Goal: Contribute content: Contribute content

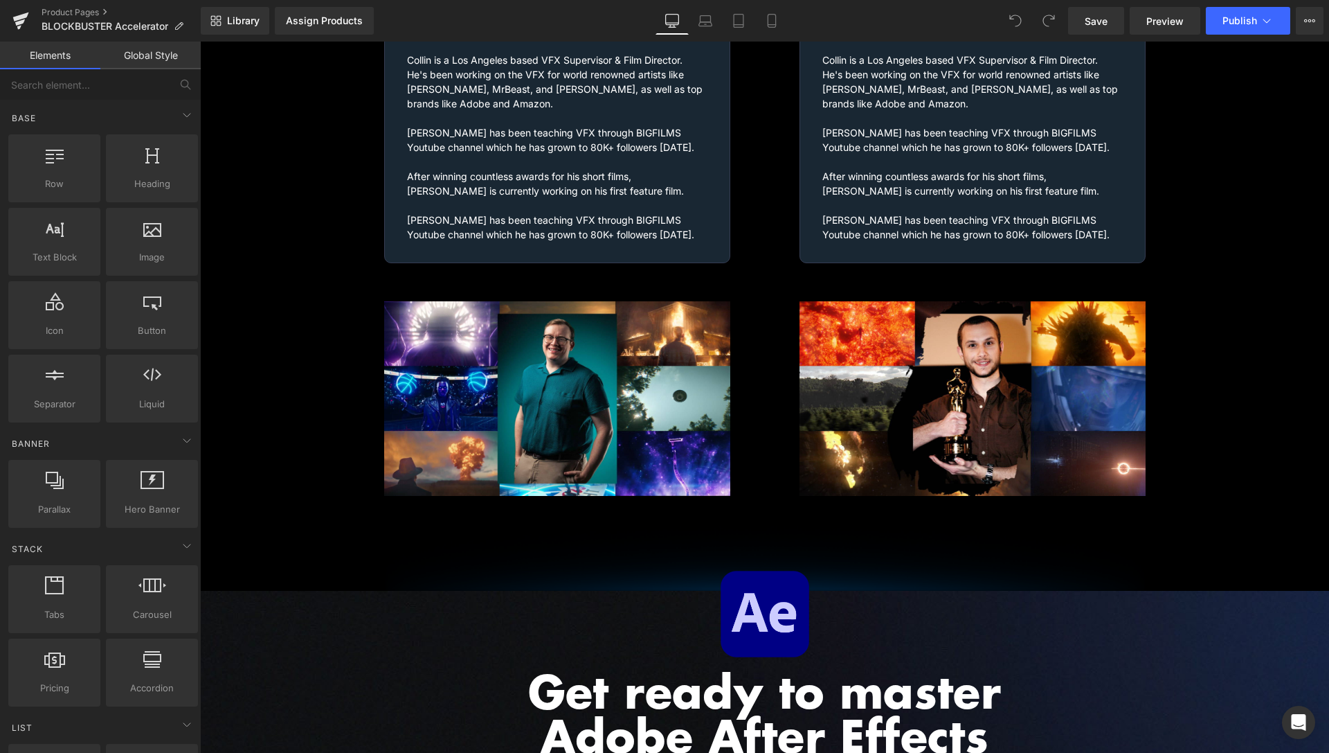
scroll to position [2056, 0]
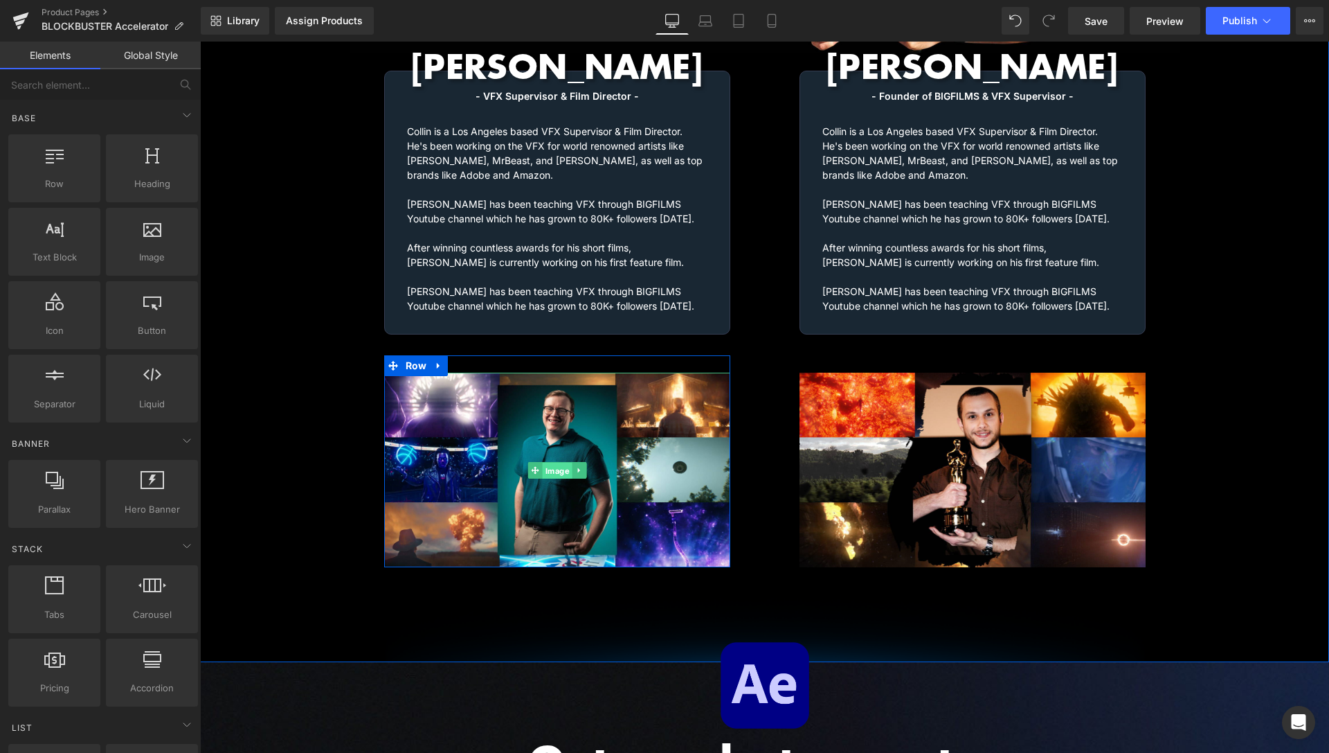
click at [545, 462] on span "Image" at bounding box center [557, 470] width 30 height 17
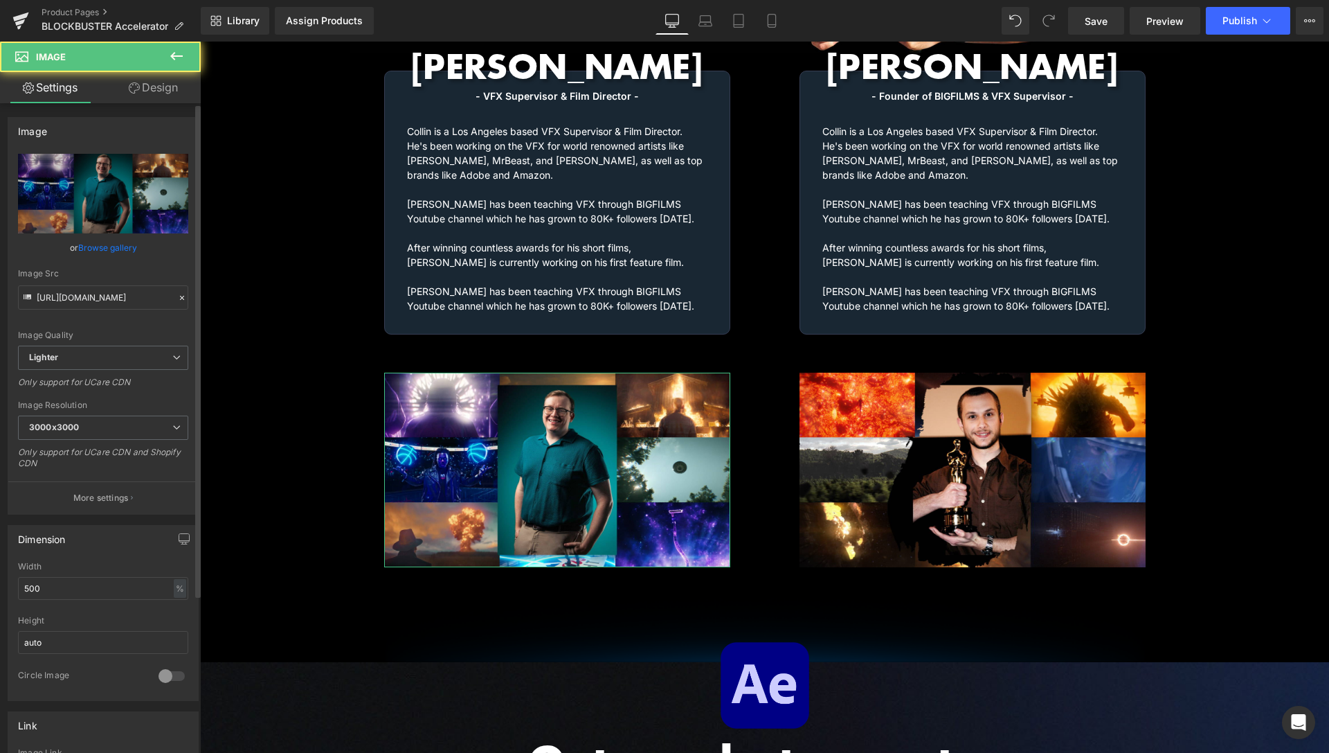
click at [134, 249] on div "or Browse gallery" at bounding box center [103, 247] width 170 height 15
click at [123, 250] on link "Browse gallery" at bounding box center [107, 247] width 59 height 24
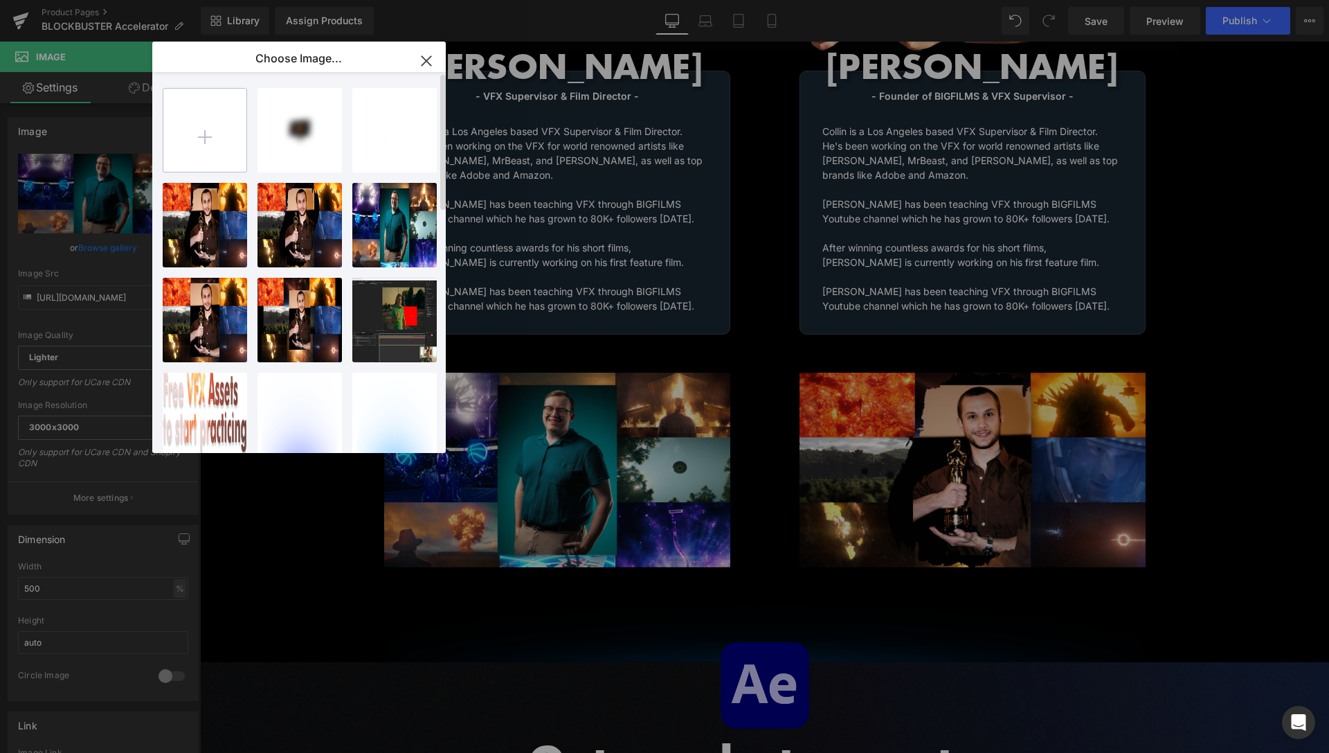
click at [213, 152] on input "file" at bounding box center [204, 130] width 83 height 83
type input "C:\fakepath\Collin-Images-2.jpg"
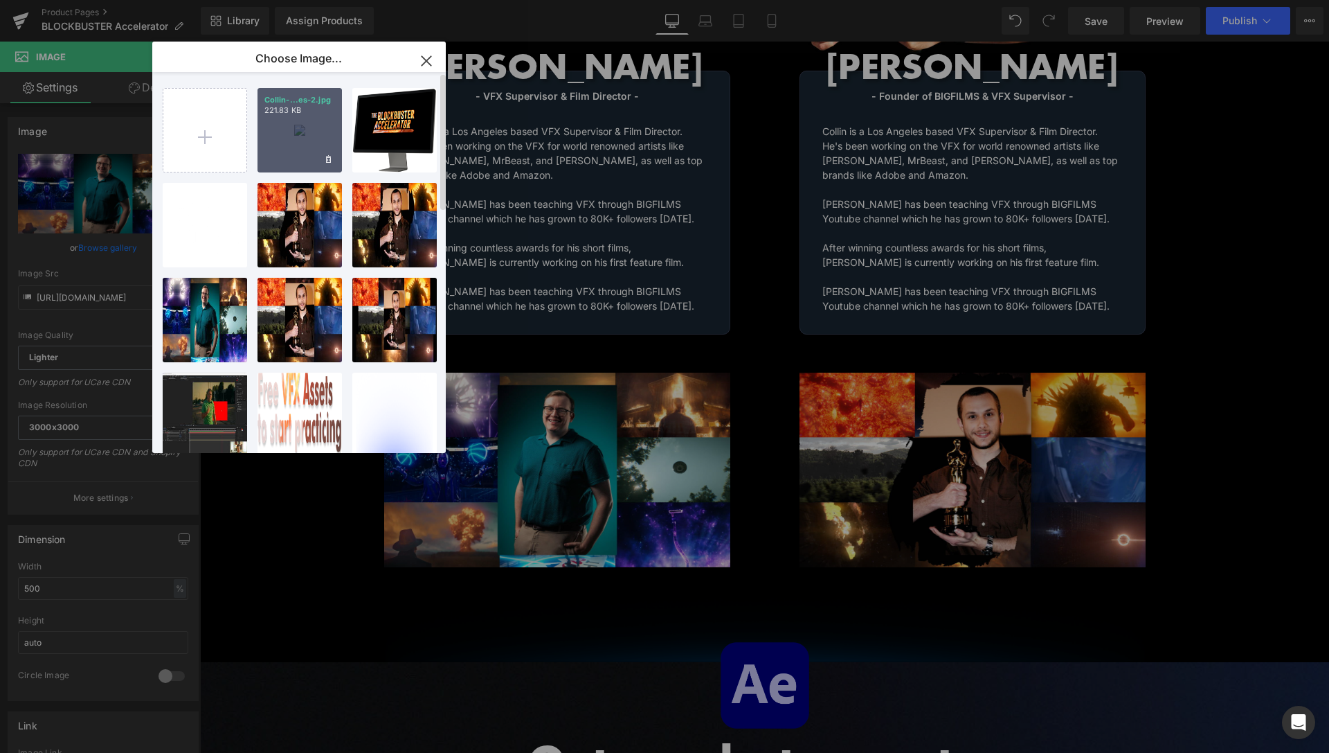
click at [299, 141] on div "Collin-...es-2.jpg 221.83 KB" at bounding box center [300, 130] width 84 height 84
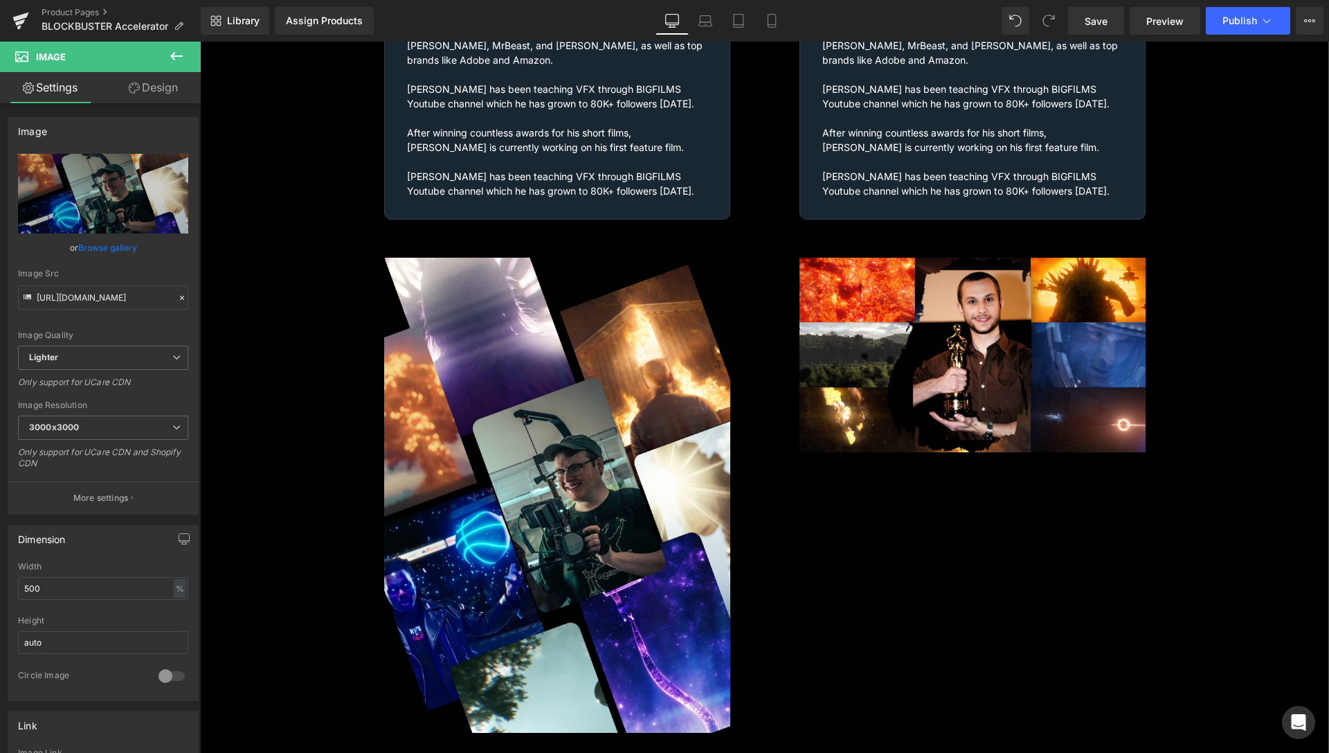
scroll to position [2126, 0]
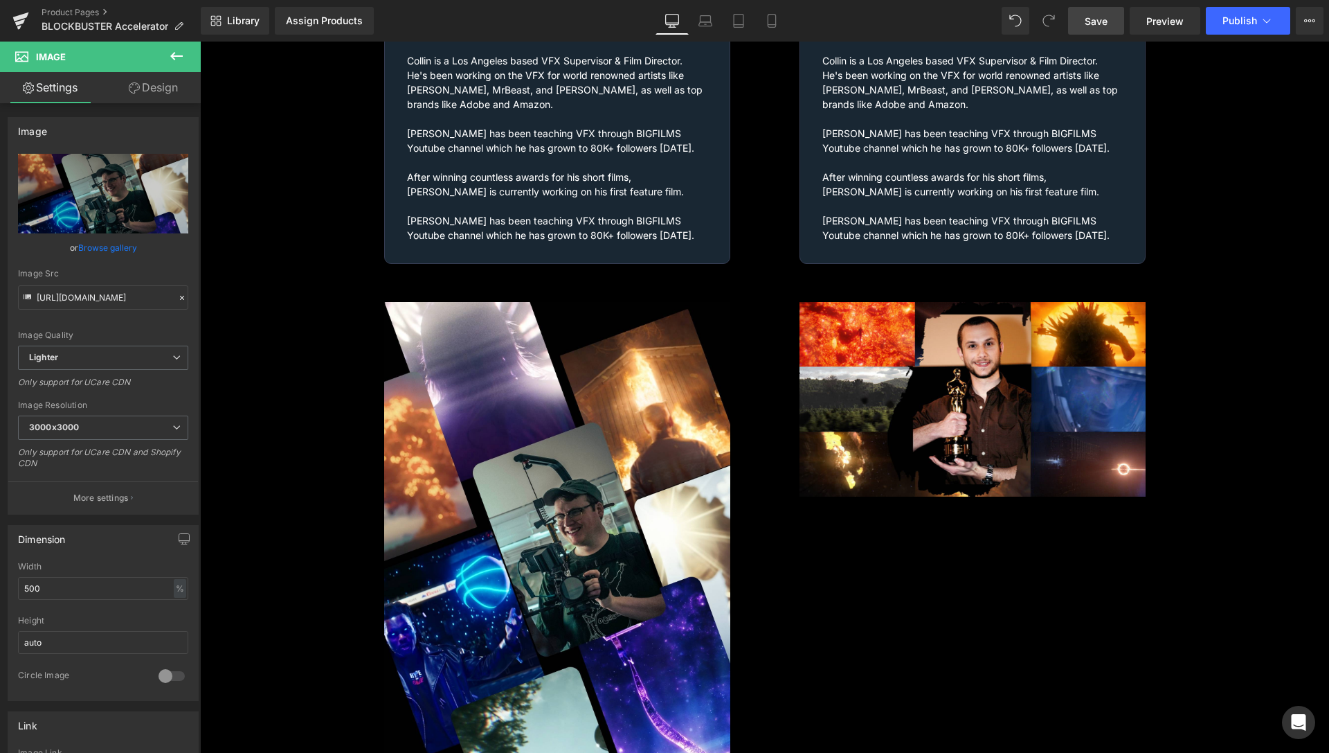
click at [1089, 24] on span "Save" at bounding box center [1096, 21] width 23 height 15
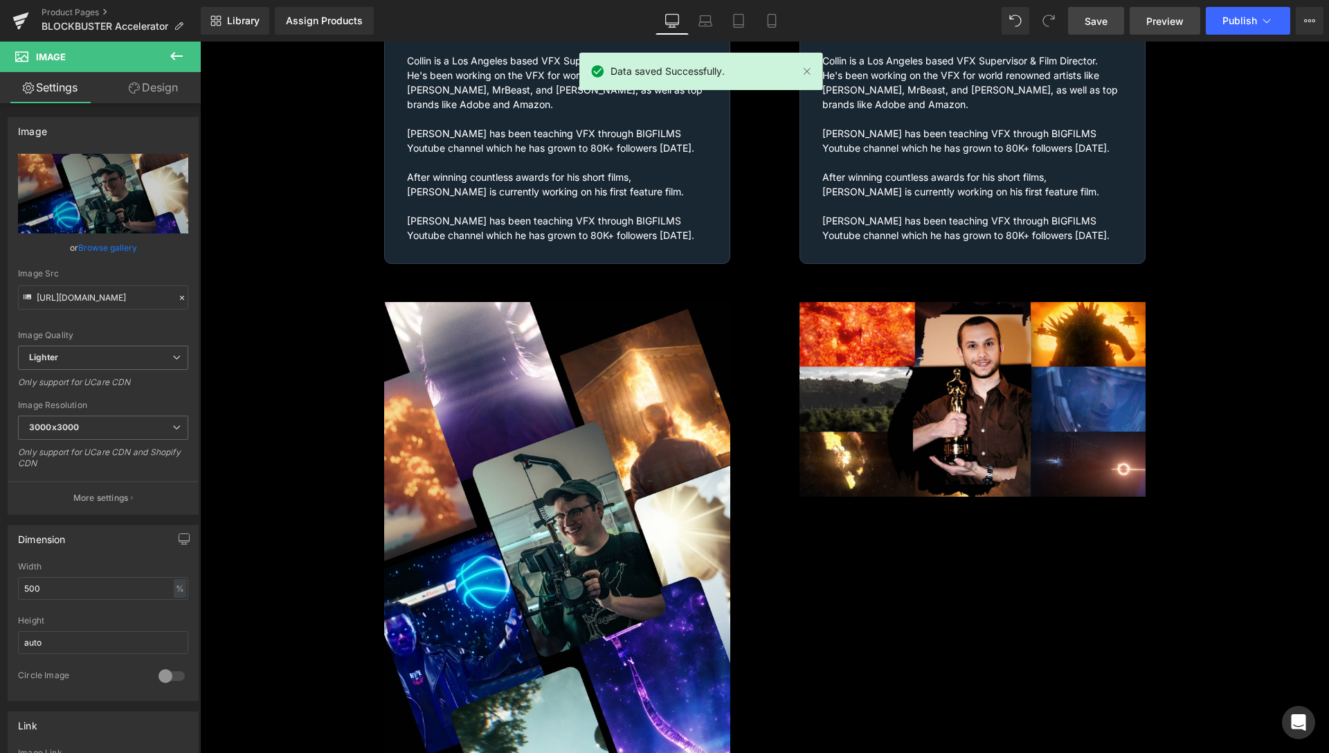
click at [1140, 27] on link "Preview" at bounding box center [1165, 21] width 71 height 28
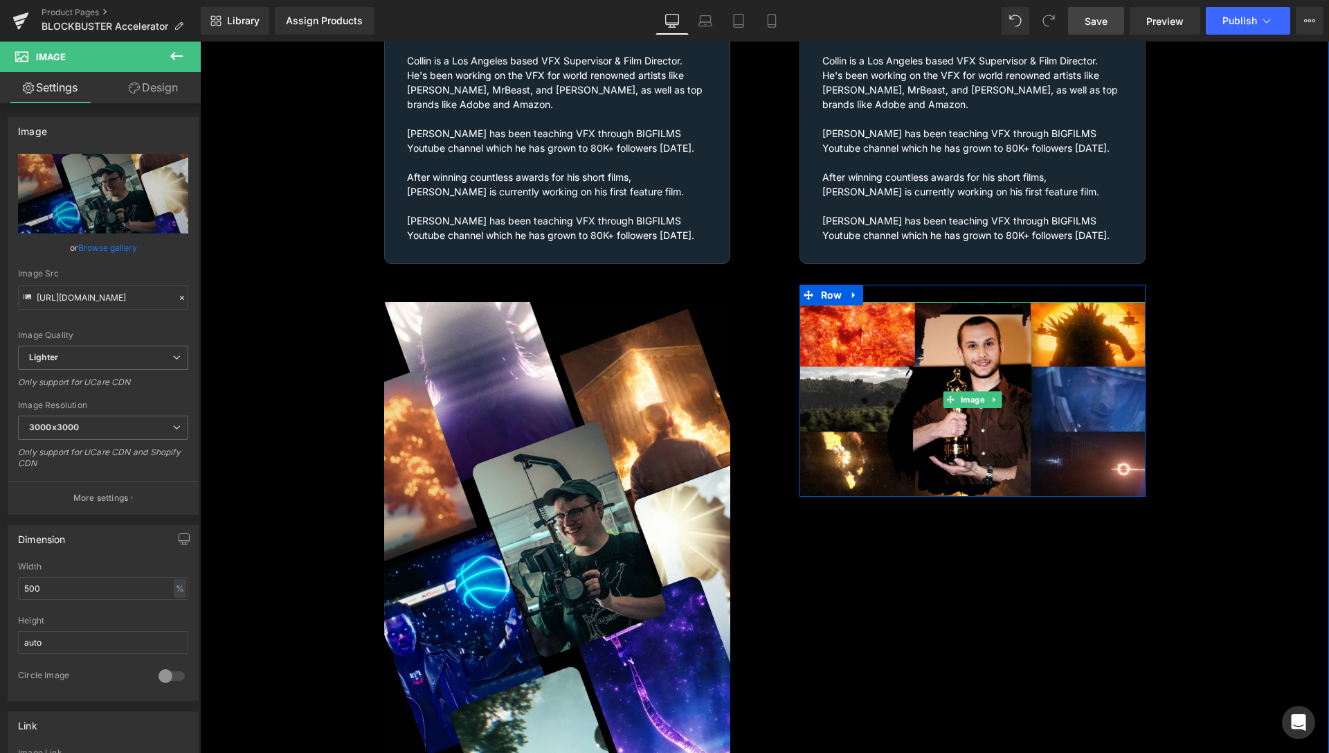
click at [970, 391] on span "Image" at bounding box center [973, 399] width 30 height 17
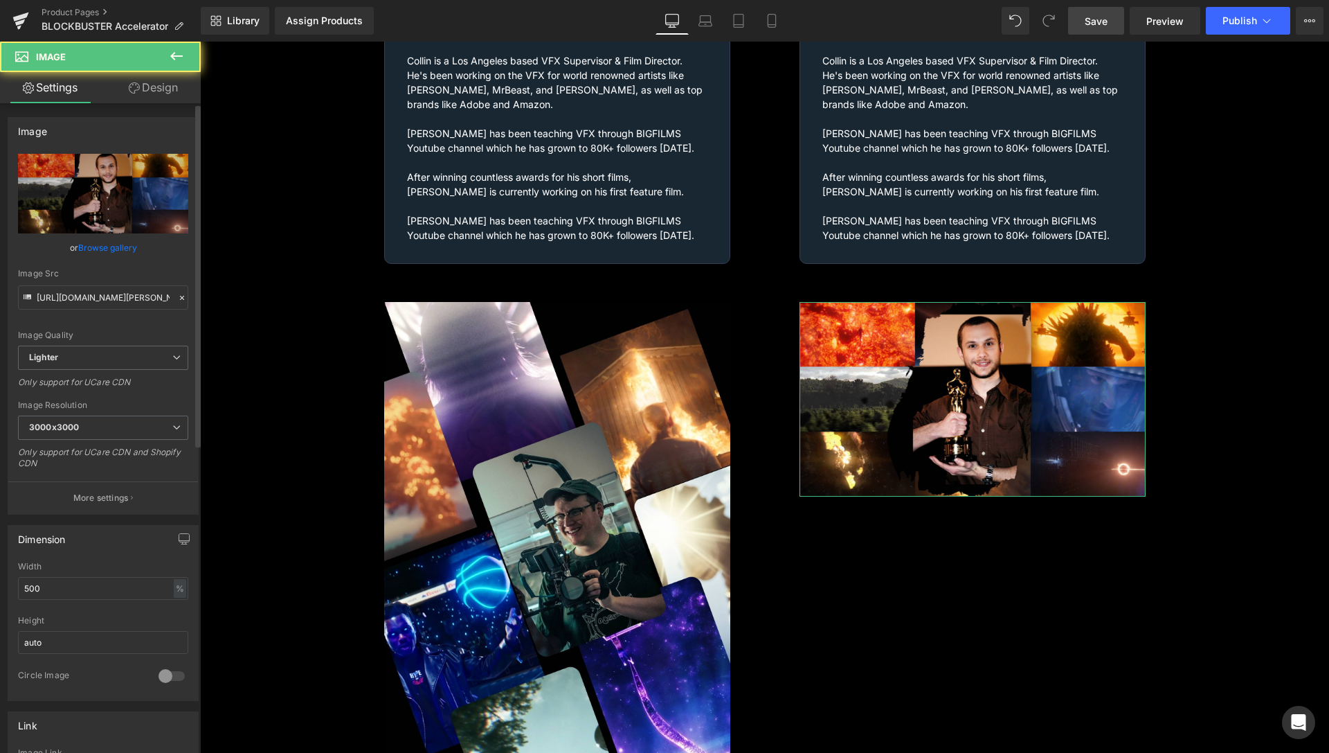
click at [101, 256] on link "Browse gallery" at bounding box center [107, 247] width 59 height 24
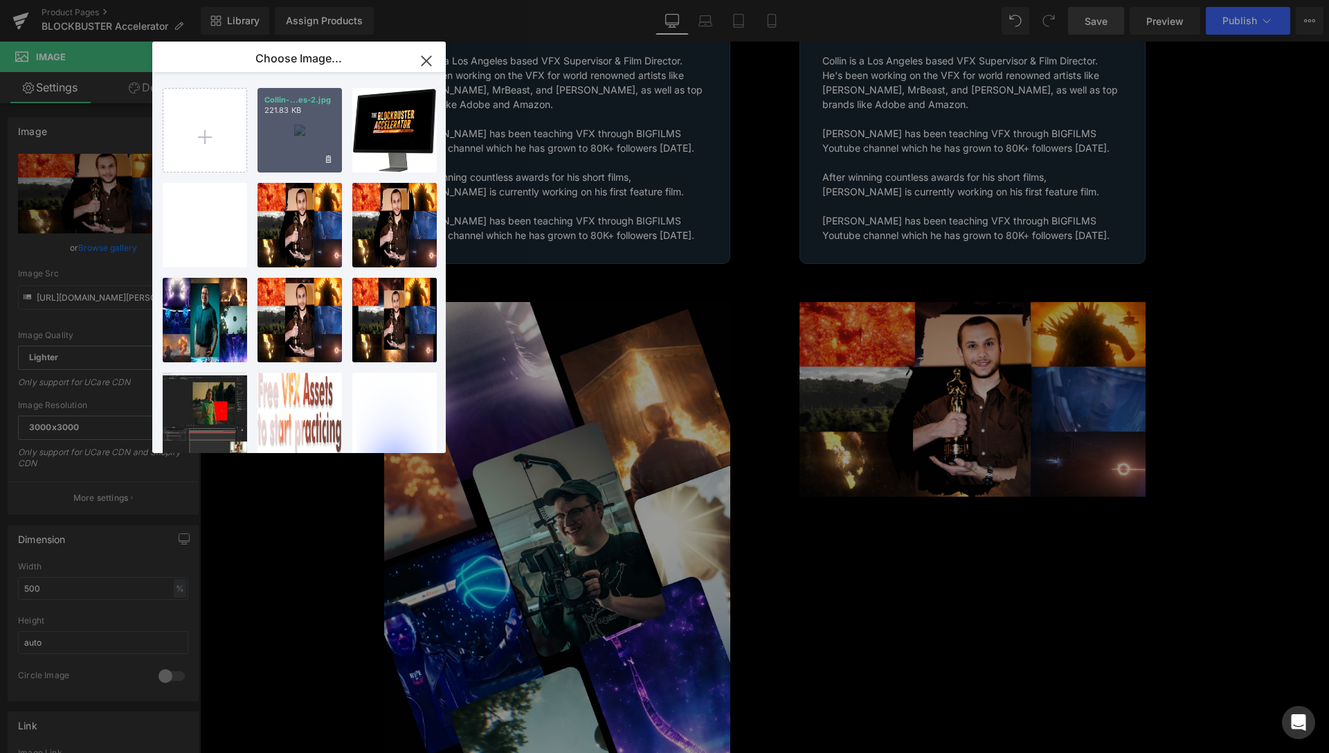
click at [298, 127] on div "Collin-...es-2.jpg 221.83 KB" at bounding box center [300, 130] width 84 height 84
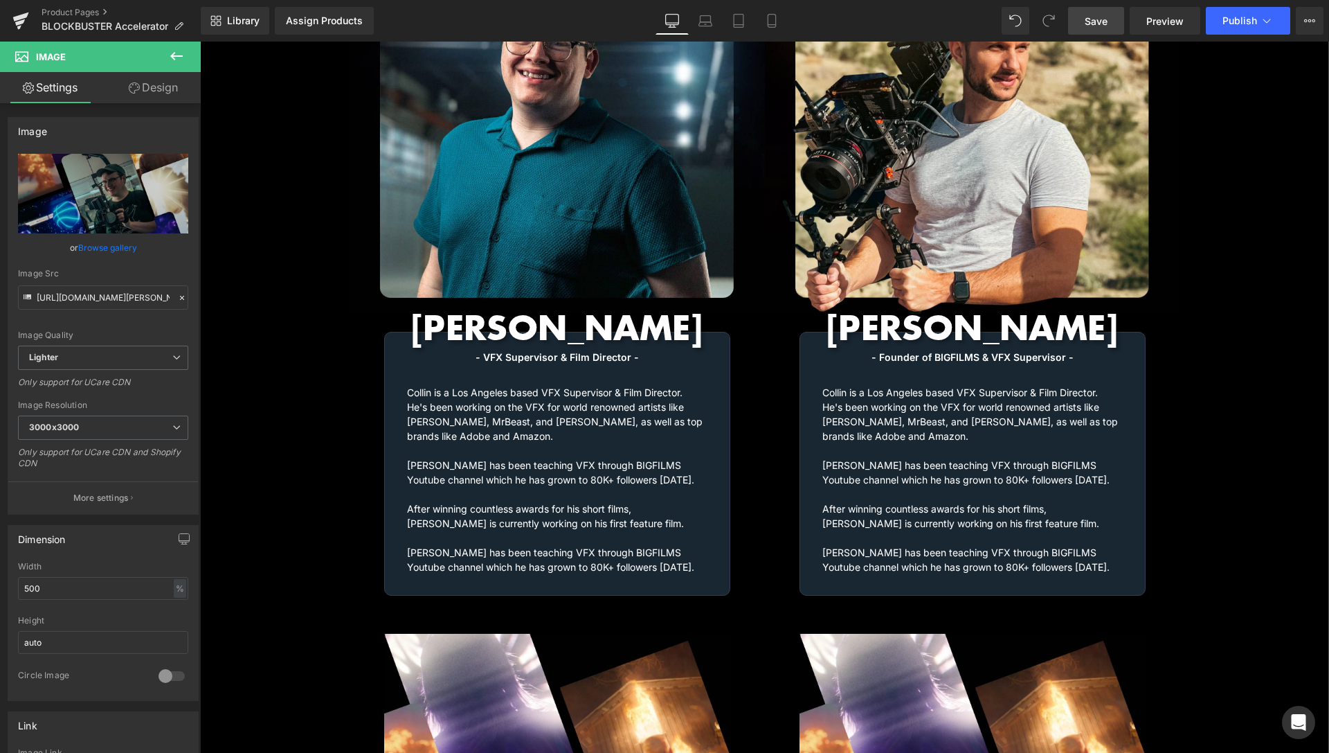
scroll to position [1773, 0]
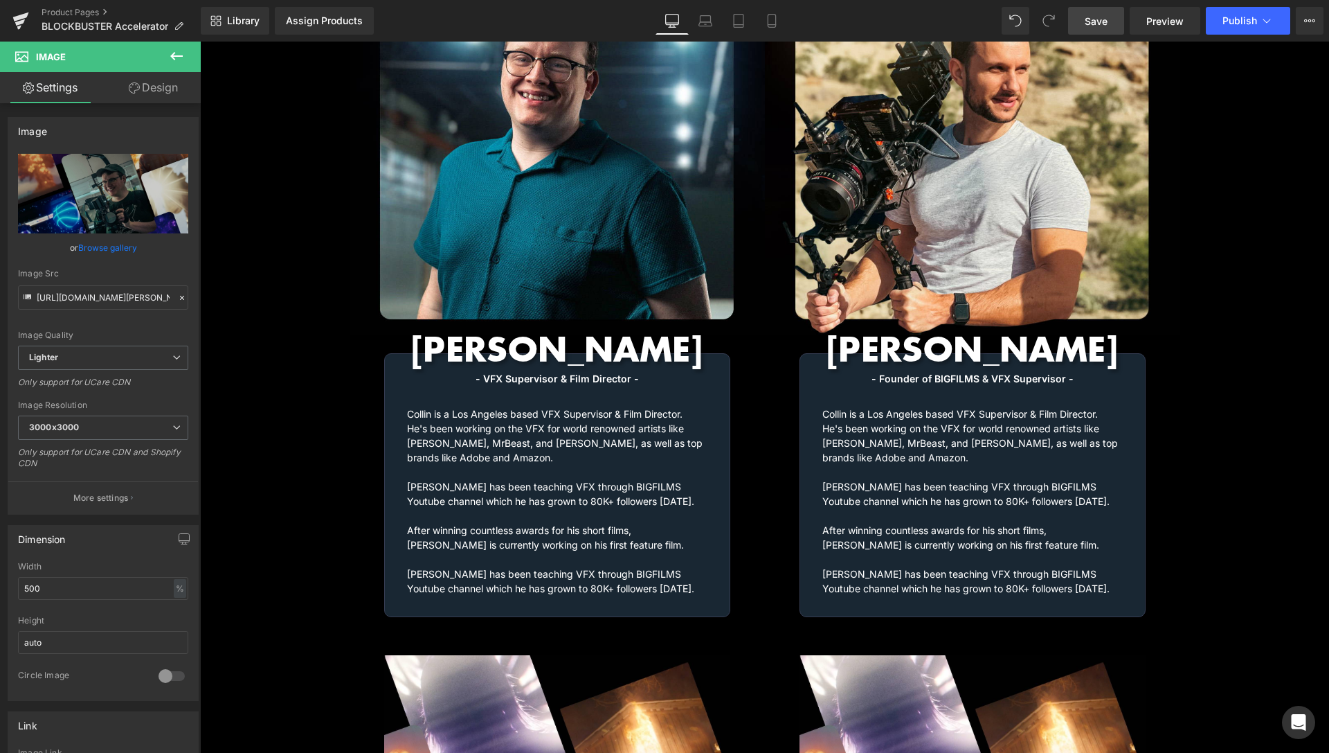
click at [1120, 25] on link "Save" at bounding box center [1096, 21] width 56 height 28
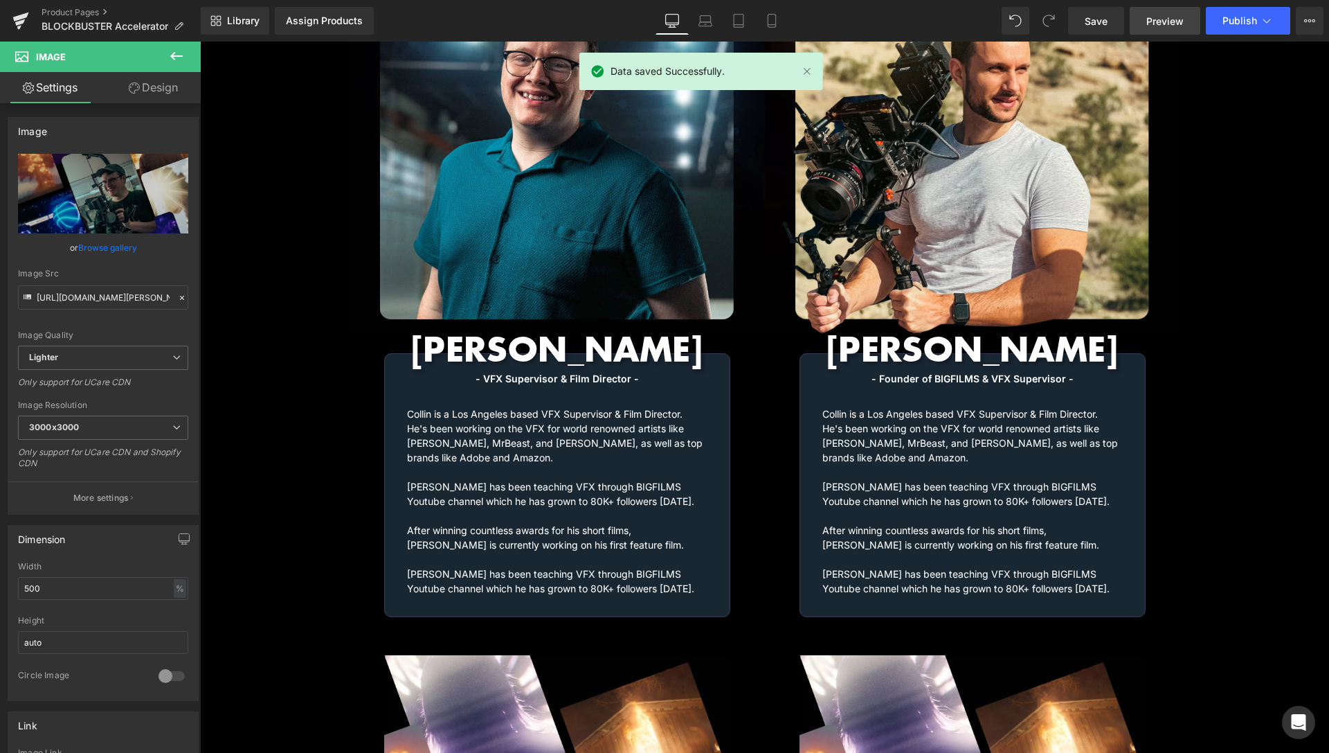
click at [1172, 19] on span "Preview" at bounding box center [1165, 21] width 37 height 15
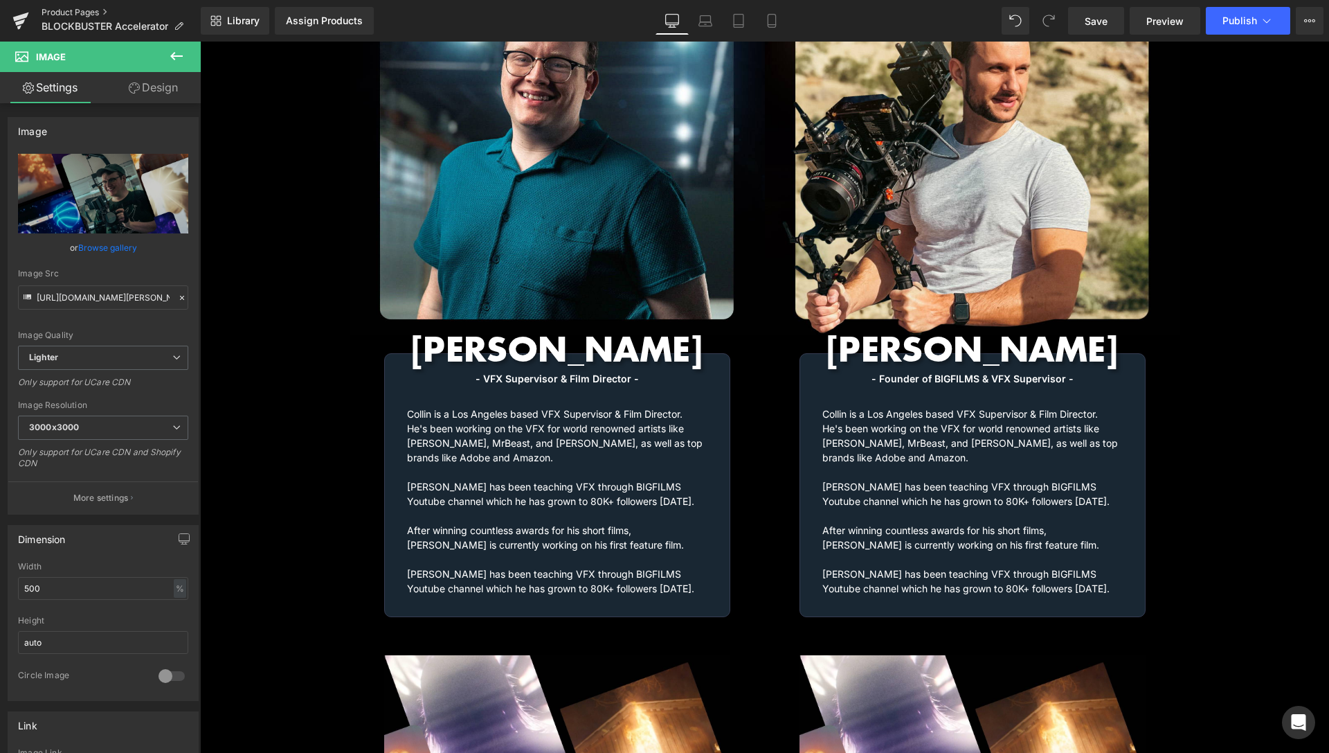
click at [91, 10] on link "Product Pages" at bounding box center [121, 12] width 159 height 11
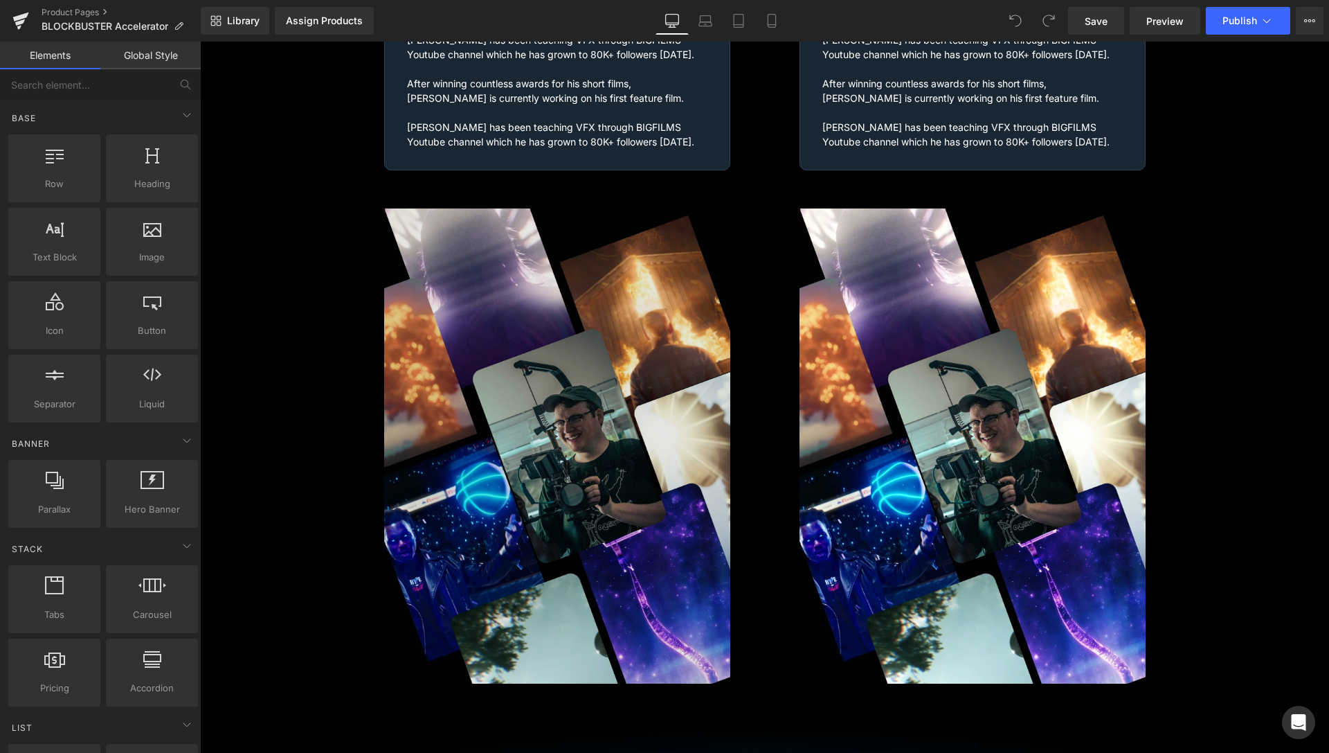
scroll to position [2275, 0]
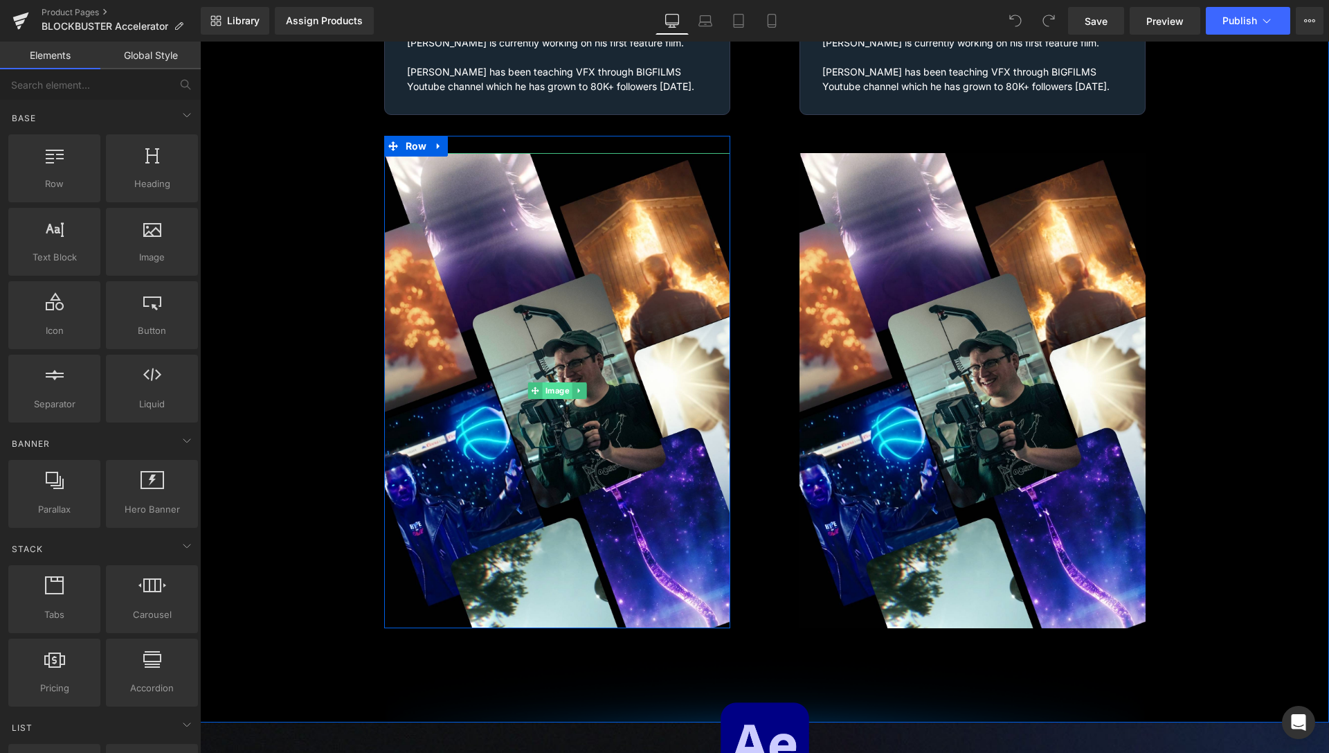
click at [551, 382] on span "Image" at bounding box center [557, 390] width 30 height 17
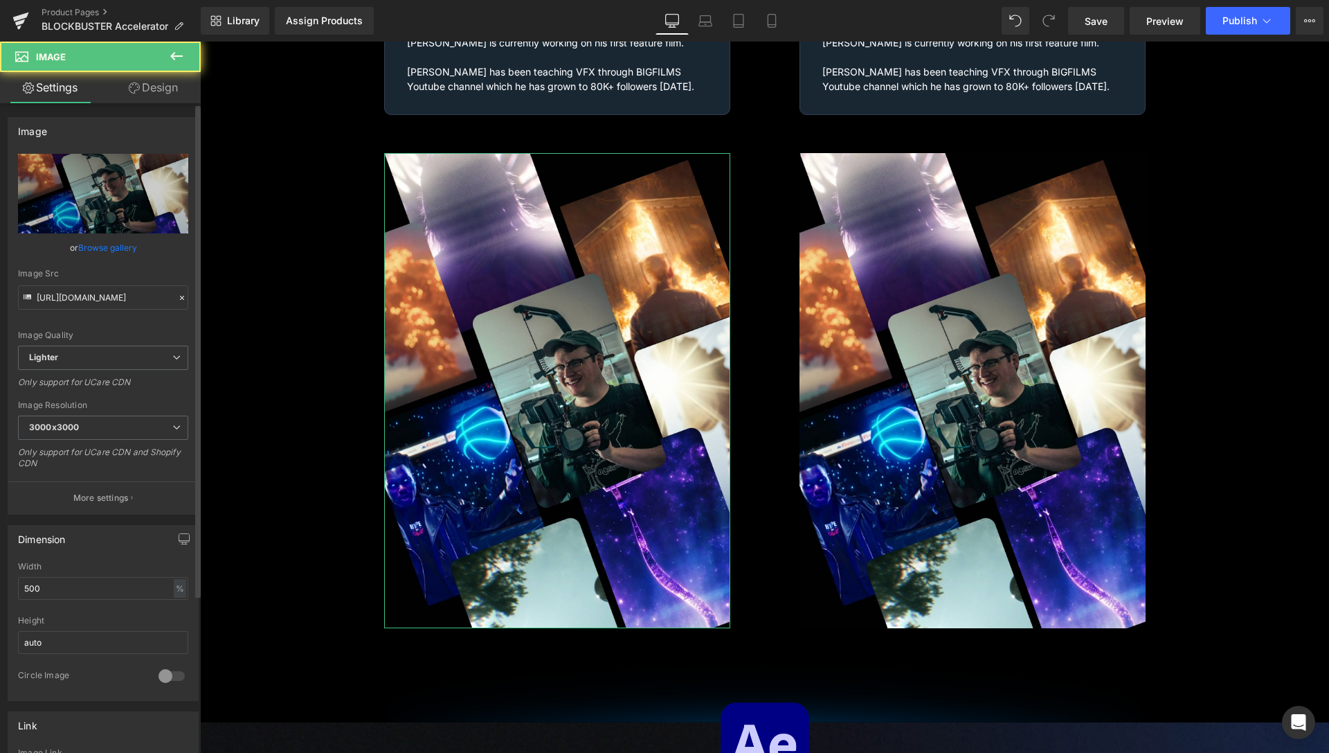
click at [95, 248] on link "Browse gallery" at bounding box center [107, 247] width 59 height 24
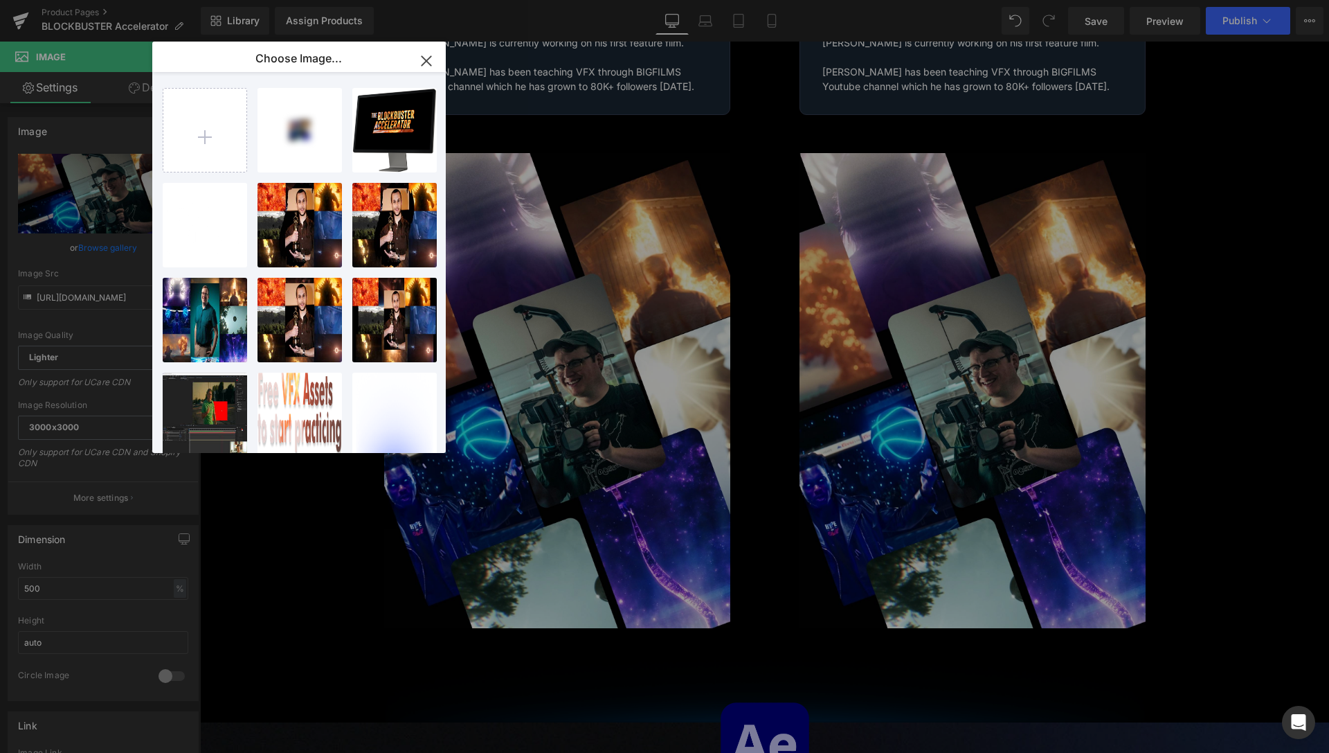
click at [205, 134] on input "file" at bounding box center [204, 130] width 83 height 83
type input "C:\fakepath\Collin-Images-3.jpg"
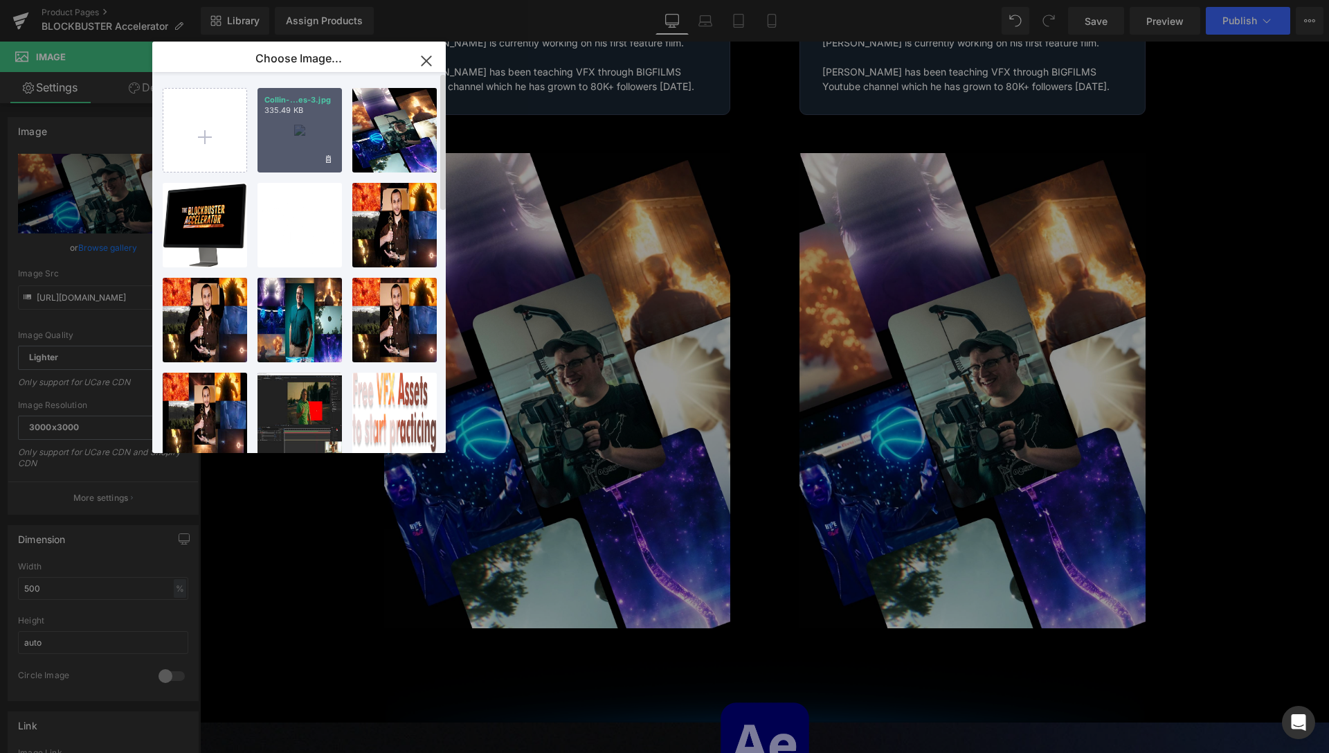
click at [290, 135] on div "Collin-...es-3.jpg 335.49 KB" at bounding box center [300, 130] width 84 height 84
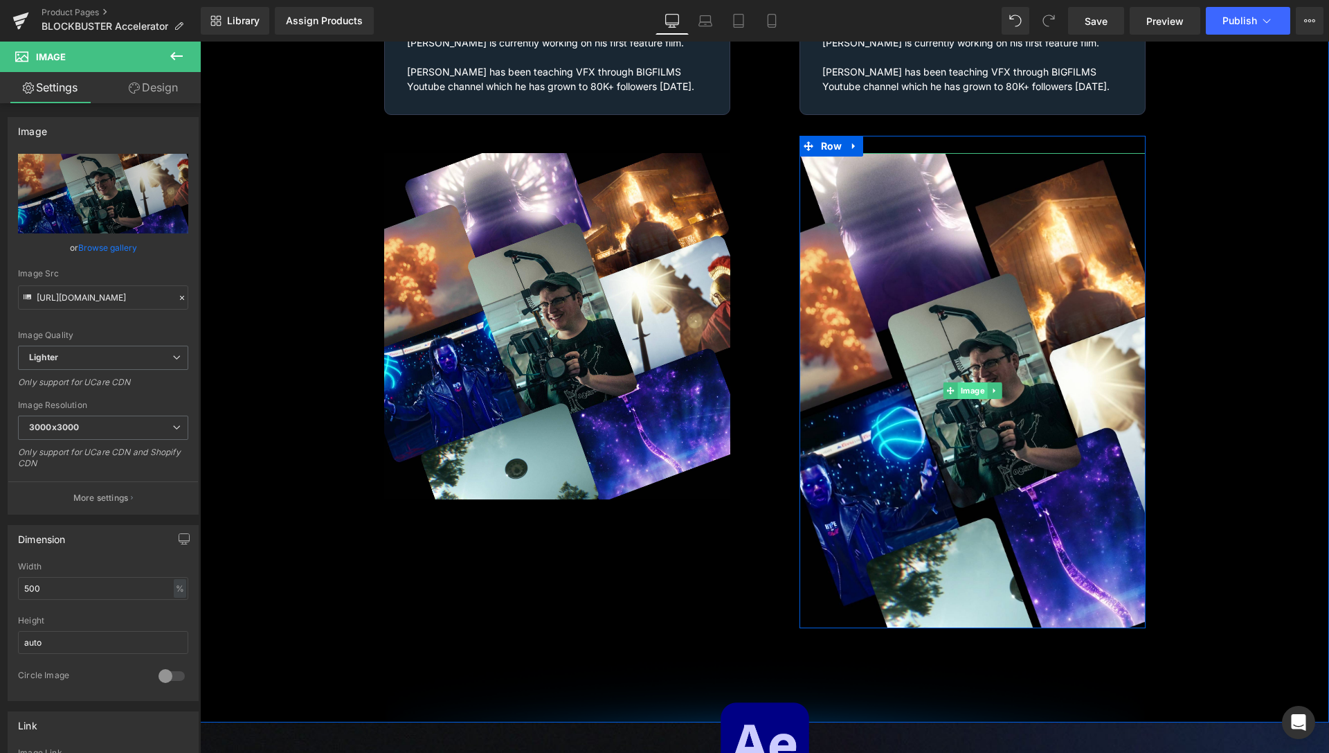
click at [972, 382] on span "Image" at bounding box center [973, 390] width 30 height 17
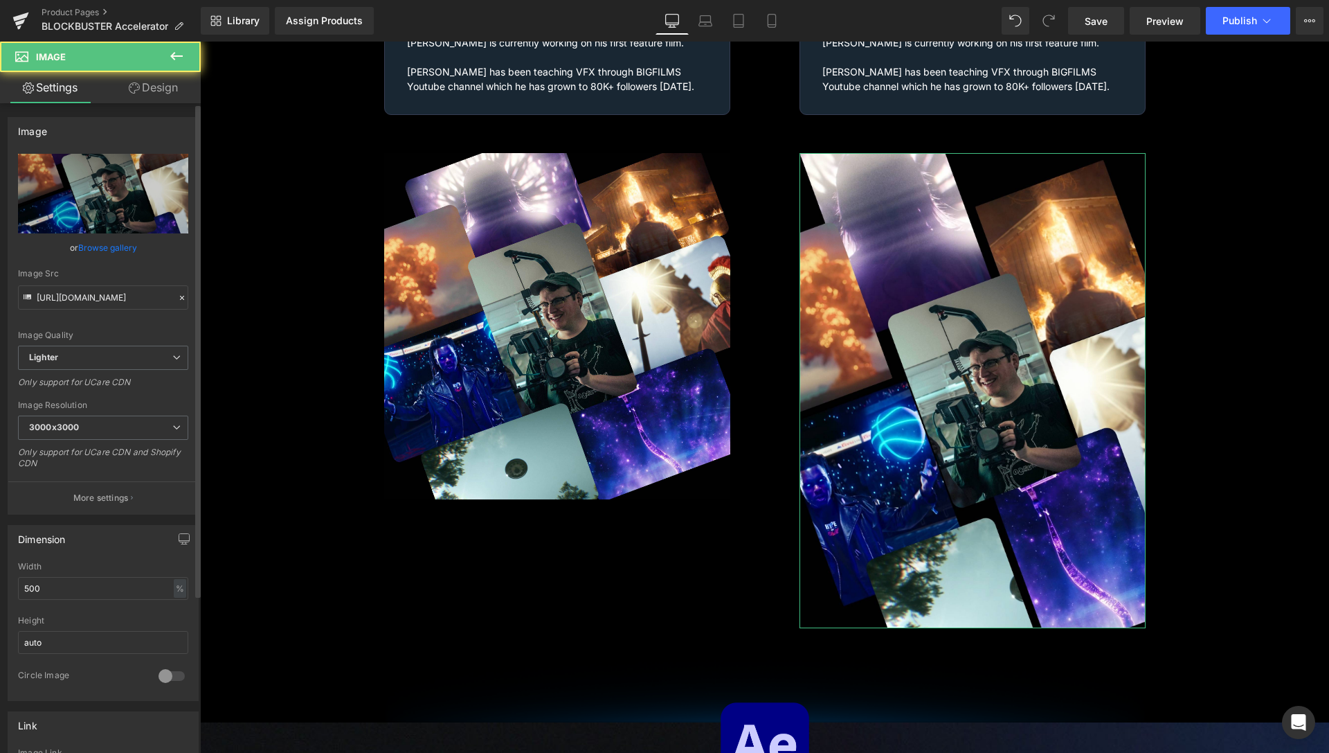
click at [78, 243] on link "Browse gallery" at bounding box center [107, 247] width 59 height 24
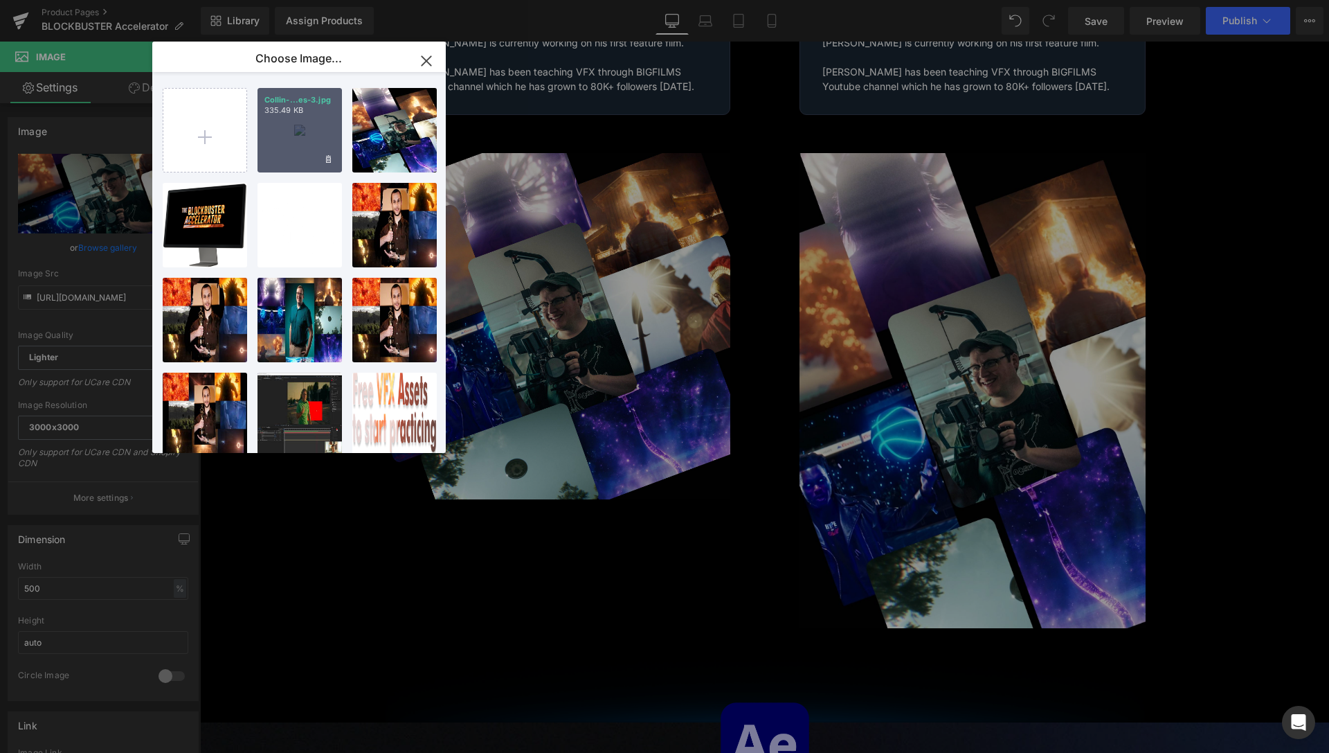
click at [301, 136] on div "Collin-...es-3.jpg 335.49 KB" at bounding box center [300, 130] width 84 height 84
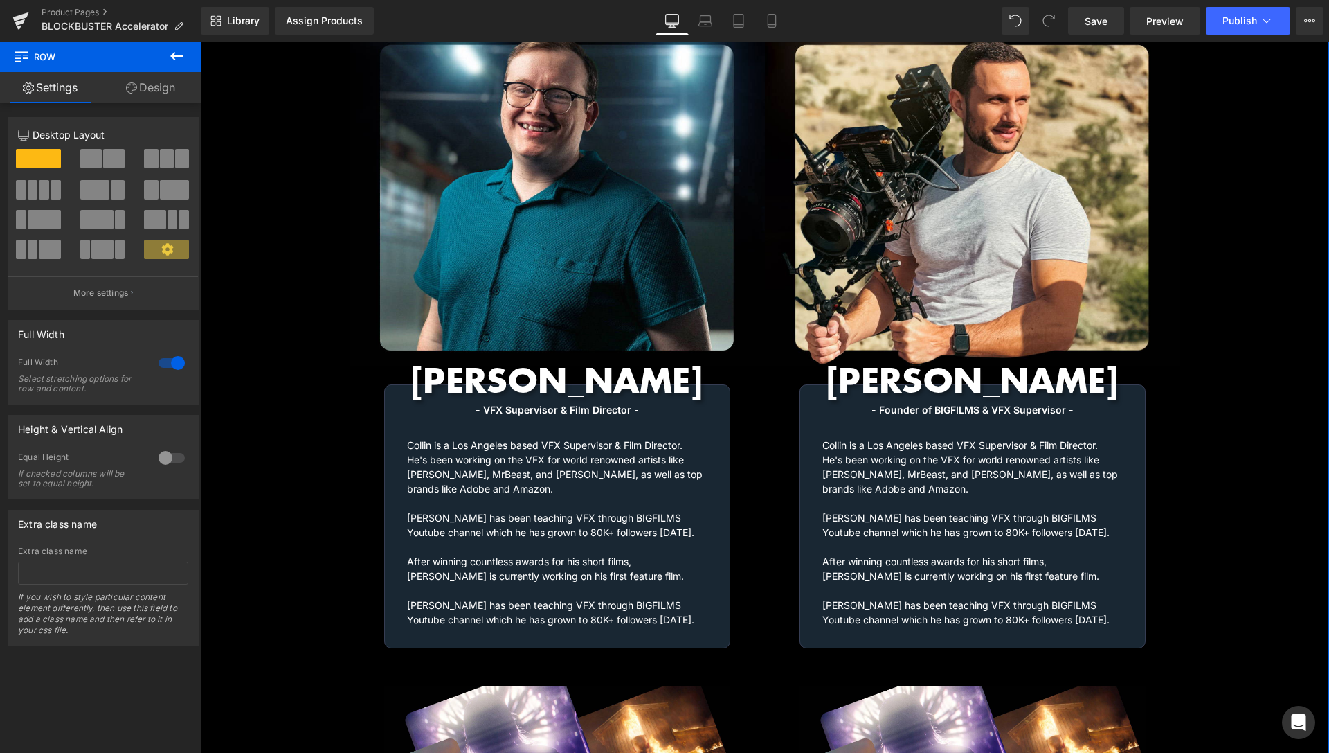
scroll to position [1922, 0]
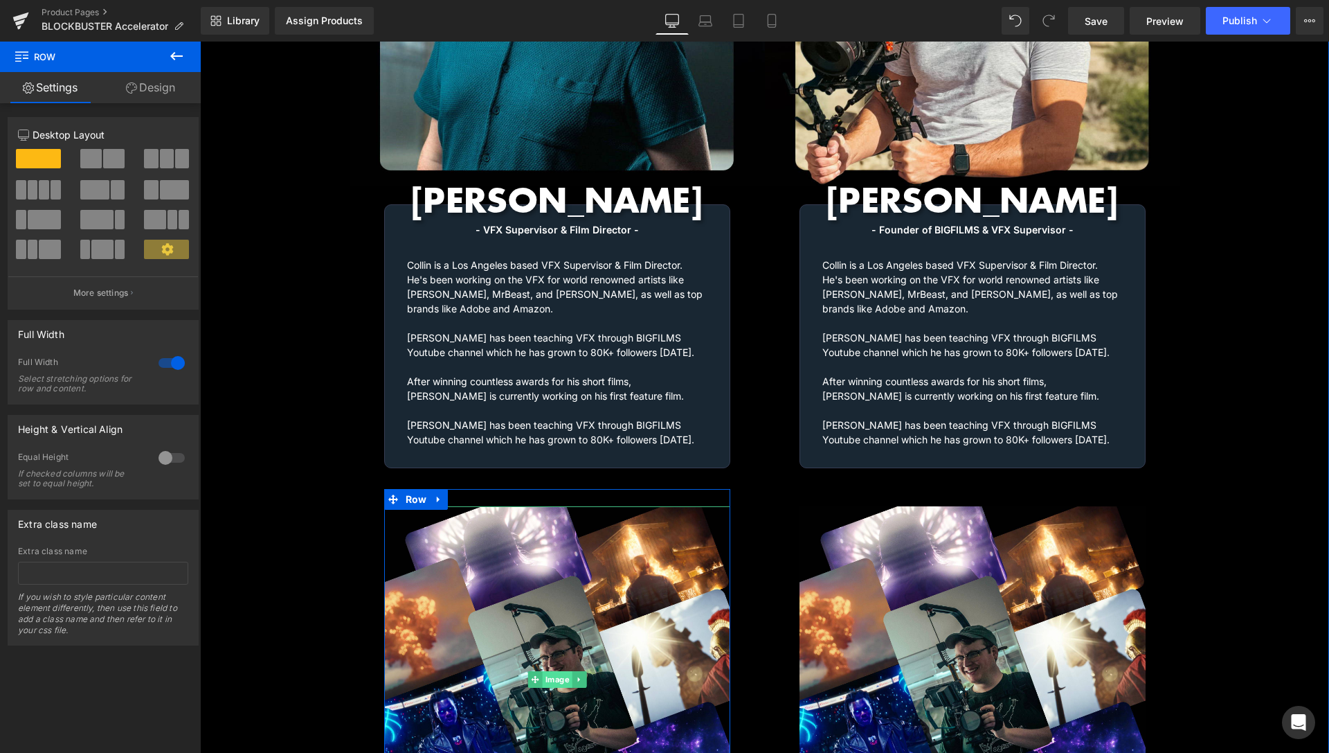
click at [556, 671] on span "Image" at bounding box center [557, 679] width 30 height 17
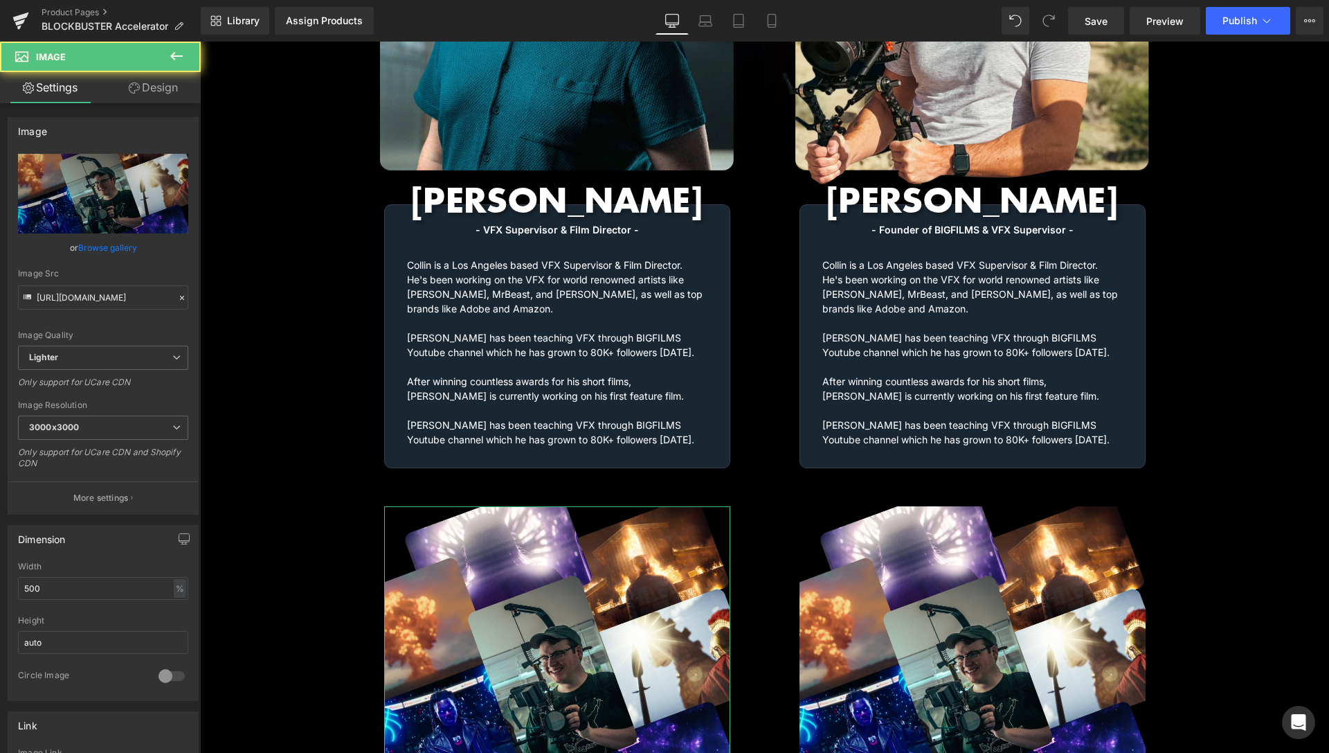
click at [162, 93] on link "Design" at bounding box center [153, 87] width 100 height 31
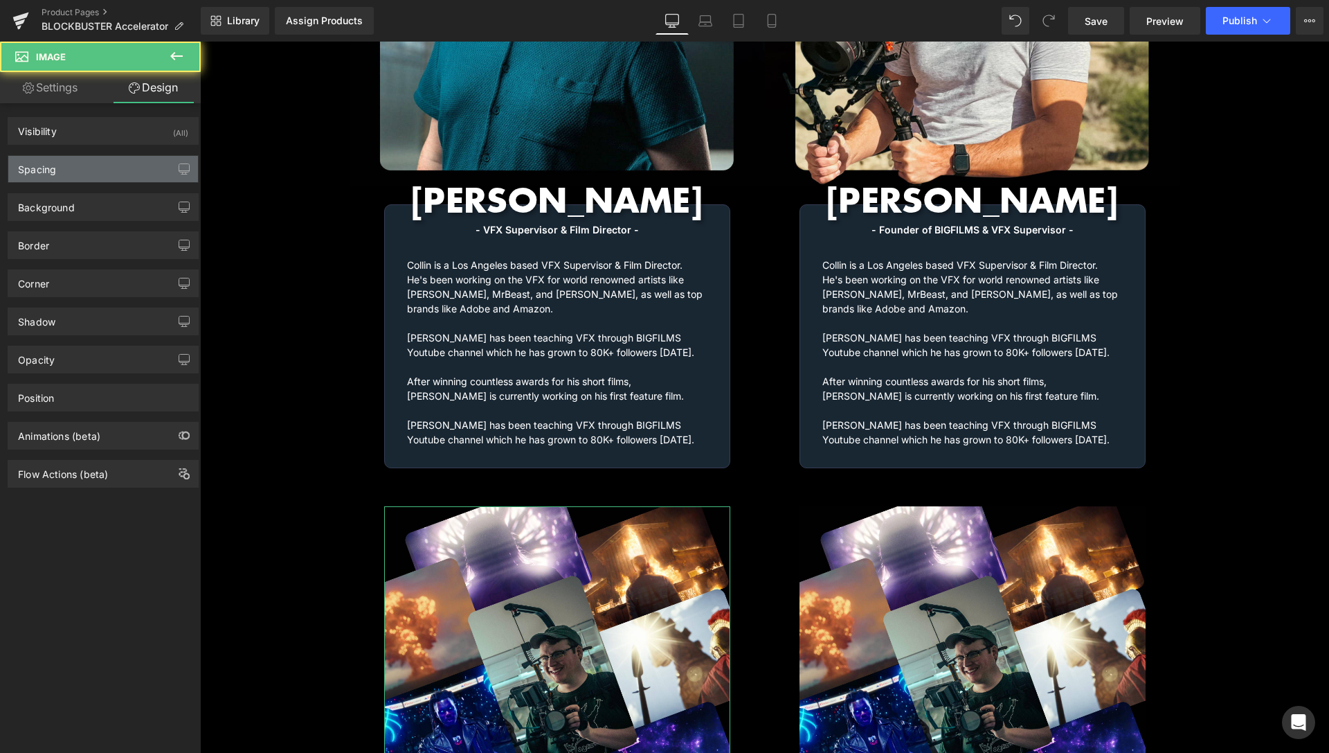
click at [81, 168] on div "Spacing" at bounding box center [103, 169] width 190 height 26
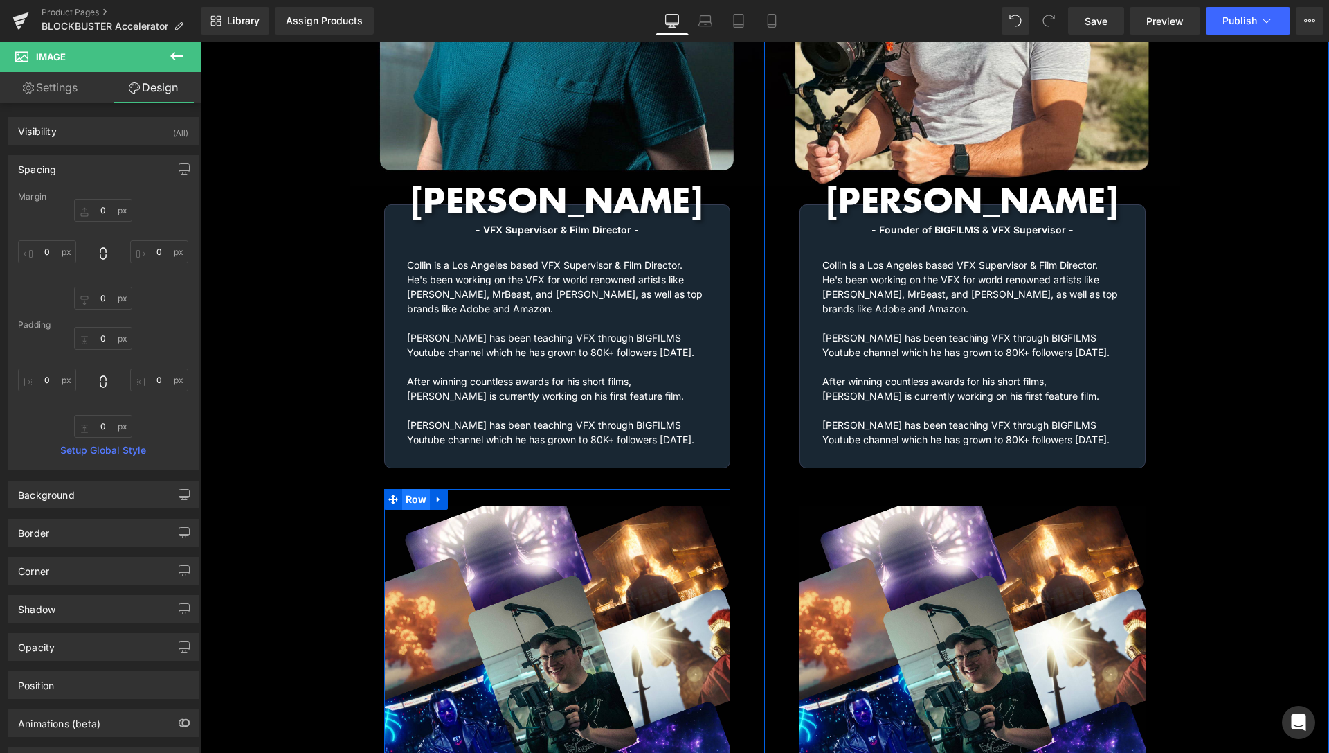
drag, startPoint x: 415, startPoint y: 487, endPoint x: 404, endPoint y: 479, distance: 12.9
click at [415, 489] on span "Row" at bounding box center [416, 499] width 28 height 21
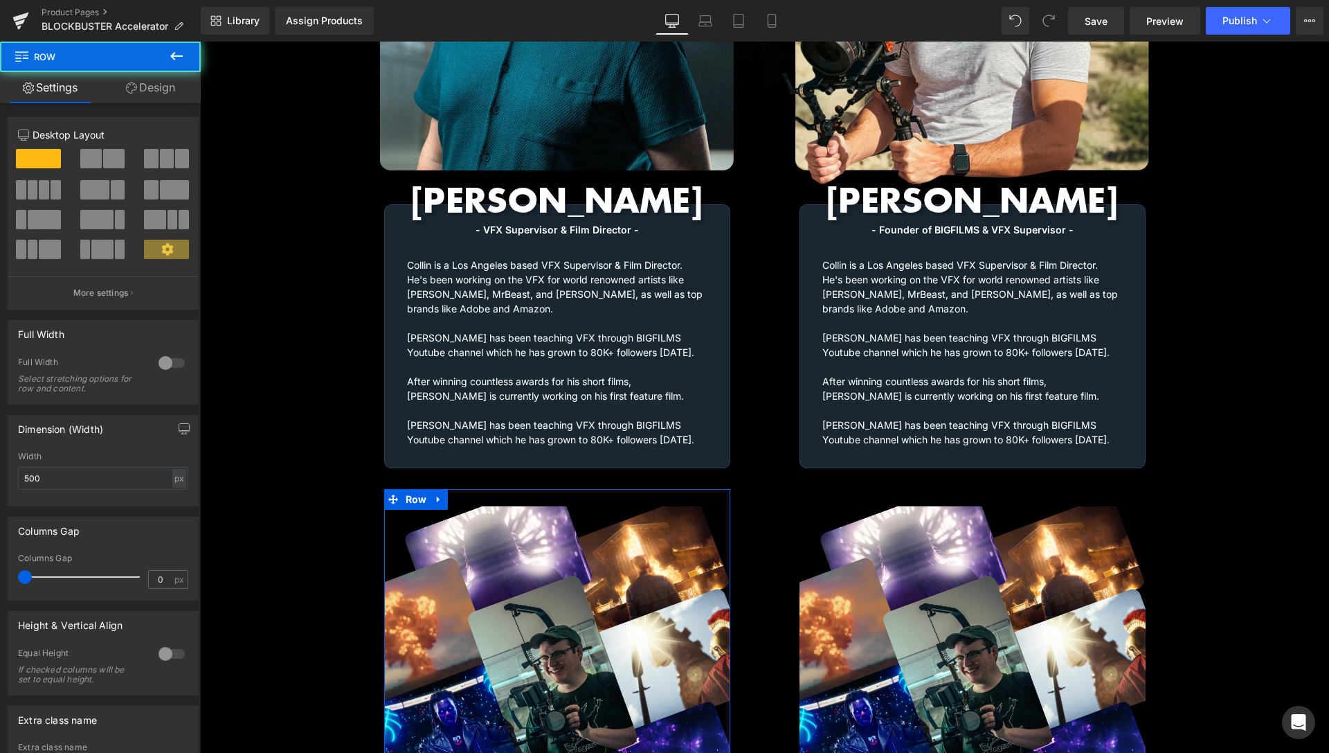
click at [140, 93] on link "Design" at bounding box center [150, 87] width 100 height 31
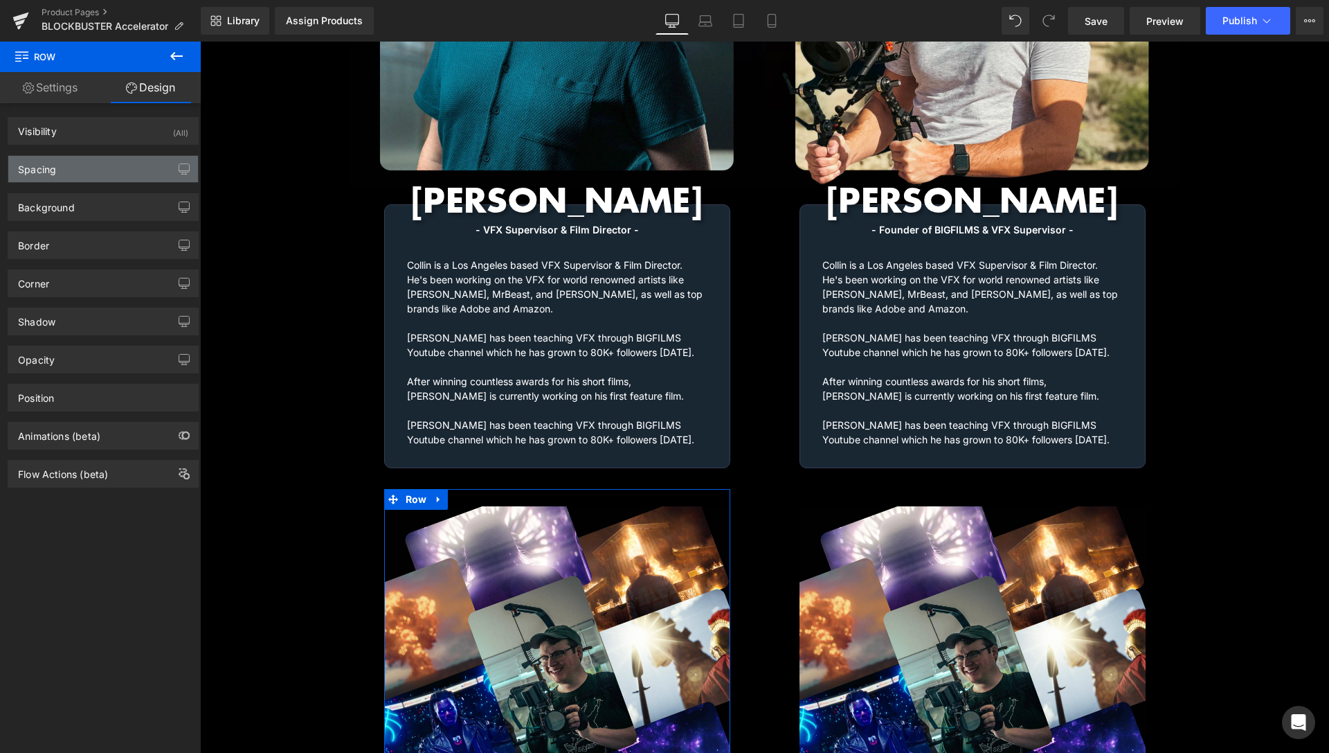
click at [107, 179] on div "Spacing" at bounding box center [103, 169] width 190 height 26
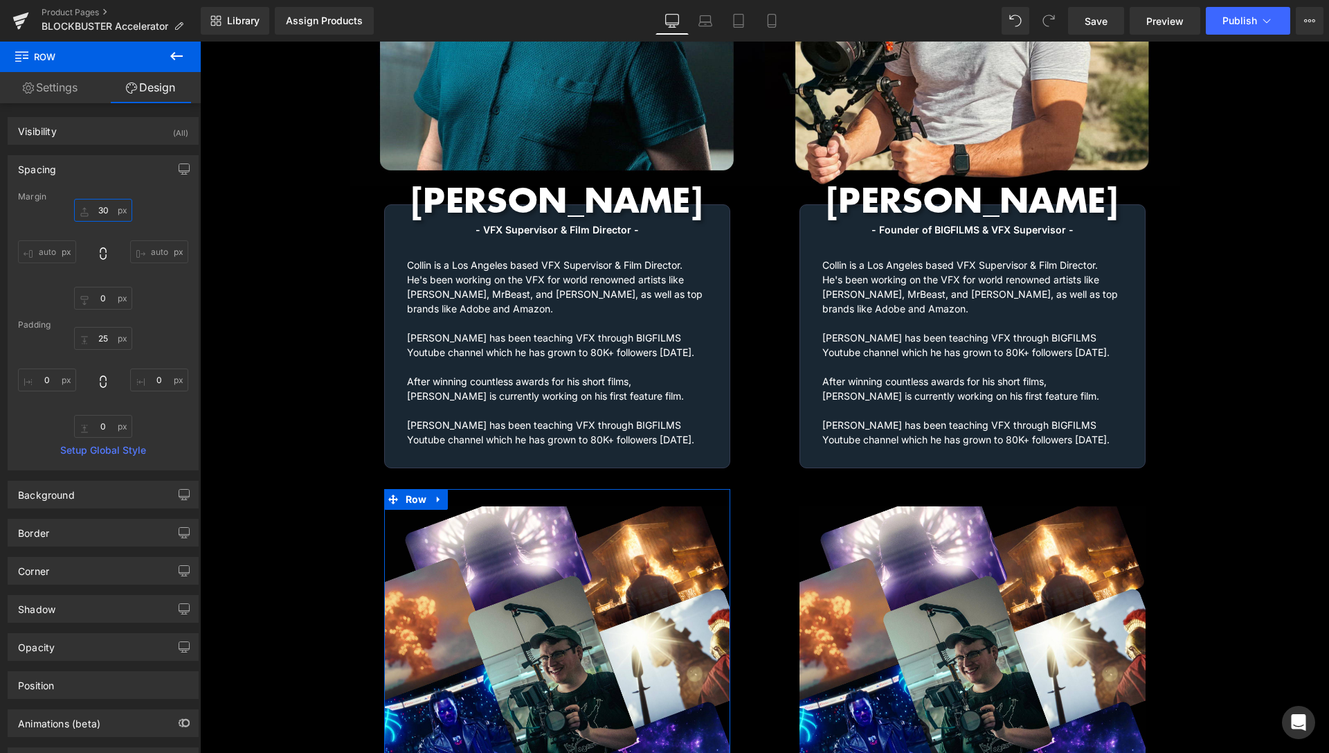
click at [93, 204] on input "30" at bounding box center [103, 210] width 58 height 23
type input "0"
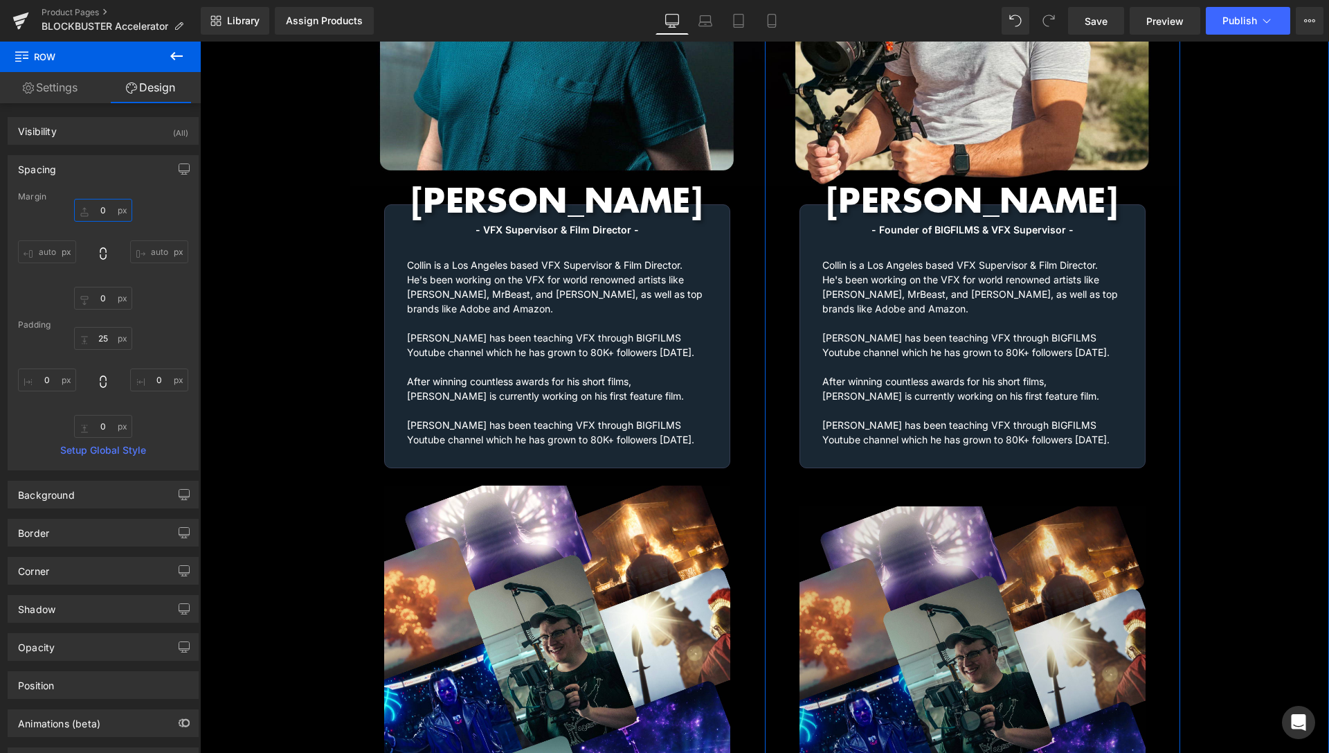
scroll to position [1993, 0]
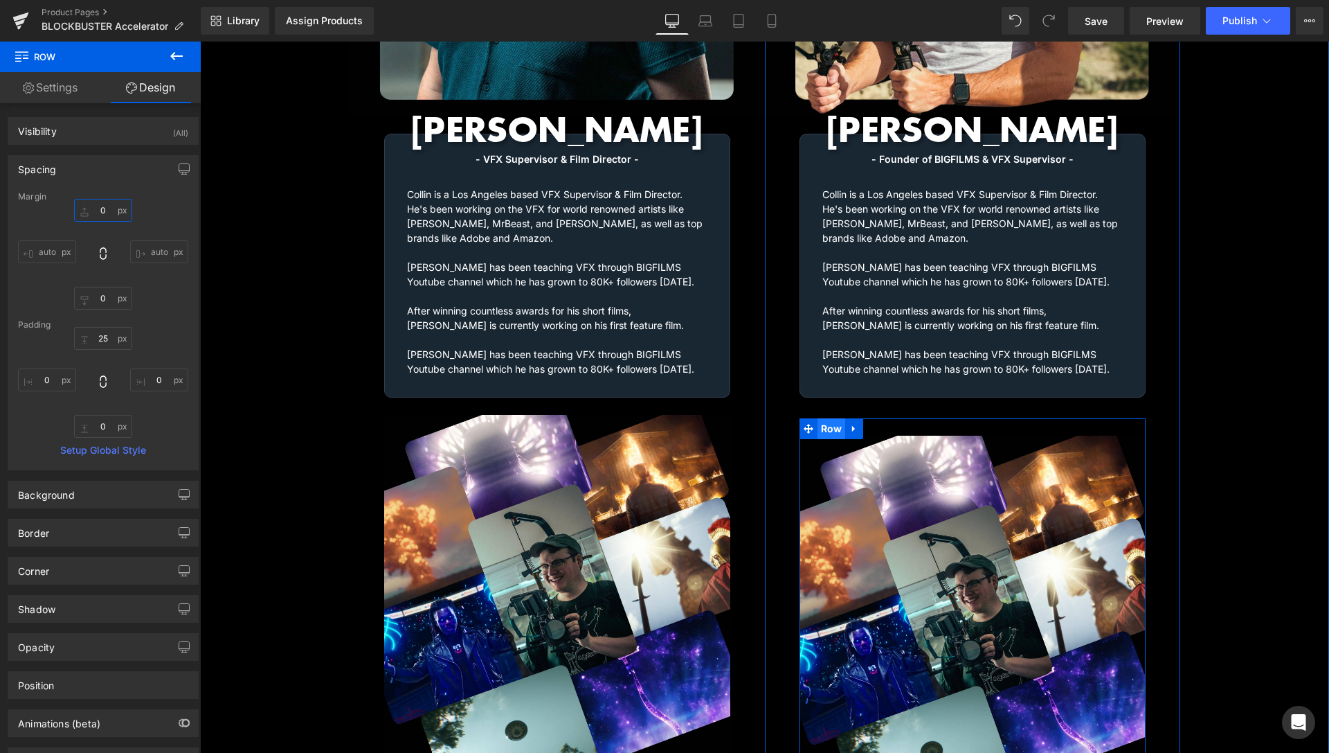
click at [824, 418] on span "Row" at bounding box center [832, 428] width 28 height 21
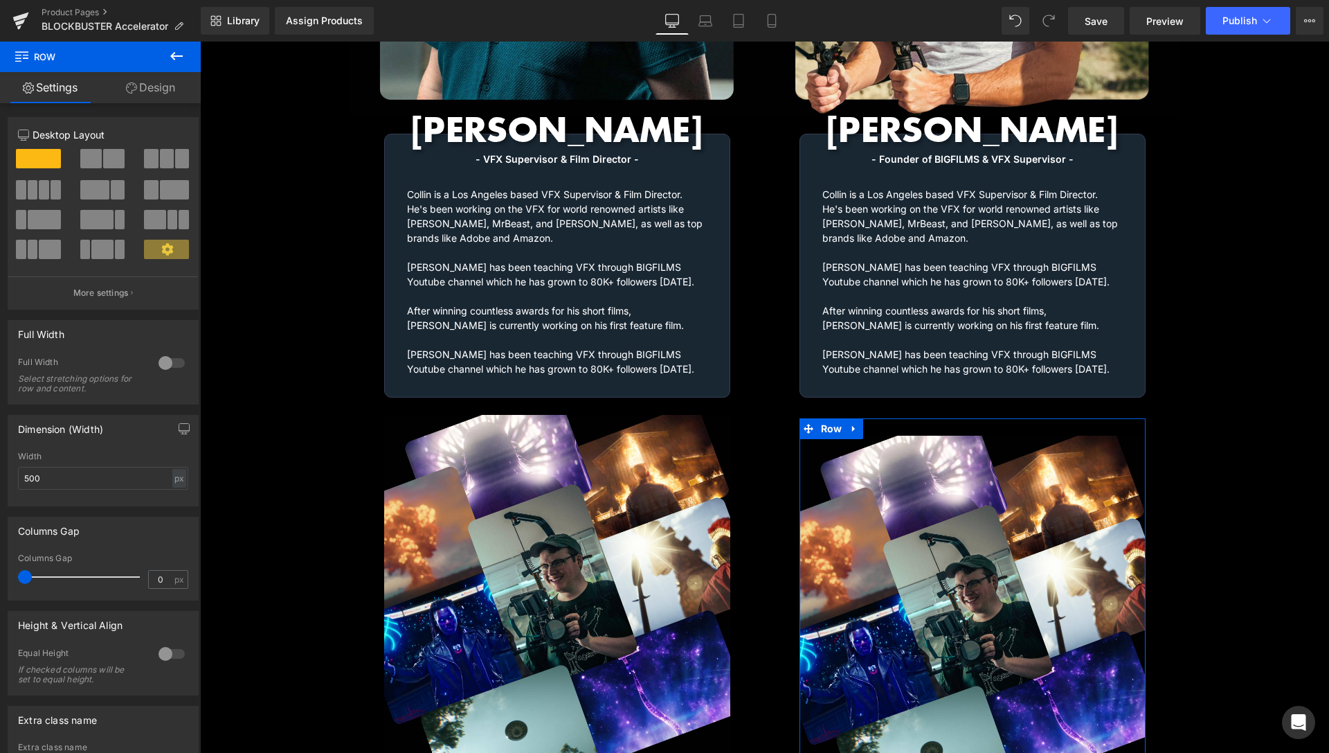
click at [156, 93] on link "Design" at bounding box center [150, 87] width 100 height 31
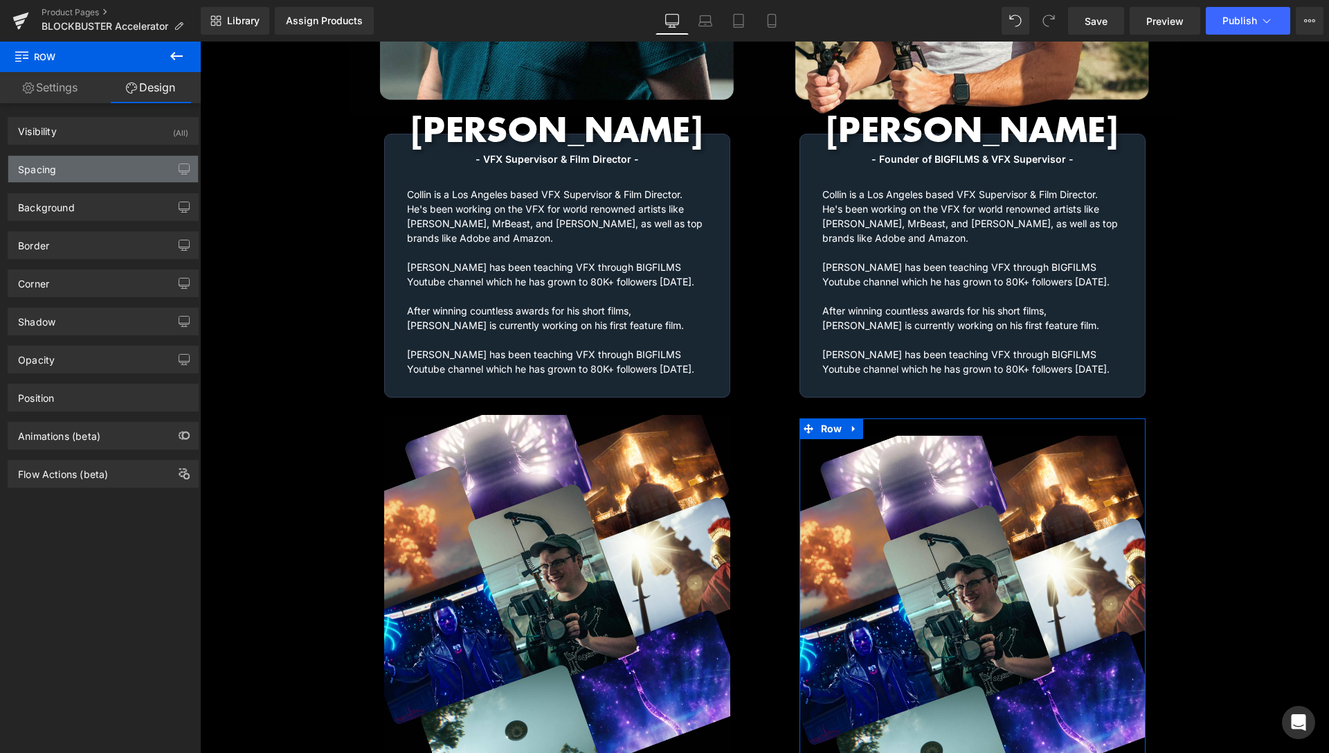
click at [82, 169] on div "Spacing" at bounding box center [103, 169] width 190 height 26
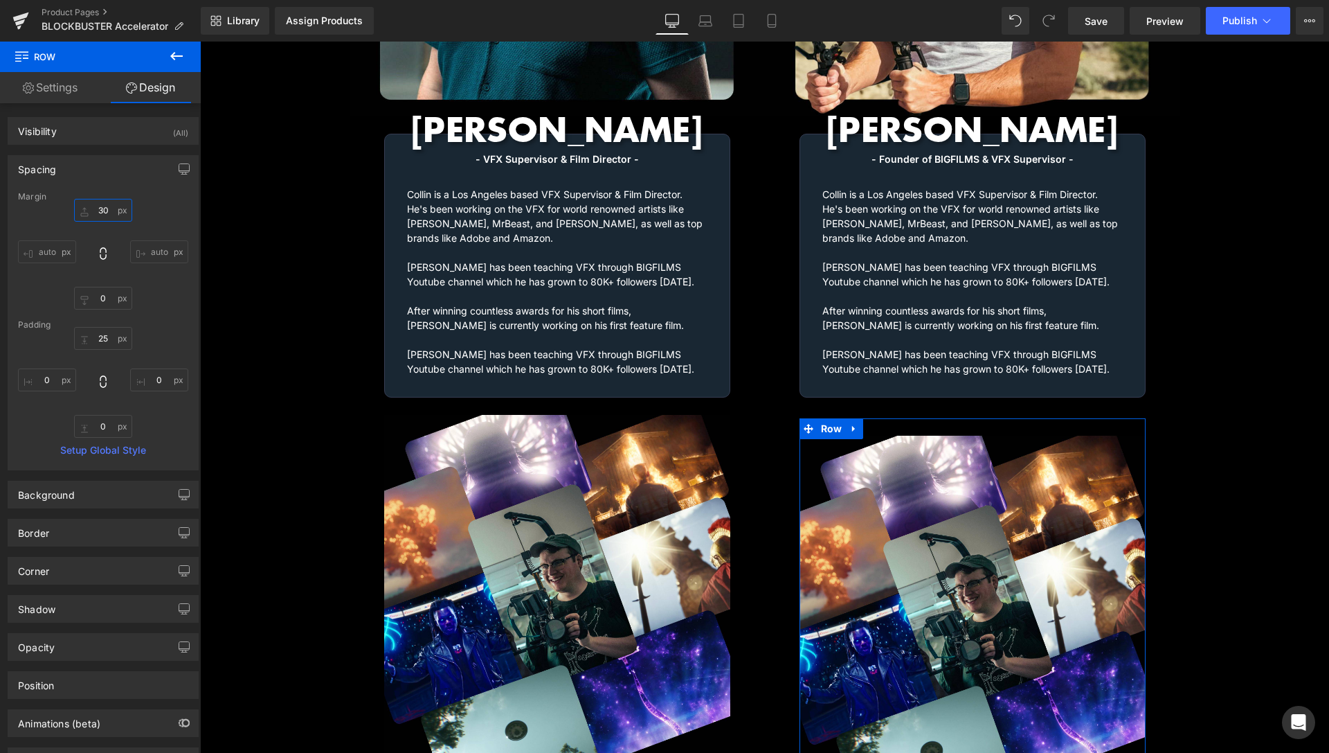
click at [100, 206] on input "30" at bounding box center [103, 210] width 58 height 23
click at [101, 206] on input "30" at bounding box center [103, 210] width 58 height 23
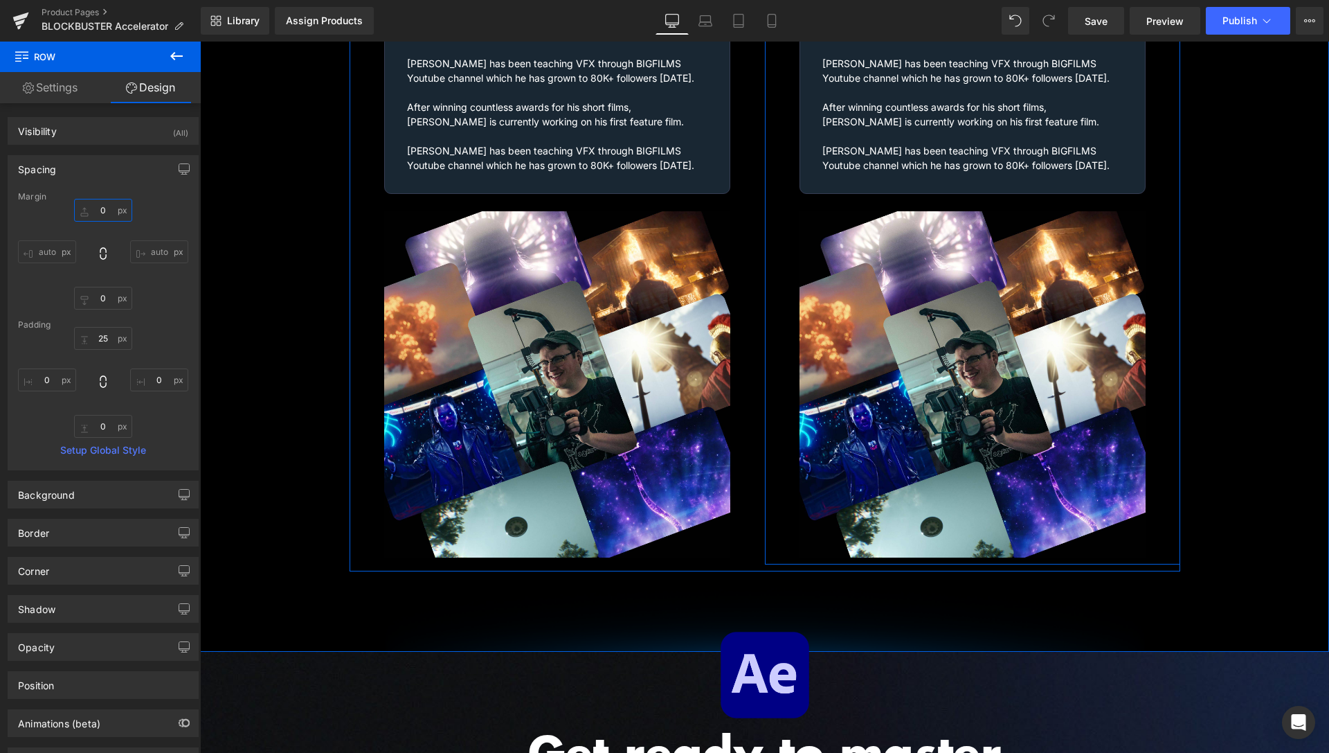
scroll to position [2205, 0]
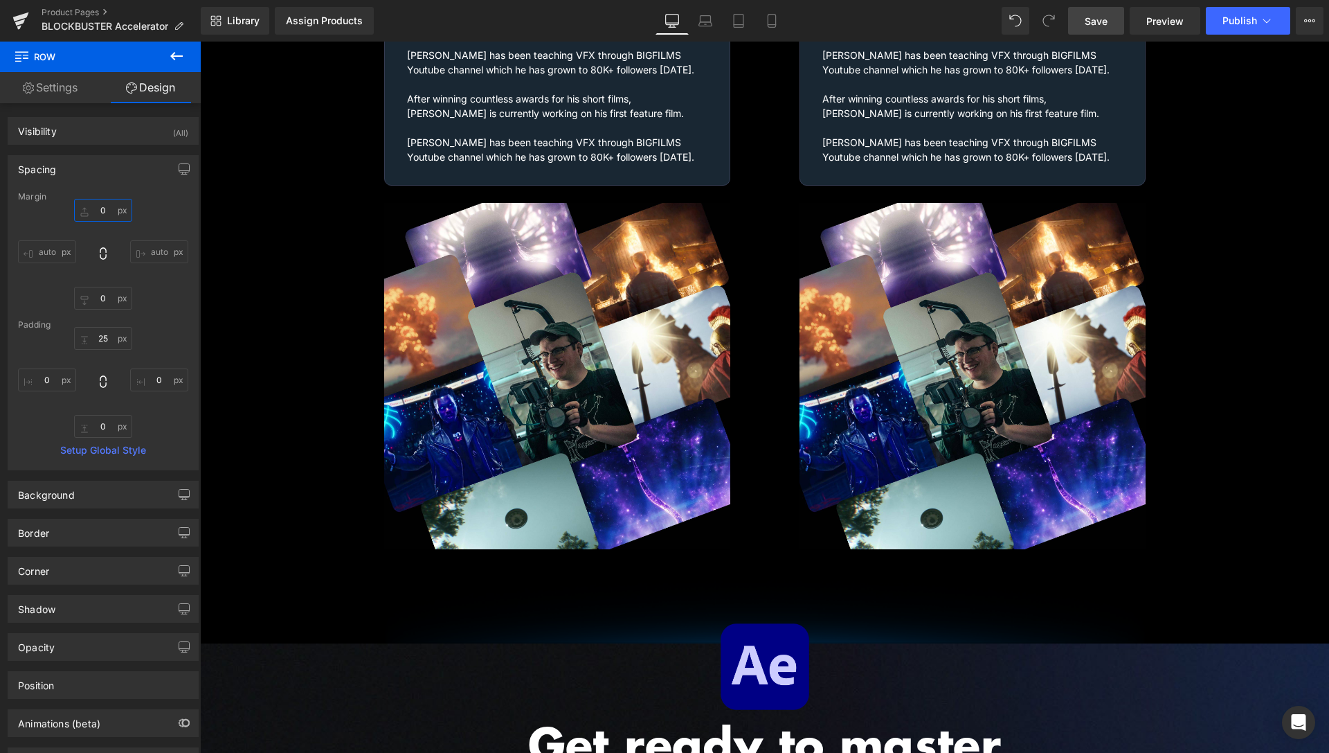
type input "0"
drag, startPoint x: 1109, startPoint y: 22, endPoint x: 593, endPoint y: 24, distance: 516.6
click at [1109, 22] on link "Save" at bounding box center [1096, 21] width 56 height 28
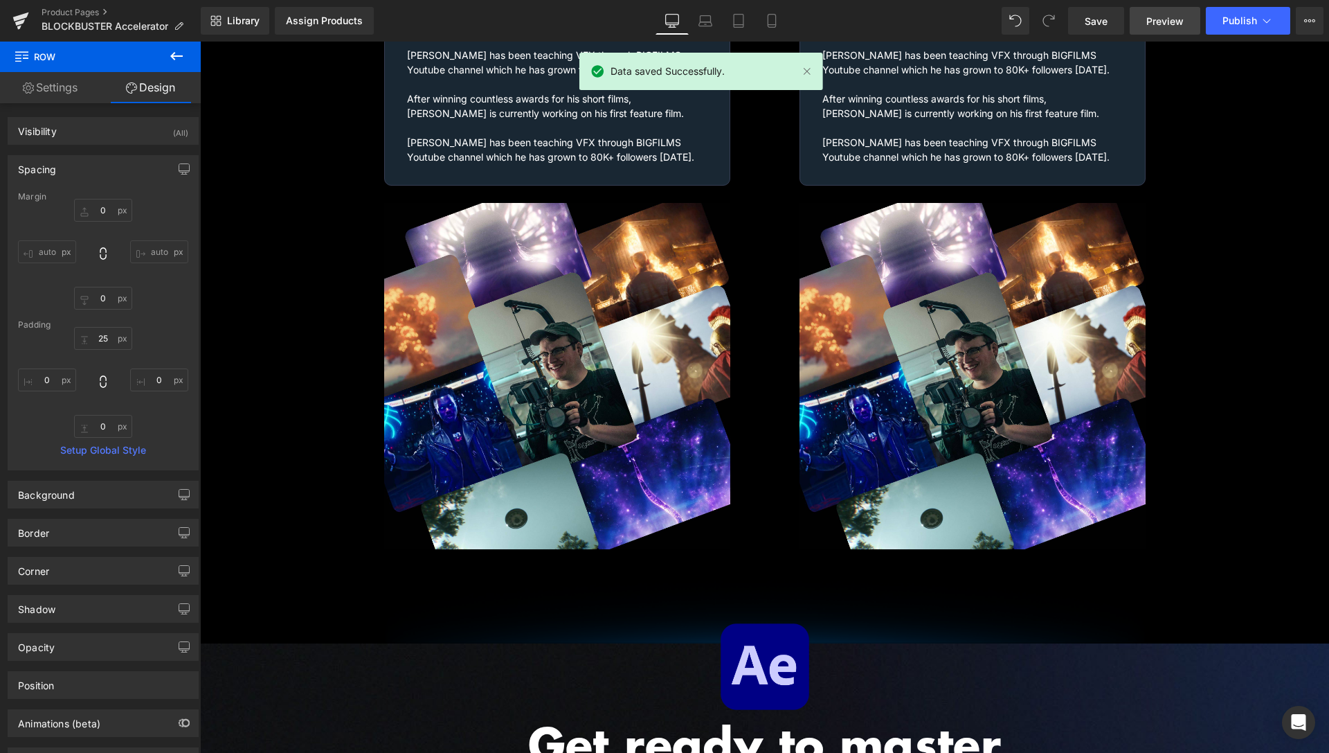
click at [1171, 21] on span "Preview" at bounding box center [1165, 21] width 37 height 15
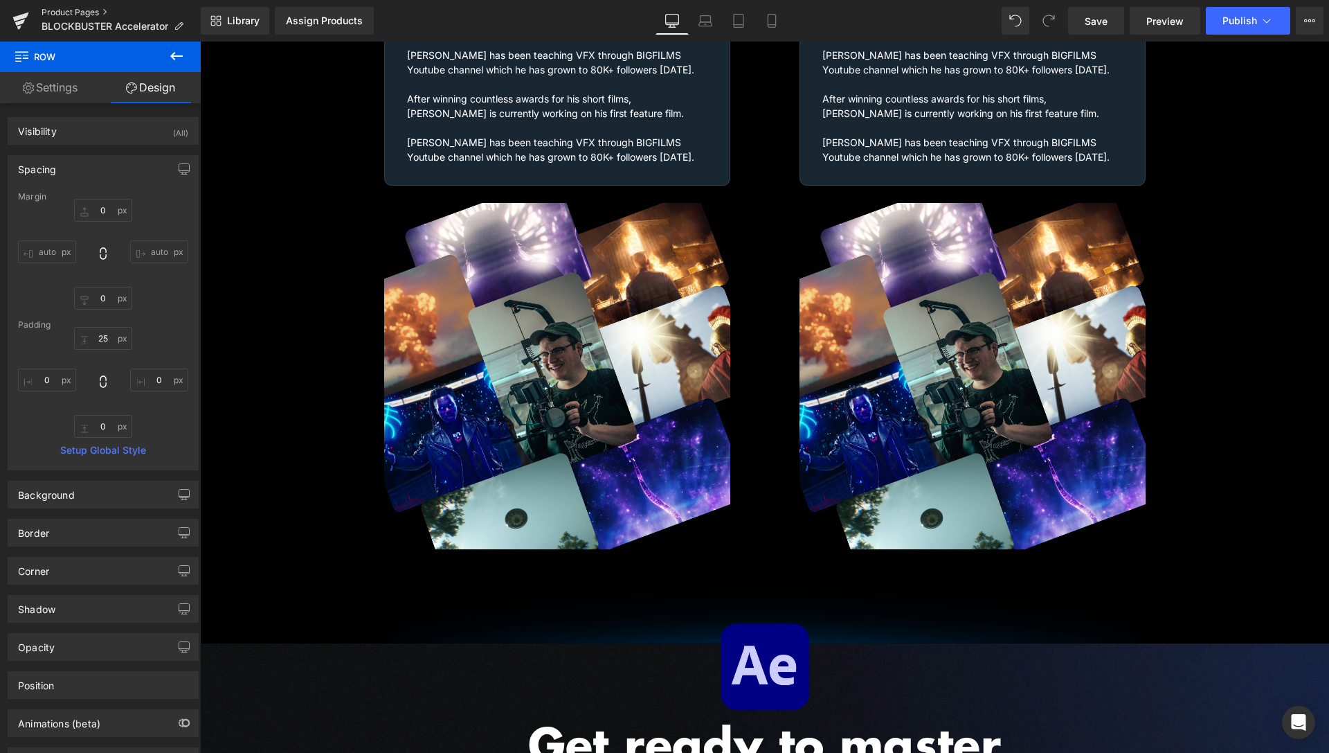
click at [79, 15] on link "Product Pages" at bounding box center [121, 12] width 159 height 11
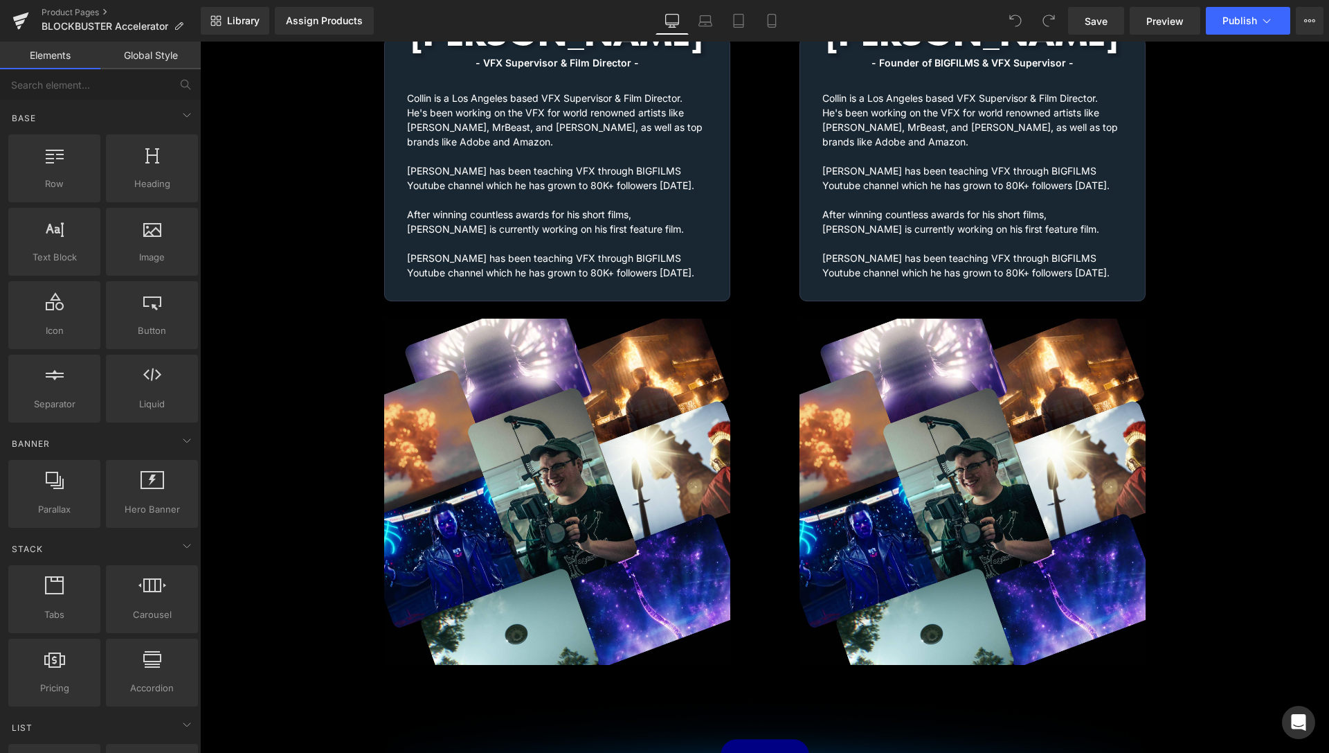
scroll to position [2017, 0]
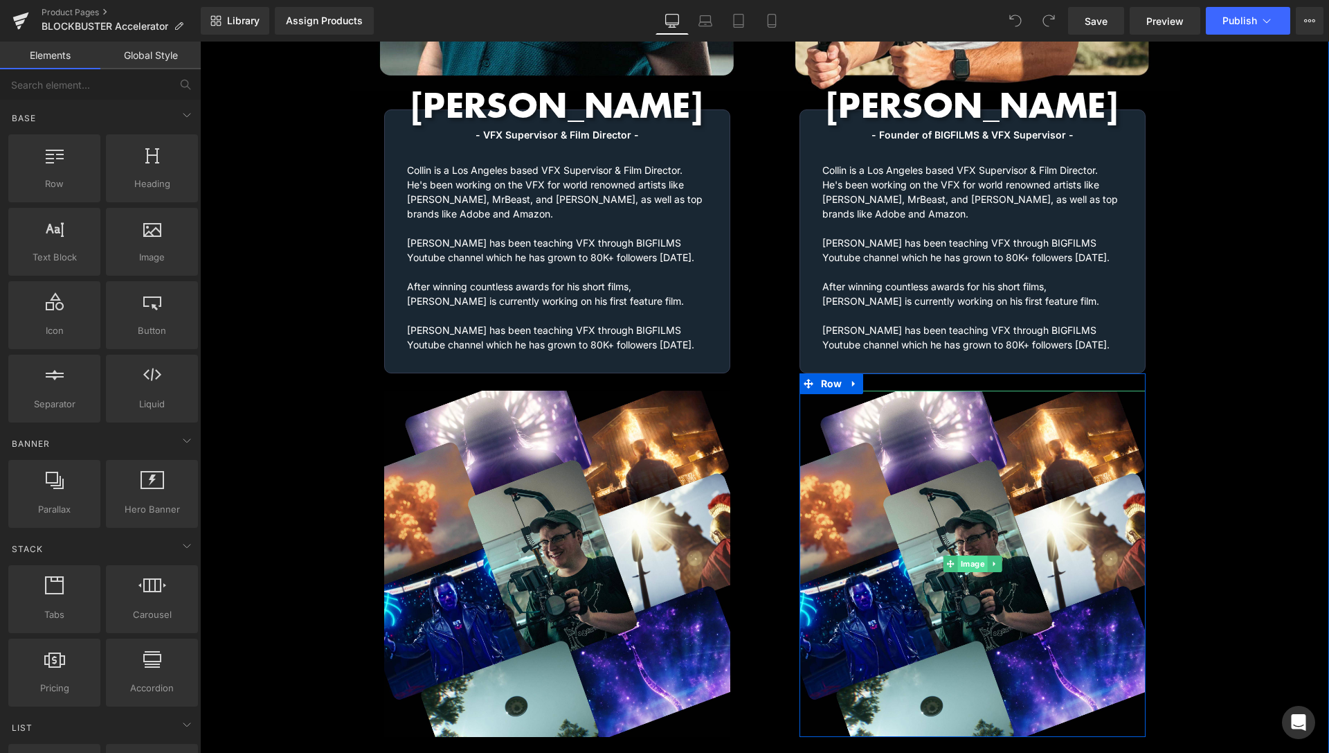
click at [967, 555] on span "Image" at bounding box center [973, 563] width 30 height 17
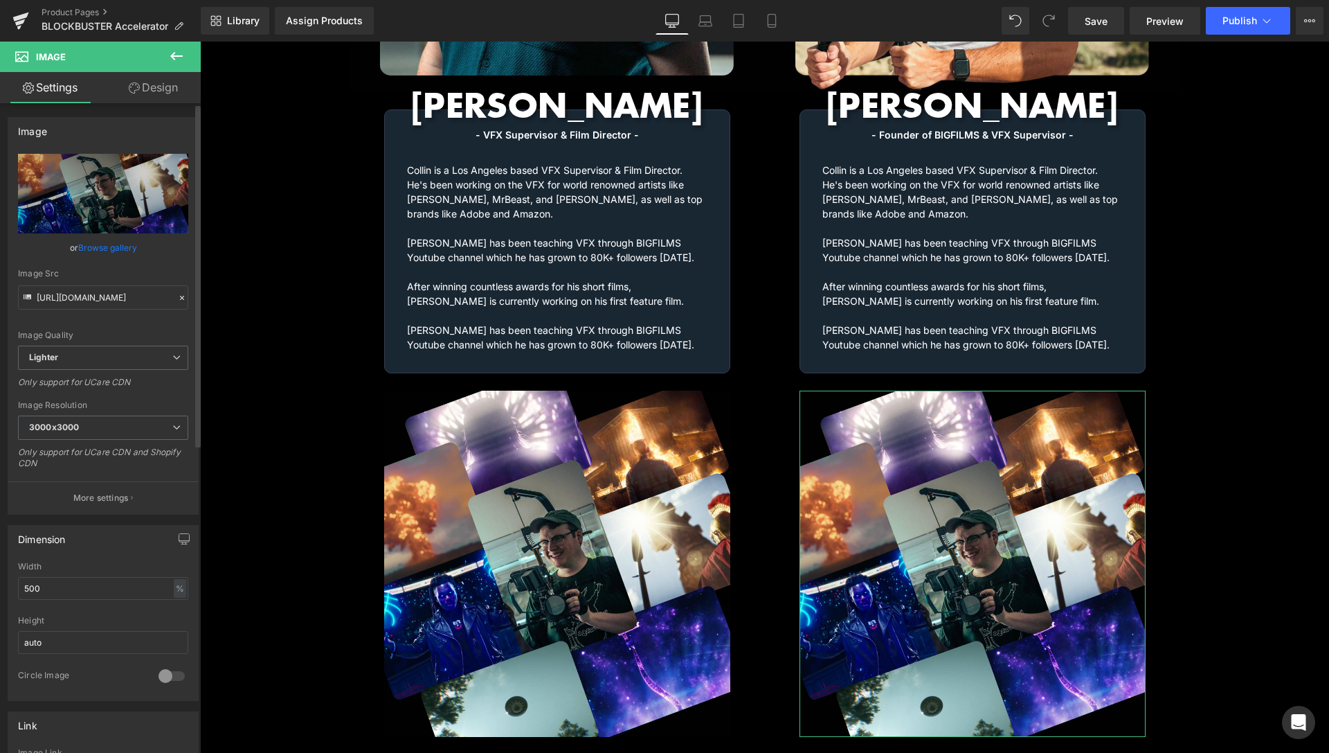
click at [102, 251] on link "Browse gallery" at bounding box center [107, 247] width 59 height 24
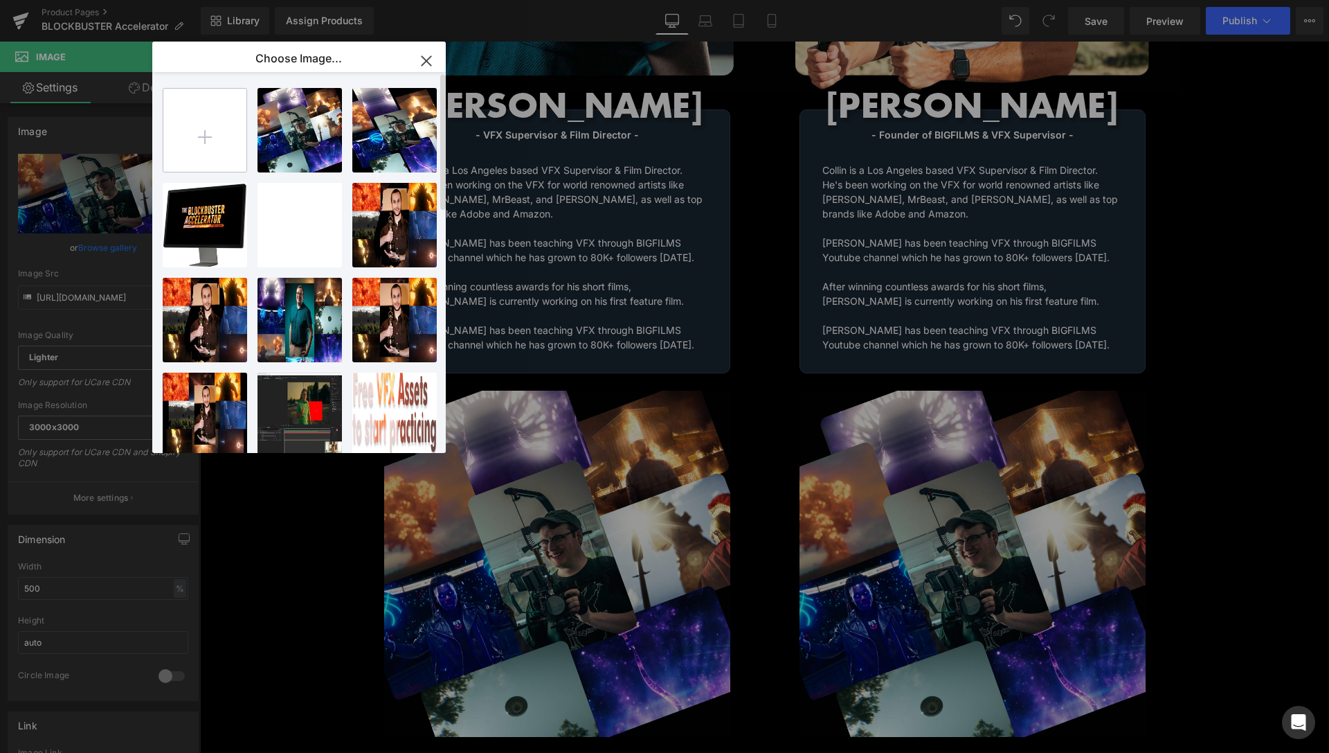
click at [204, 154] on input "file" at bounding box center [204, 130] width 83 height 83
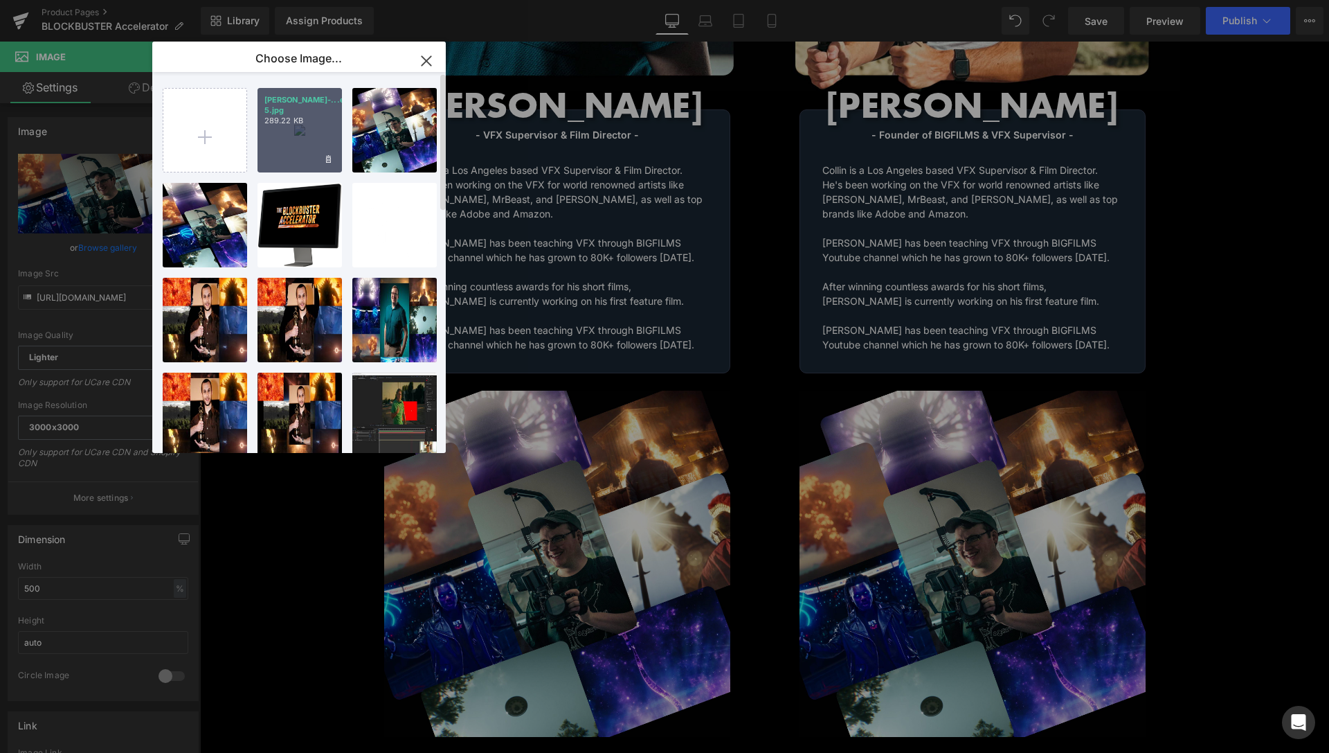
click at [294, 142] on div "Steven-...es-5.jpg 289.22 KB" at bounding box center [300, 130] width 84 height 84
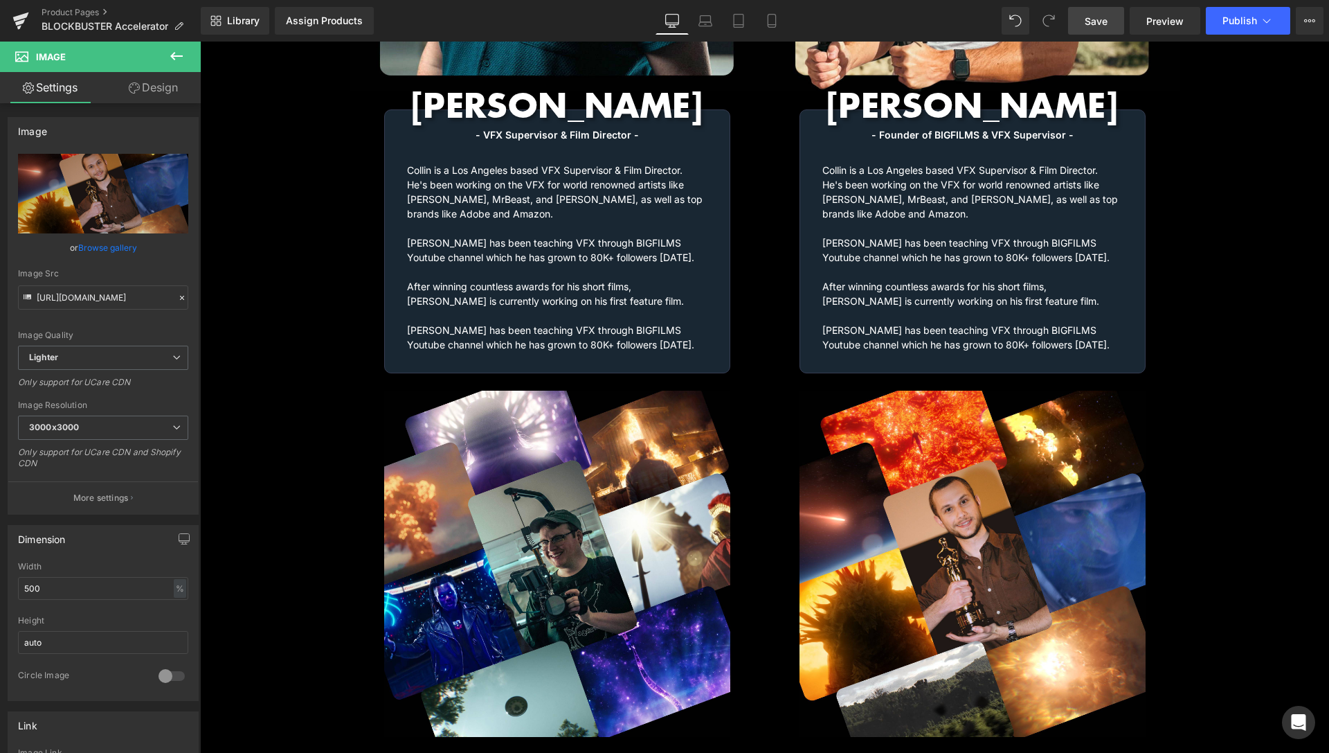
click at [1098, 28] on link "Save" at bounding box center [1096, 21] width 56 height 28
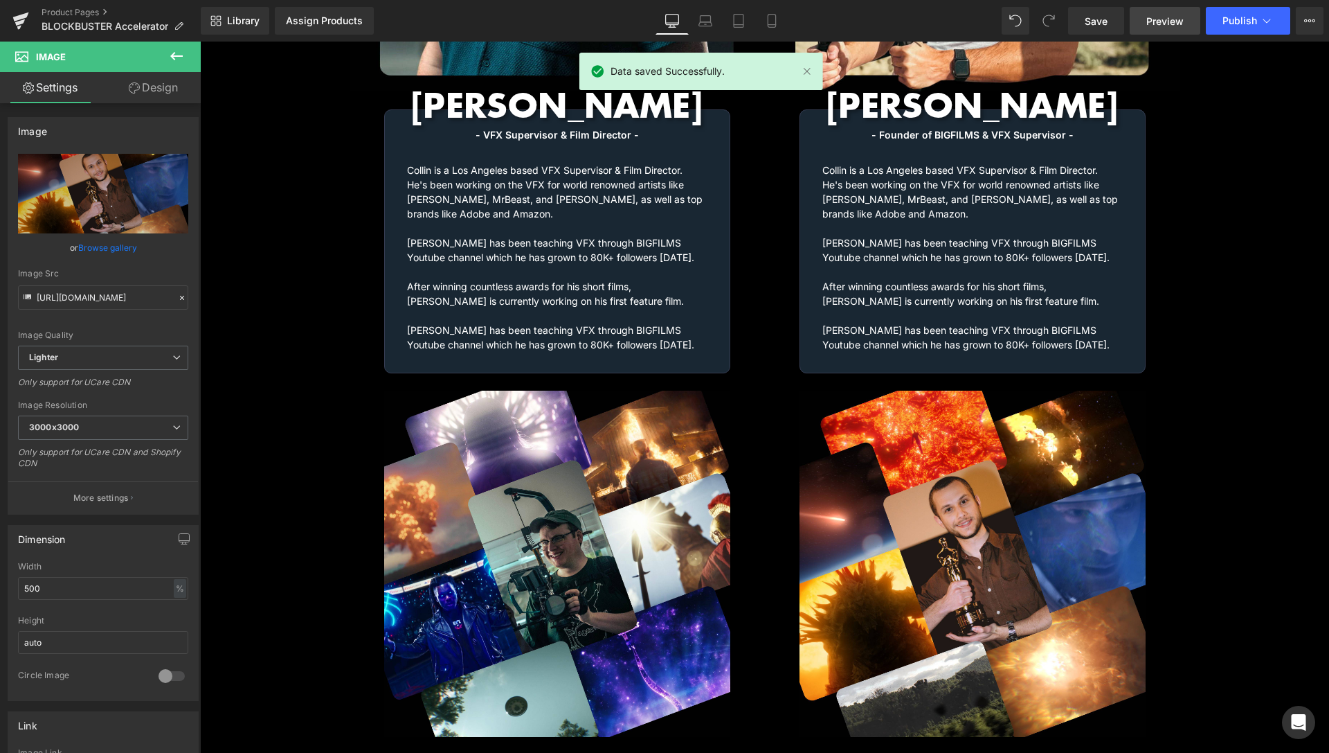
click at [1165, 25] on span "Preview" at bounding box center [1165, 21] width 37 height 15
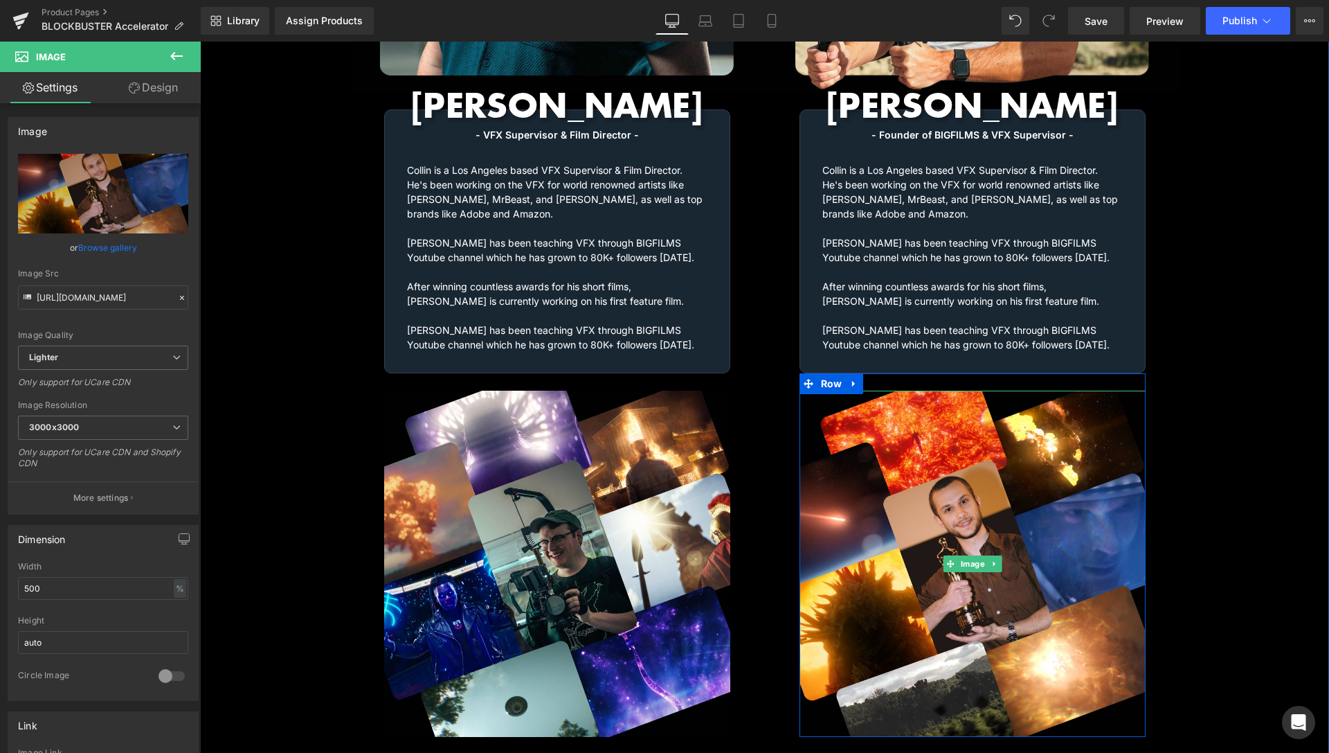
click at [966, 555] on span "Image" at bounding box center [973, 563] width 30 height 17
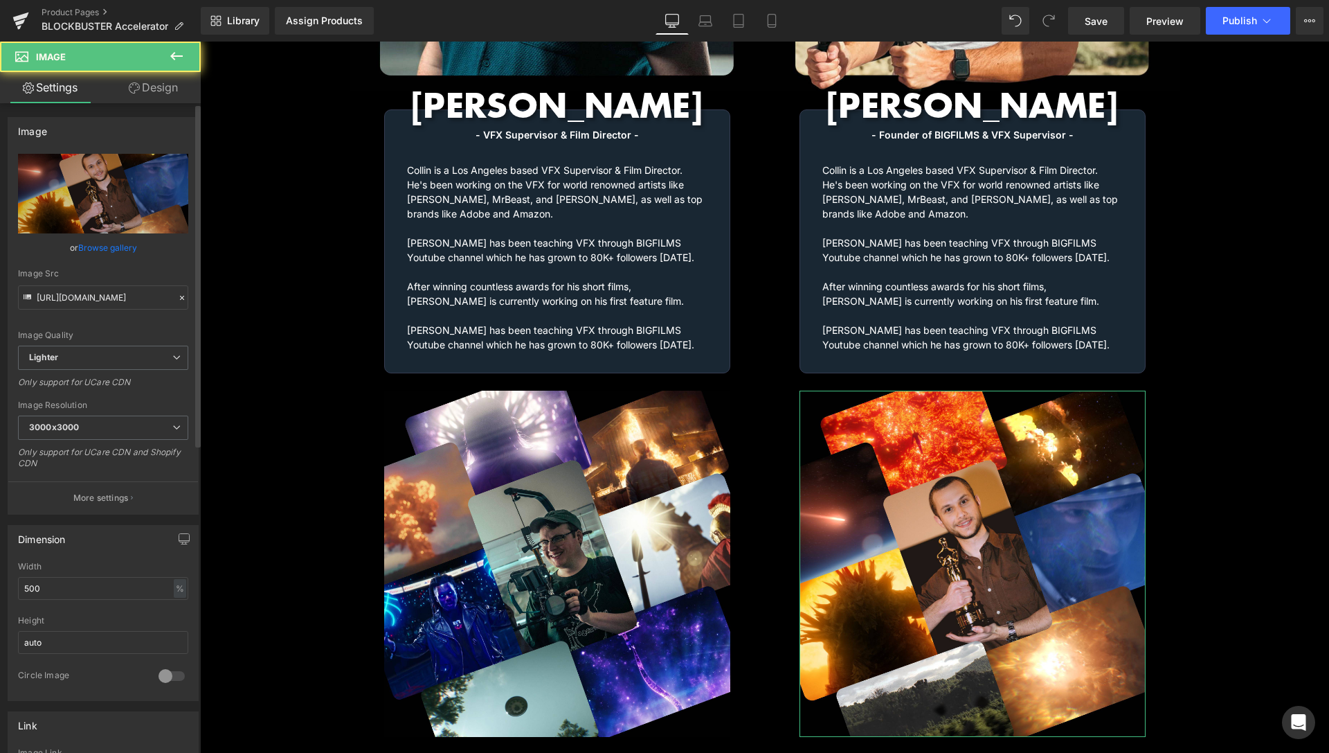
click at [110, 241] on link "Browse gallery" at bounding box center [107, 247] width 59 height 24
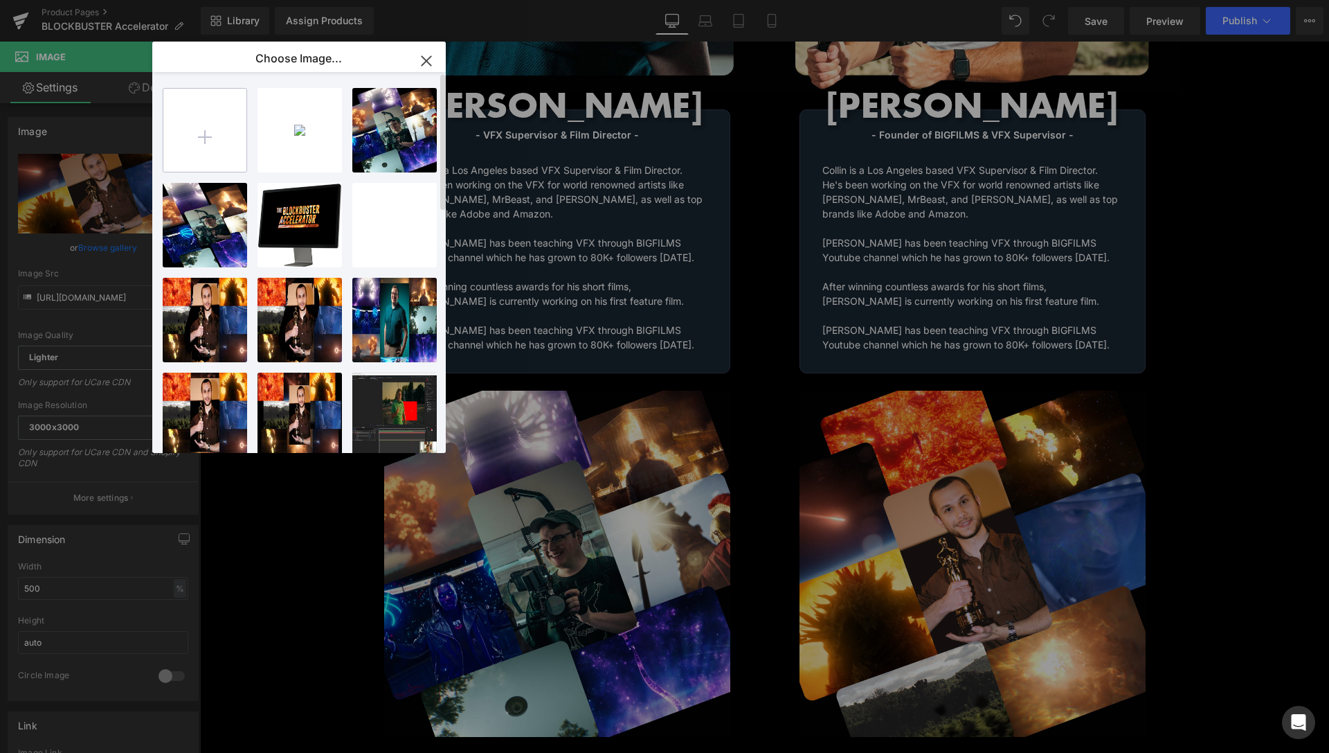
click at [194, 138] on input "file" at bounding box center [204, 130] width 83 height 83
type input "C:\fakepath\Steven-Images-6.jpg"
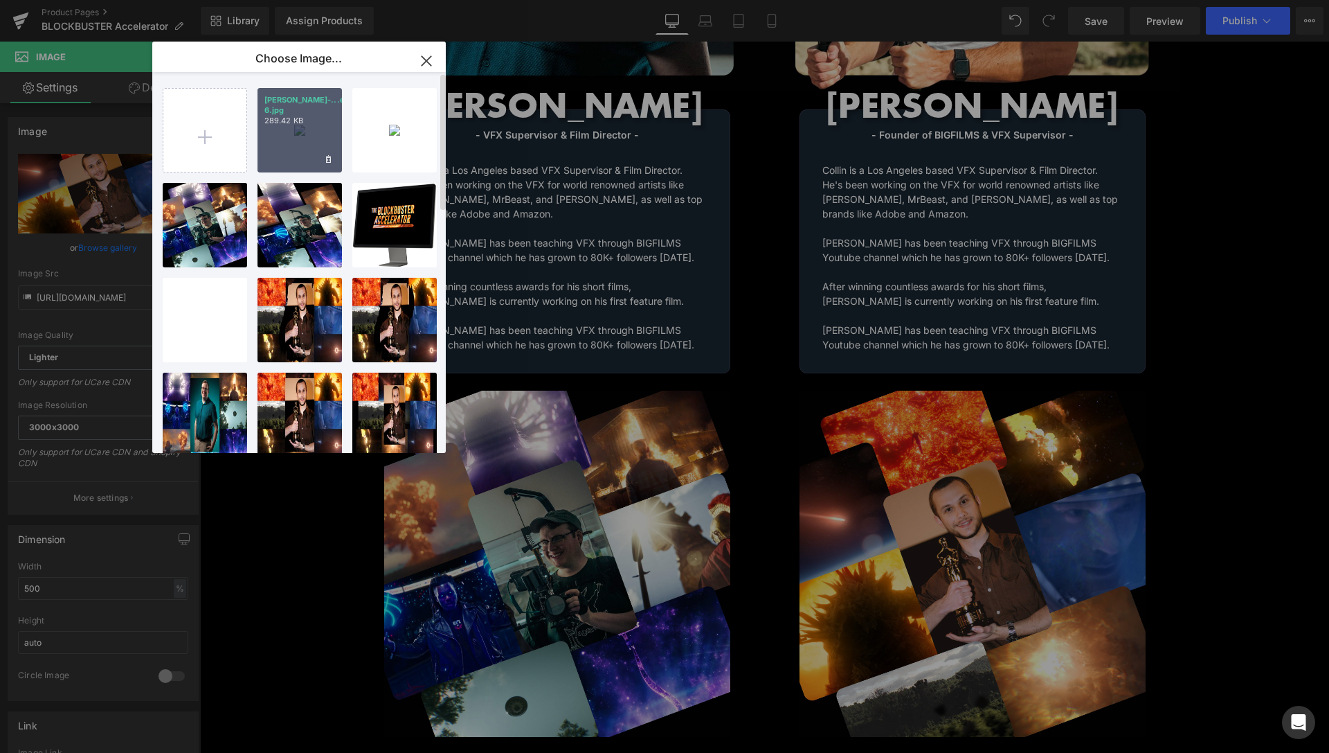
click at [296, 131] on div "Steven-...es-6.jpg 289.42 KB" at bounding box center [300, 130] width 84 height 84
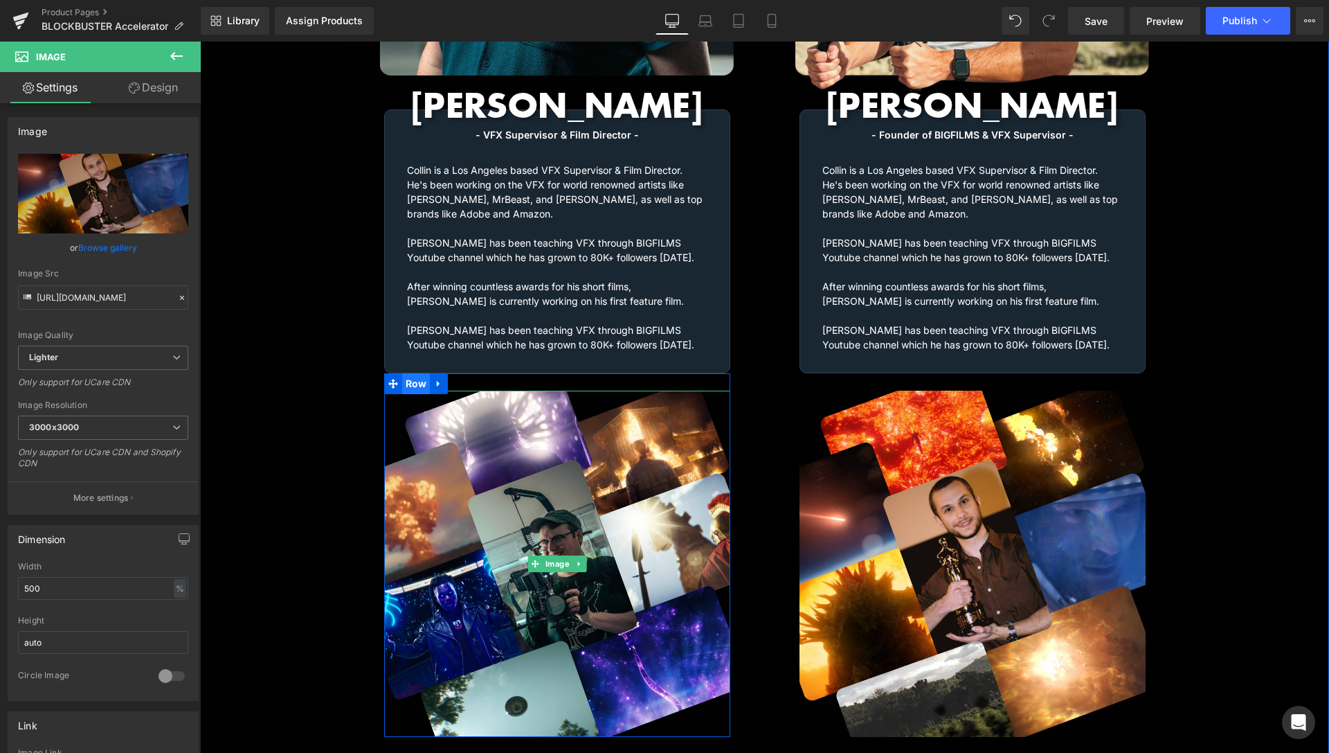
click at [418, 373] on span "Row" at bounding box center [416, 383] width 28 height 21
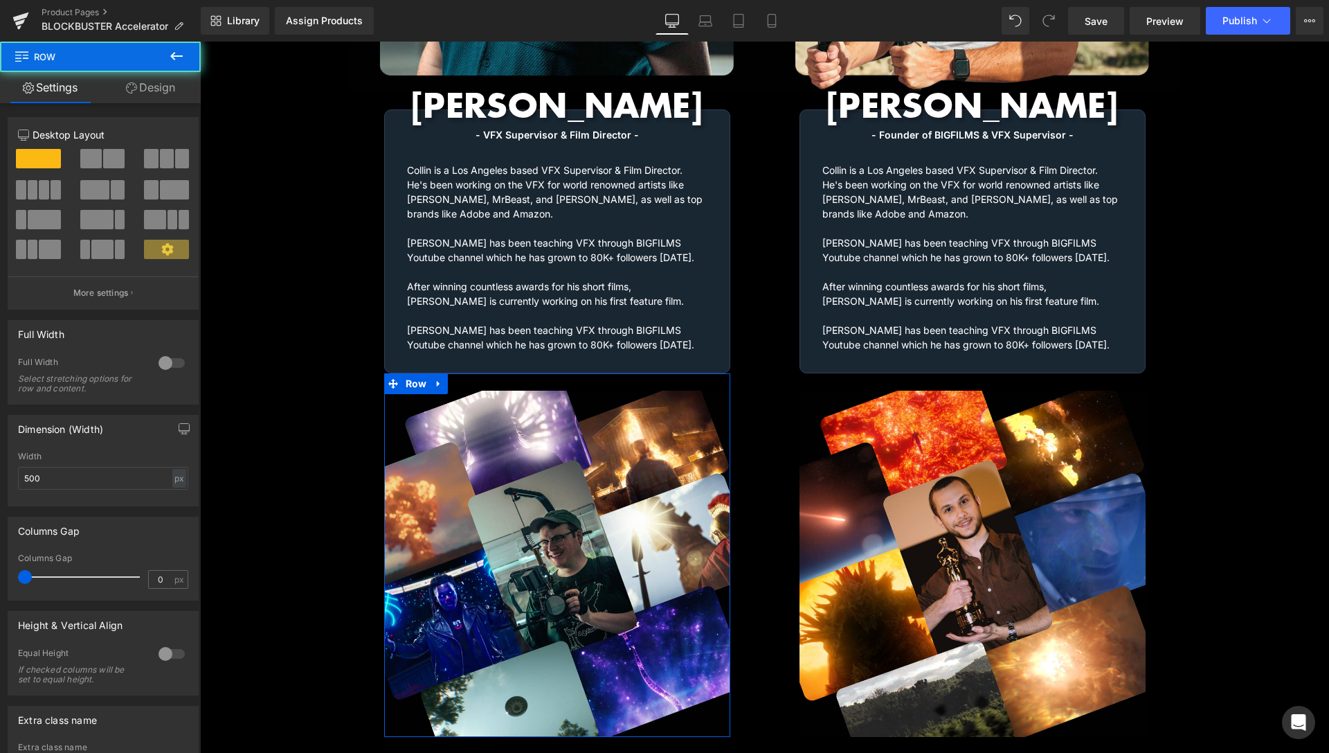
click at [158, 92] on link "Design" at bounding box center [150, 87] width 100 height 31
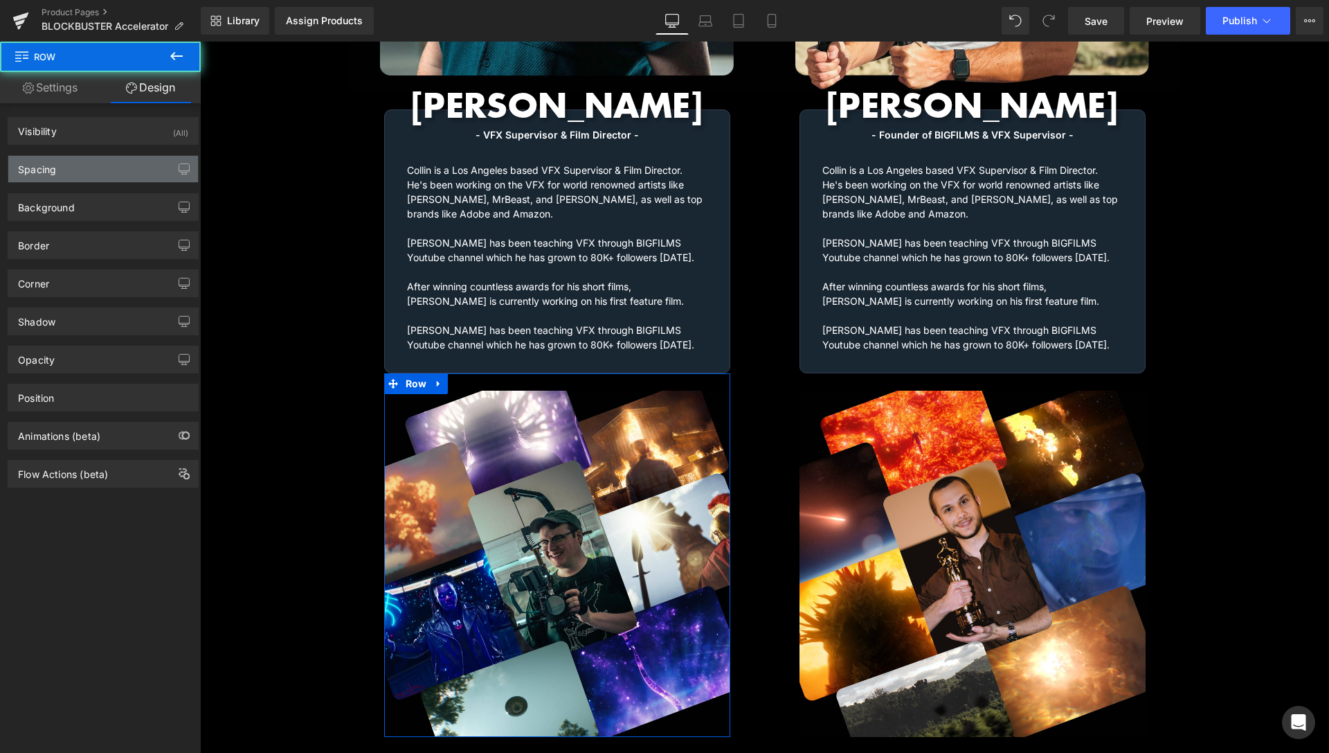
click at [93, 168] on div "Spacing" at bounding box center [103, 169] width 190 height 26
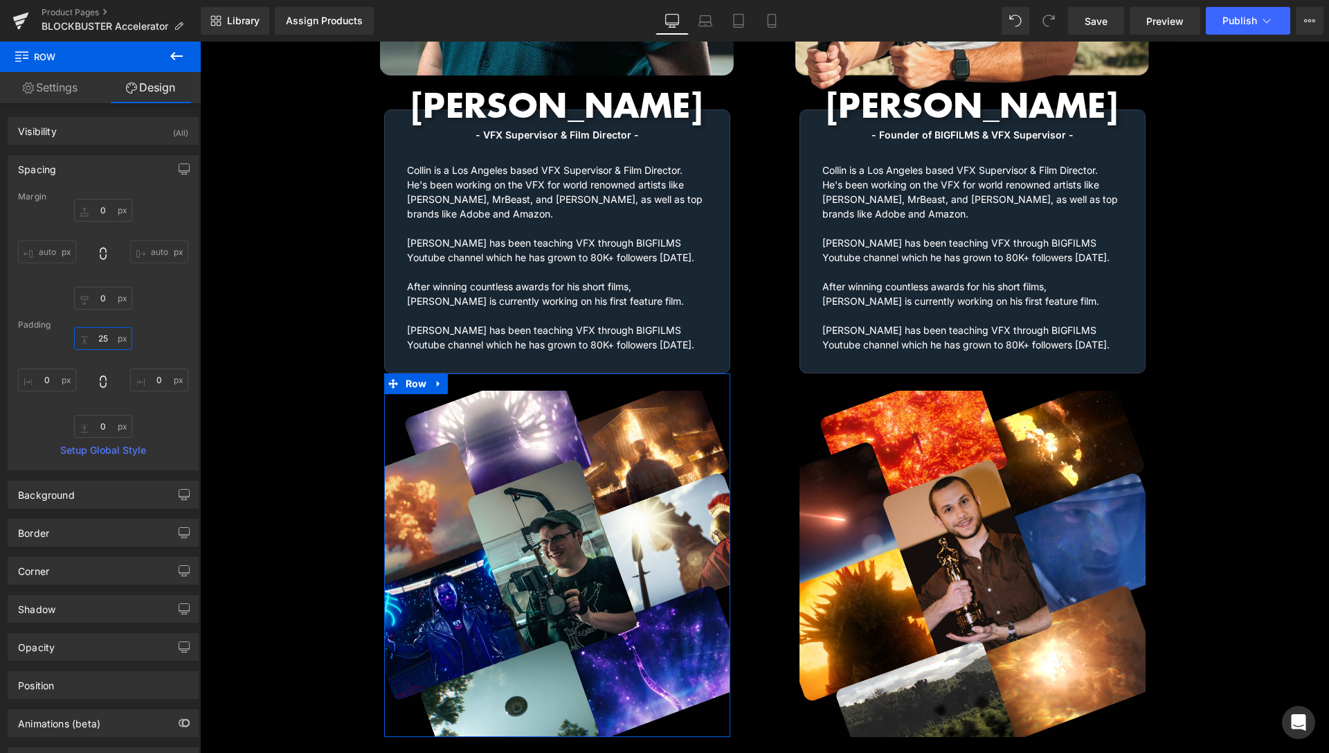
click at [103, 346] on input "25" at bounding box center [103, 338] width 58 height 23
type input "0"
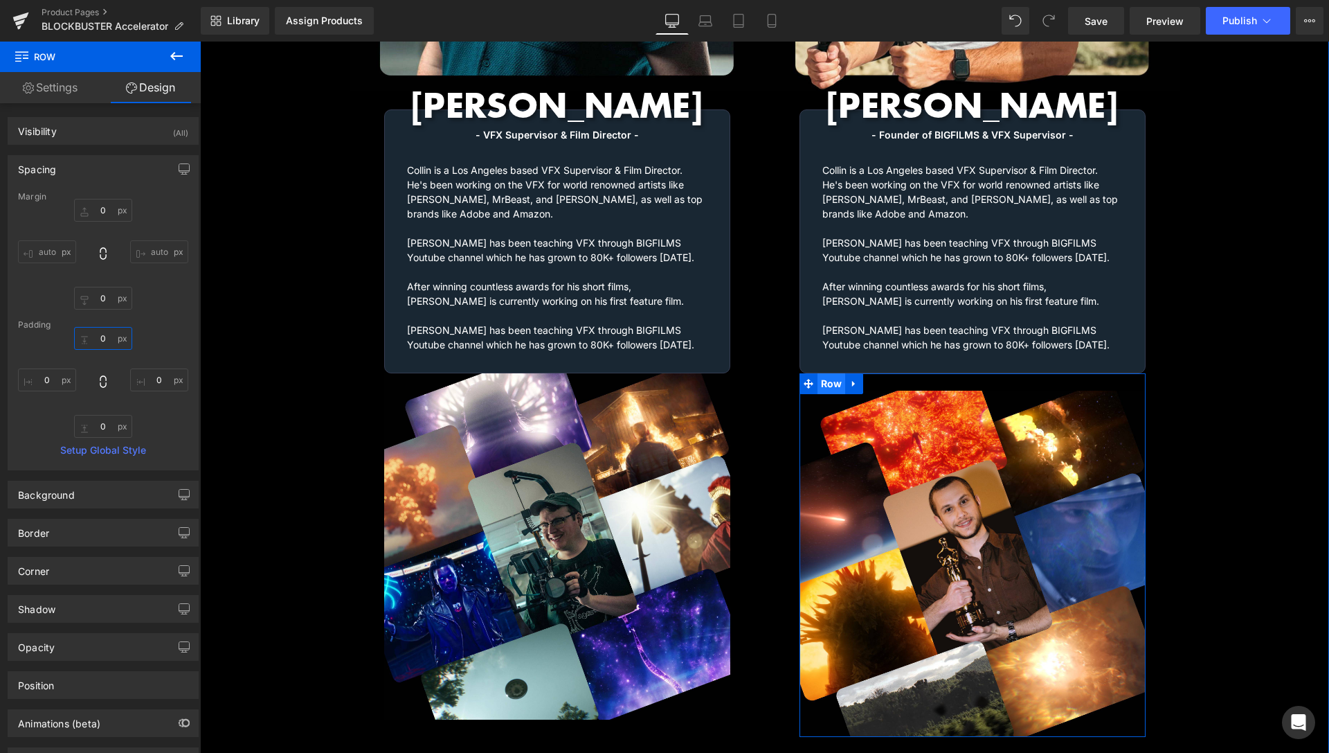
click at [830, 373] on span "Row" at bounding box center [832, 383] width 28 height 21
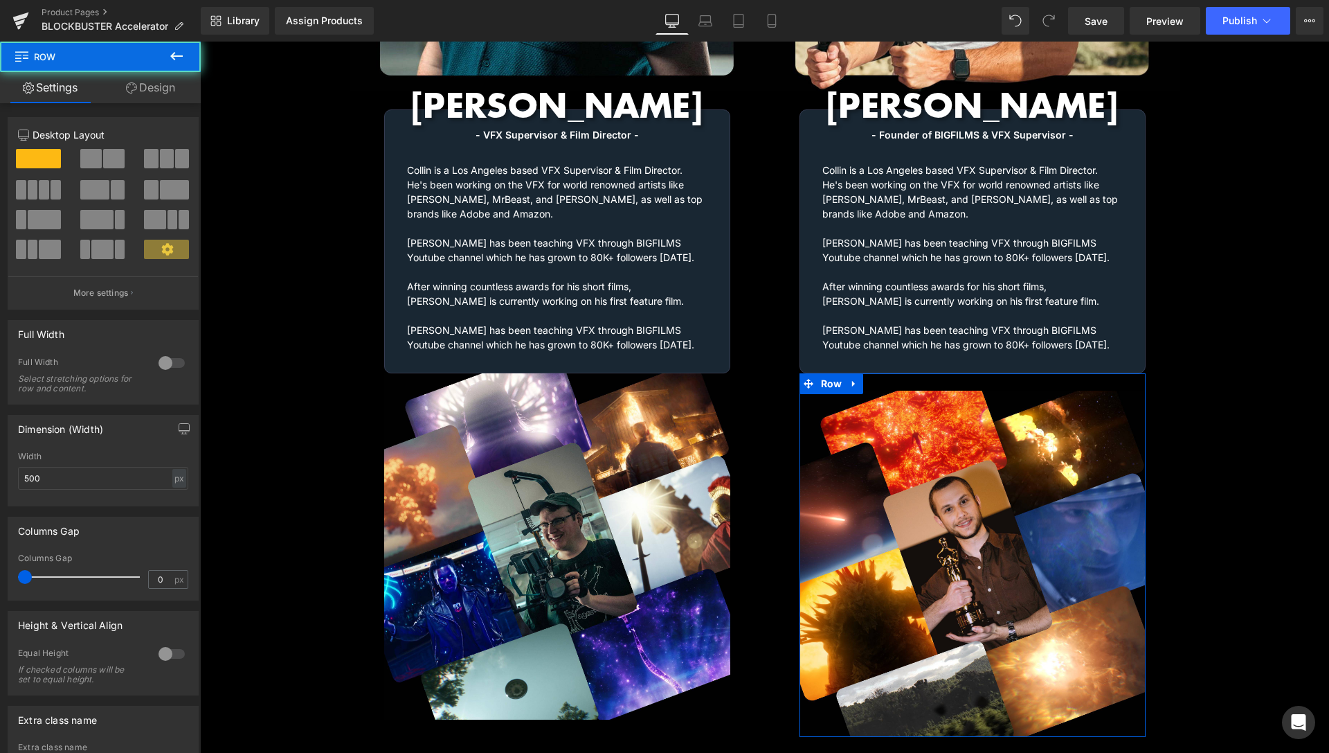
click at [163, 93] on link "Design" at bounding box center [150, 87] width 100 height 31
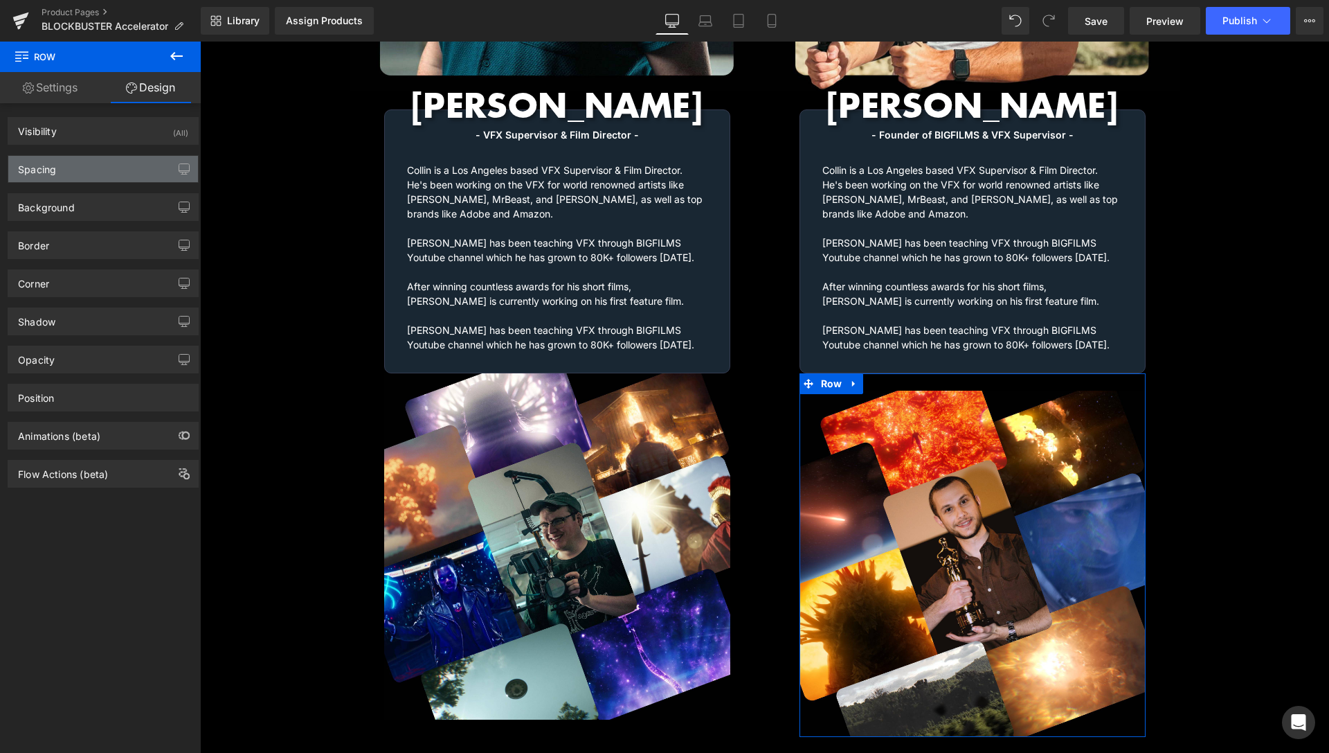
click at [81, 176] on div "Spacing" at bounding box center [103, 169] width 190 height 26
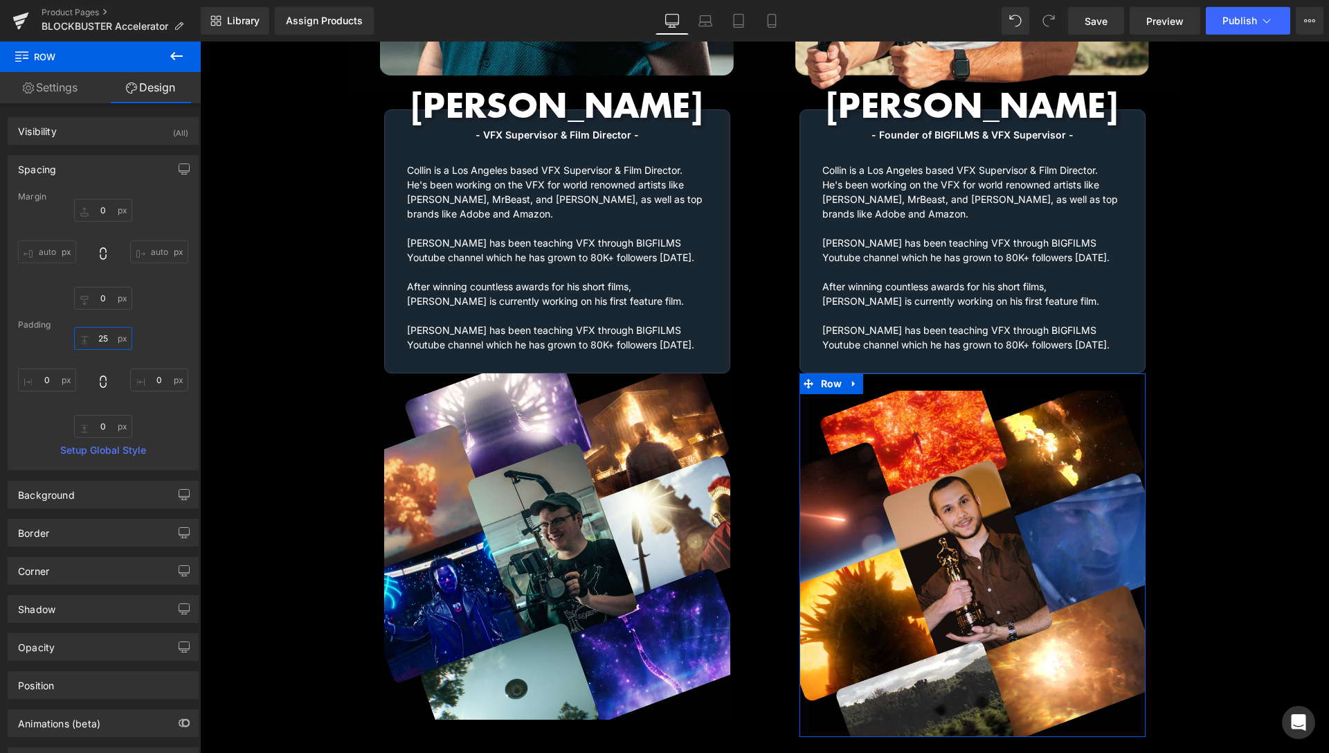
click at [93, 334] on input "25" at bounding box center [103, 338] width 58 height 23
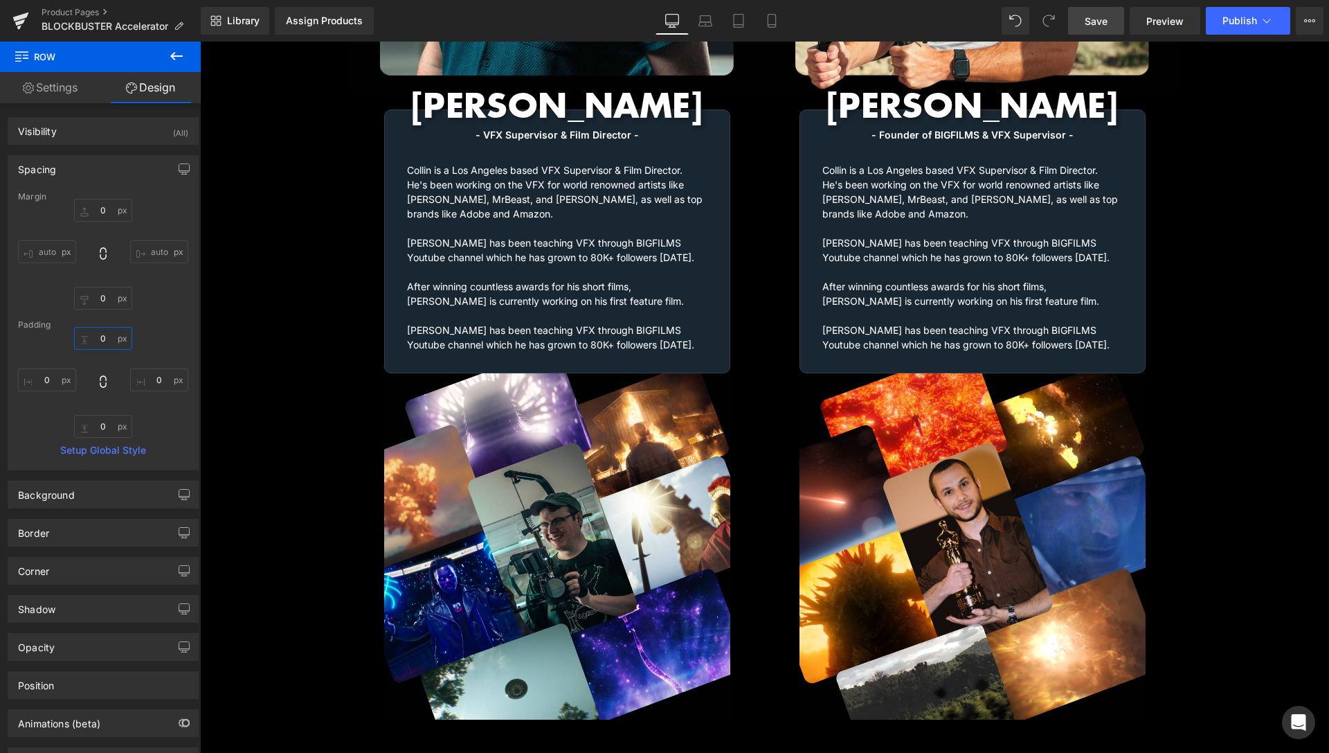
type input "0"
click at [1113, 24] on link "Save" at bounding box center [1096, 21] width 56 height 28
click at [1158, 26] on span "Preview" at bounding box center [1165, 21] width 37 height 15
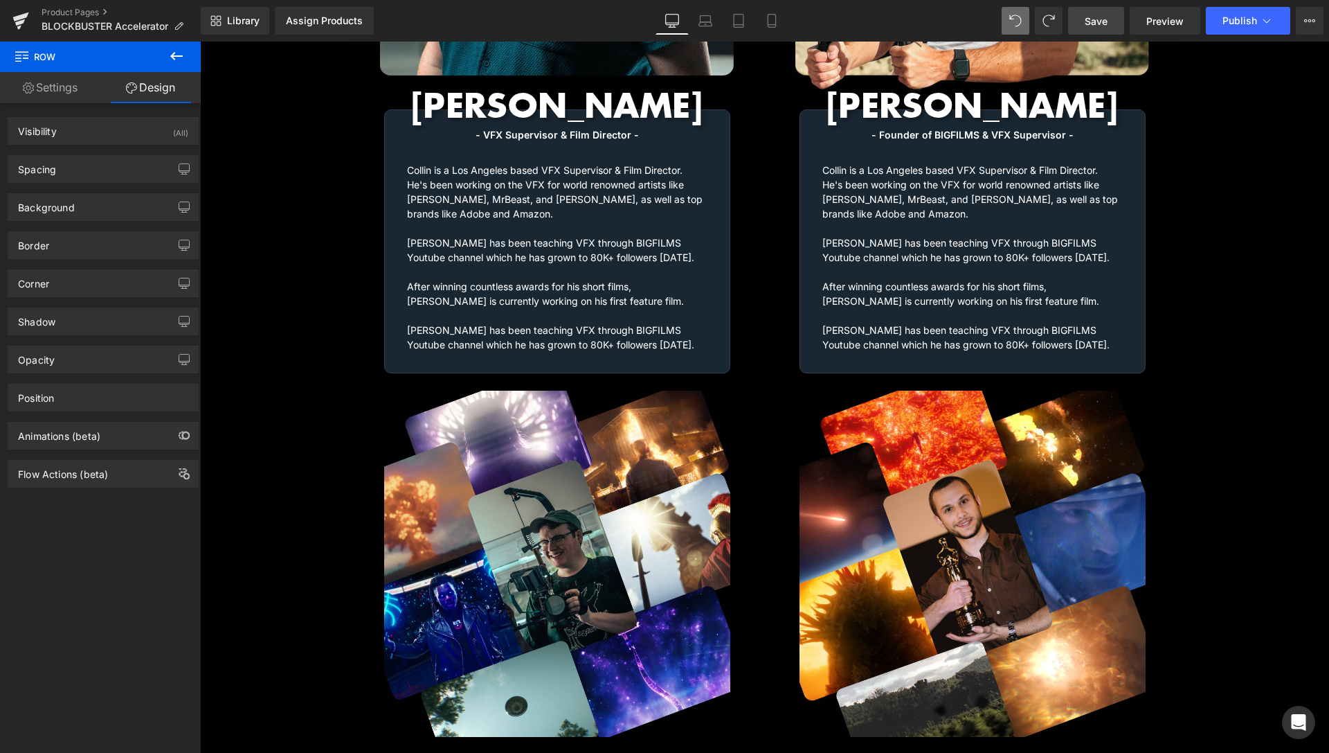
drag, startPoint x: 1109, startPoint y: 18, endPoint x: 1068, endPoint y: 346, distance: 330.1
click at [1109, 18] on link "Save" at bounding box center [1096, 21] width 56 height 28
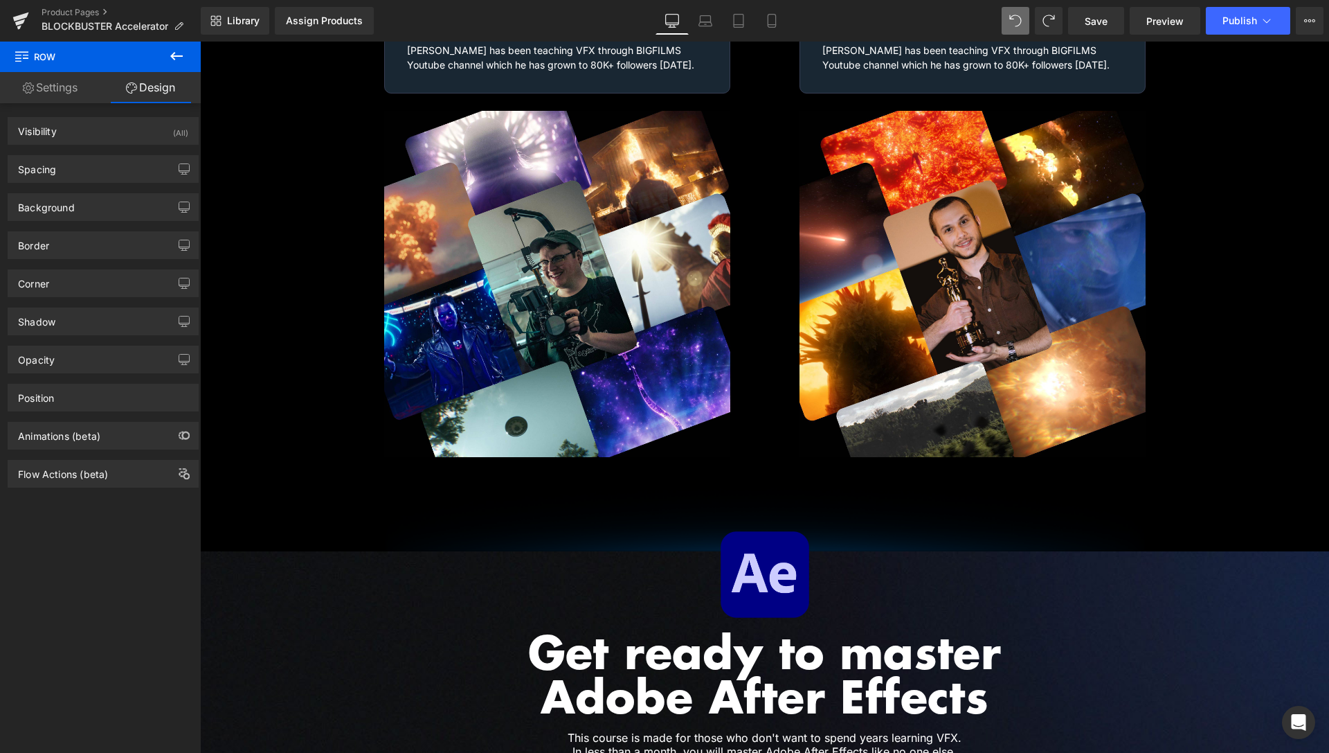
scroll to position [2385, 0]
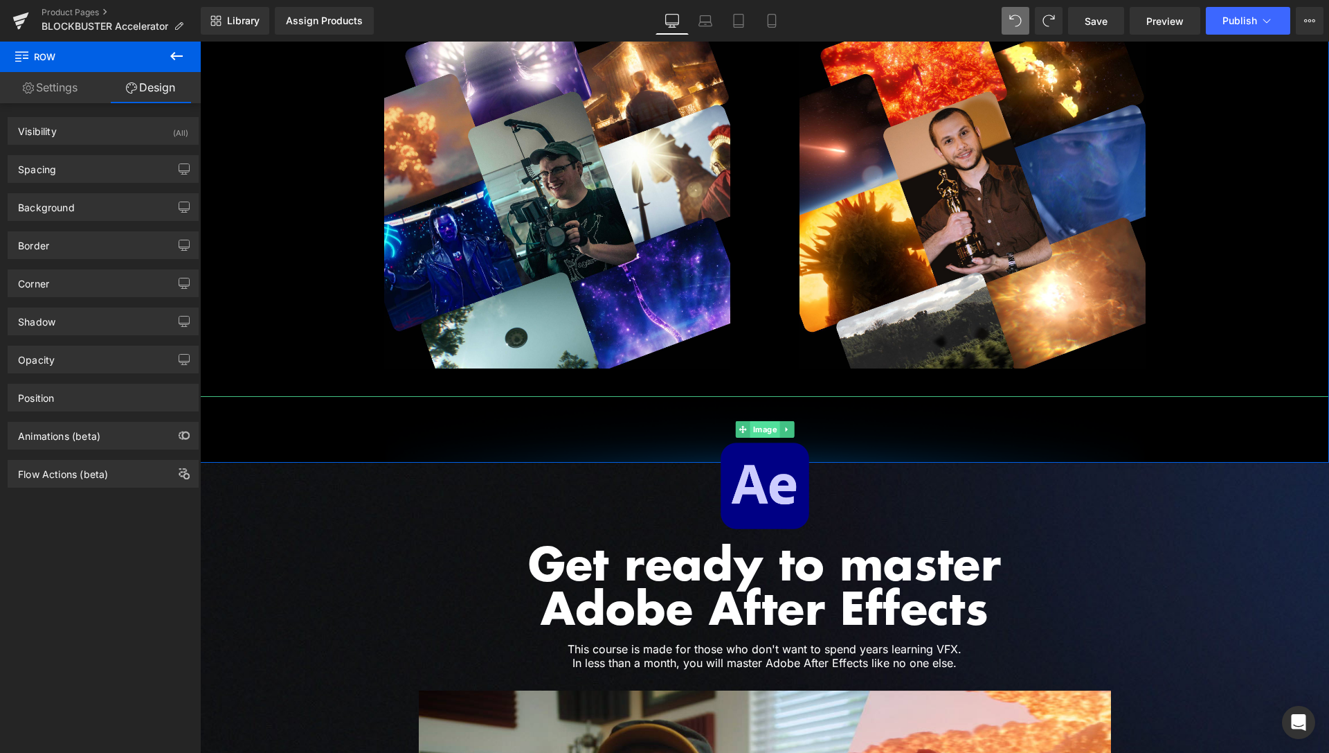
click at [750, 421] on span "Image" at bounding box center [765, 429] width 30 height 17
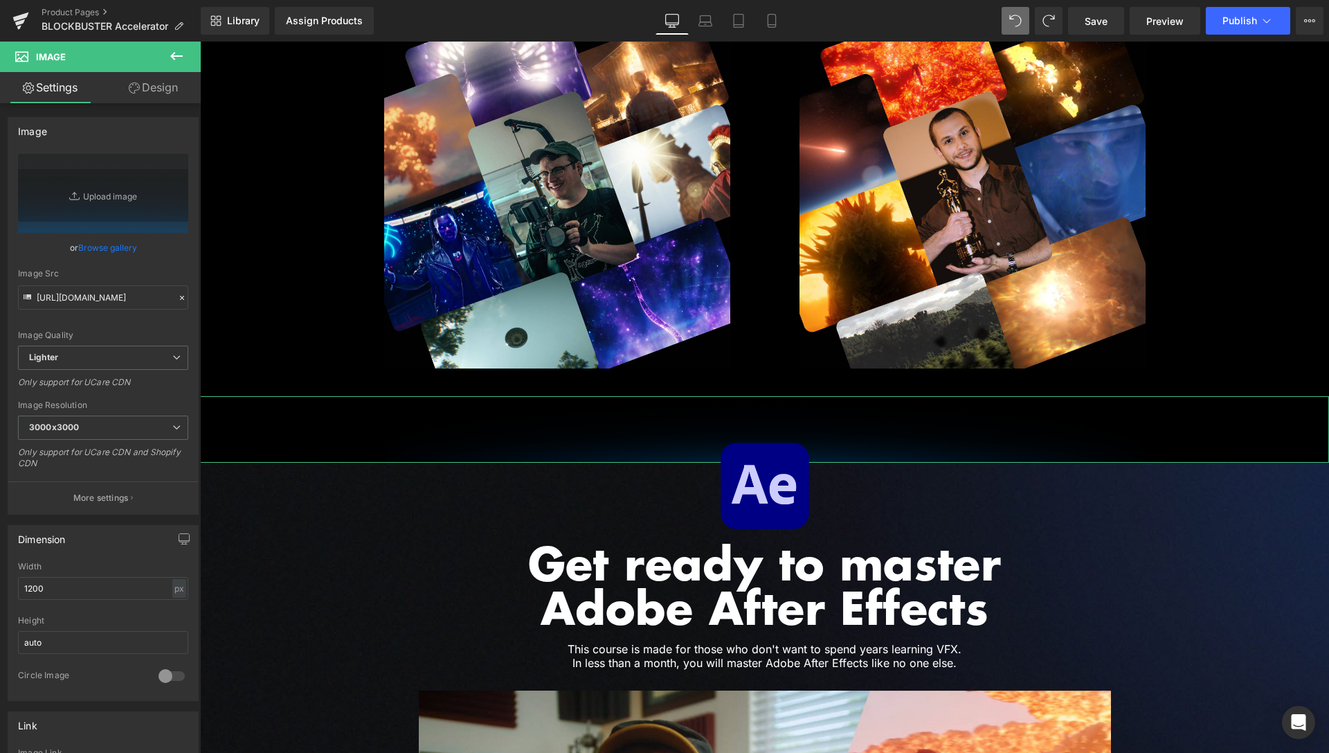
click at [138, 101] on link "Design" at bounding box center [153, 87] width 100 height 31
click at [0, 0] on div "Spacing" at bounding box center [0, 0] width 0 height 0
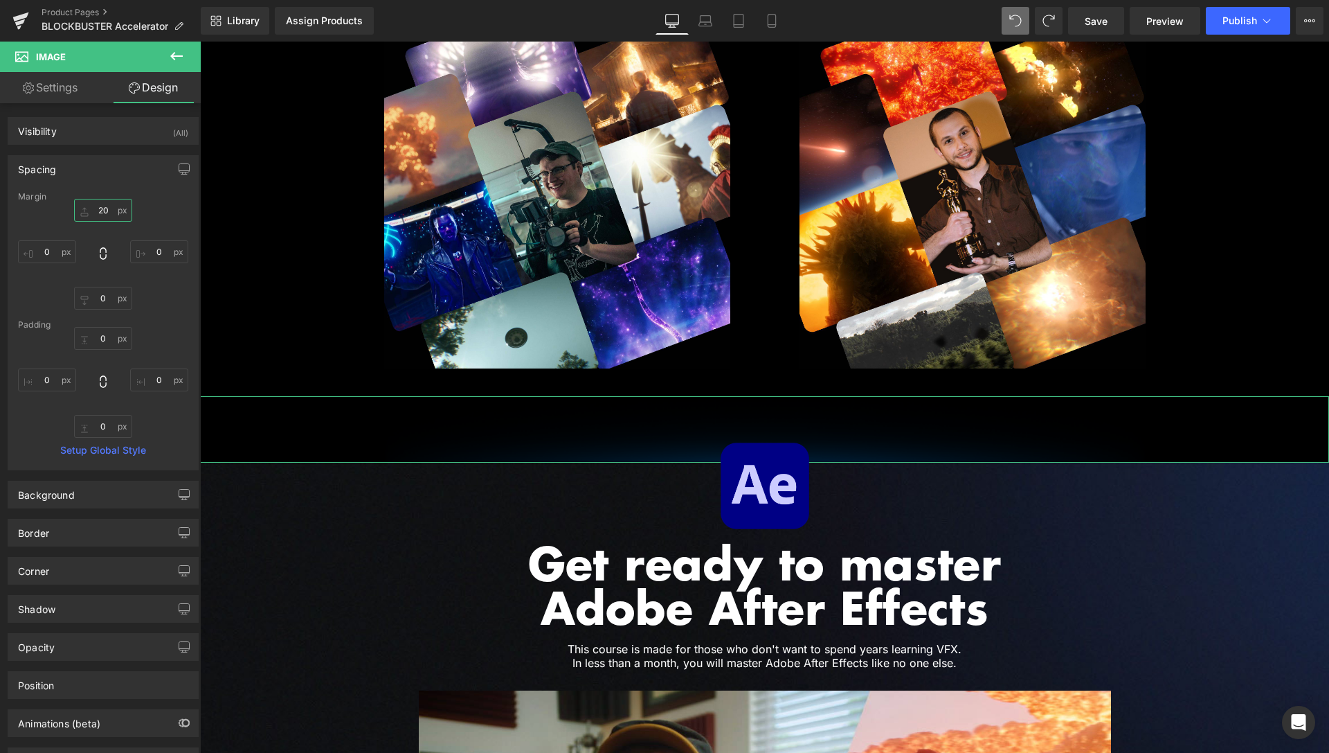
click at [95, 213] on input "text" at bounding box center [103, 210] width 58 height 23
type input "0"
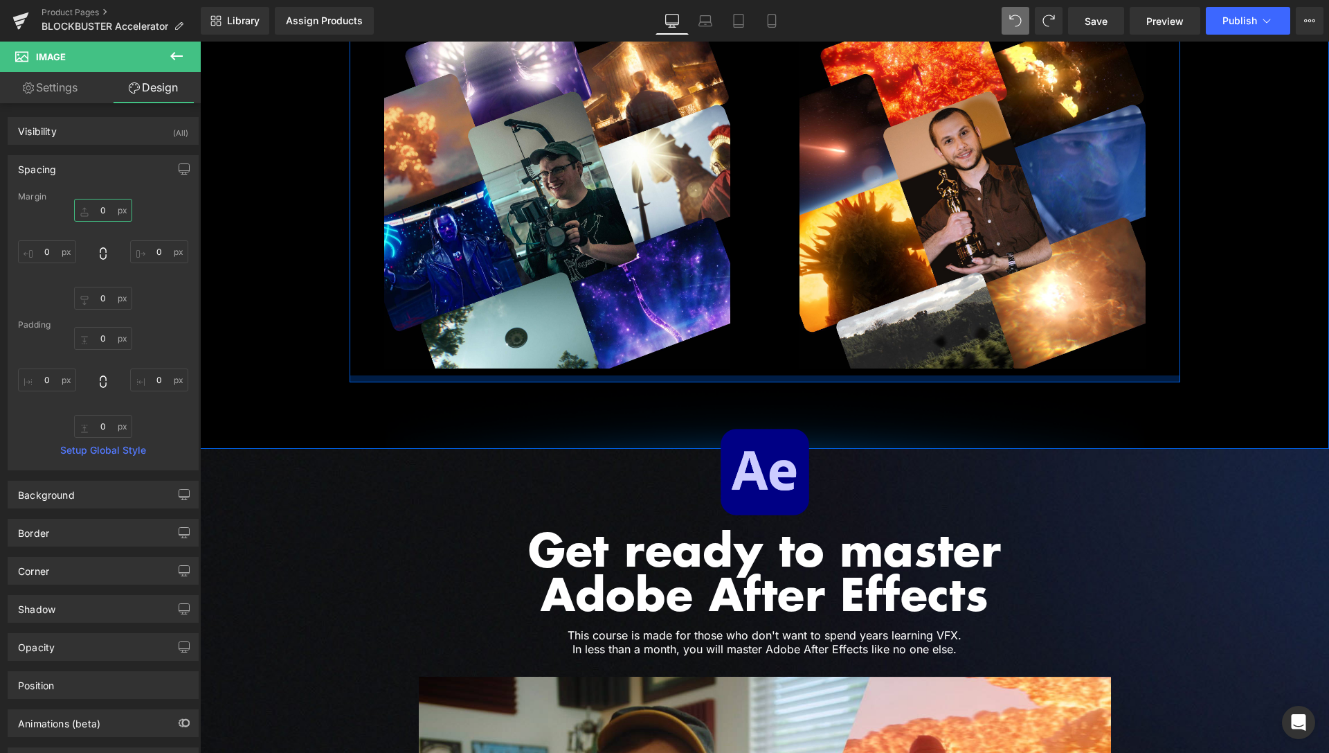
click at [558, 375] on div at bounding box center [765, 378] width 831 height 7
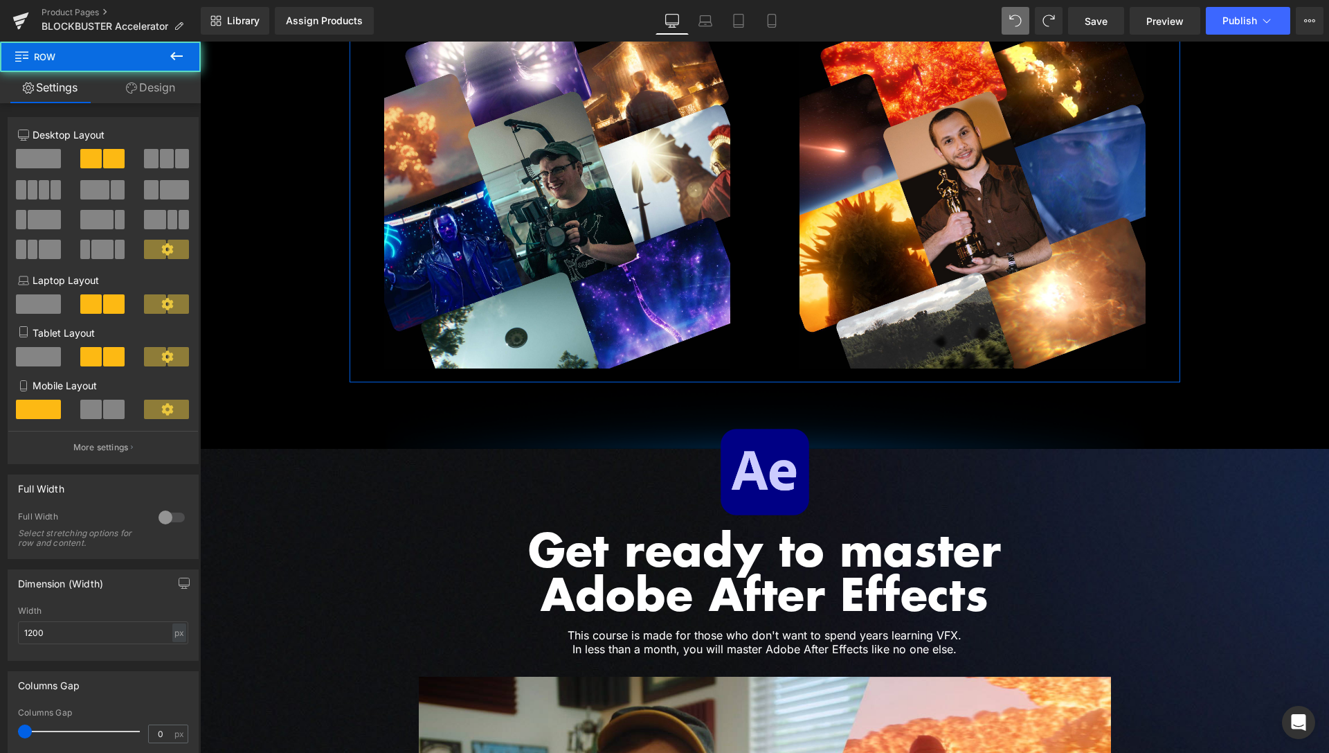
click at [170, 84] on link "Design" at bounding box center [150, 87] width 100 height 31
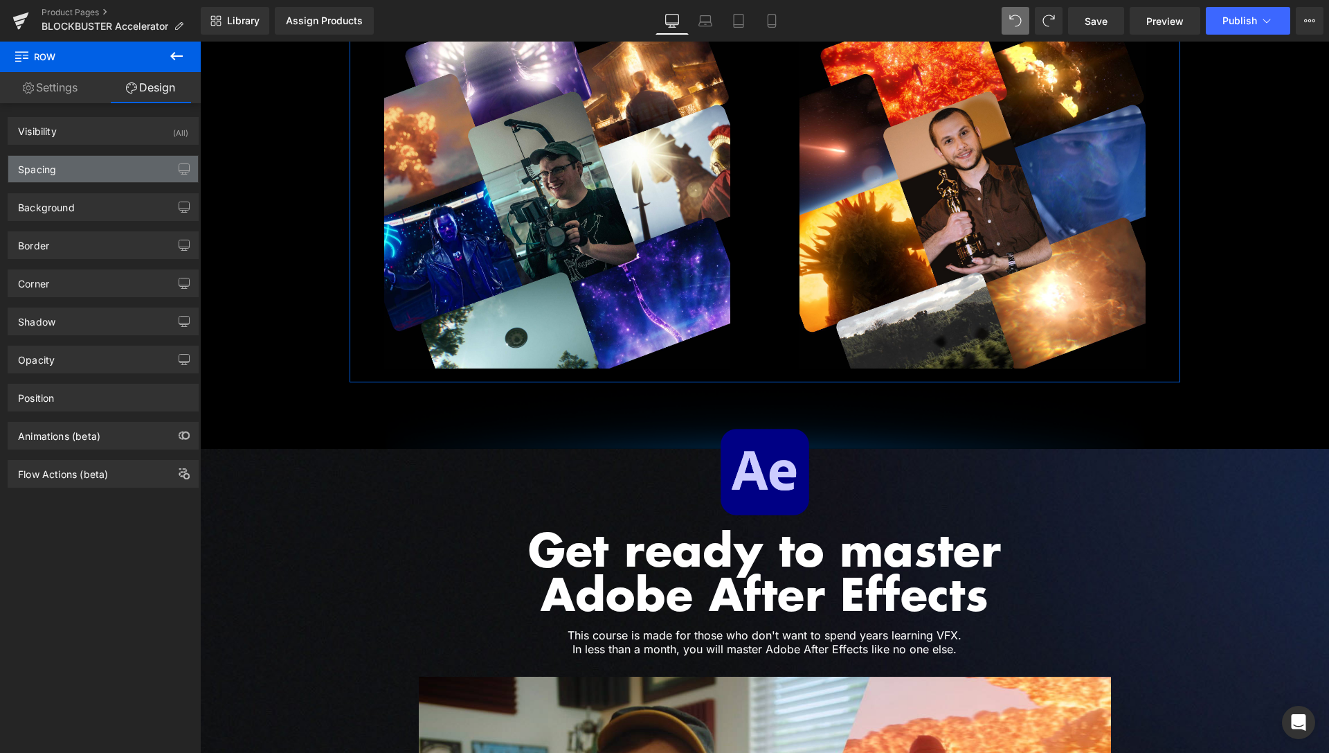
click at [92, 174] on div "Spacing" at bounding box center [103, 169] width 190 height 26
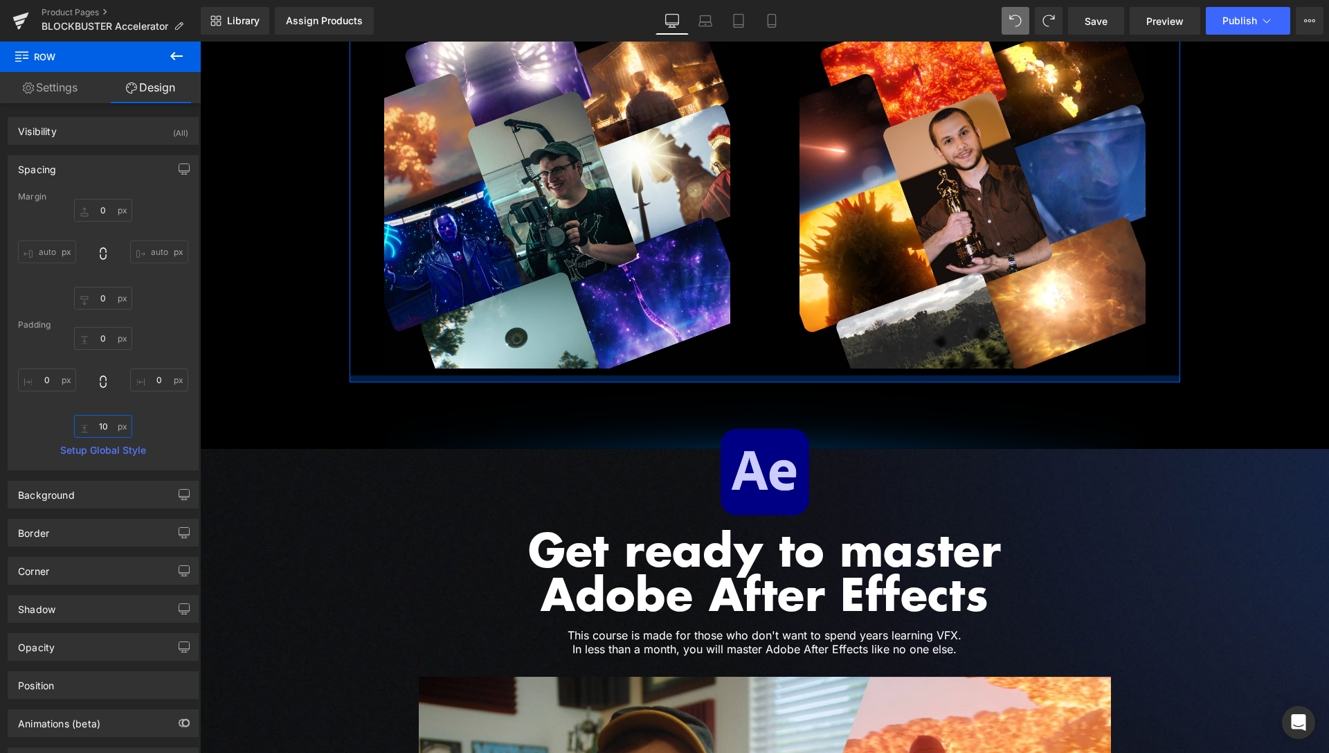
click at [102, 429] on input "text" at bounding box center [103, 426] width 58 height 23
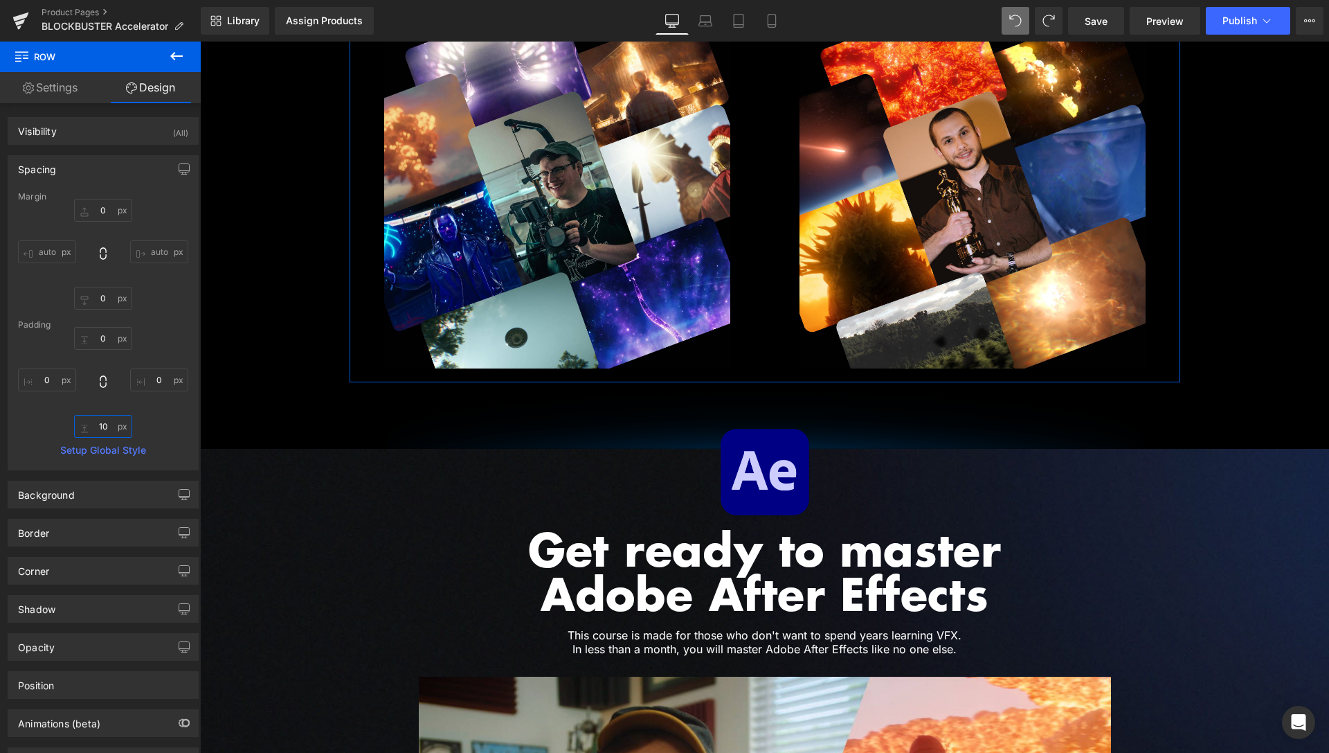
click at [102, 429] on input "text" at bounding box center [103, 426] width 58 height 23
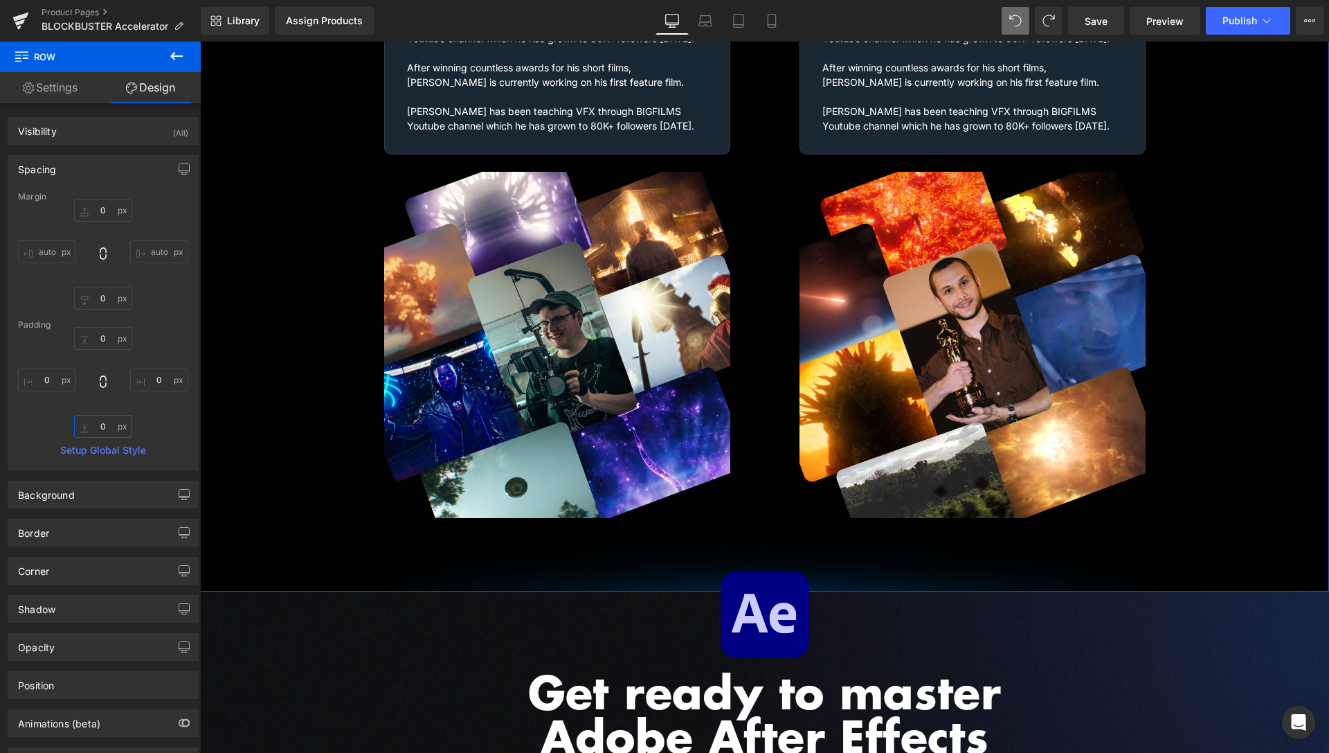
scroll to position [2174, 0]
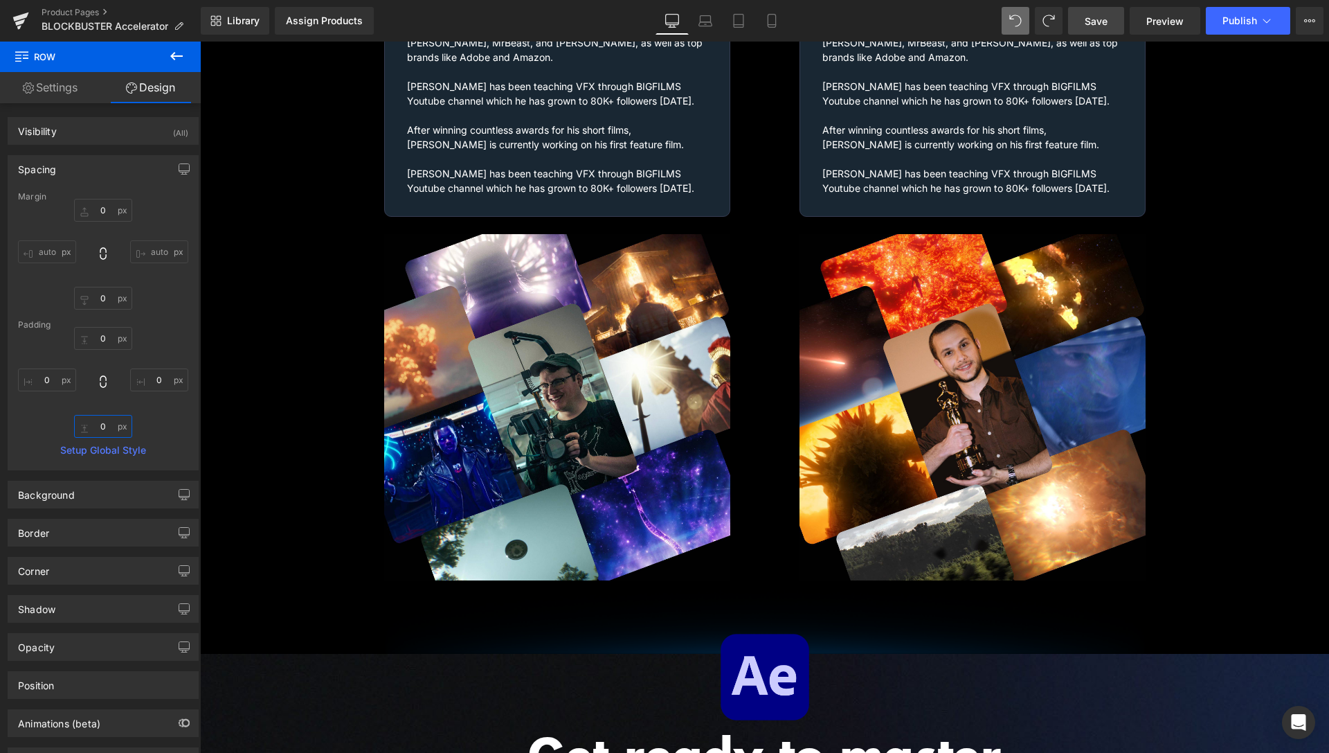
type input "0"
click at [1111, 19] on link "Save" at bounding box center [1096, 21] width 56 height 28
click at [1164, 25] on span "Preview" at bounding box center [1165, 21] width 37 height 15
click at [73, 10] on link "Product Pages" at bounding box center [121, 12] width 159 height 11
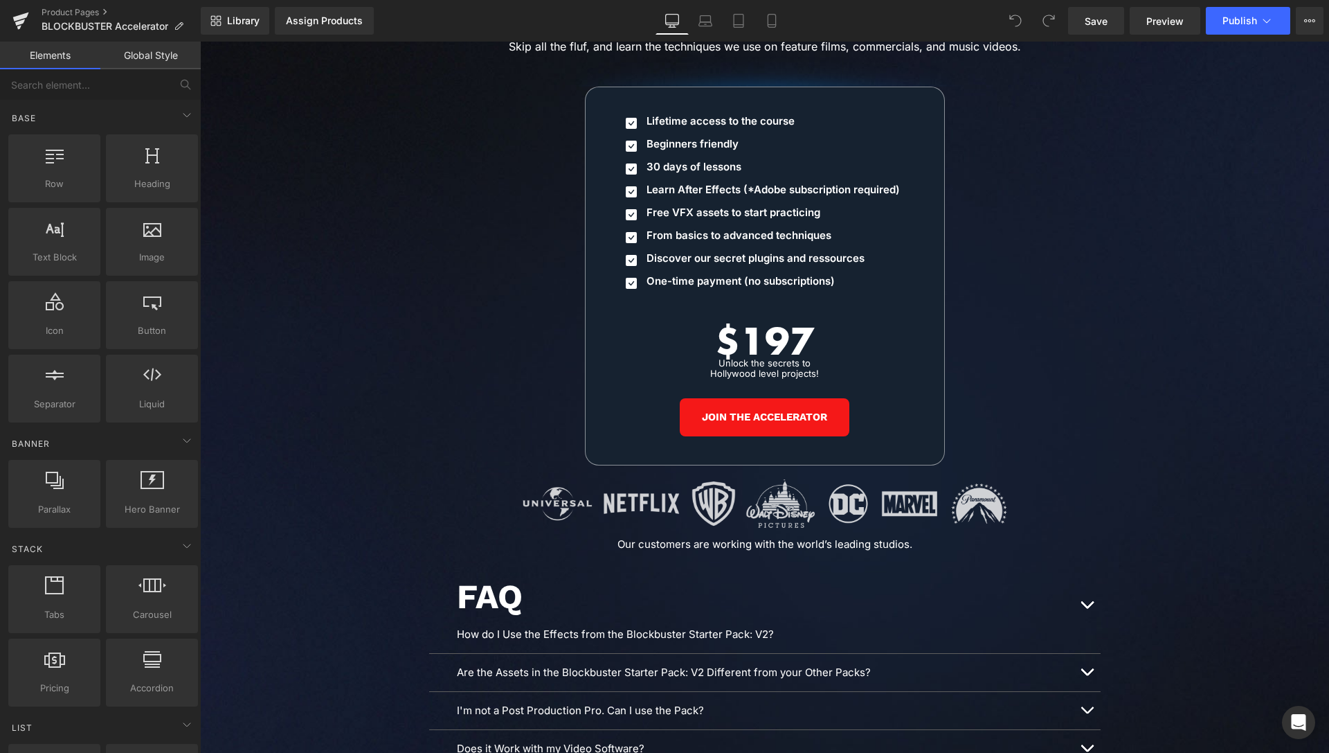
scroll to position [6564, 0]
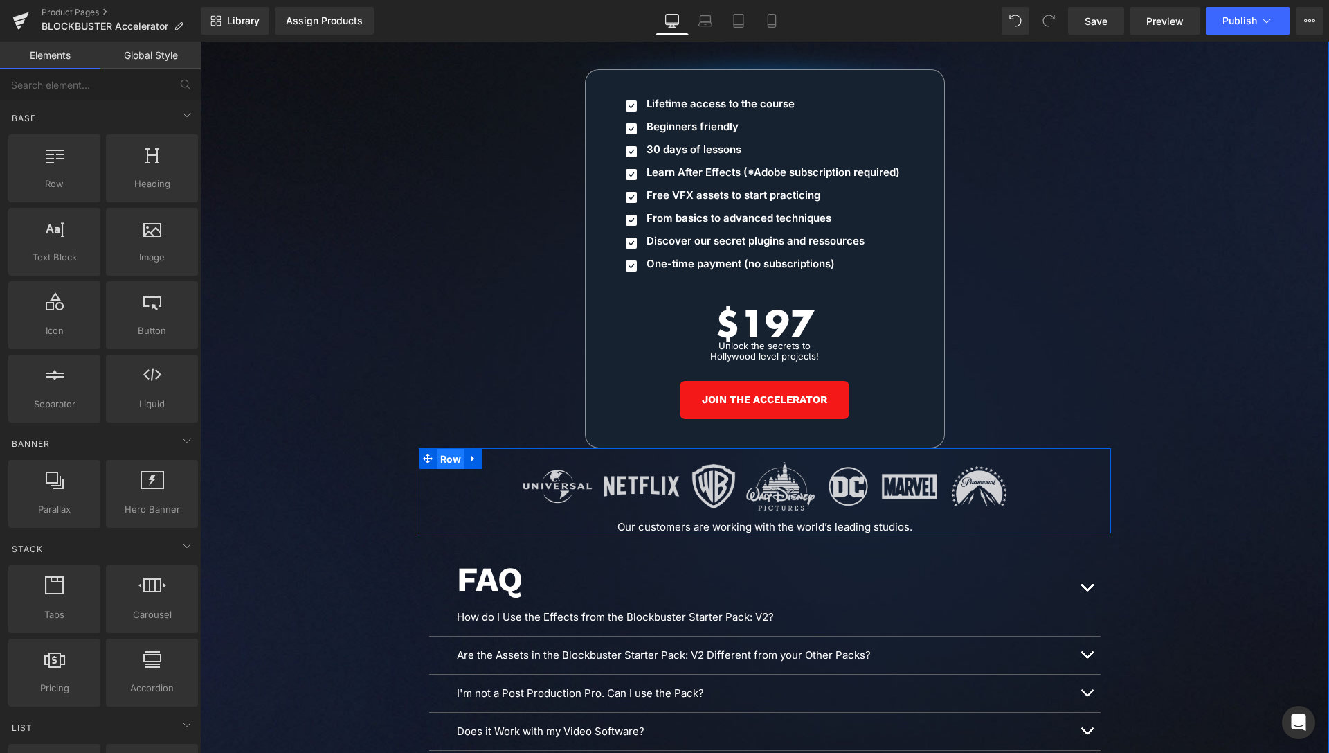
click at [445, 449] on span "Row" at bounding box center [451, 459] width 28 height 21
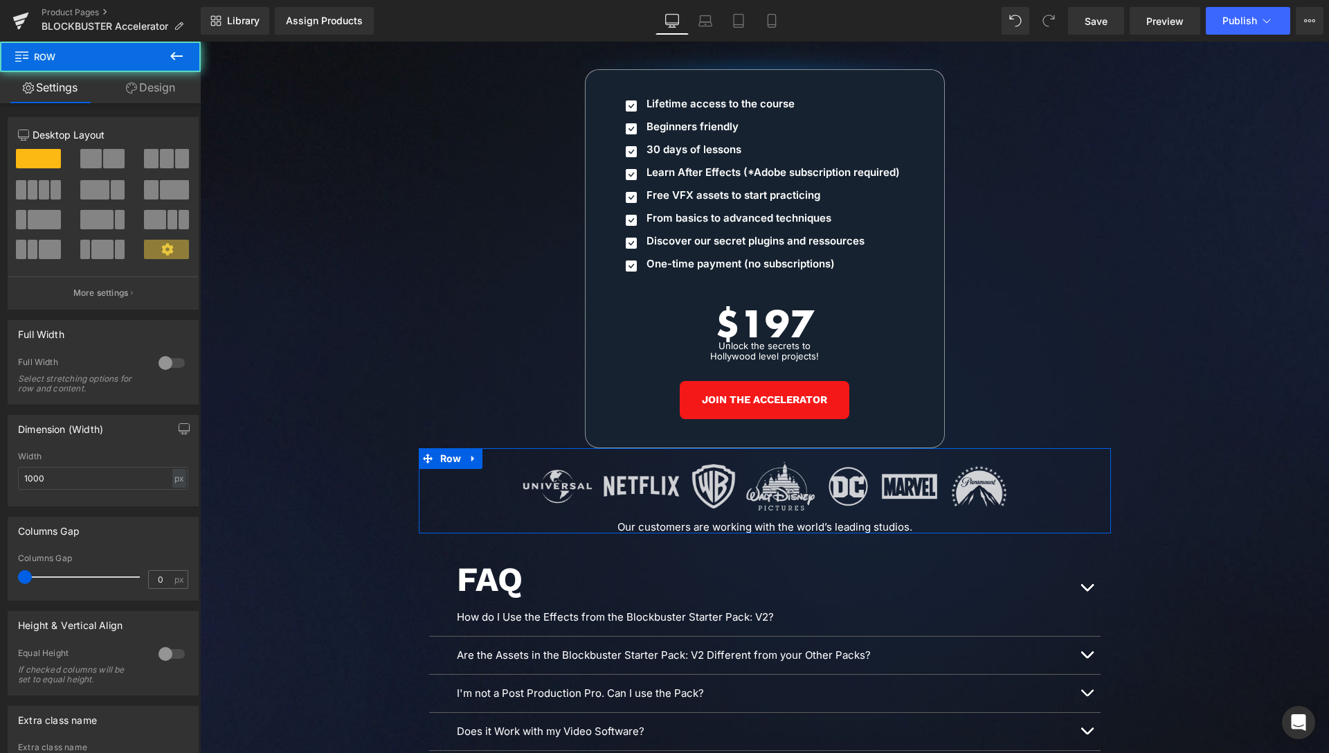
click at [170, 96] on link "Design" at bounding box center [150, 87] width 100 height 31
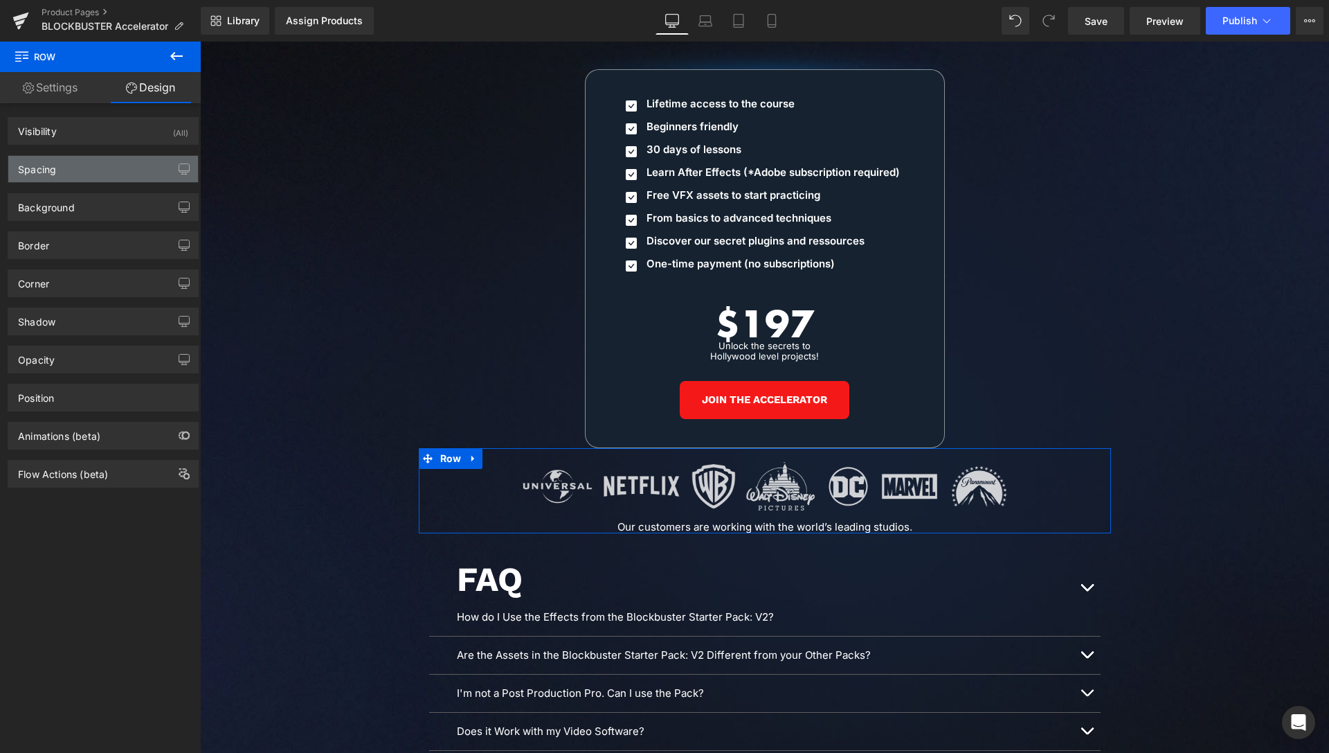
click at [102, 181] on div "Spacing" at bounding box center [103, 169] width 190 height 26
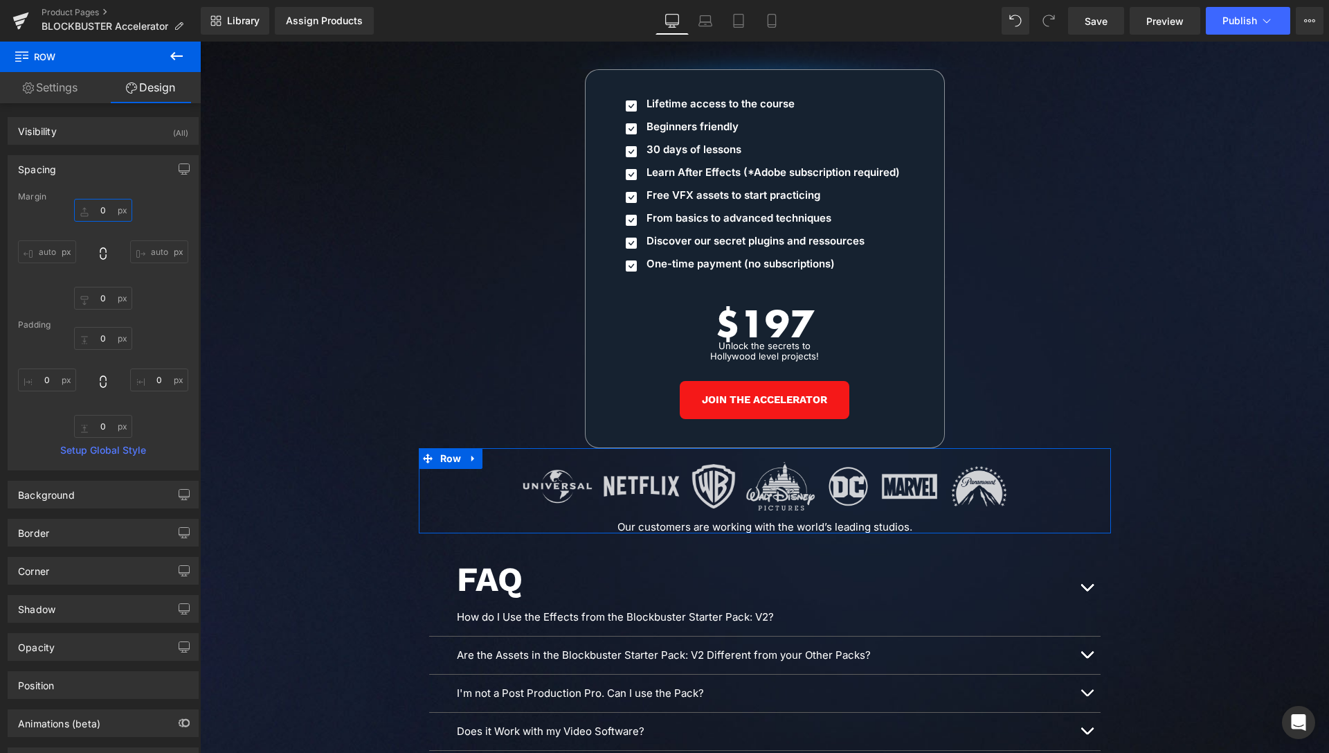
click at [100, 213] on input "0" at bounding box center [103, 210] width 58 height 23
type input "20"
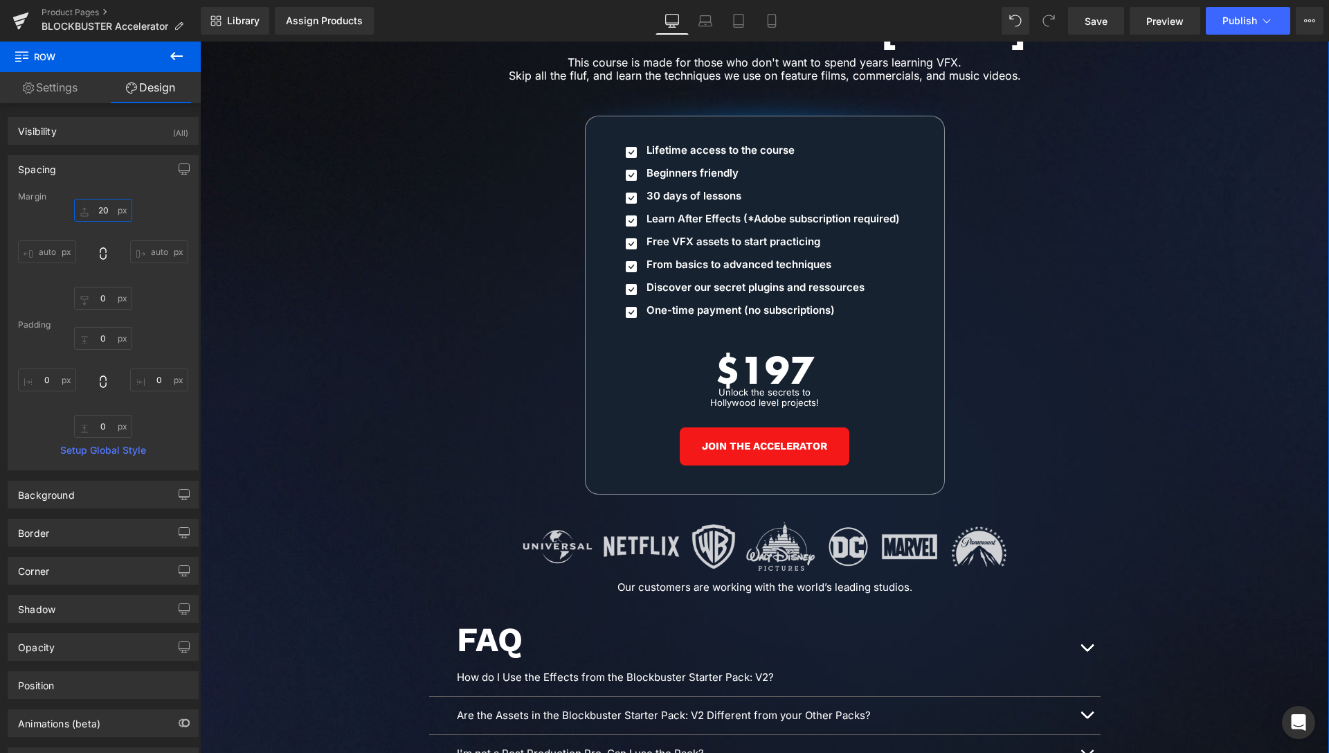
scroll to position [6493, 0]
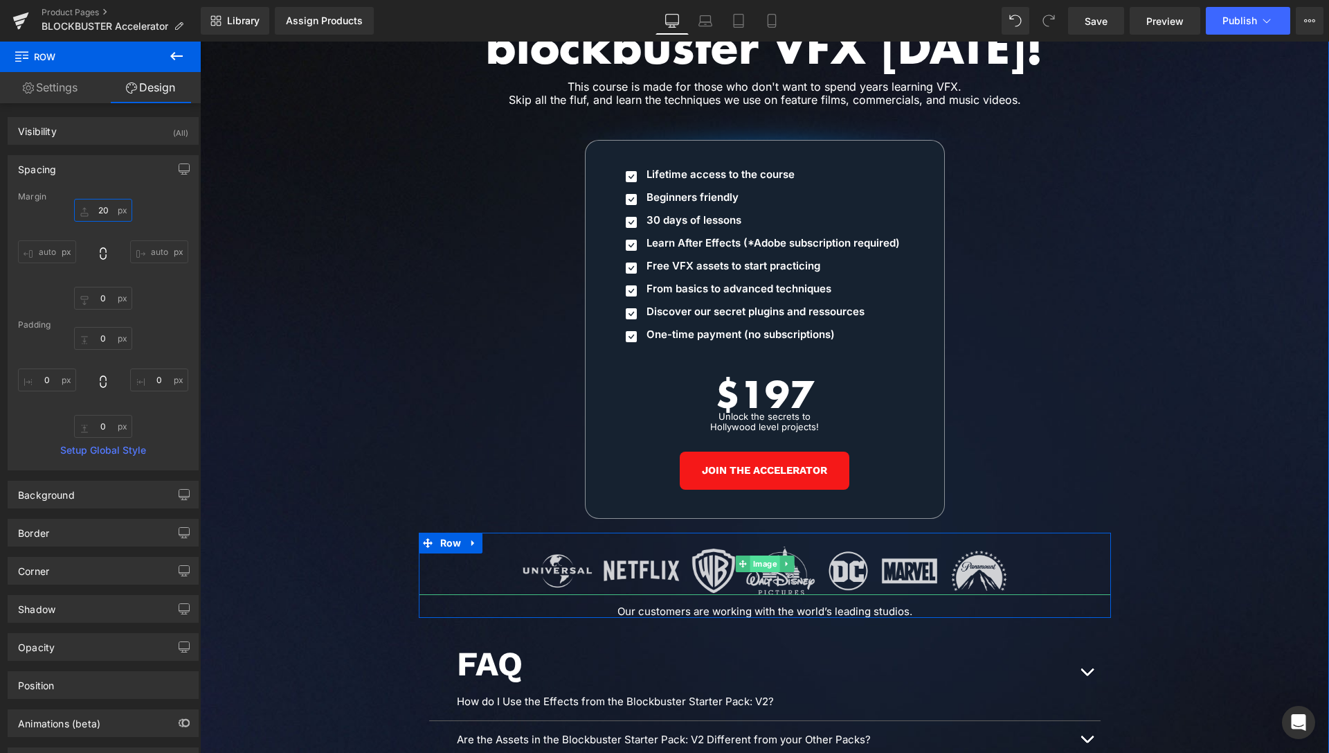
click at [760, 555] on span "Image" at bounding box center [765, 563] width 30 height 17
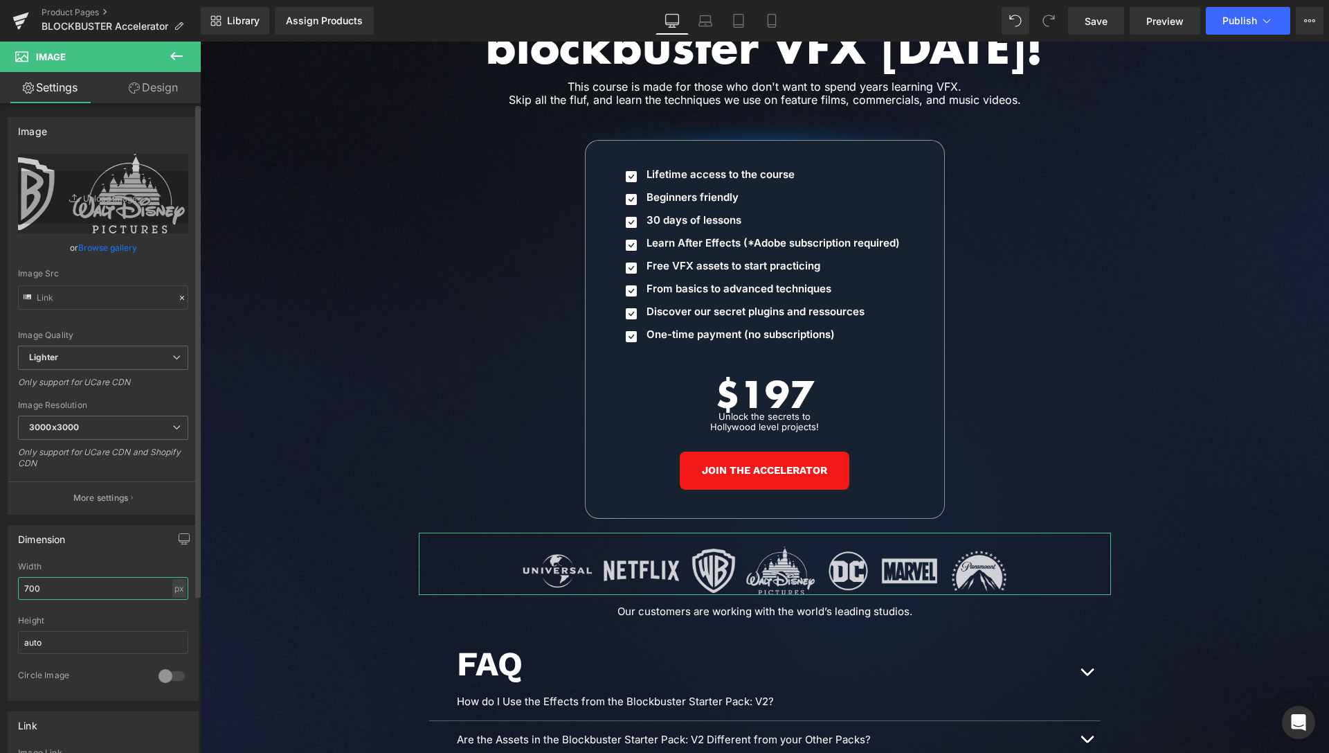
drag, startPoint x: 34, startPoint y: 587, endPoint x: 24, endPoint y: 584, distance: 10.1
click at [24, 584] on input "700" at bounding box center [103, 588] width 170 height 23
type input "650"
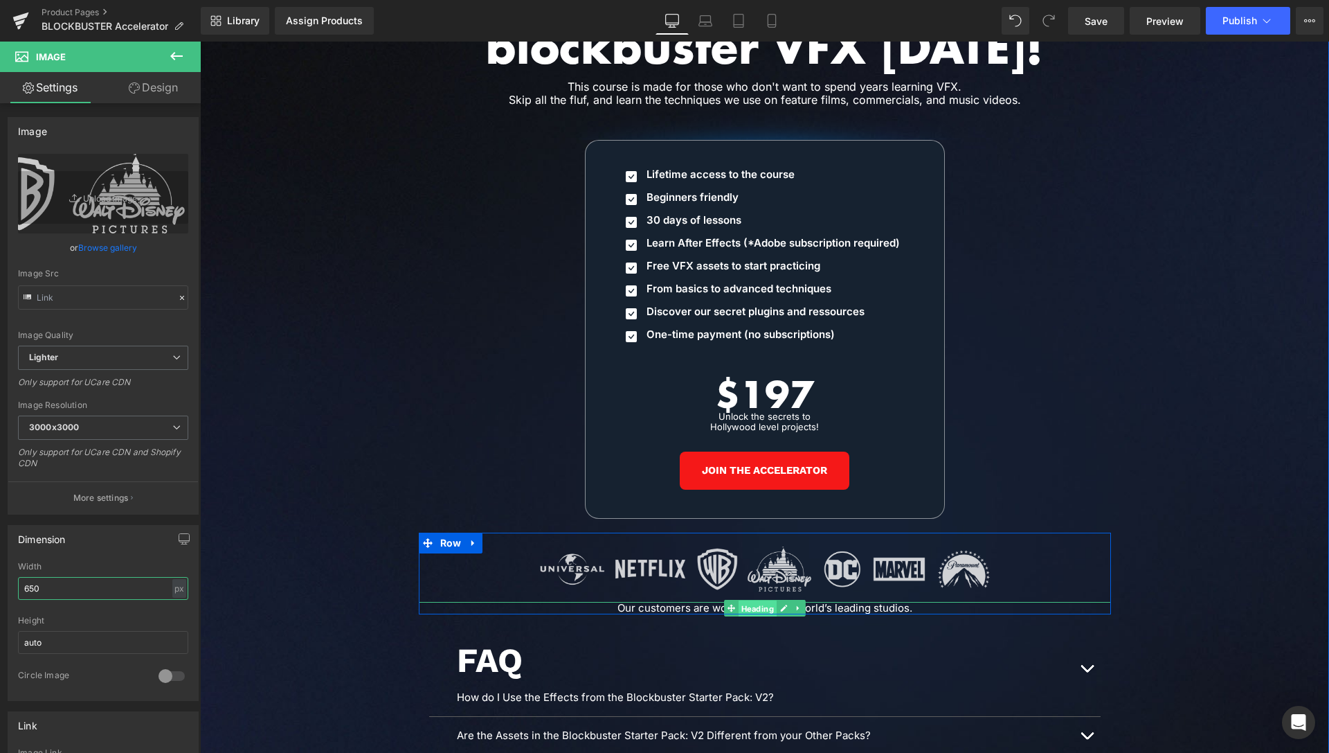
click at [760, 600] on span "Heading" at bounding box center [757, 608] width 38 height 17
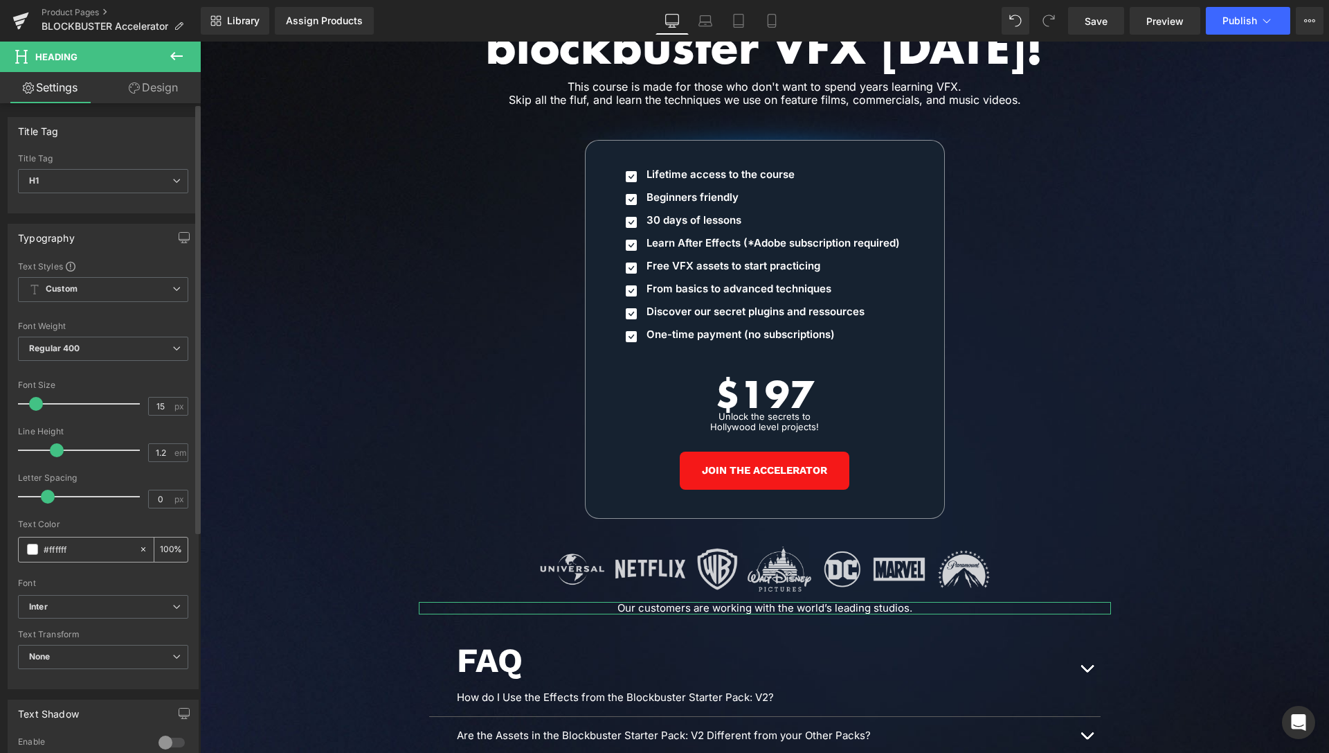
click at [160, 550] on input "100" at bounding box center [167, 548] width 14 height 15
drag, startPoint x: 158, startPoint y: 545, endPoint x: 141, endPoint y: 544, distance: 17.3
click at [160, 544] on input "100" at bounding box center [167, 548] width 14 height 15
type input "80"
click at [1105, 20] on span "Save" at bounding box center [1096, 21] width 23 height 15
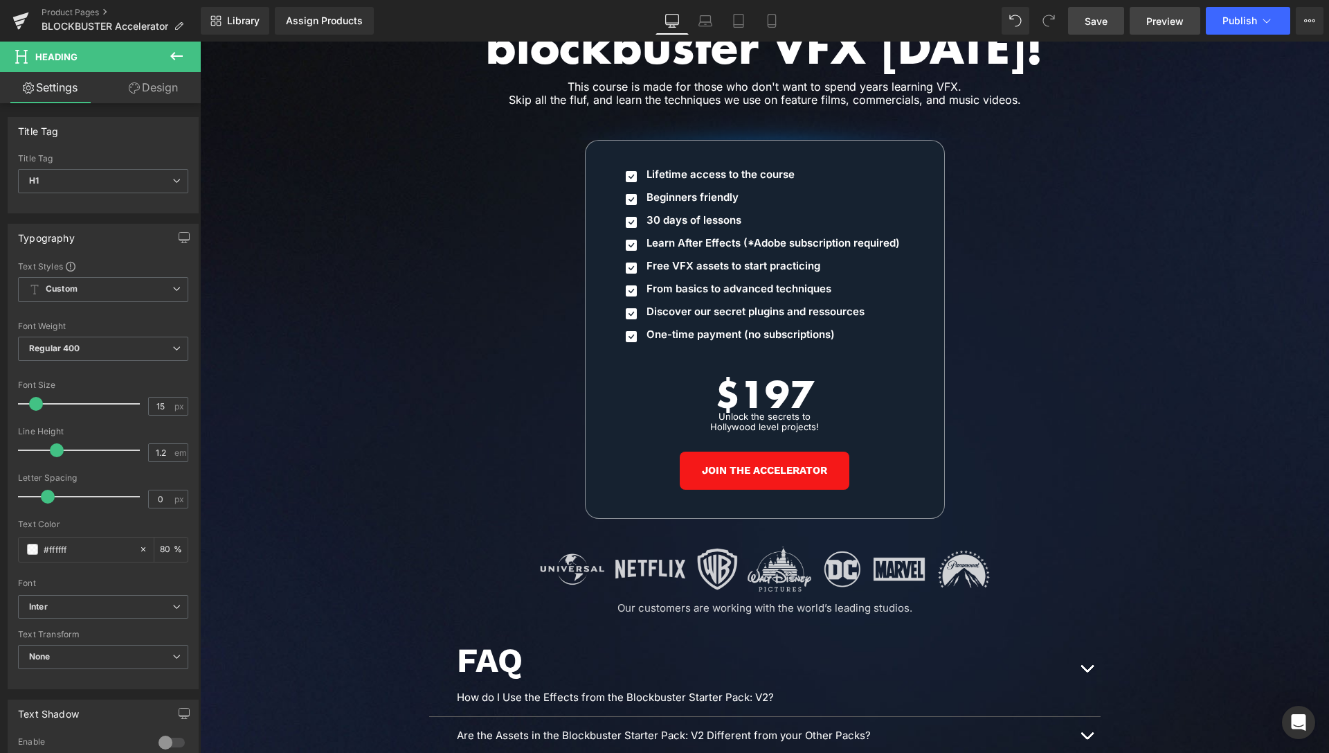
click at [1174, 21] on span "Preview" at bounding box center [1165, 21] width 37 height 15
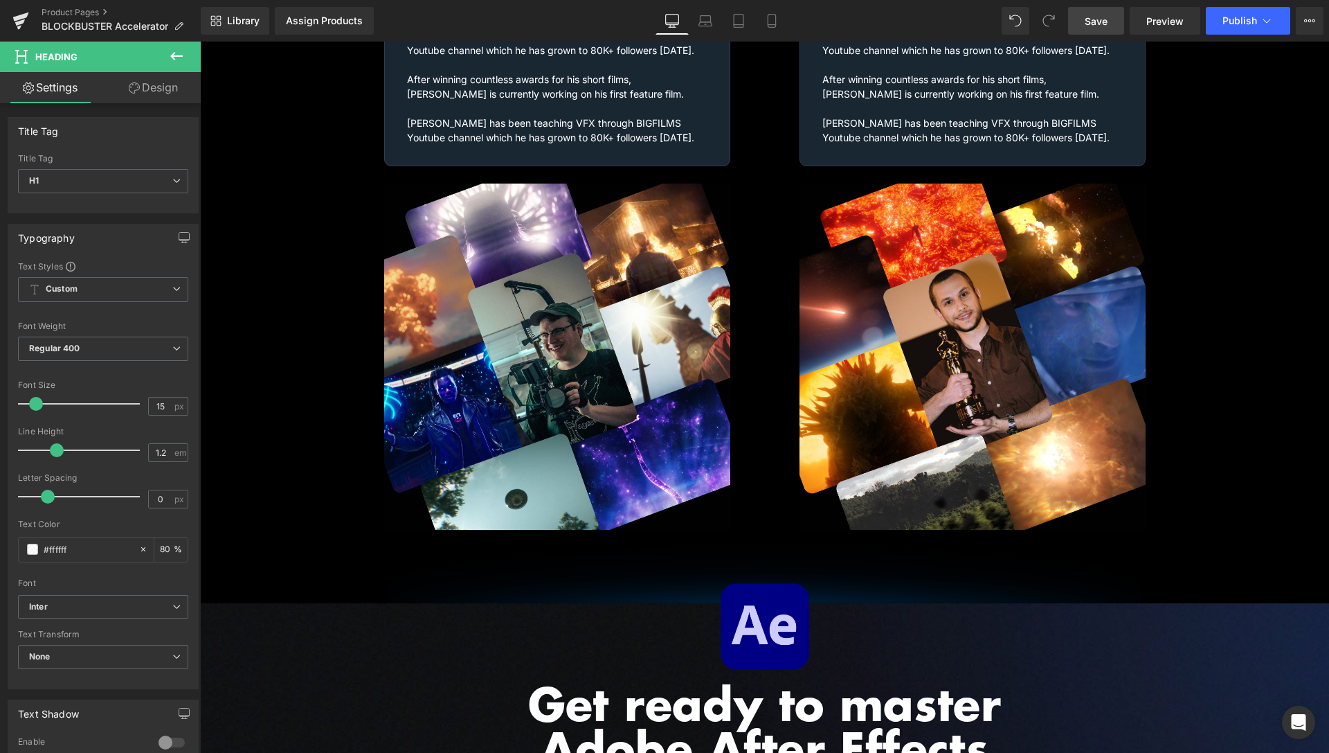
scroll to position [2160, 0]
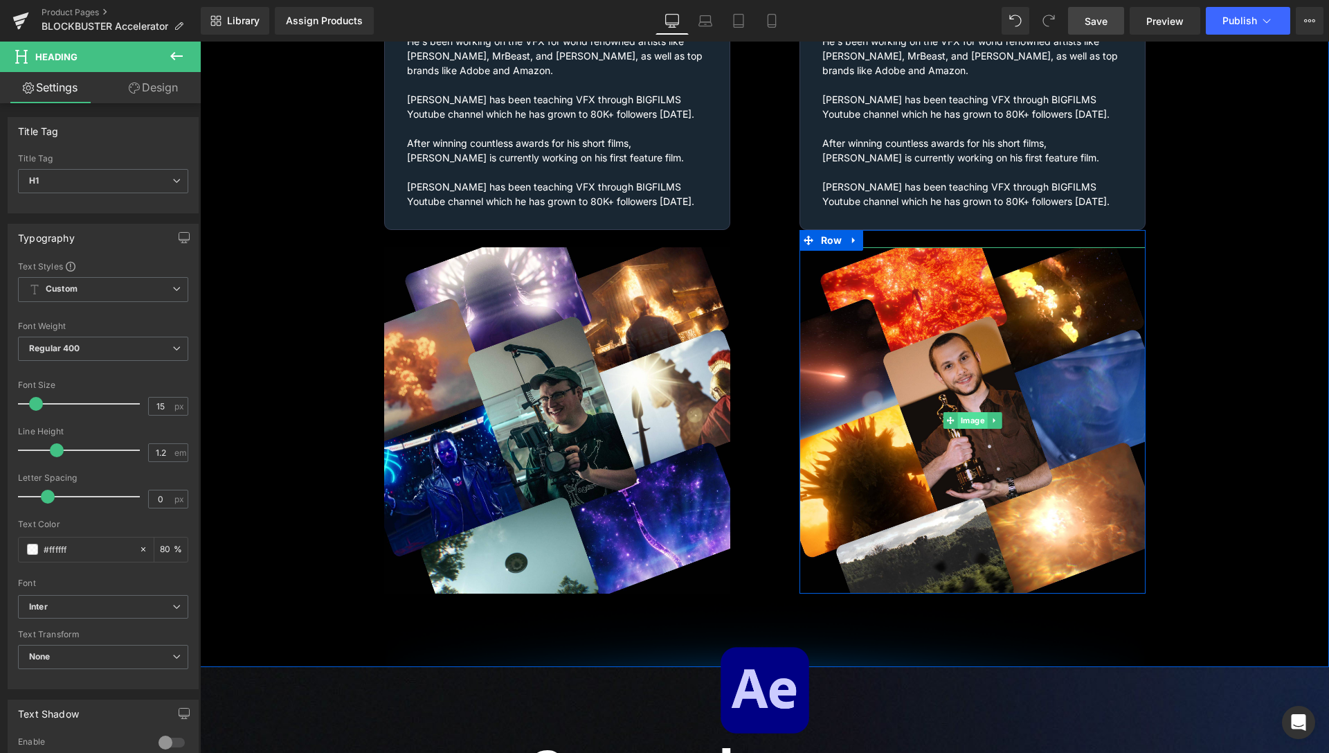
click at [961, 412] on span "Image" at bounding box center [973, 420] width 30 height 17
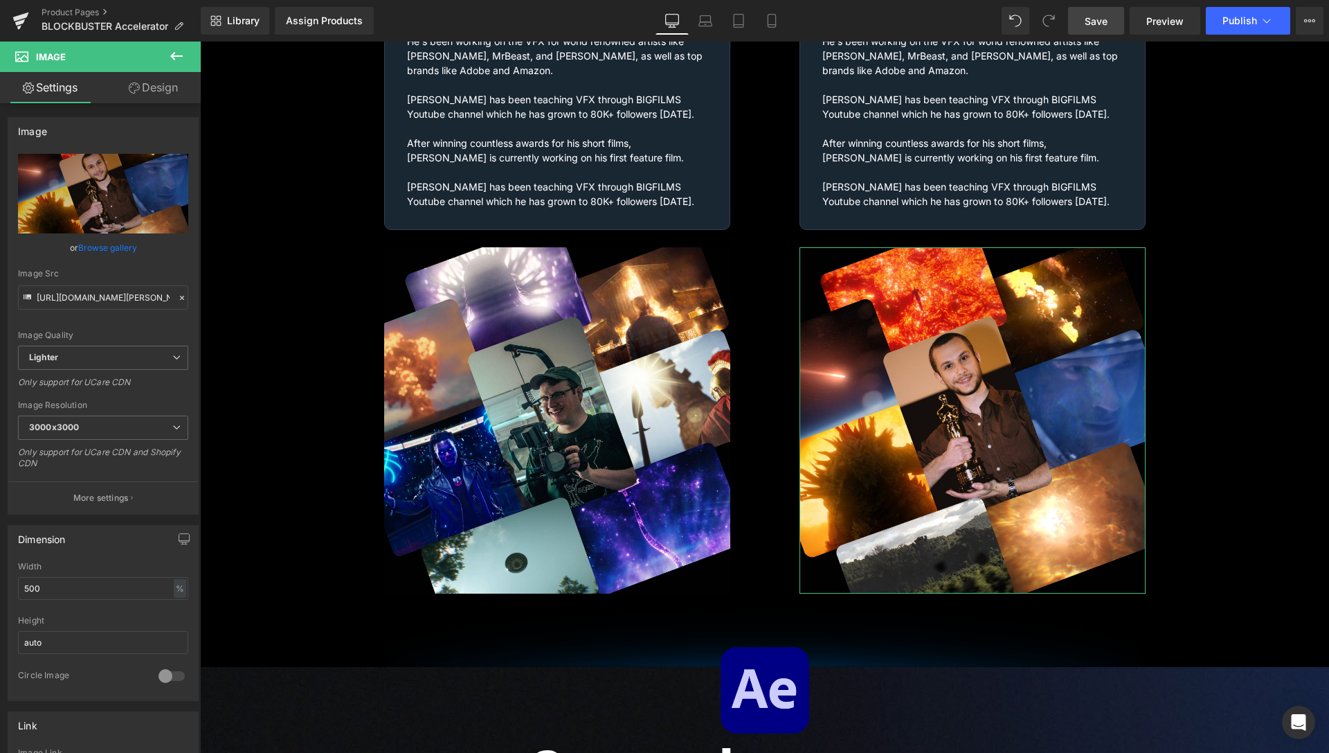
click at [143, 89] on link "Design" at bounding box center [153, 87] width 100 height 31
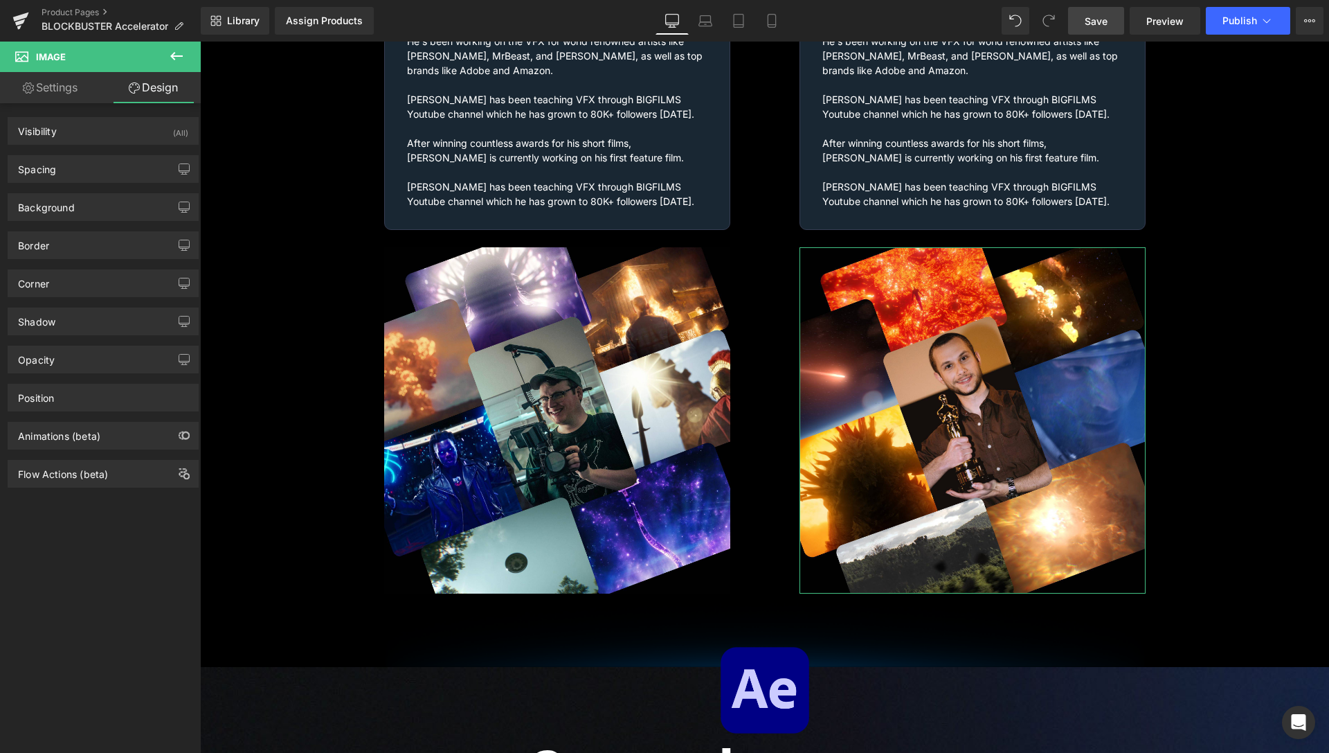
click at [50, 91] on link "Settings" at bounding box center [50, 87] width 100 height 31
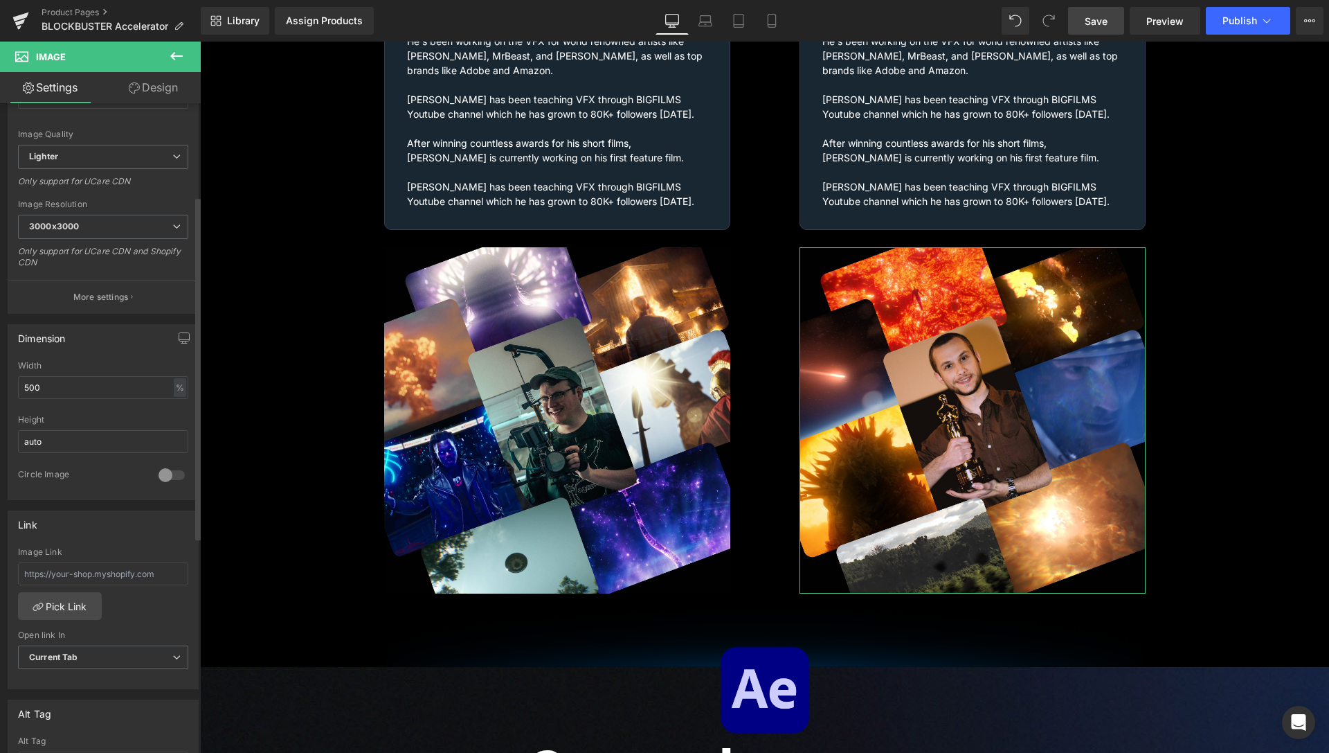
scroll to position [0, 0]
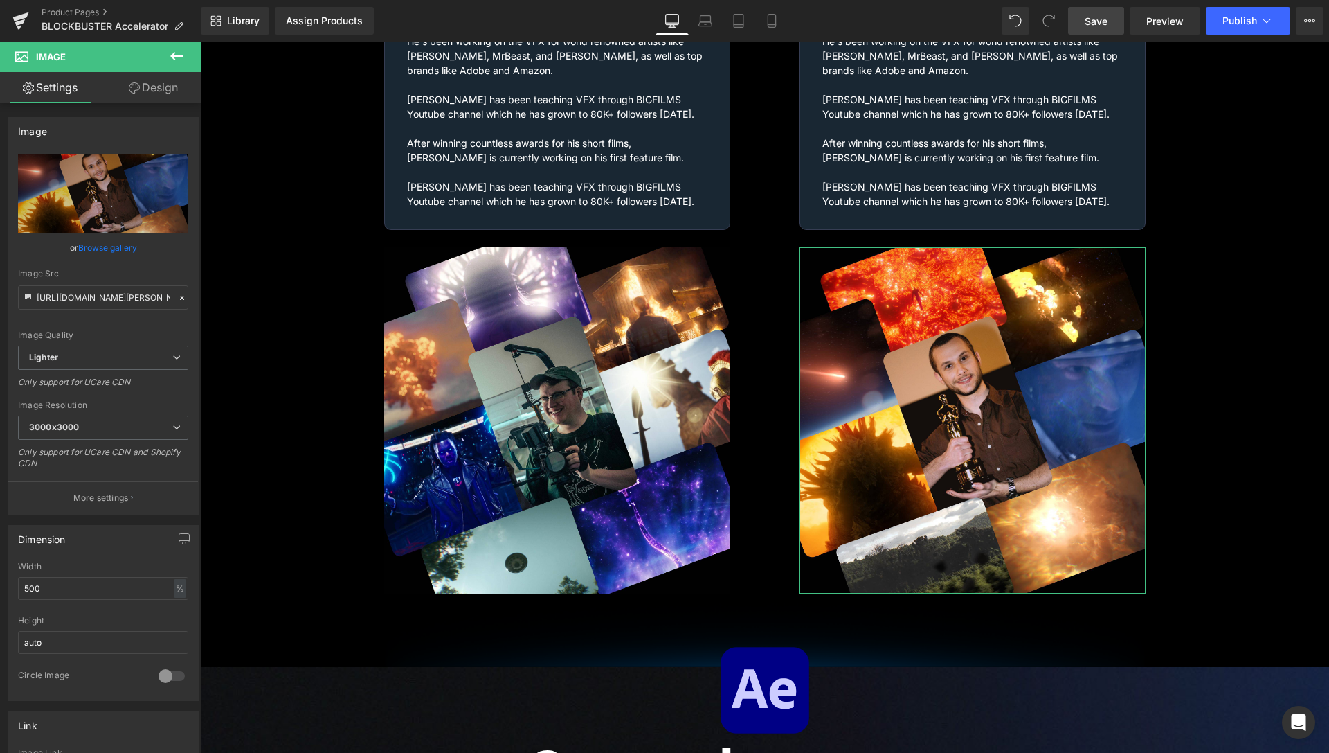
click at [142, 88] on link "Design" at bounding box center [153, 87] width 100 height 31
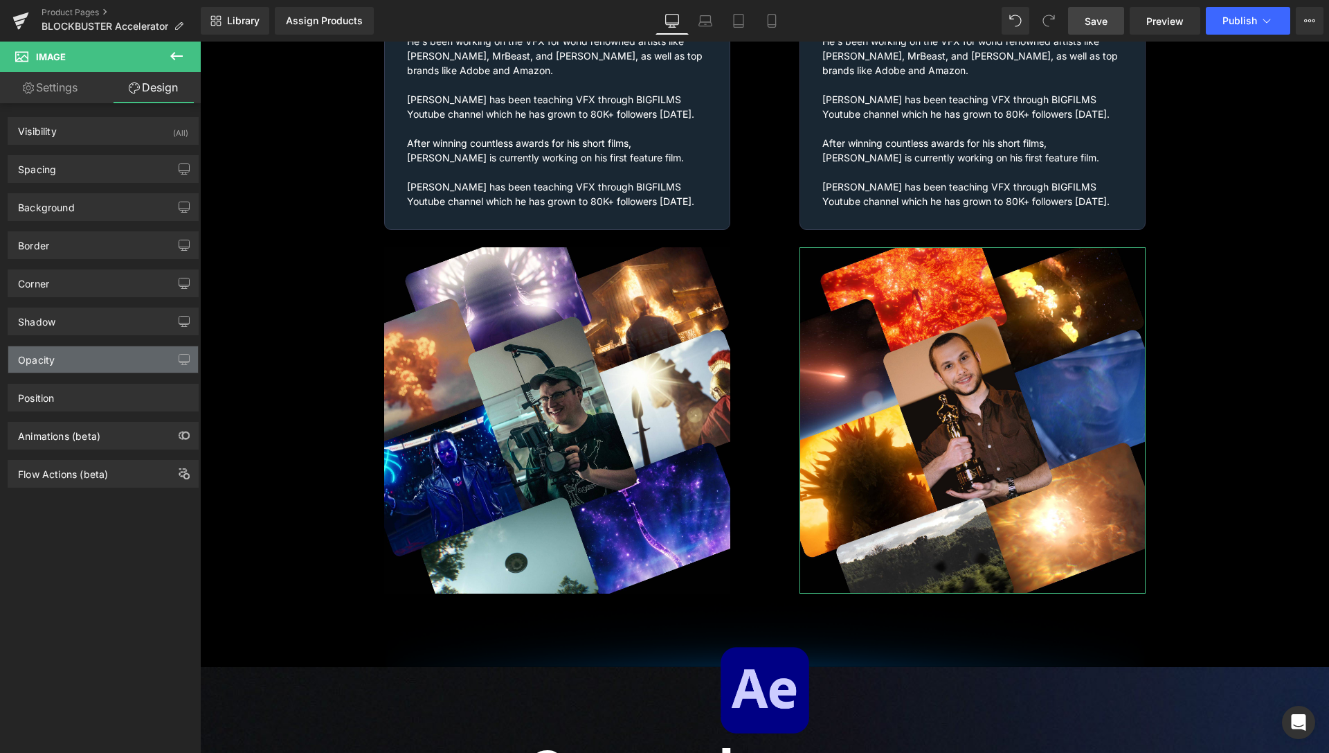
click at [64, 352] on div "Opacity" at bounding box center [103, 359] width 190 height 26
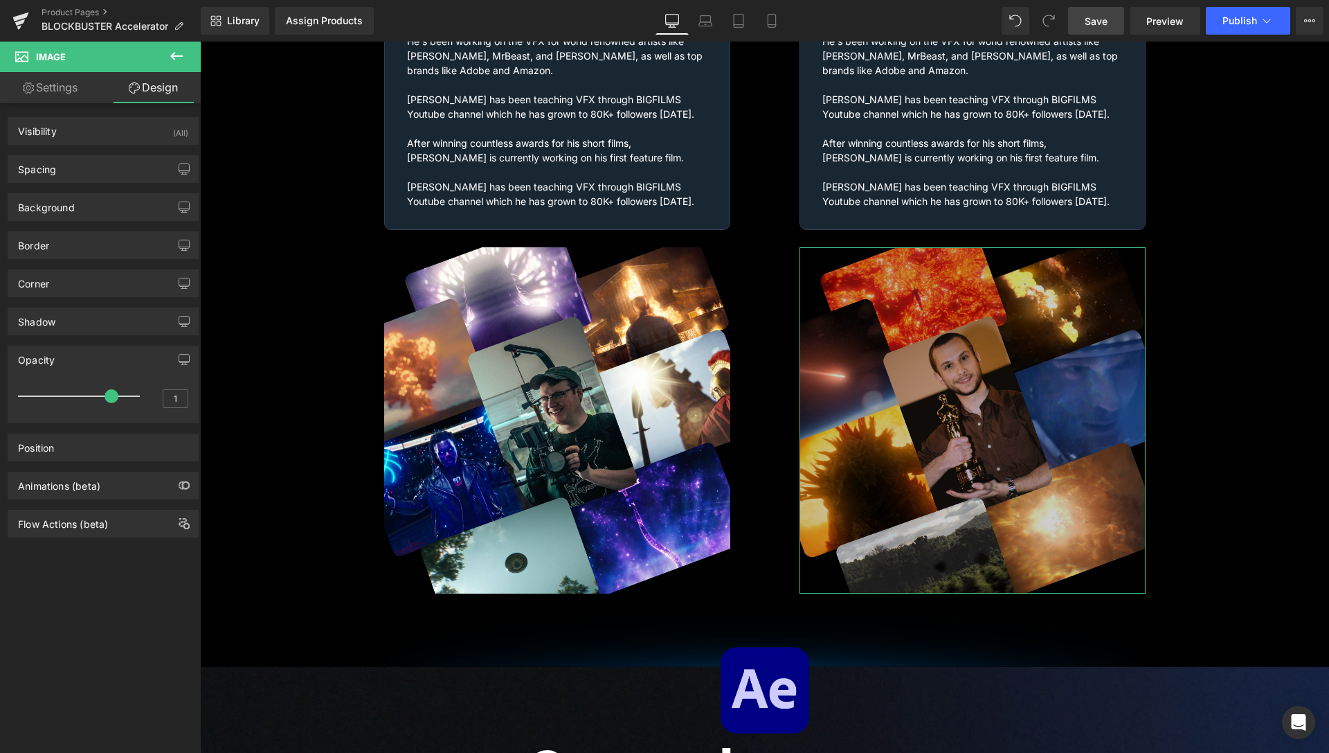
drag, startPoint x: 120, startPoint y: 394, endPoint x: 102, endPoint y: 397, distance: 18.3
click at [105, 397] on span at bounding box center [112, 396] width 14 height 14
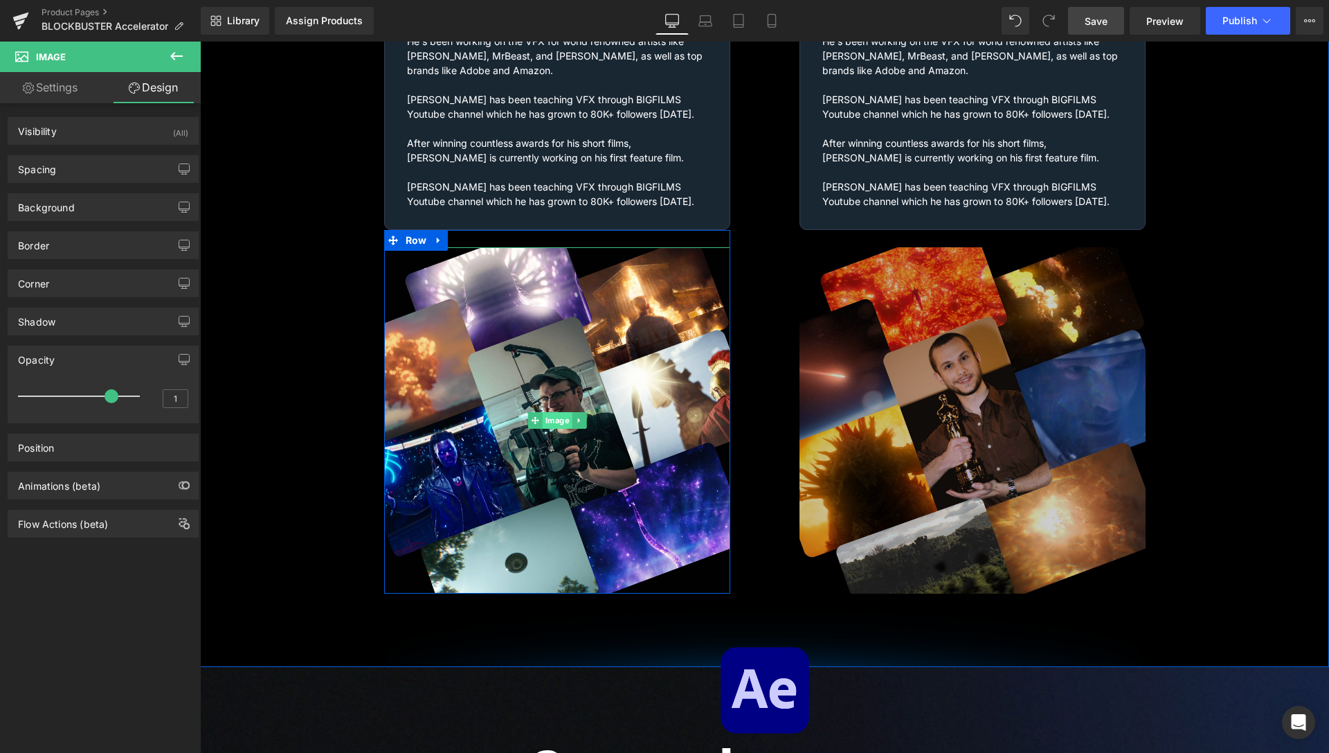
click at [551, 412] on span "Image" at bounding box center [557, 420] width 30 height 17
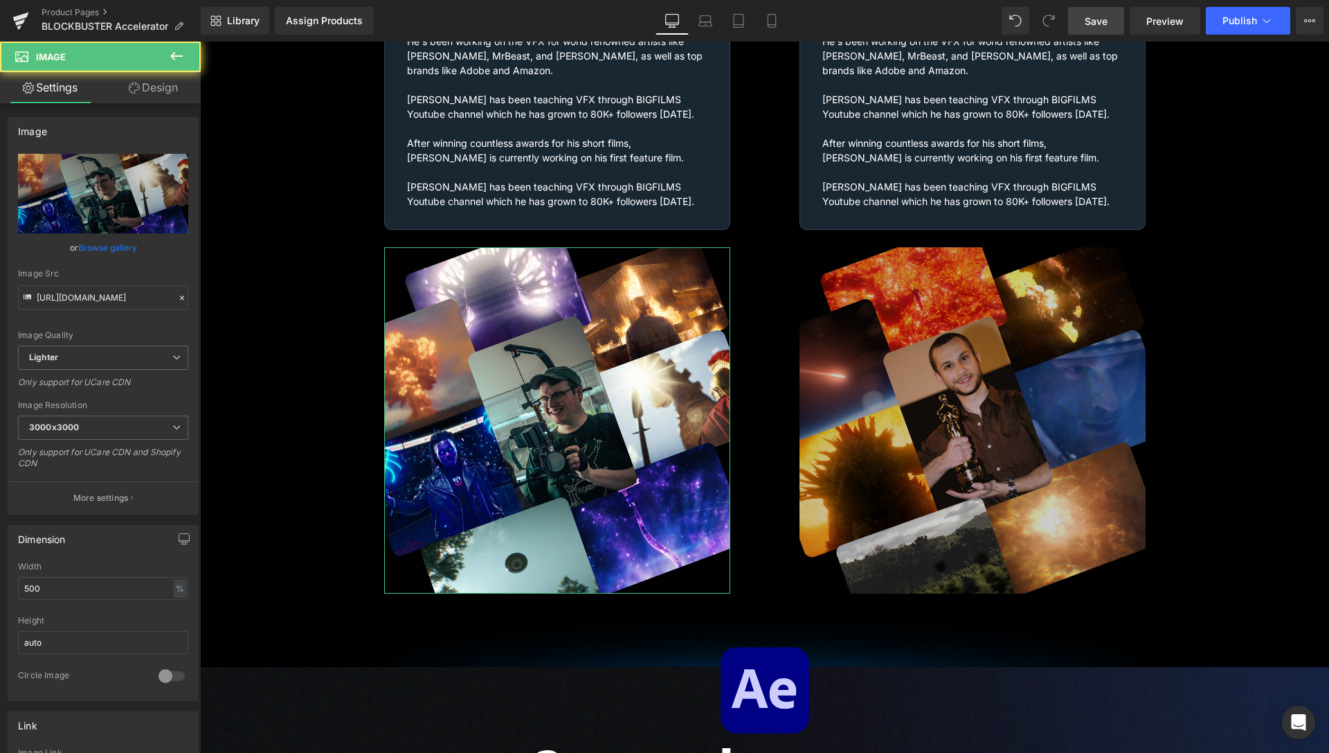
click at [173, 89] on link "Design" at bounding box center [153, 87] width 100 height 31
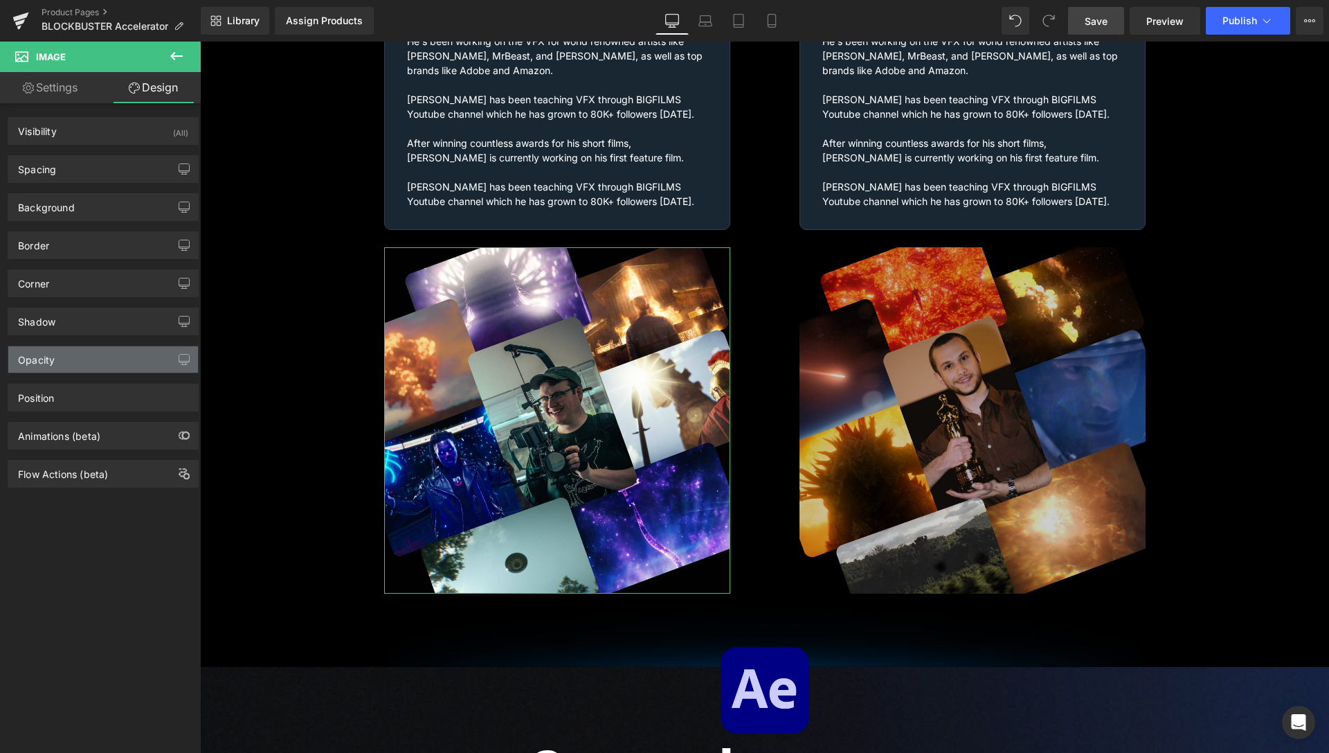
click at [77, 366] on div "Opacity" at bounding box center [103, 359] width 190 height 26
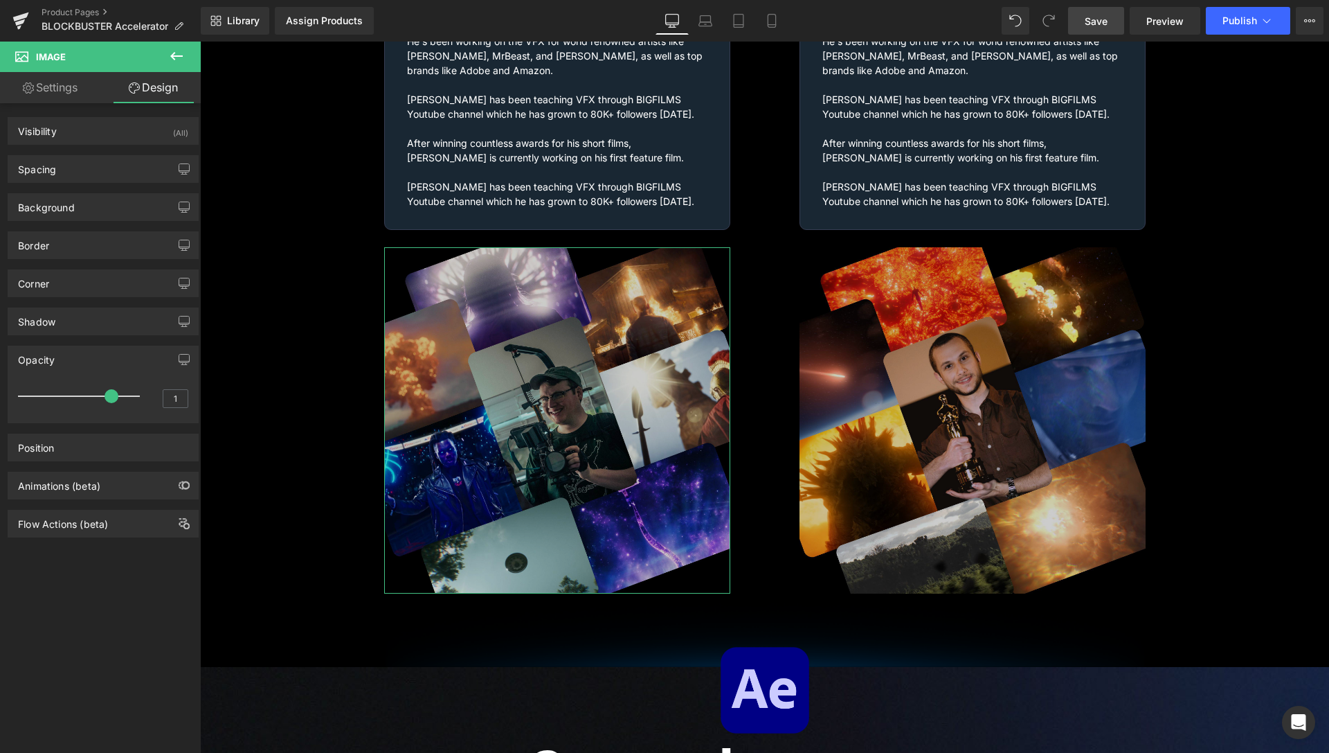
drag, startPoint x: 122, startPoint y: 395, endPoint x: 127, endPoint y: 386, distance: 10.0
click at [105, 399] on span at bounding box center [112, 396] width 14 height 14
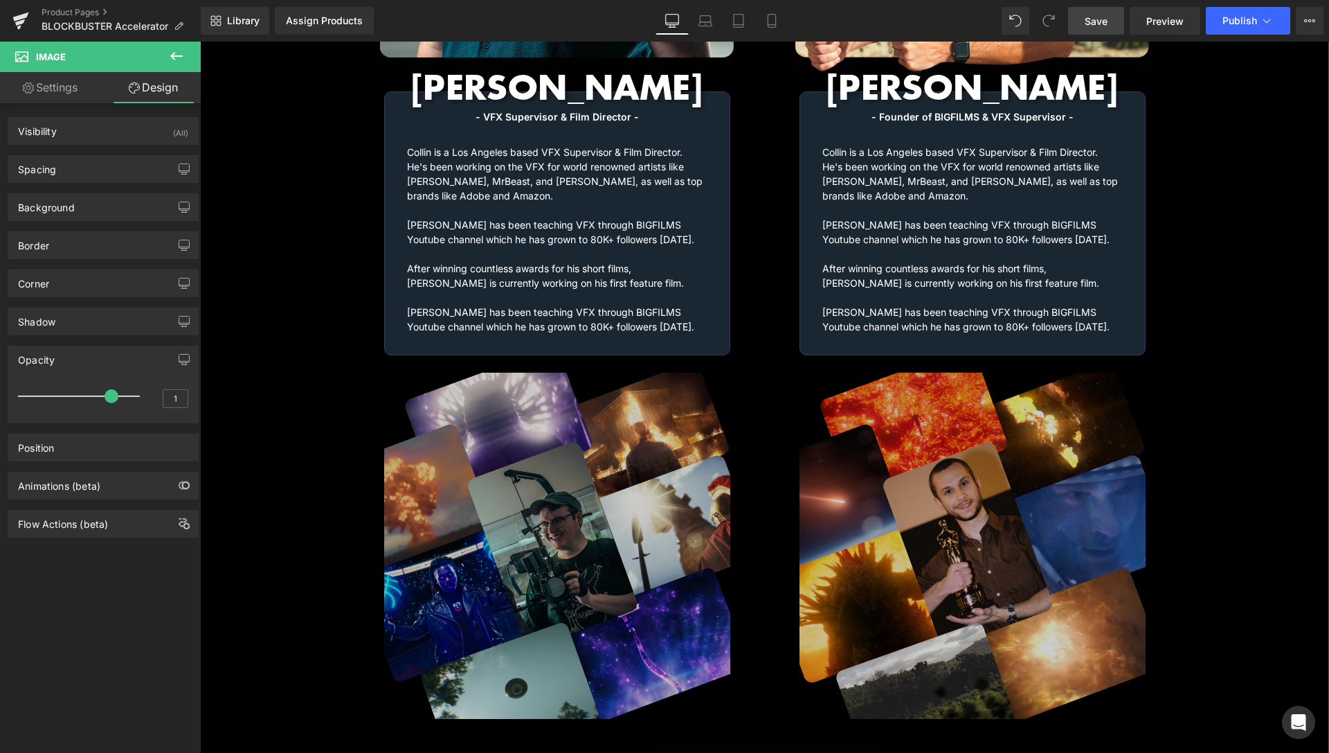
scroll to position [2019, 0]
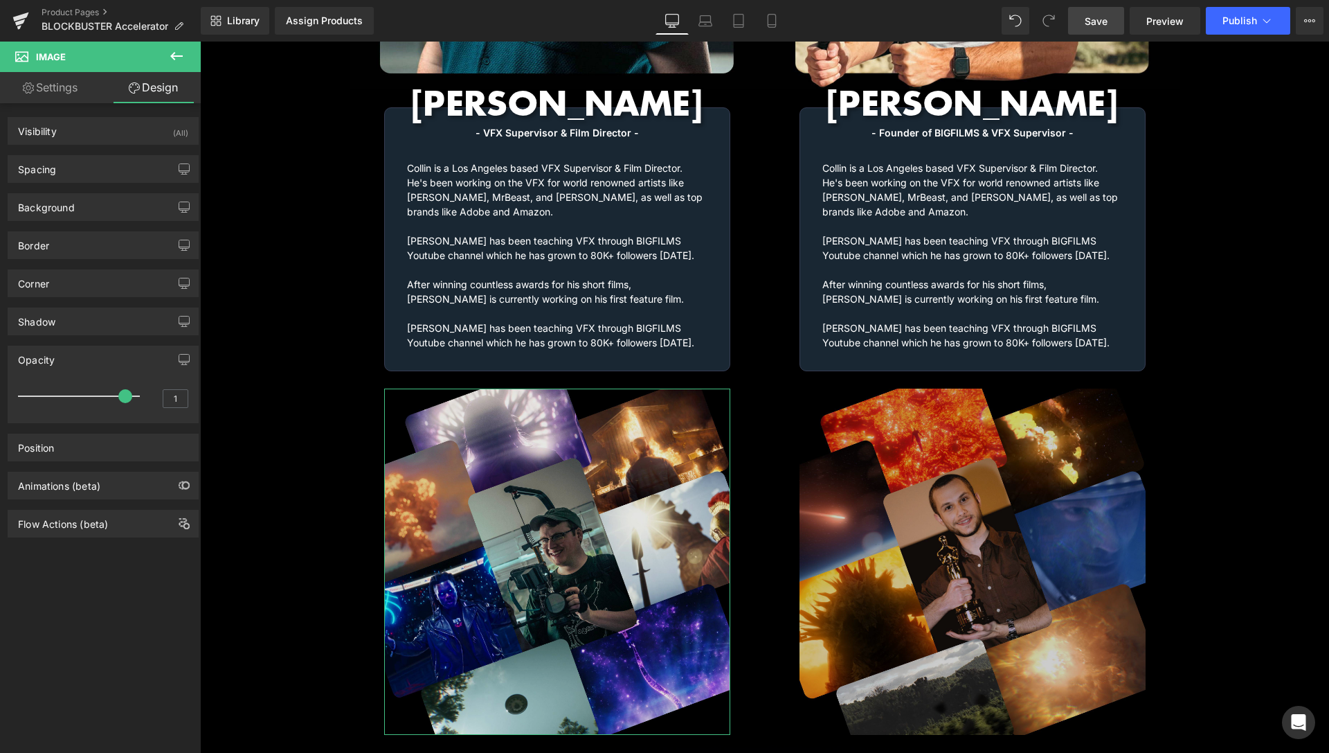
click at [118, 393] on span at bounding box center [125, 396] width 14 height 14
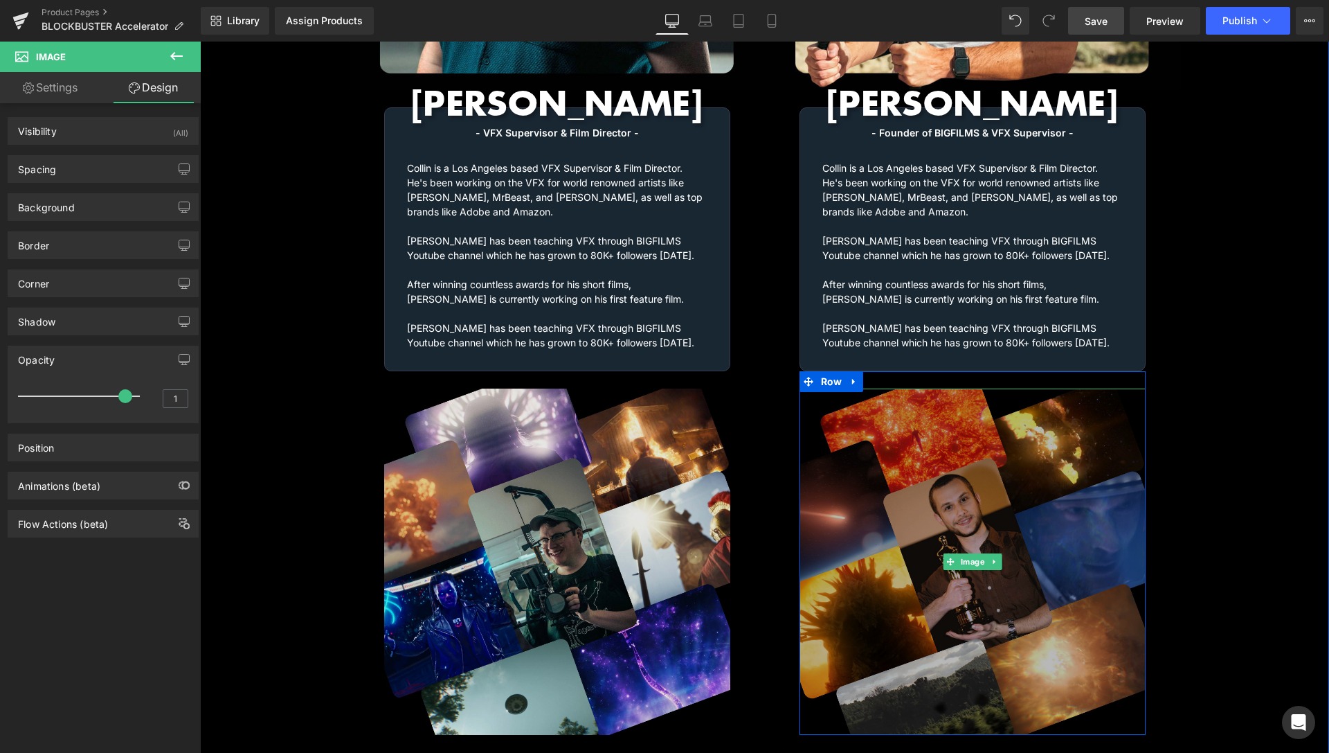
click at [958, 553] on span "Image" at bounding box center [973, 561] width 30 height 17
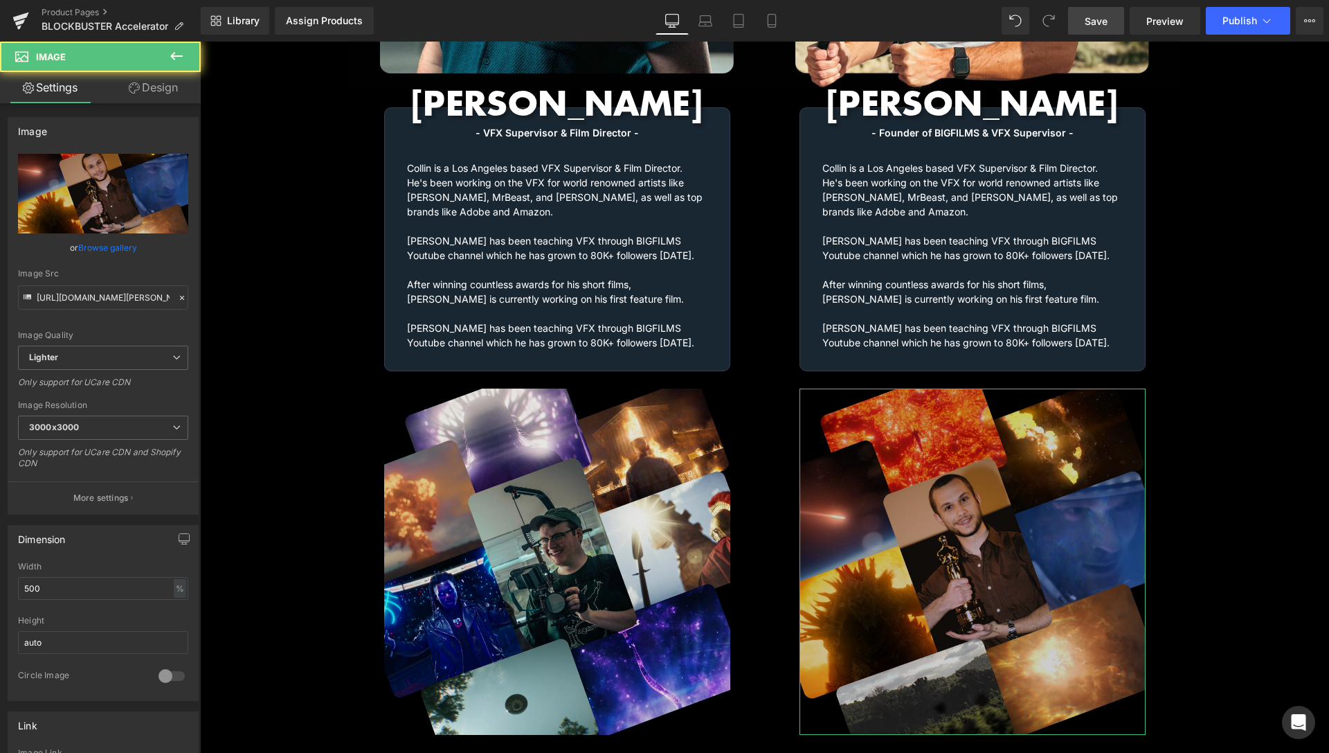
click at [176, 95] on link "Design" at bounding box center [153, 87] width 100 height 31
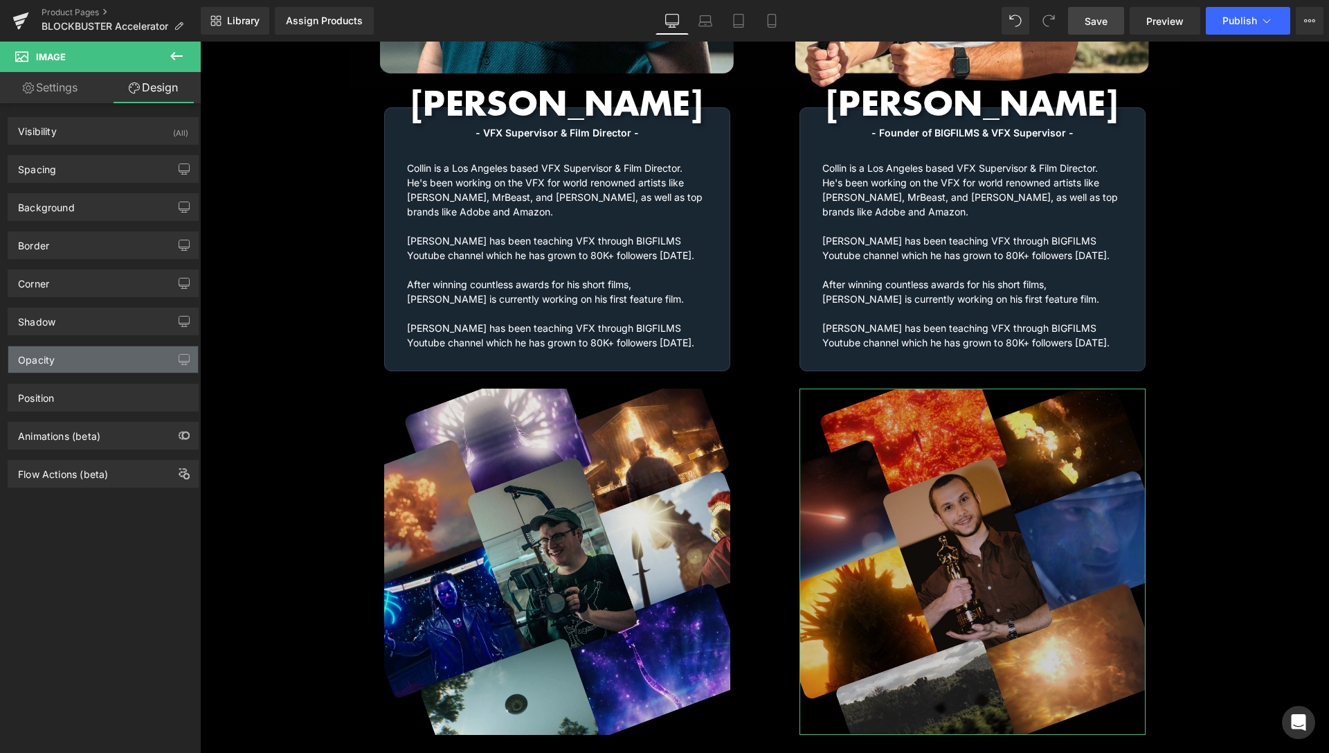
click at [78, 357] on div "Opacity" at bounding box center [103, 359] width 190 height 26
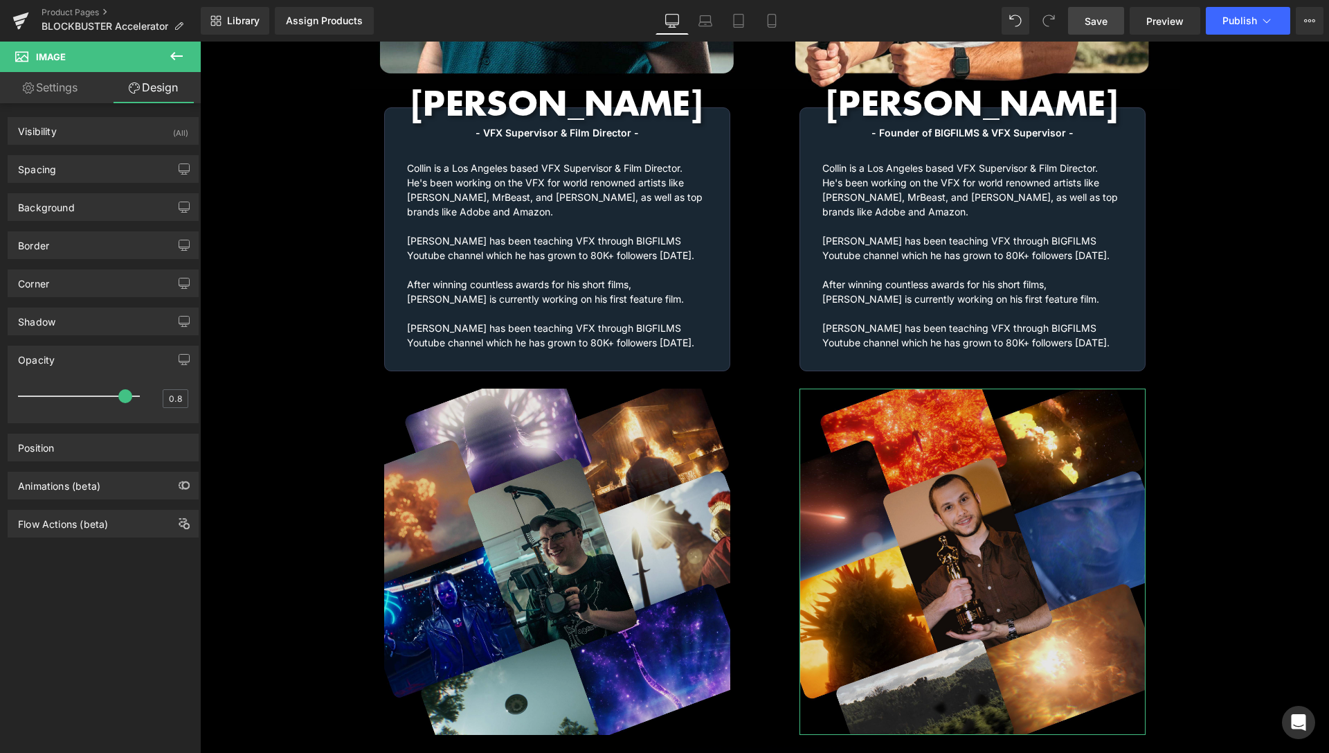
drag, startPoint x: 100, startPoint y: 393, endPoint x: 111, endPoint y: 397, distance: 11.8
click at [118, 397] on span at bounding box center [125, 396] width 14 height 14
click at [1107, 15] on span "Save" at bounding box center [1096, 21] width 23 height 15
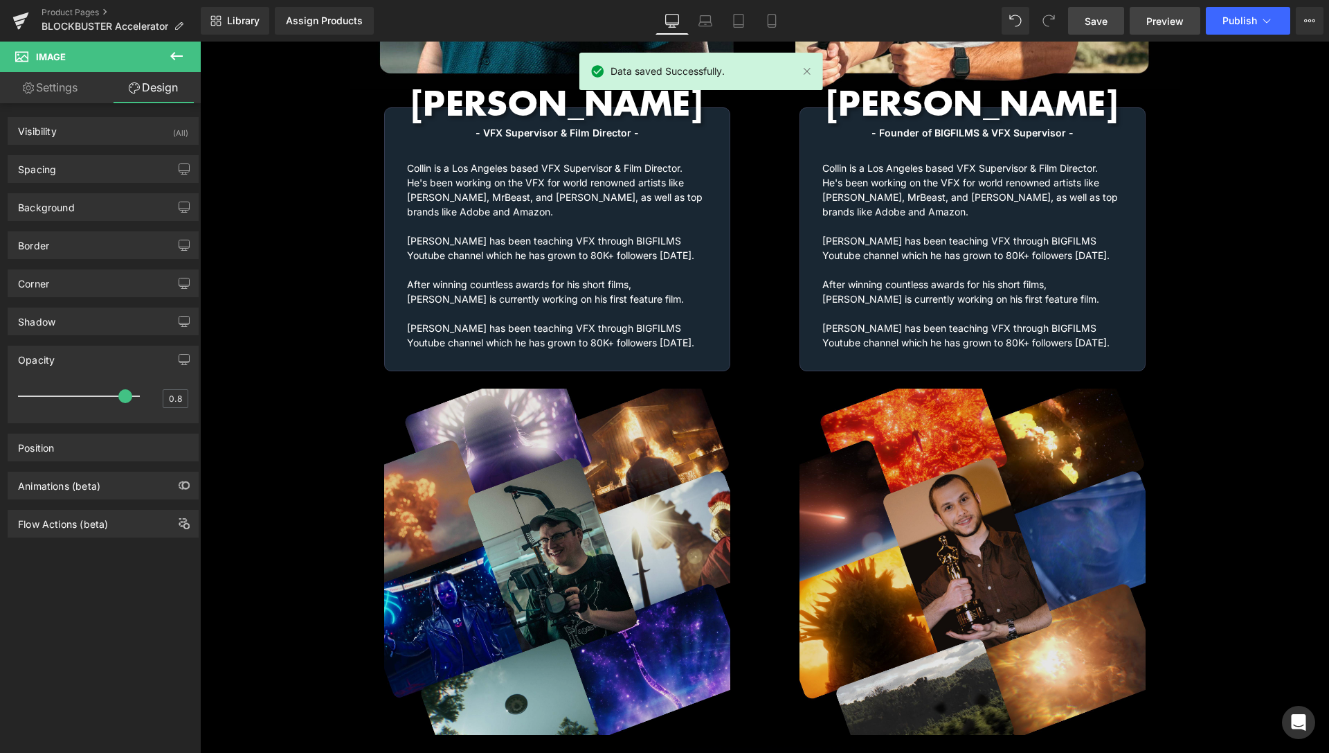
click at [1176, 24] on span "Preview" at bounding box center [1165, 21] width 37 height 15
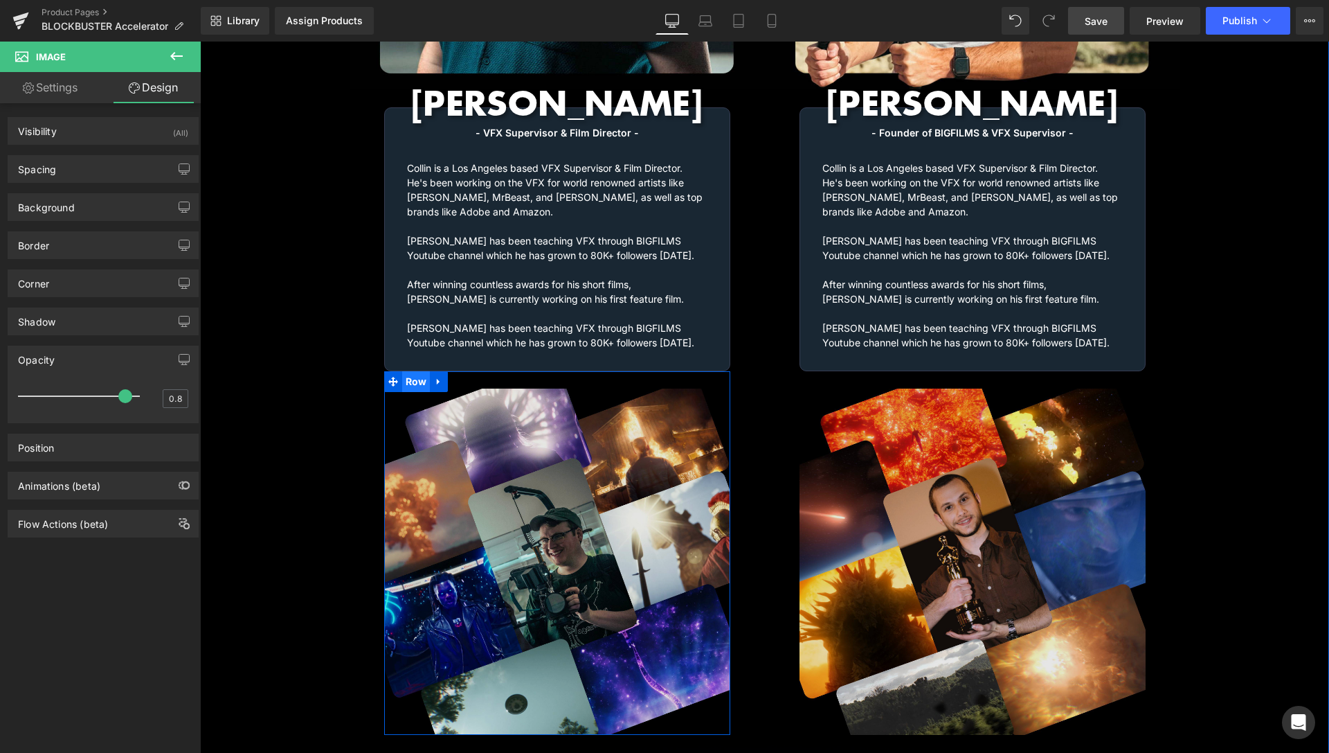
click at [410, 371] on span "Row" at bounding box center [416, 381] width 28 height 21
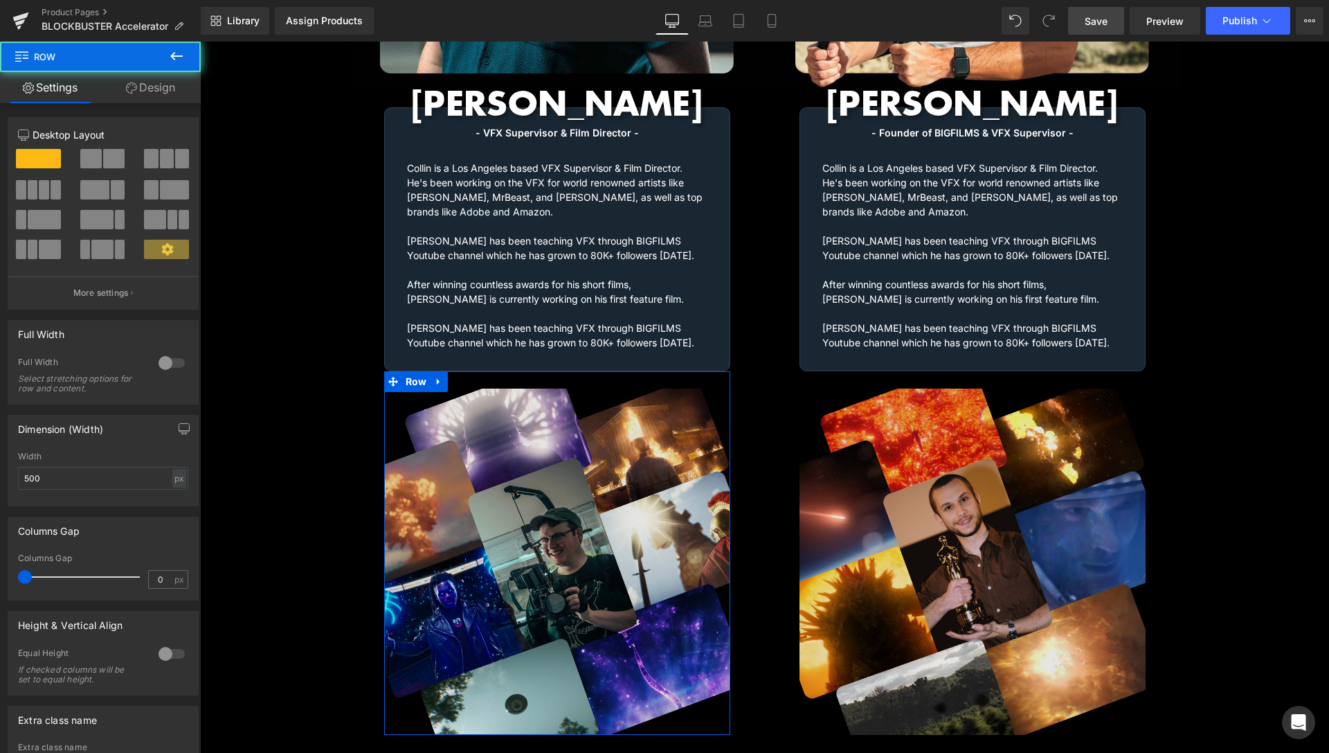
click at [163, 93] on link "Design" at bounding box center [150, 87] width 100 height 31
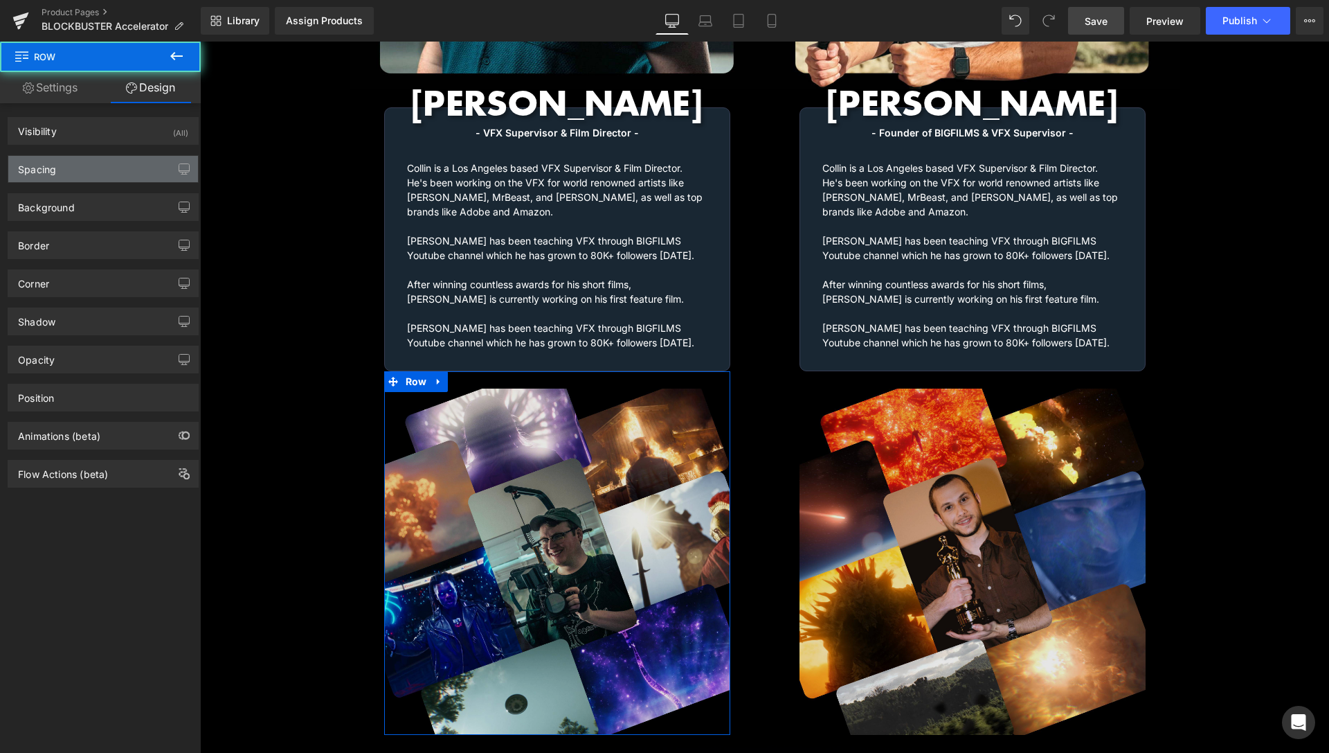
click at [60, 167] on div "Spacing" at bounding box center [103, 169] width 190 height 26
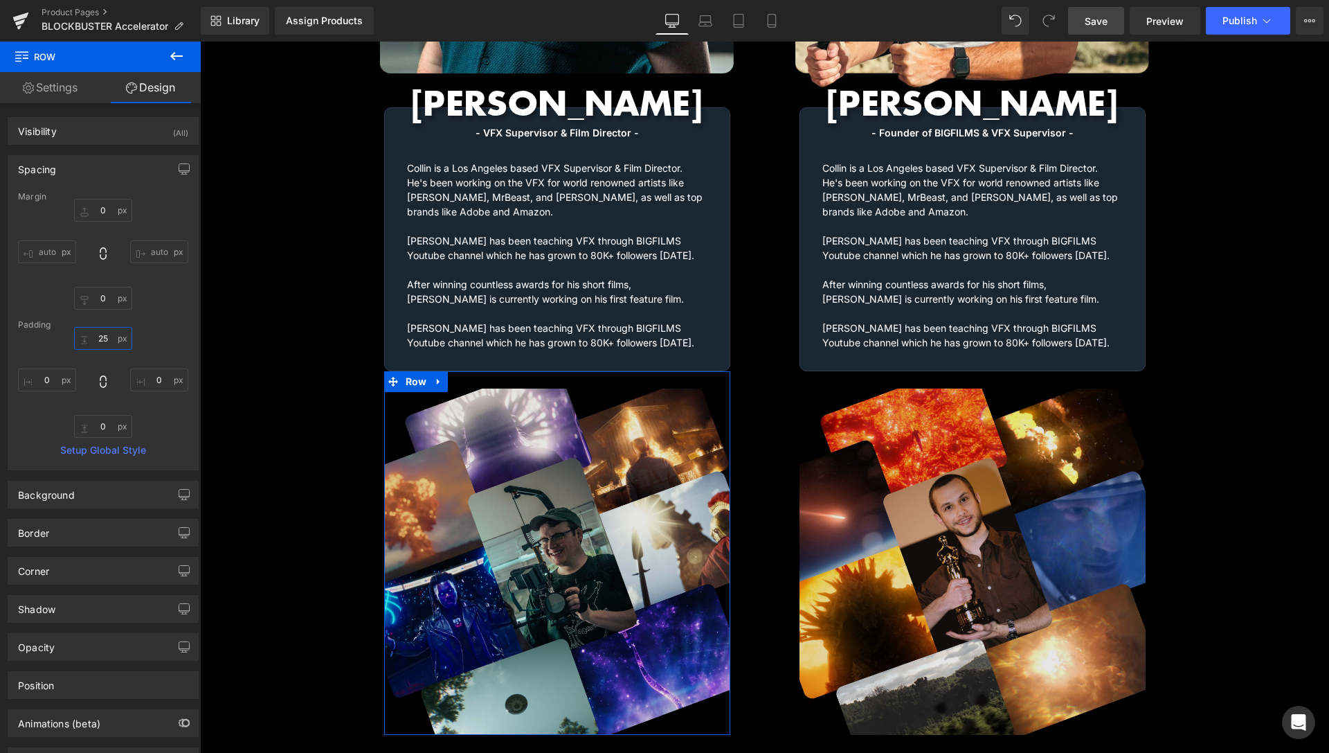
click at [98, 338] on input "text" at bounding box center [103, 338] width 58 height 23
type input "20"
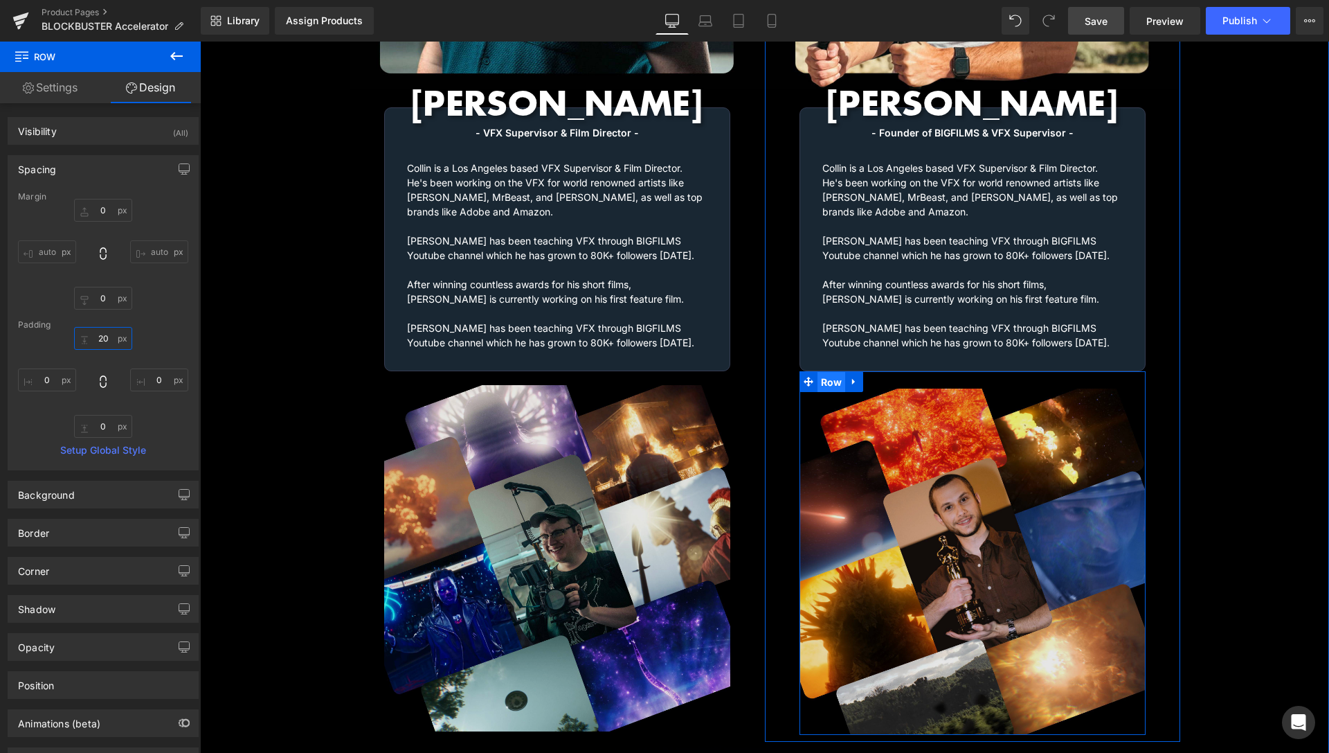
click at [831, 372] on span "Row" at bounding box center [832, 382] width 28 height 21
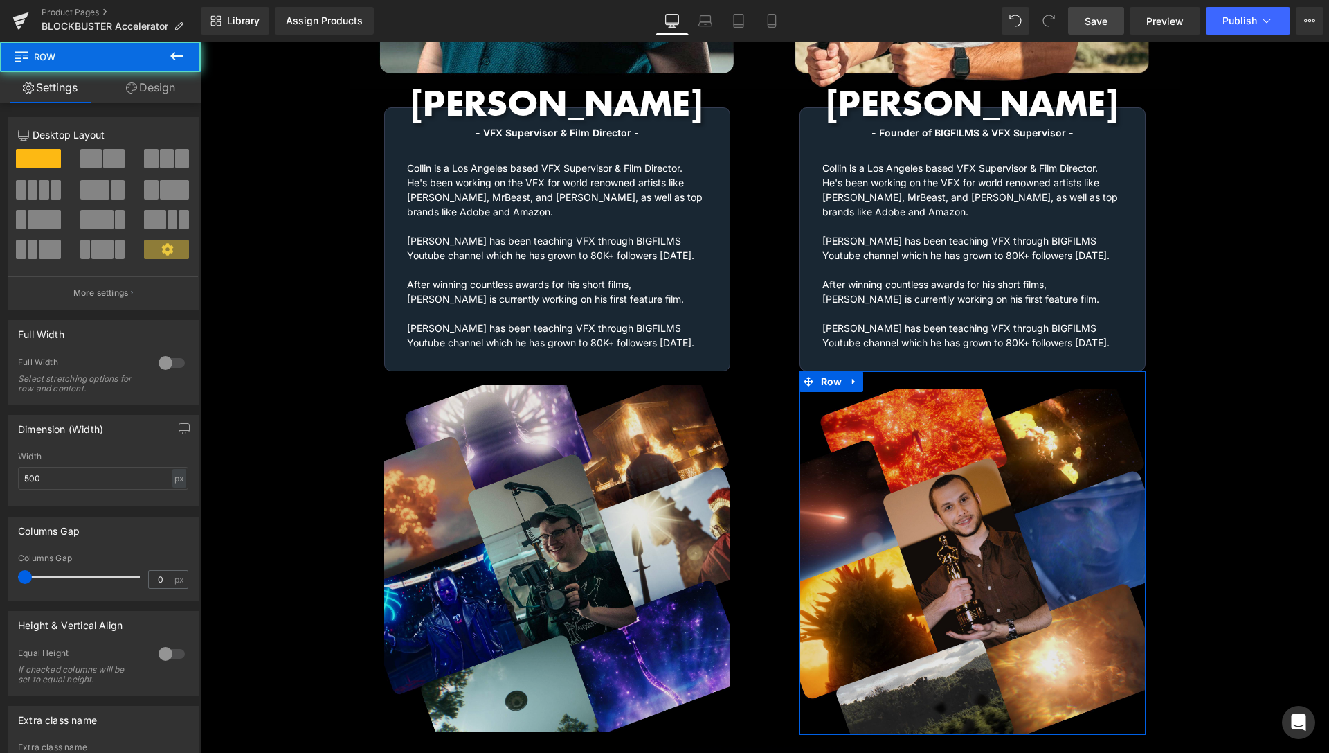
click at [152, 94] on link "Design" at bounding box center [150, 87] width 100 height 31
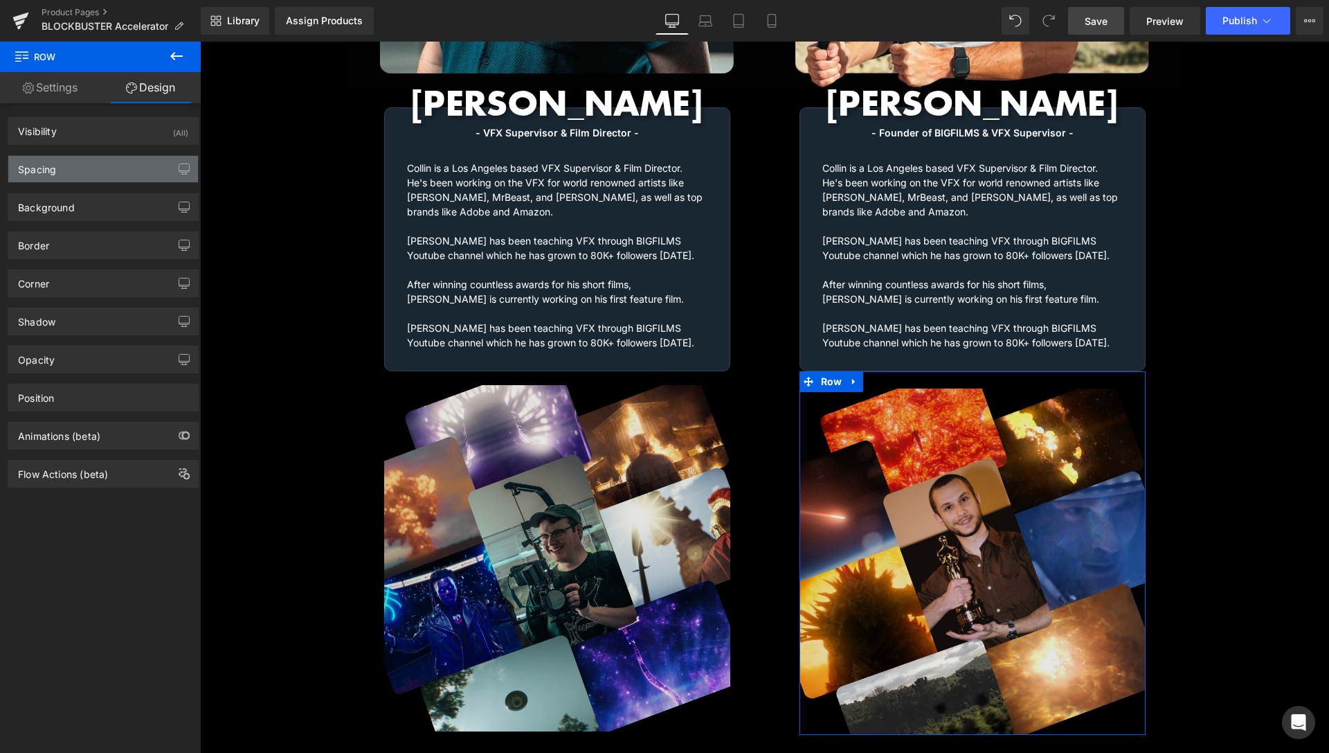
click at [72, 181] on div "Spacing" at bounding box center [103, 169] width 190 height 26
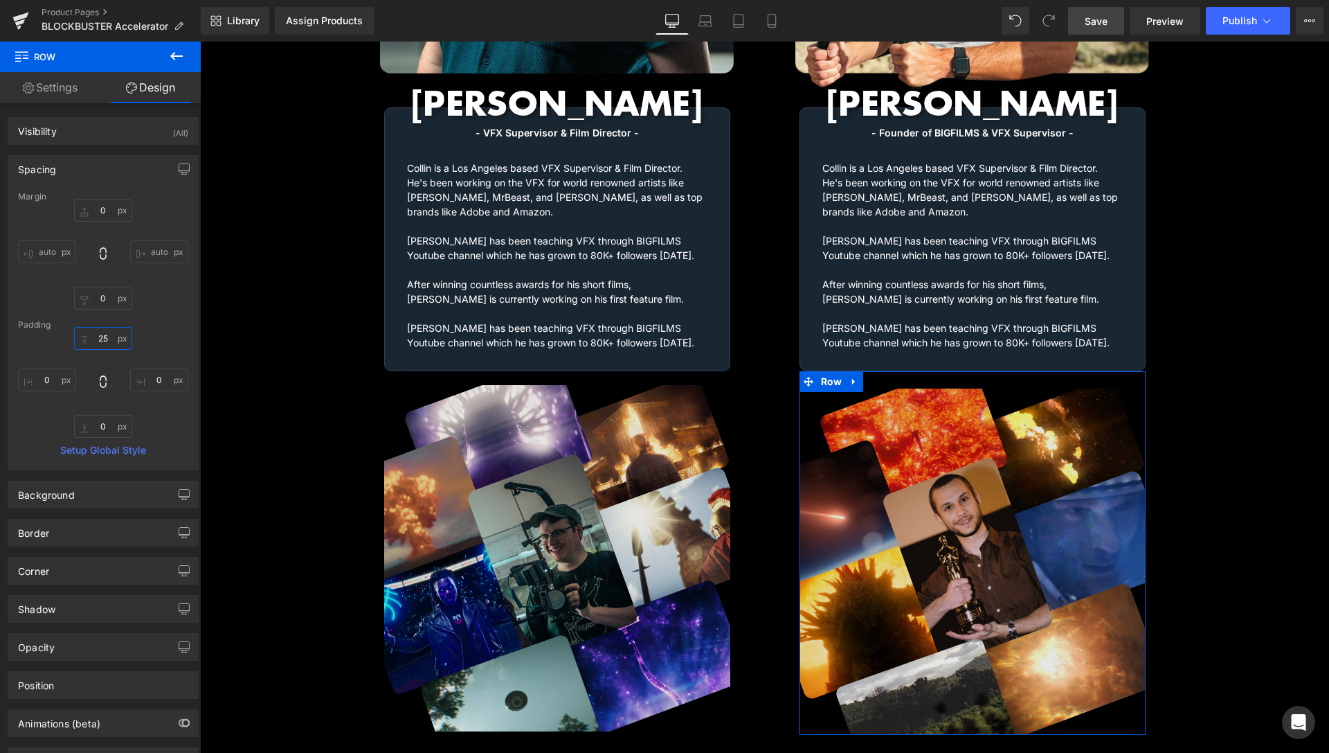
click at [91, 339] on input "text" at bounding box center [103, 338] width 58 height 23
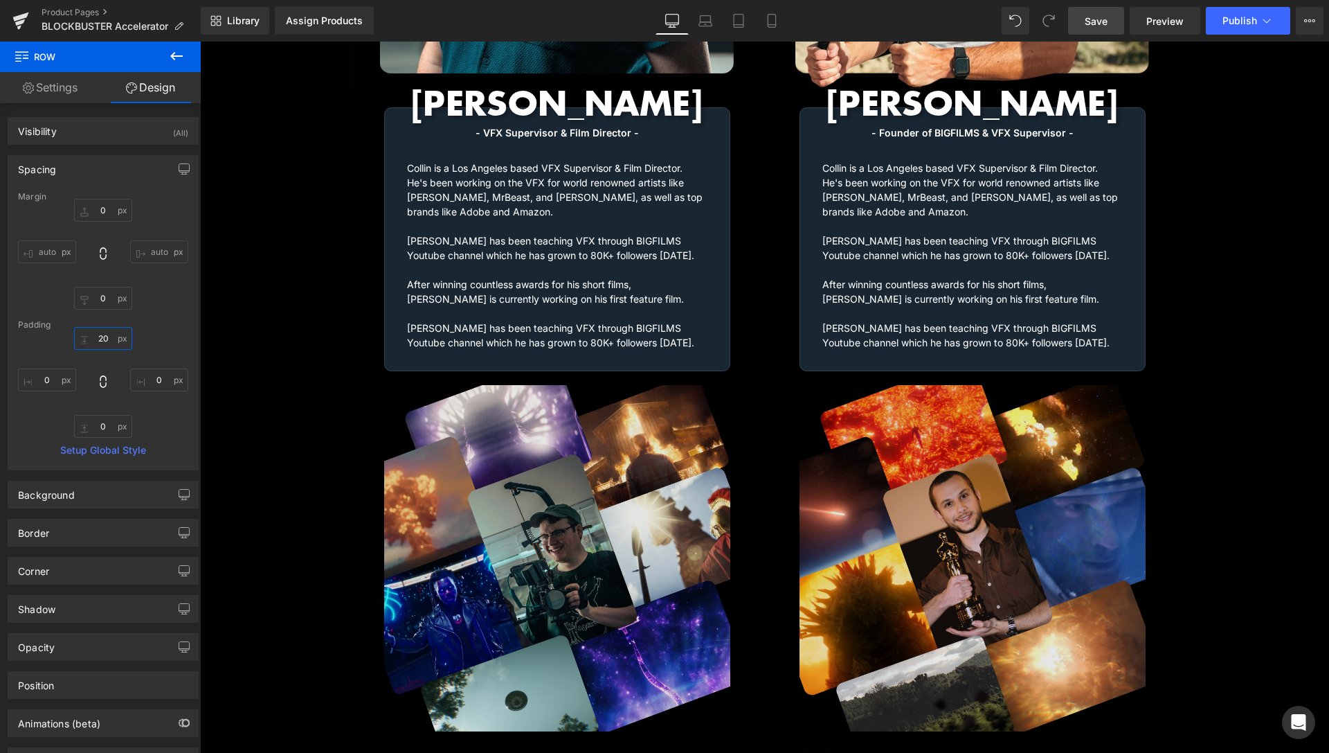
type input "20"
click at [1089, 21] on span "Save" at bounding box center [1096, 21] width 23 height 15
click at [807, 75] on link at bounding box center [807, 71] width 15 height 15
click at [1161, 22] on span "Preview" at bounding box center [1165, 21] width 37 height 15
click at [98, 8] on link "Product Pages" at bounding box center [121, 12] width 159 height 11
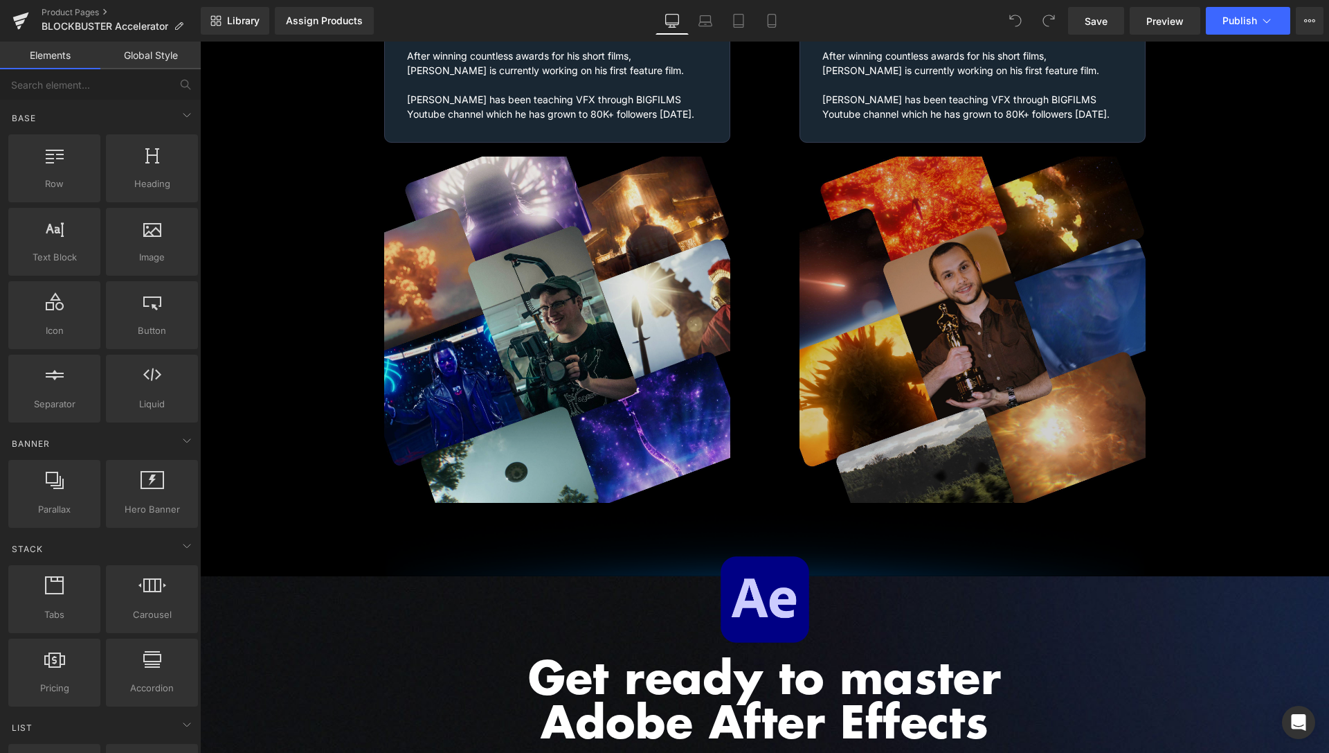
scroll to position [2260, 0]
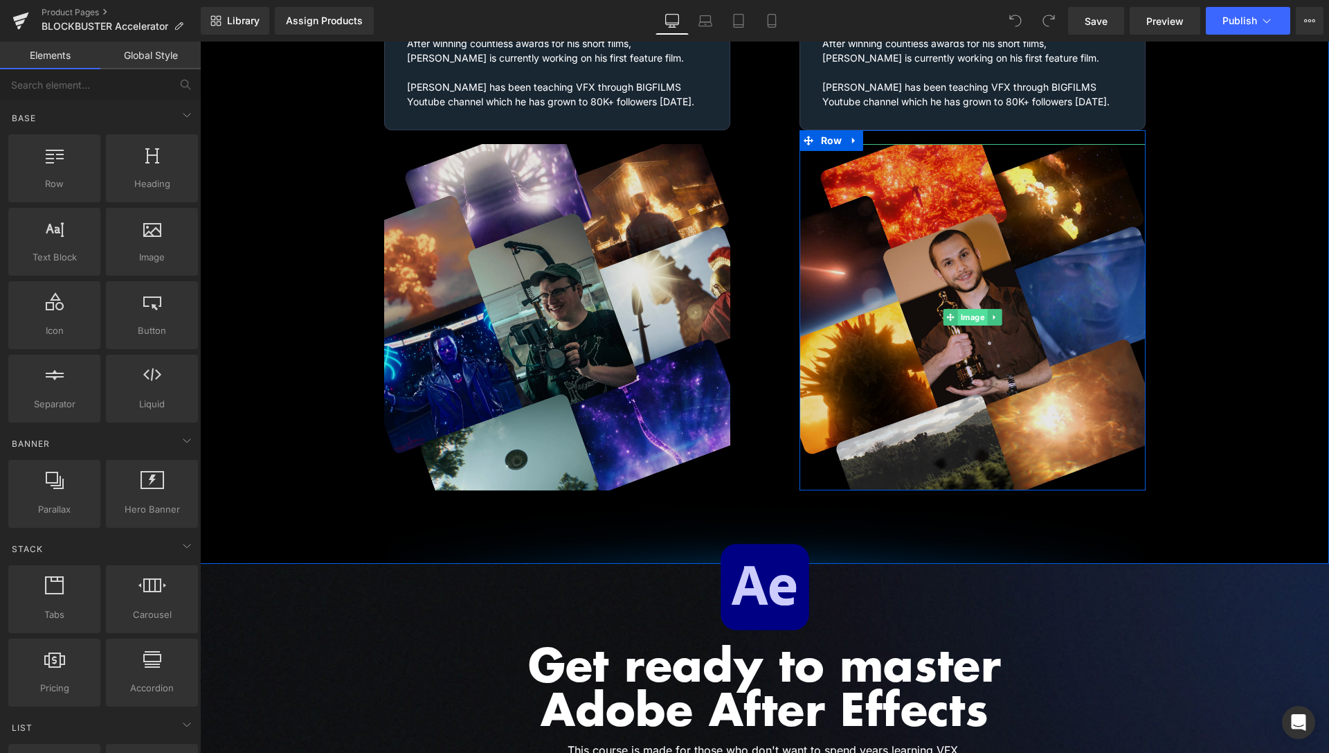
click at [958, 309] on span "Image" at bounding box center [973, 317] width 30 height 17
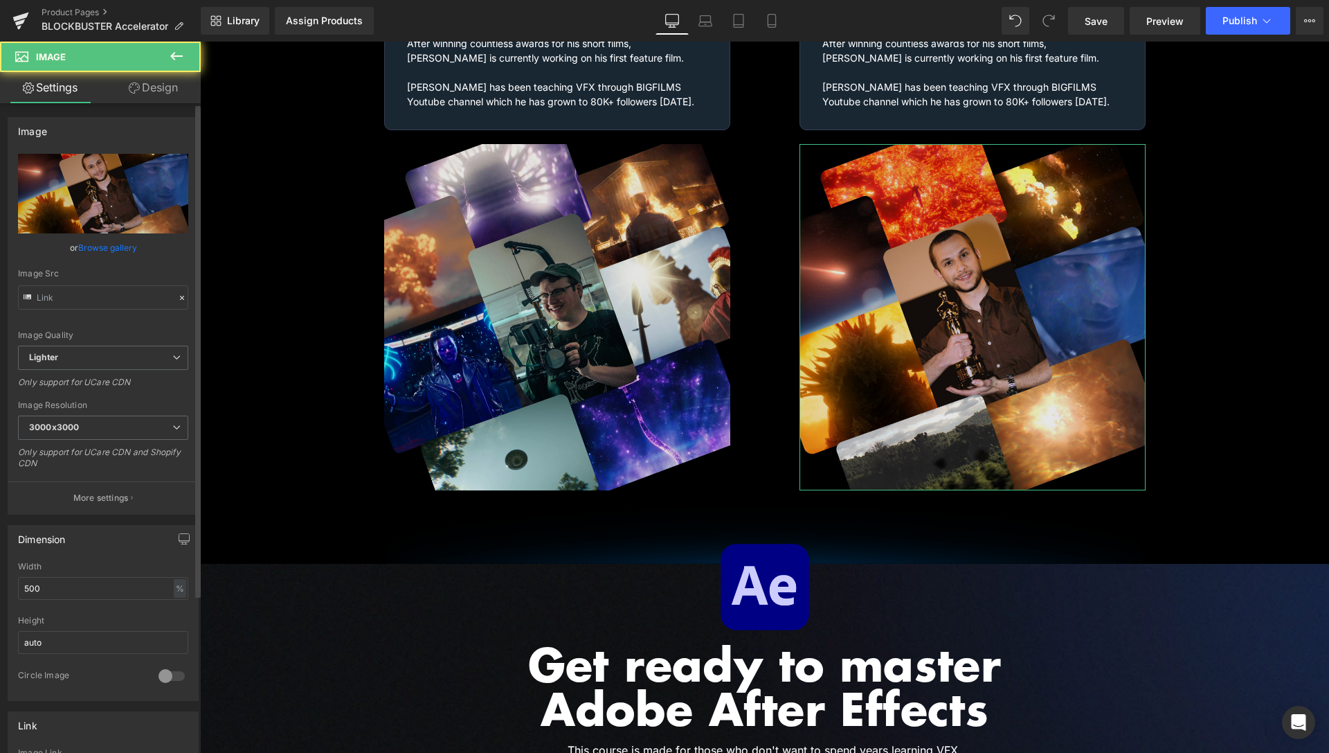
click at [116, 247] on link "Browse gallery" at bounding box center [107, 247] width 59 height 24
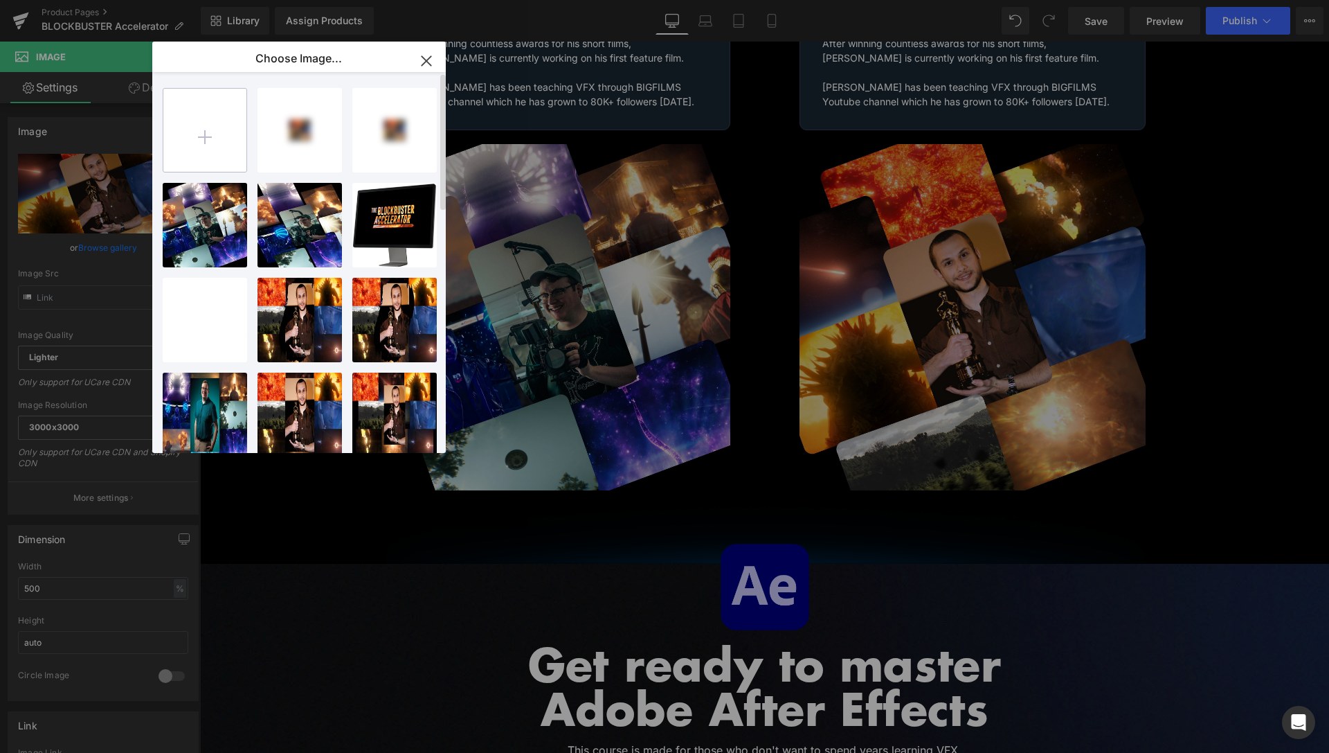
click at [222, 129] on input "file" at bounding box center [204, 130] width 83 height 83
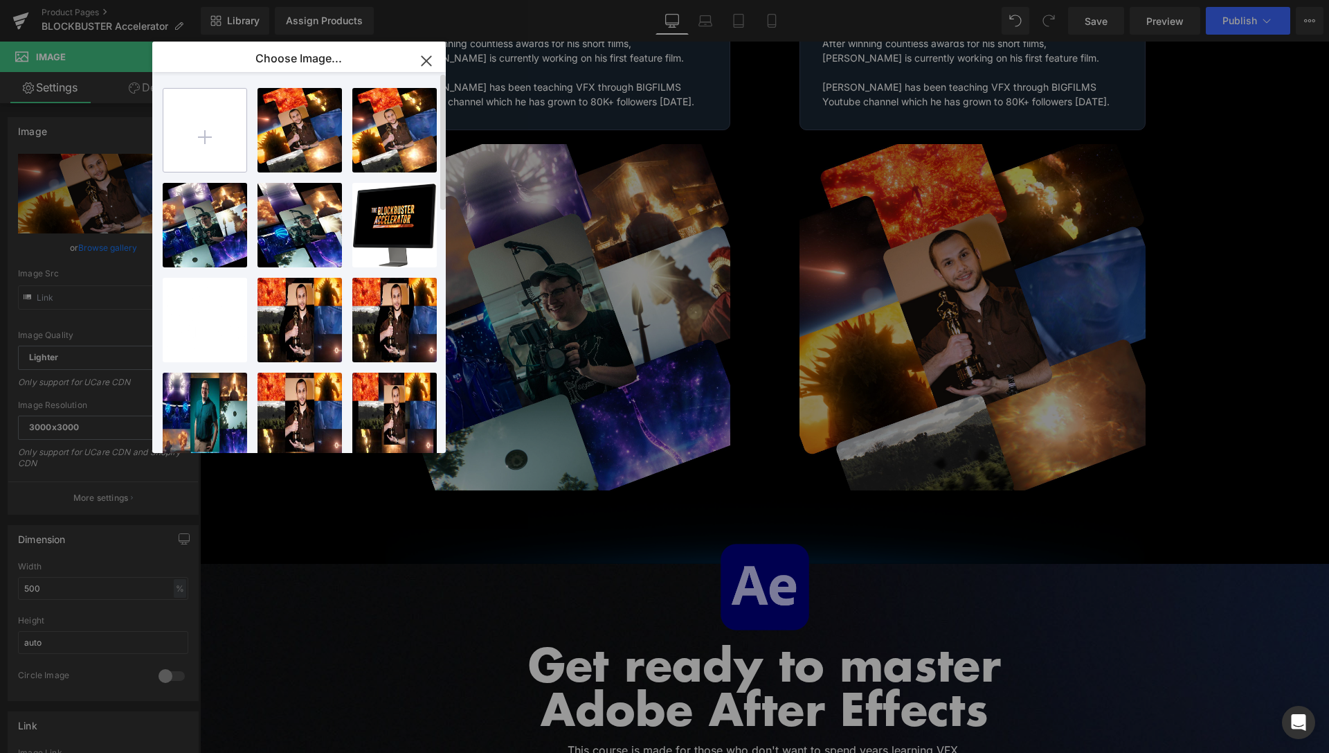
type input "C:\fakepath\[PERSON_NAME]-Images-7.jpg"
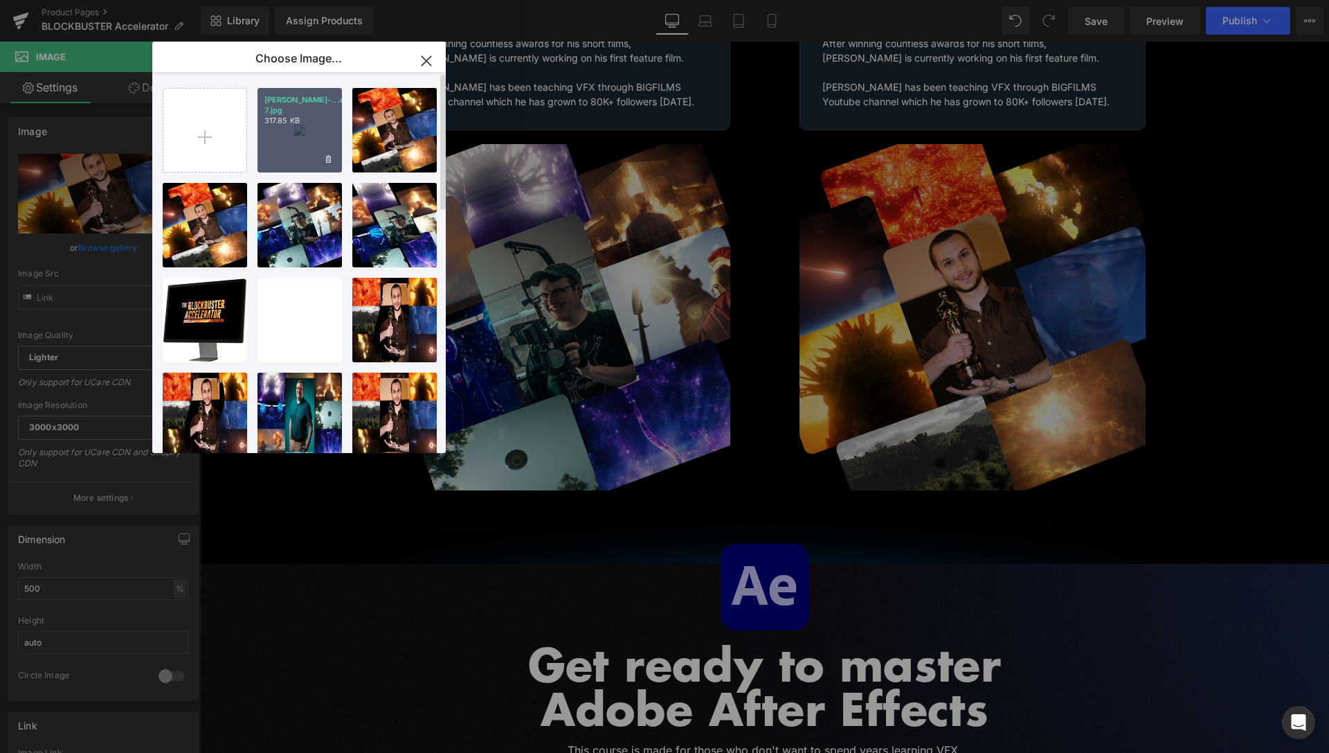
click at [289, 138] on div "[PERSON_NAME]-...es-7.jpg 317.85 KB" at bounding box center [300, 130] width 84 height 84
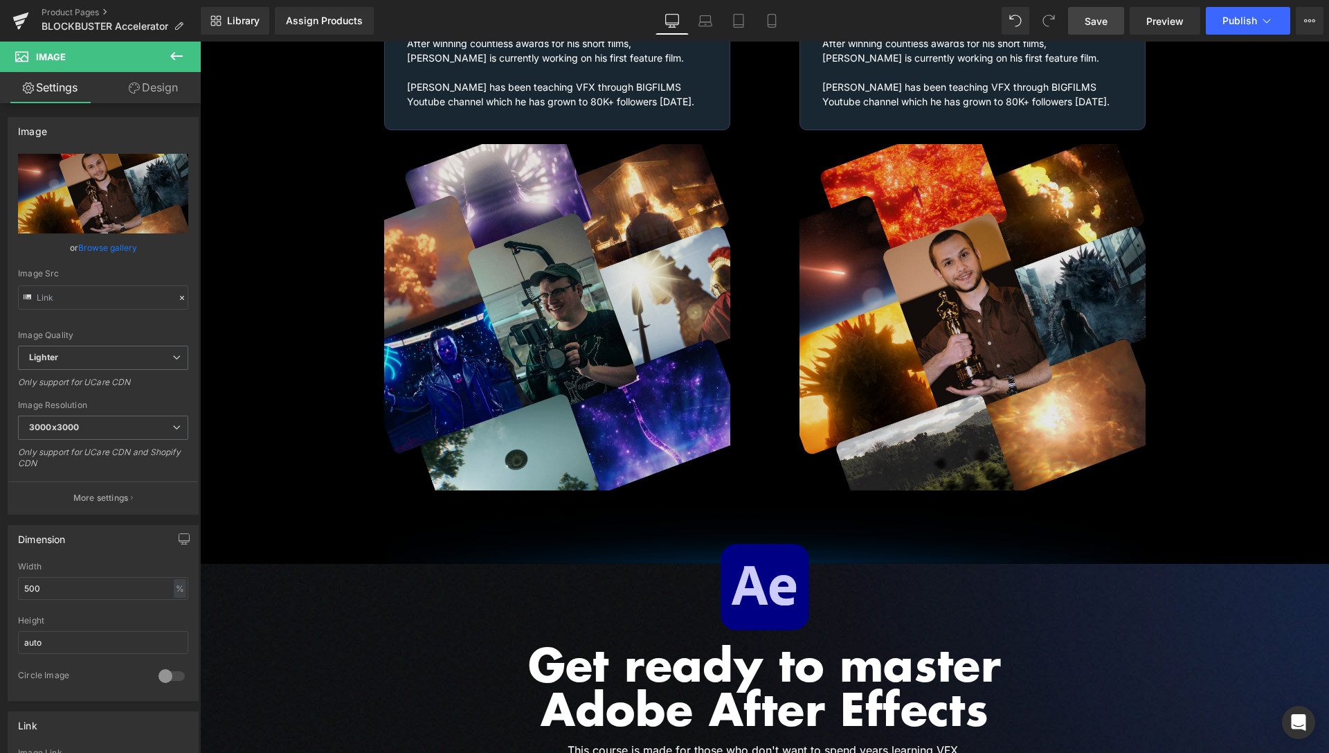
click at [1104, 21] on span "Save" at bounding box center [1096, 21] width 23 height 15
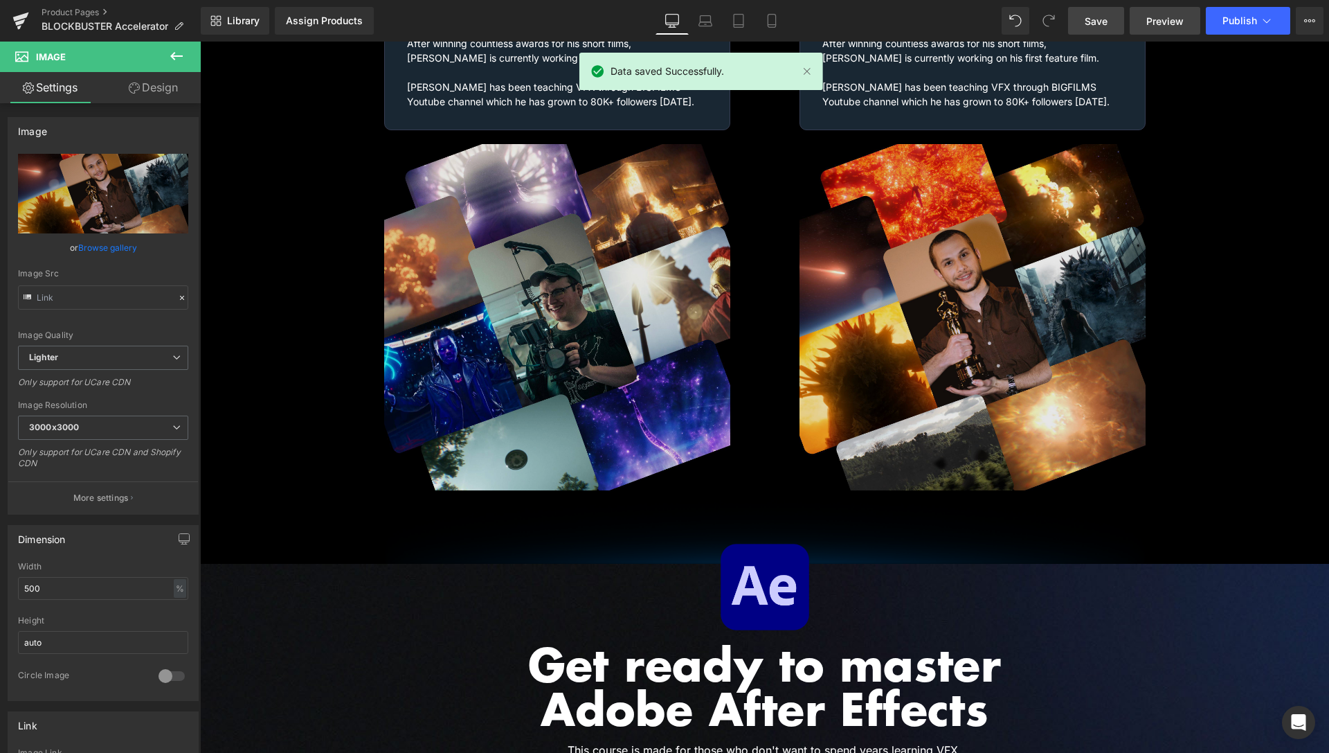
click at [1171, 15] on span "Preview" at bounding box center [1165, 21] width 37 height 15
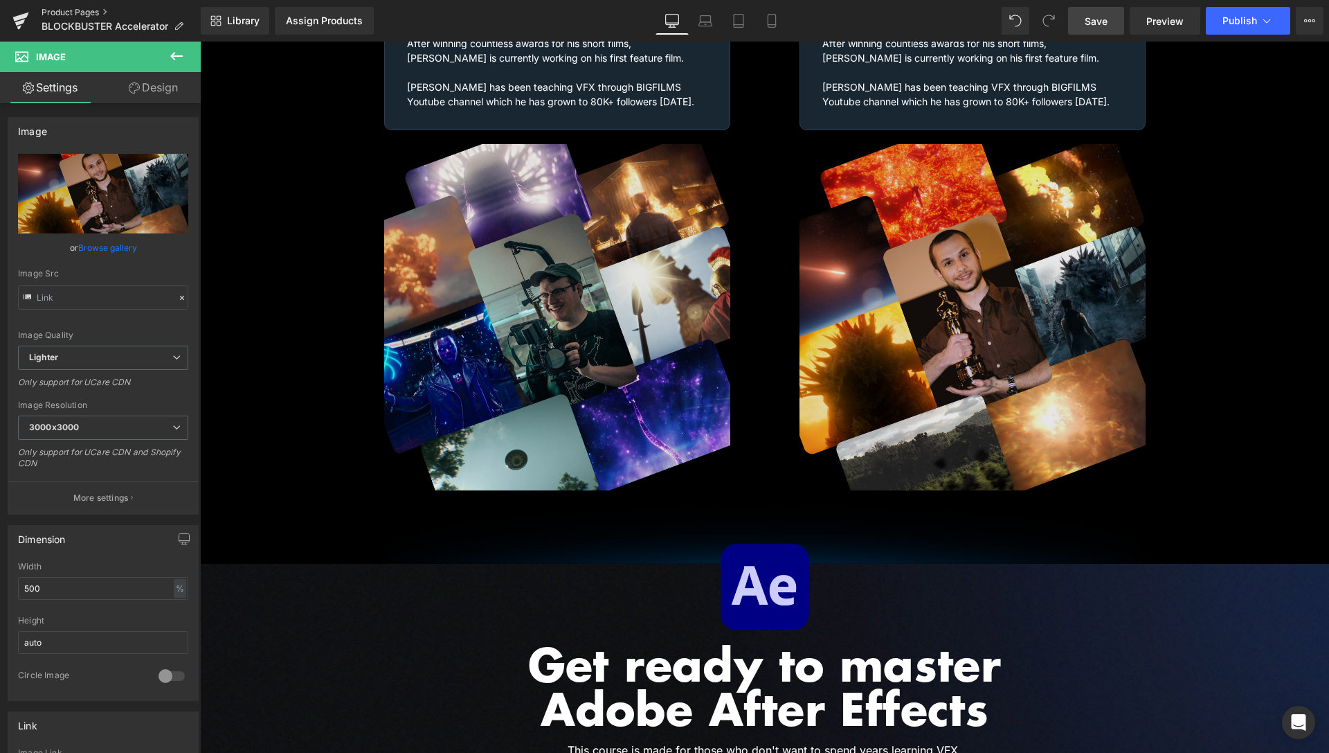
click at [71, 12] on link "Product Pages" at bounding box center [121, 12] width 159 height 11
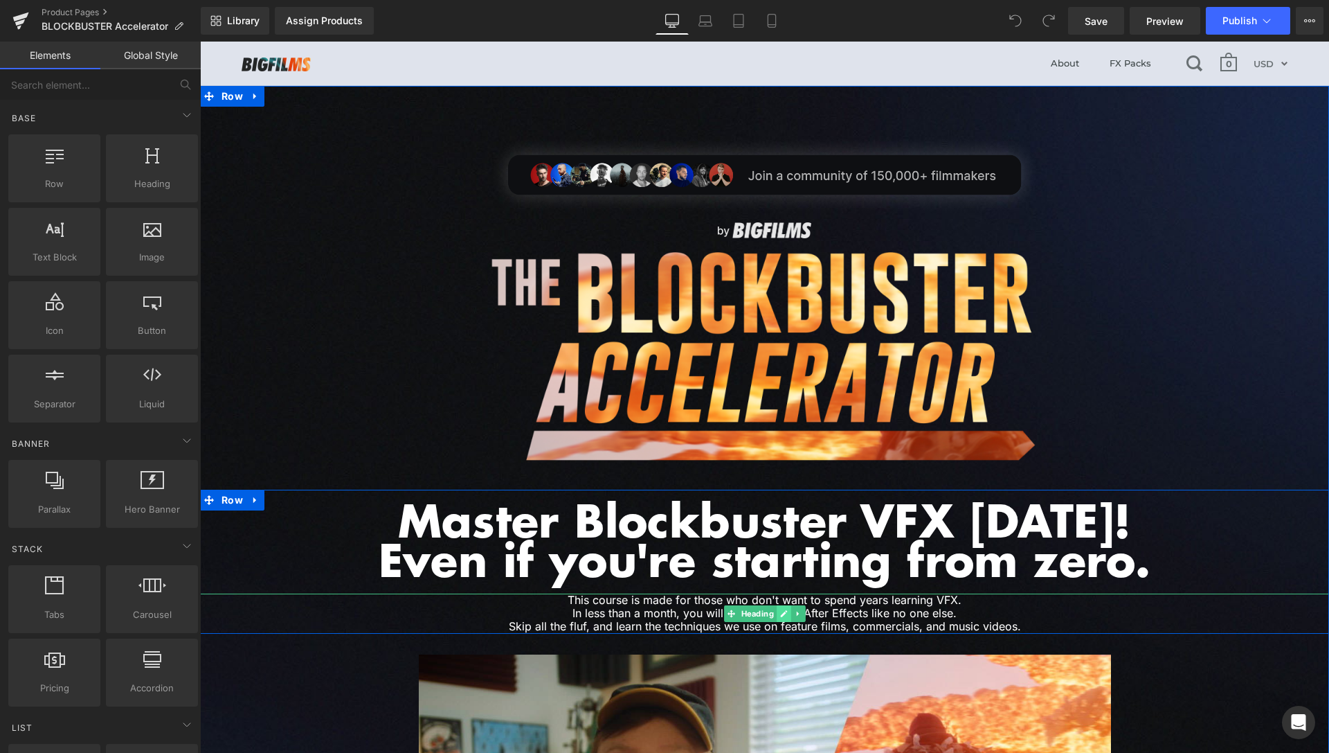
click at [780, 613] on icon at bounding box center [783, 613] width 7 height 7
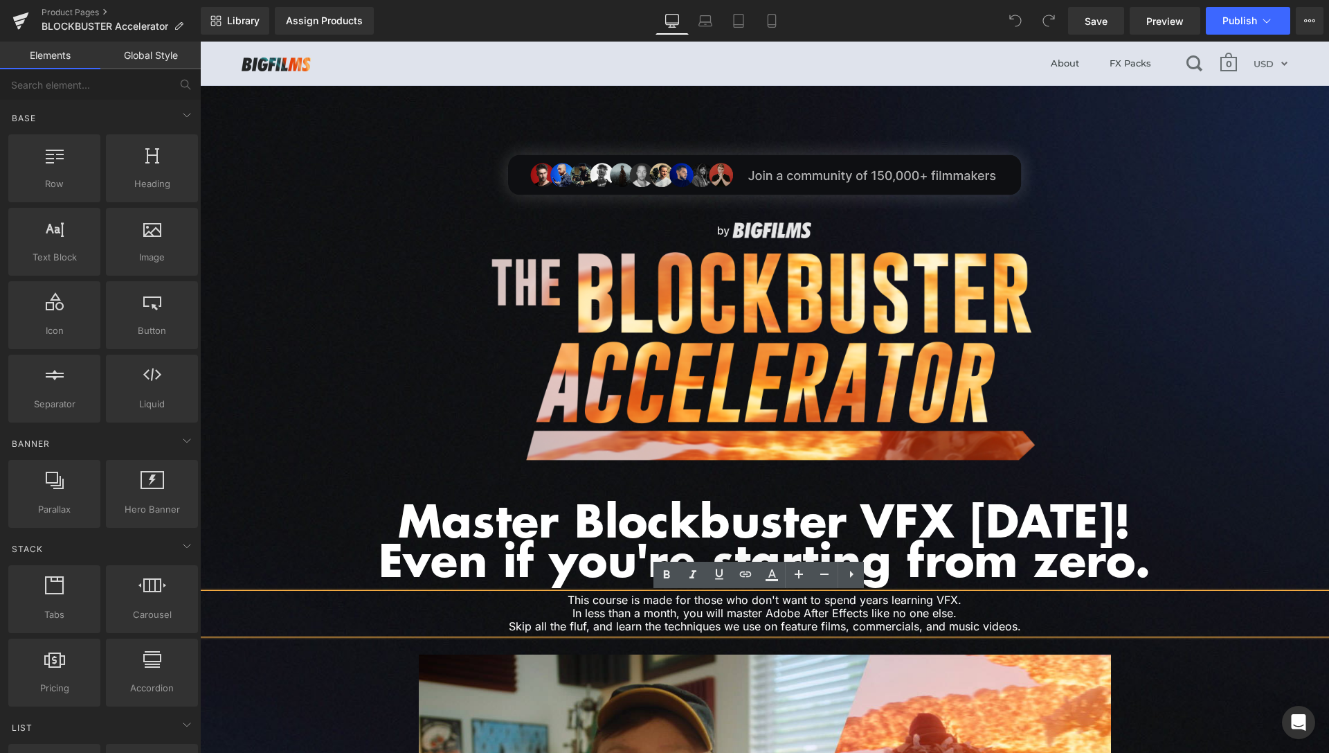
click at [626, 611] on h1 "This course is made for those who don't want to spend years learning VFX. In le…" at bounding box center [765, 606] width 714 height 26
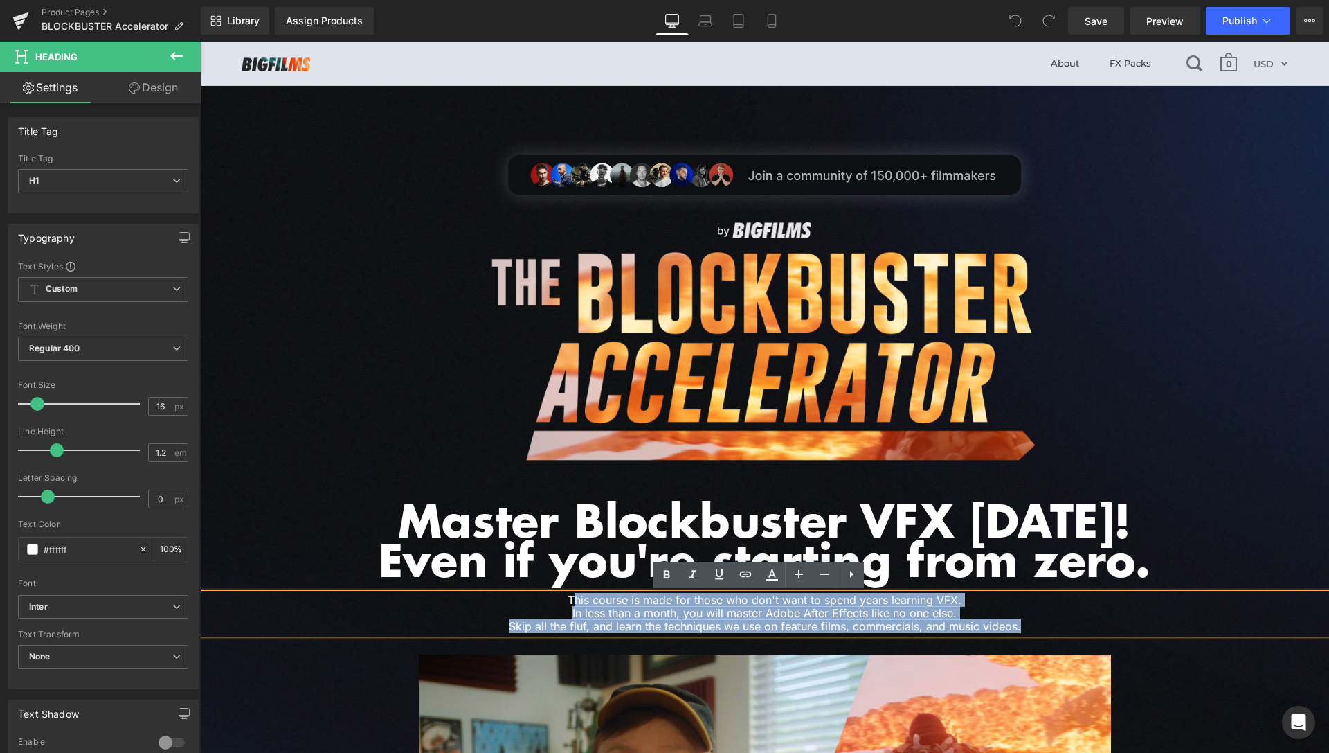
drag, startPoint x: 568, startPoint y: 598, endPoint x: 1020, endPoint y: 625, distance: 452.3
click at [1020, 625] on div "This course is made for those who don't want to spend years learning VFX. In le…" at bounding box center [764, 613] width 1129 height 40
paste div
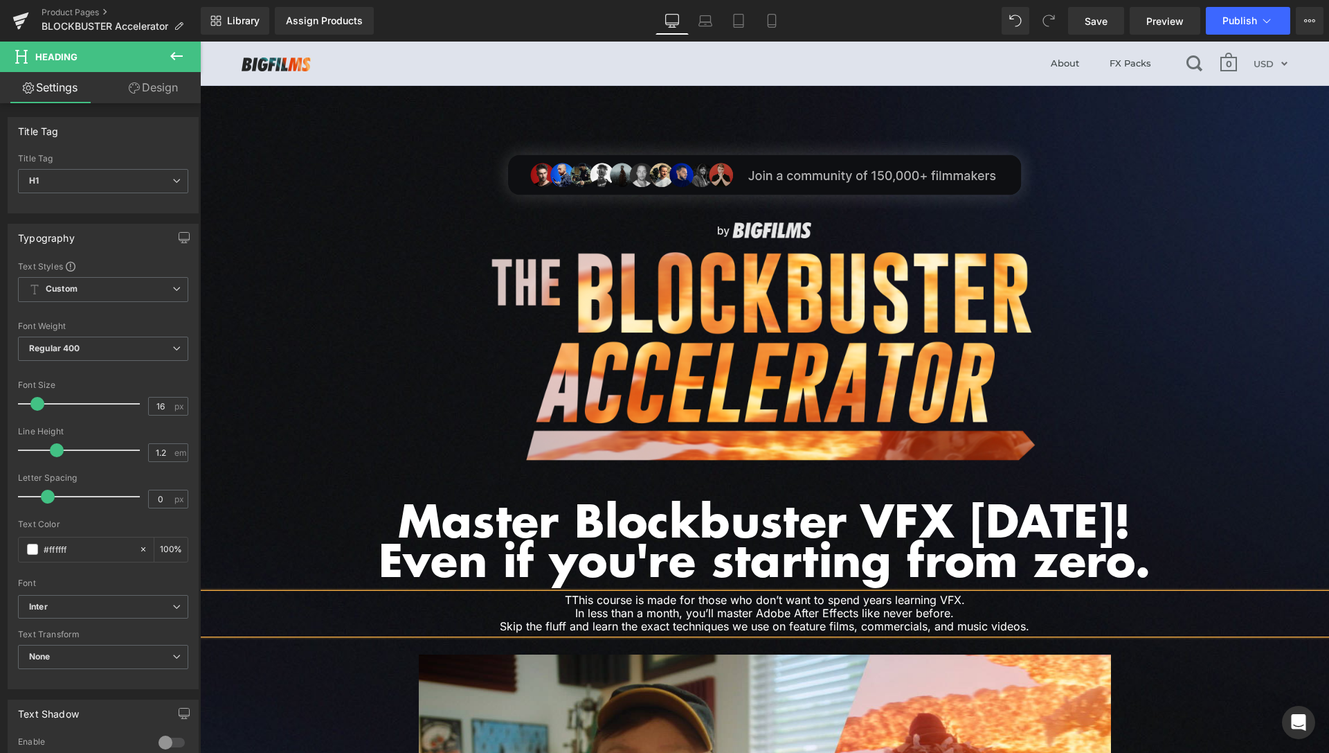
click at [562, 600] on h1 "TThis course is made for those who don’t want to spend years learning VFX. In l…" at bounding box center [765, 613] width 714 height 40
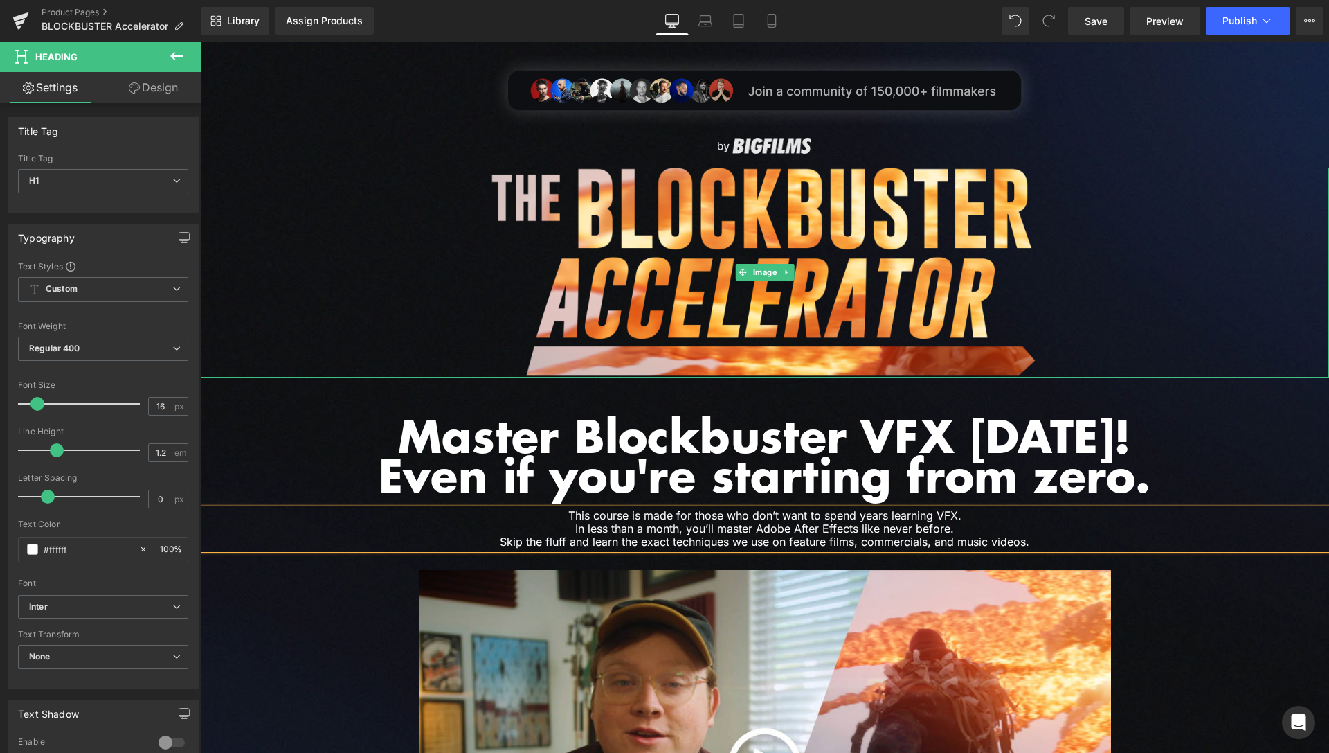
scroll to position [212, 0]
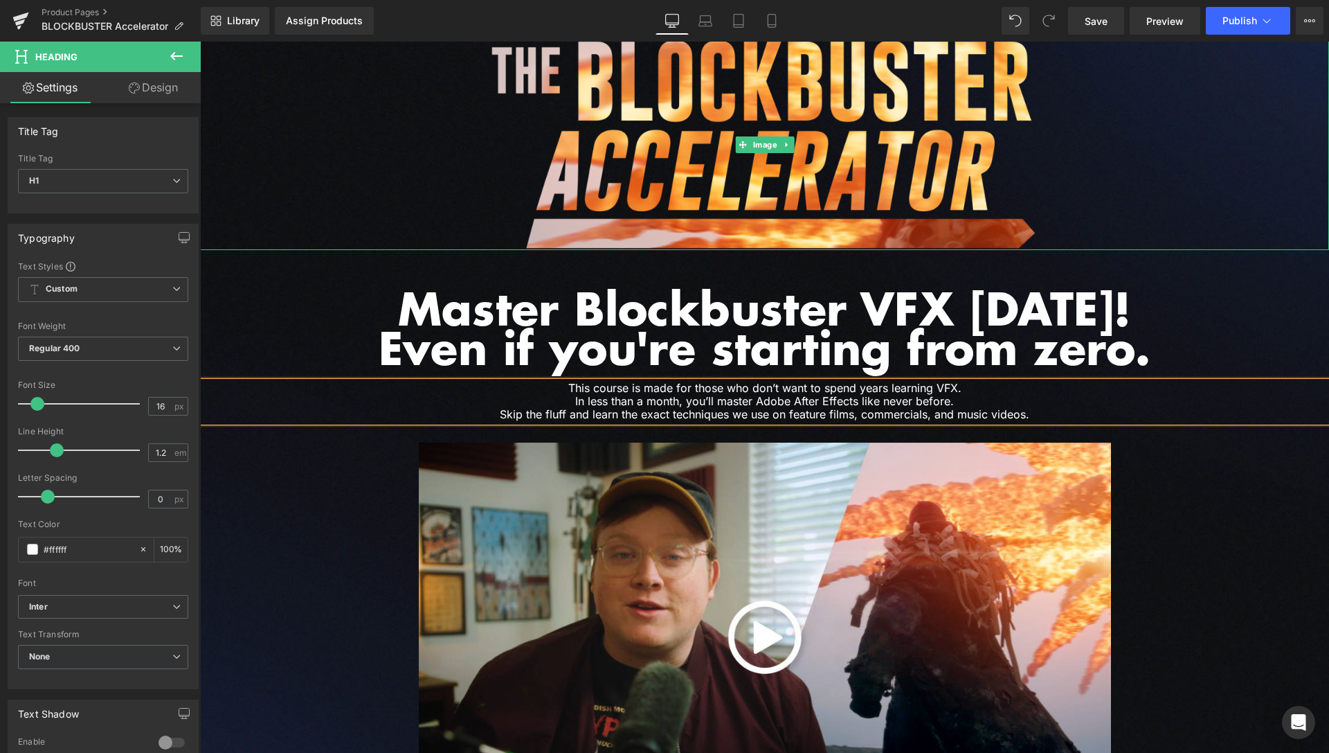
click at [1221, 222] on div at bounding box center [764, 145] width 1129 height 210
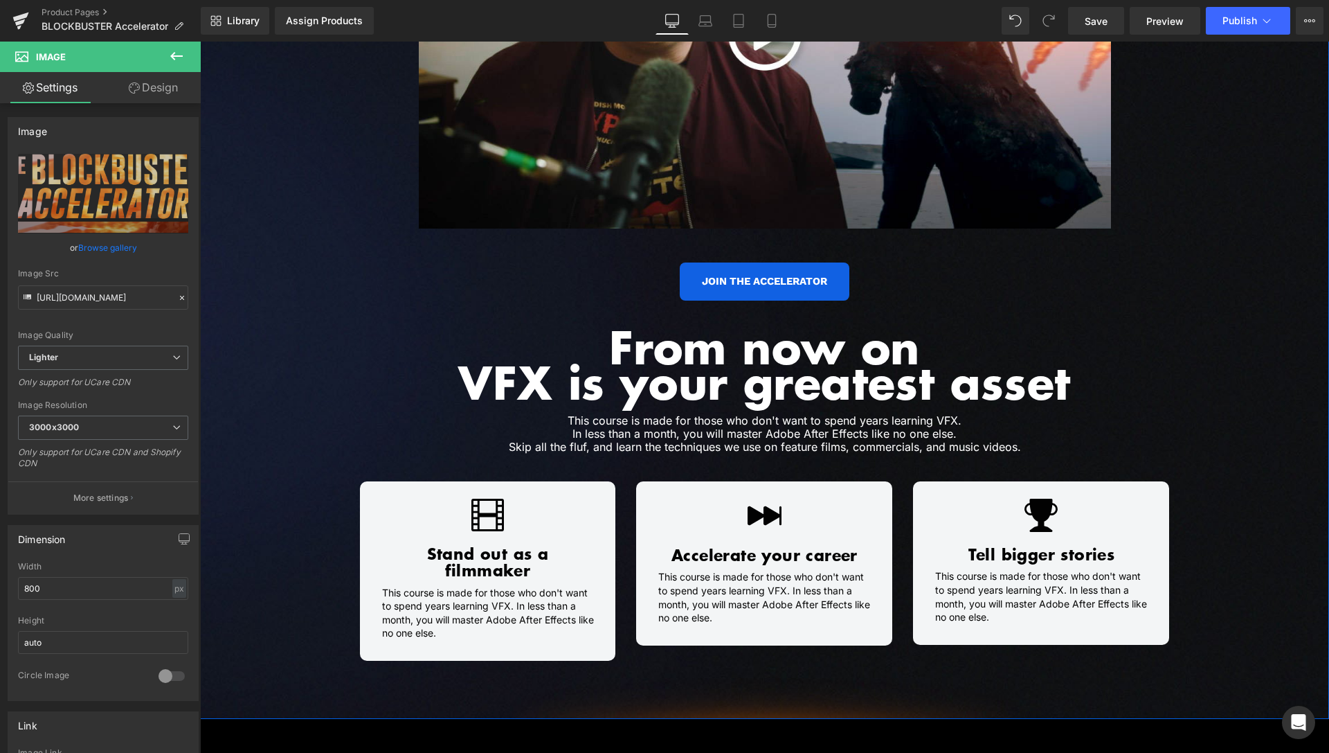
scroll to position [918, 0]
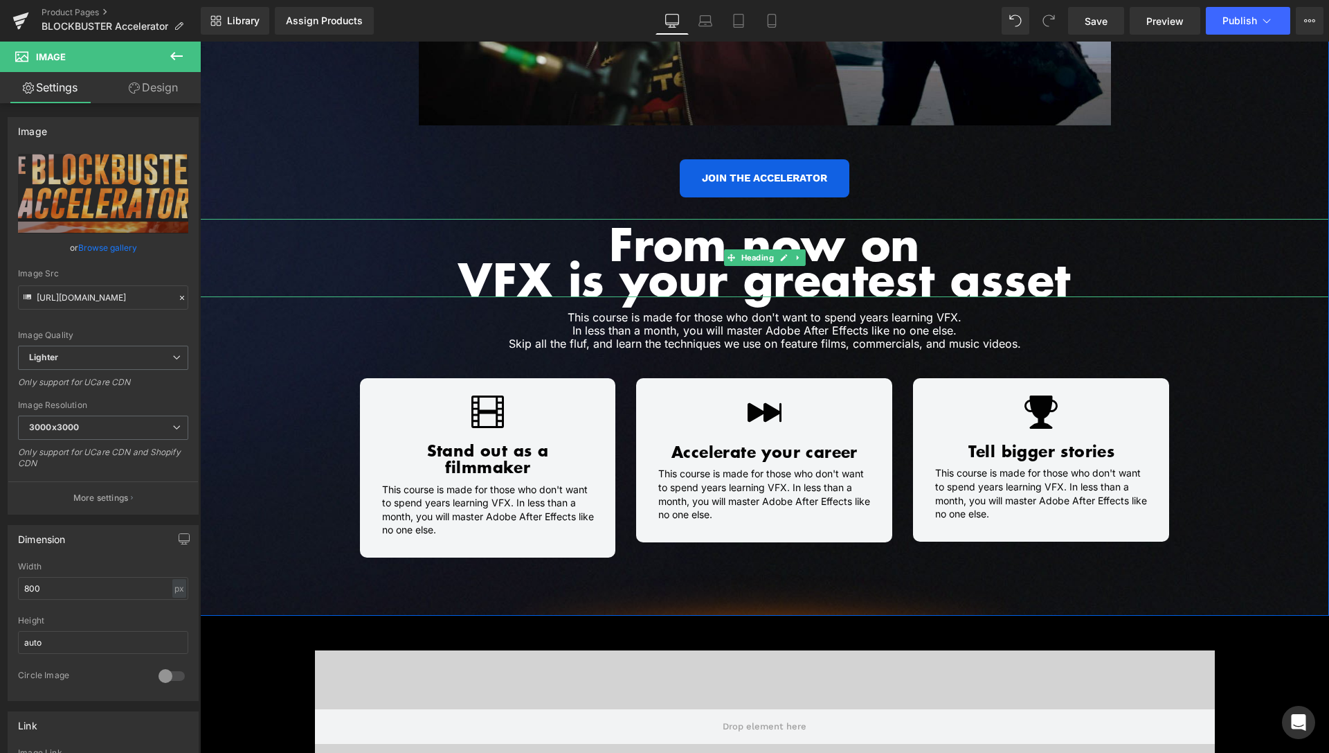
click at [621, 240] on h1 "From now on" at bounding box center [764, 243] width 1129 height 35
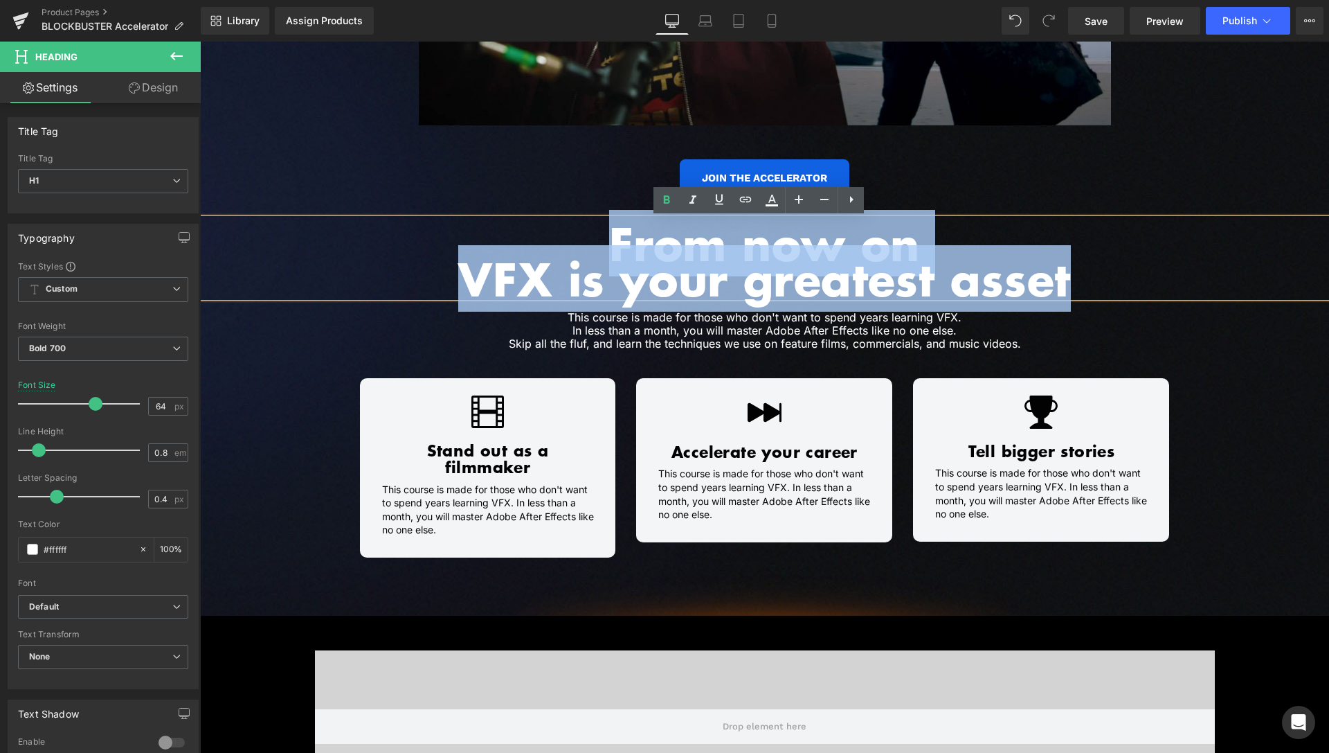
drag, startPoint x: 602, startPoint y: 237, endPoint x: 1074, endPoint y: 285, distance: 474.0
click at [1074, 285] on div "From now on VFX is your greatest asset" at bounding box center [764, 258] width 1129 height 78
copy div "From now on VFX is your greatest asset"
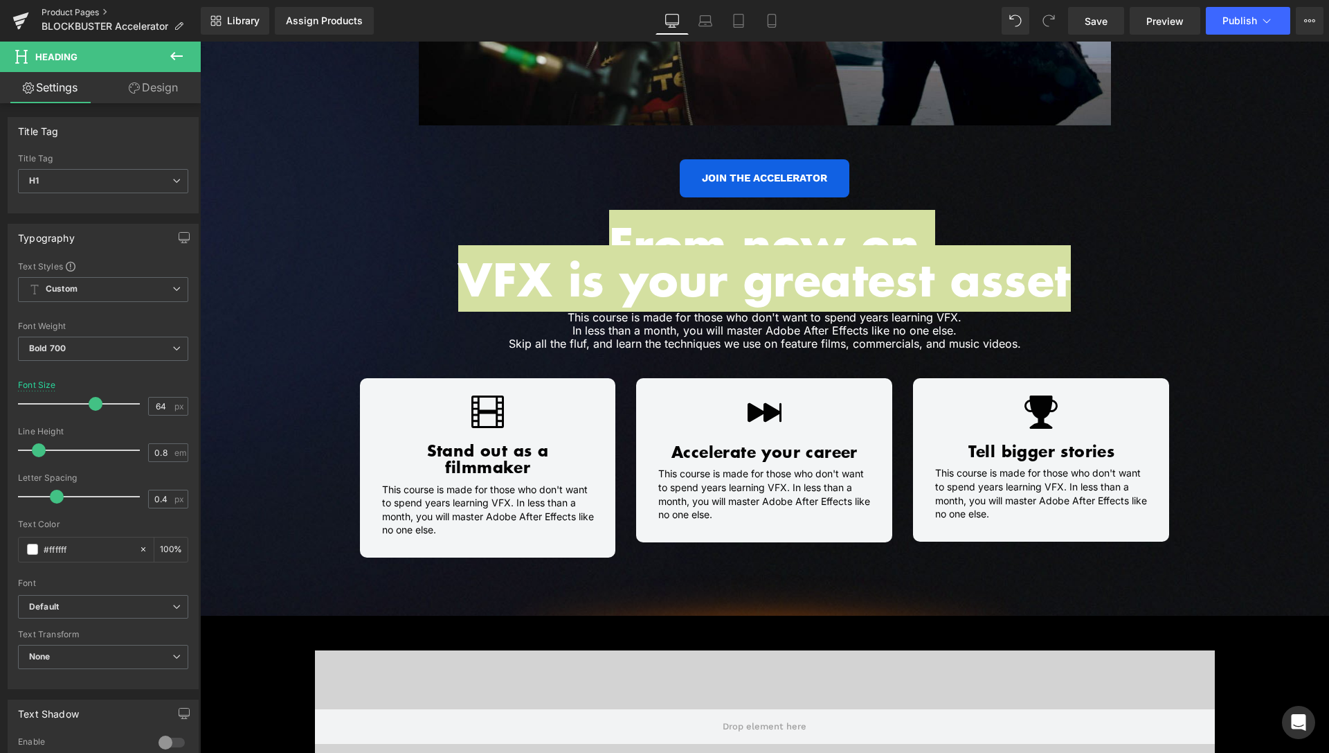
click at [89, 12] on link "Product Pages" at bounding box center [121, 12] width 159 height 11
drag, startPoint x: 1089, startPoint y: 26, endPoint x: 804, endPoint y: 209, distance: 338.6
click at [1089, 26] on span "Save" at bounding box center [1096, 21] width 23 height 15
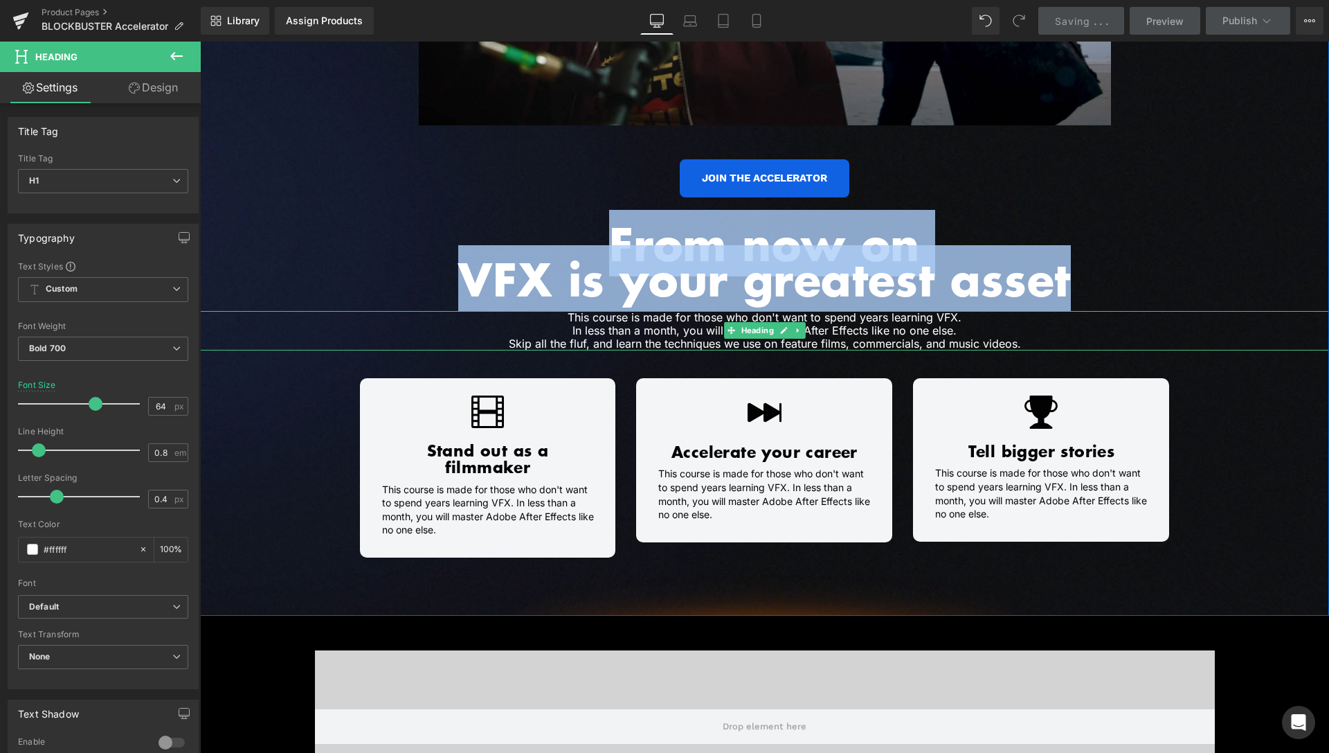
click at [953, 336] on h1 "This course is made for those who don't want to spend years learning VFX. In le…" at bounding box center [765, 324] width 714 height 26
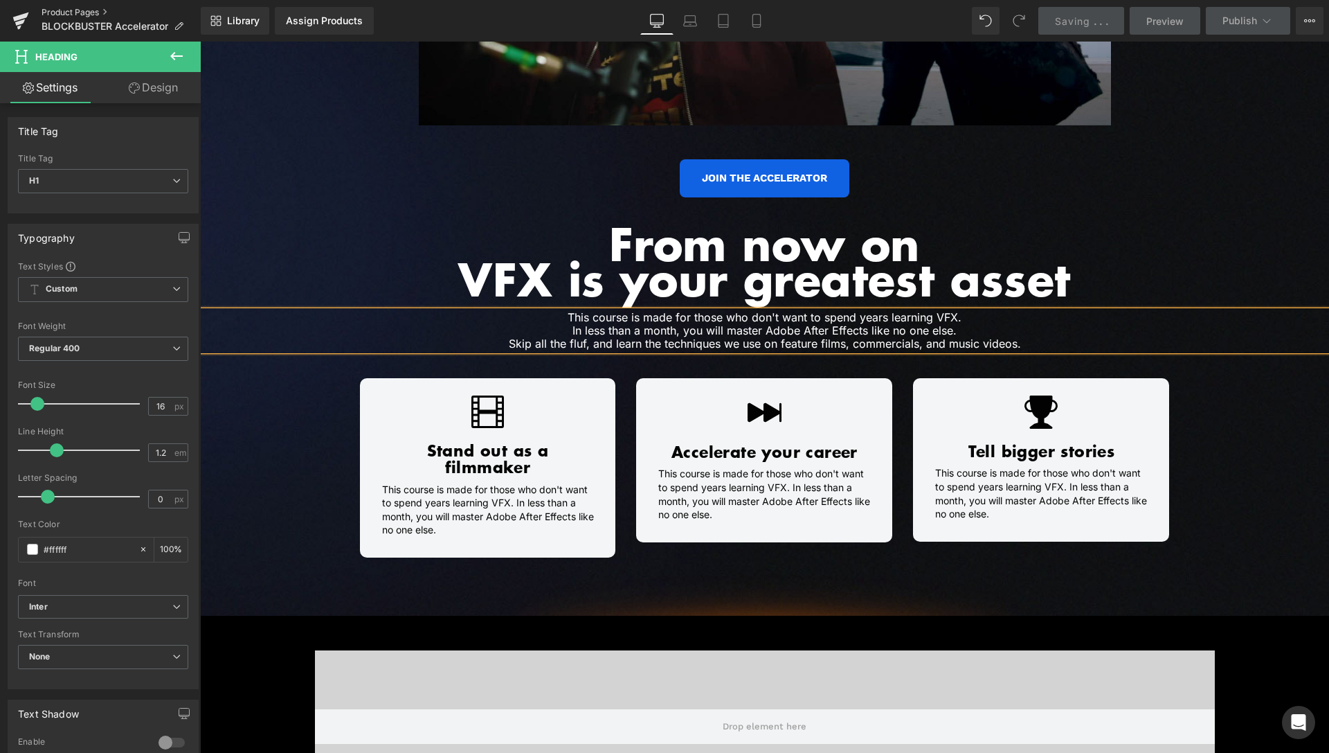
click at [96, 13] on link "Product Pages" at bounding box center [121, 12] width 159 height 11
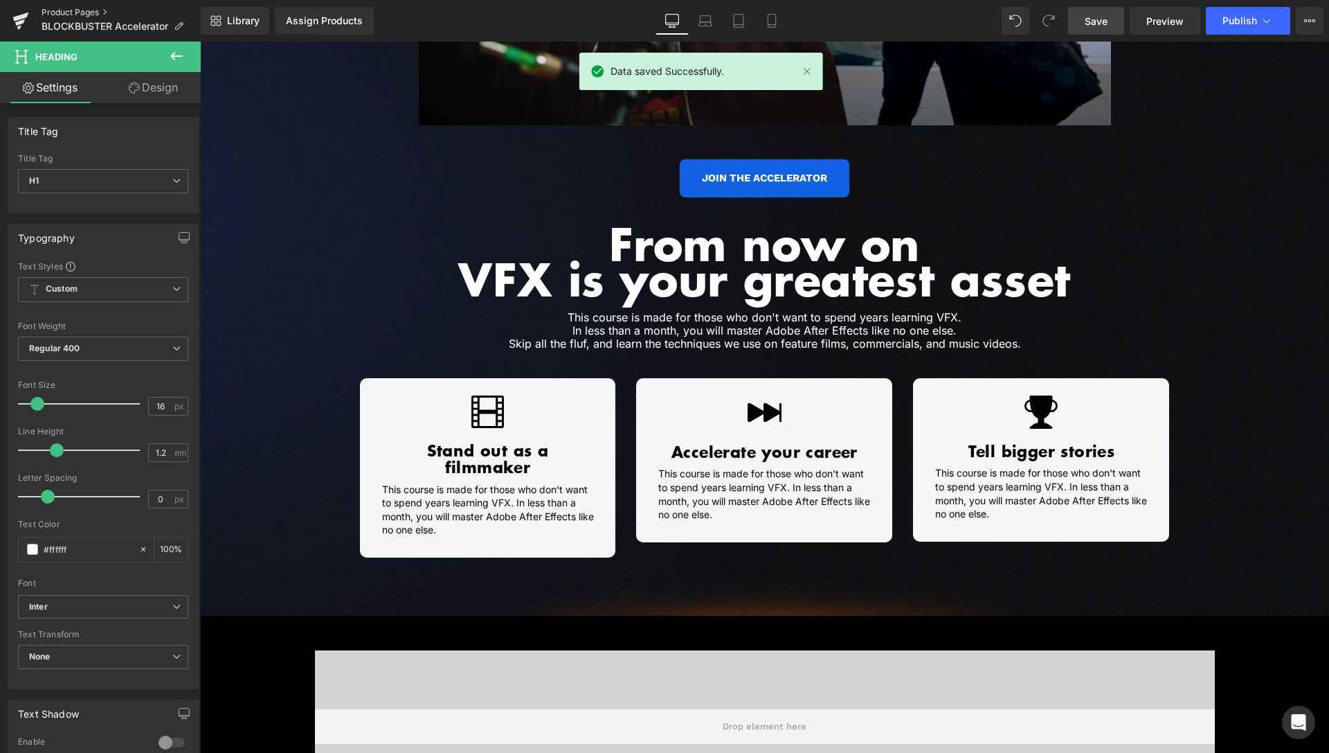
click at [89, 12] on link "Product Pages" at bounding box center [121, 12] width 159 height 11
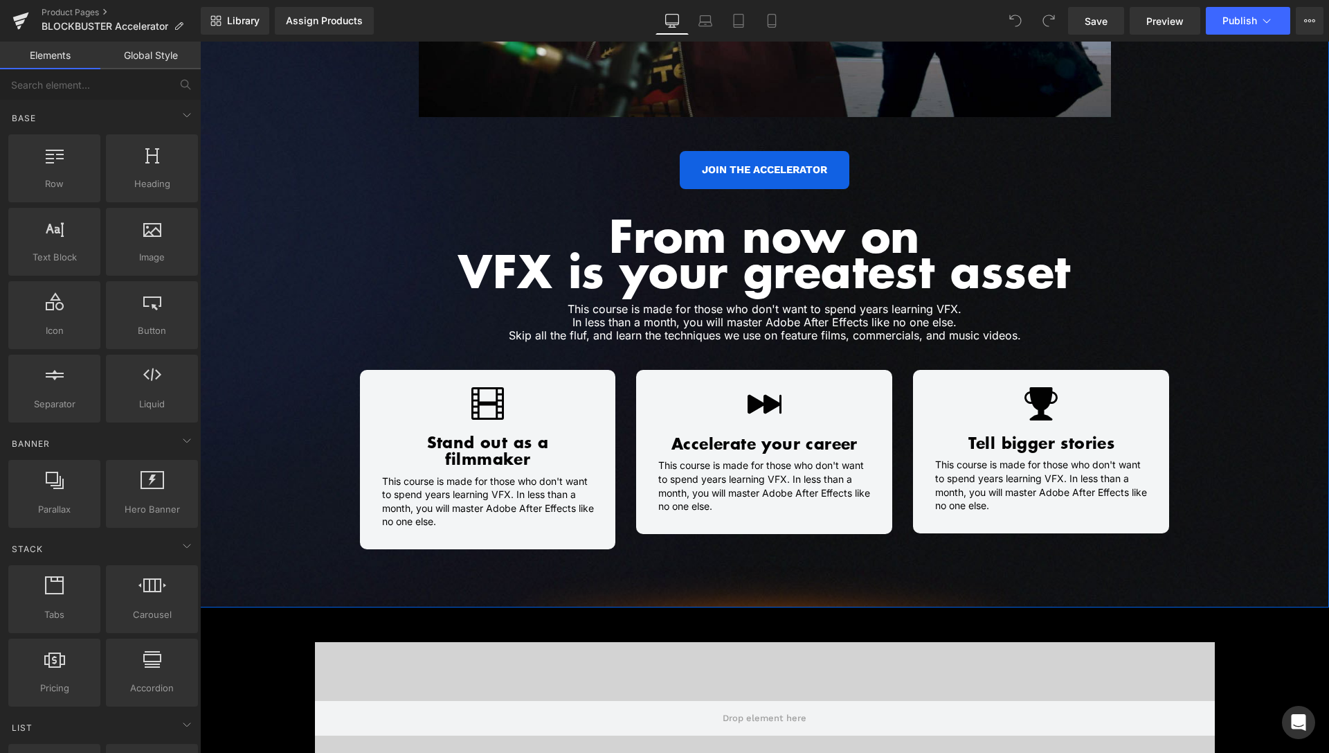
scroll to position [989, 0]
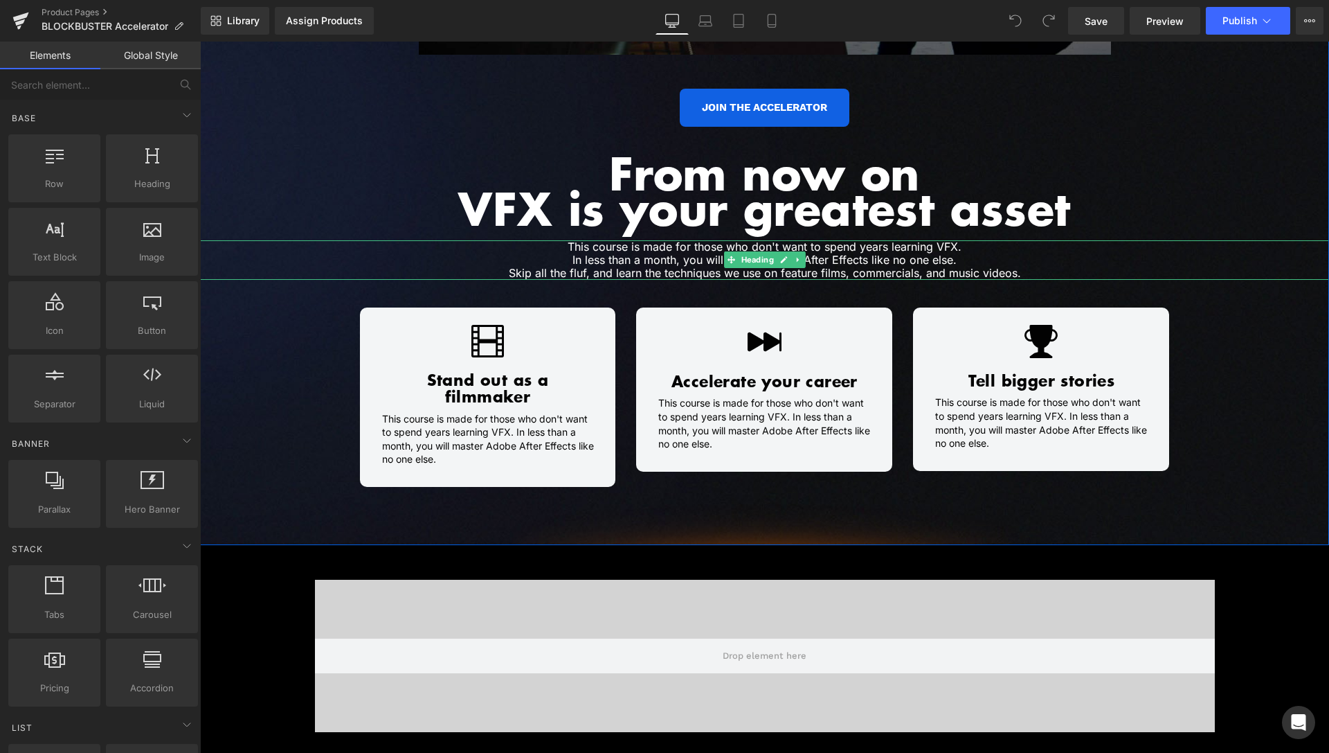
click at [641, 255] on h1 "This course is made for those who don't want to spend years learning VFX. In le…" at bounding box center [765, 253] width 714 height 26
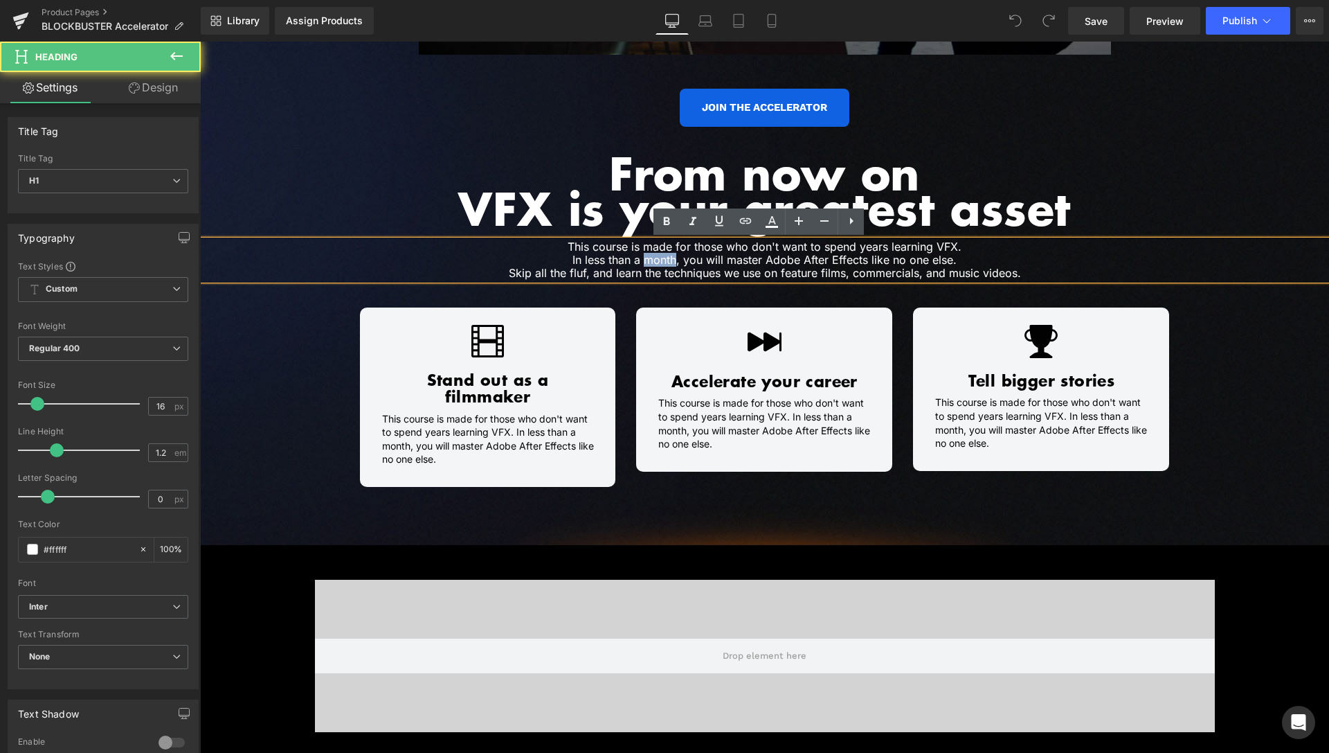
click at [641, 255] on h1 "This course is made for those who don't want to spend years learning VFX. In le…" at bounding box center [765, 253] width 714 height 26
click at [577, 251] on h1 "This course is made for those who don't want to spend years learning VFX. In le…" at bounding box center [765, 253] width 714 height 26
click at [564, 247] on h1 "This course is made for those who don't want to spend years learning VFX. In le…" at bounding box center [765, 253] width 714 height 26
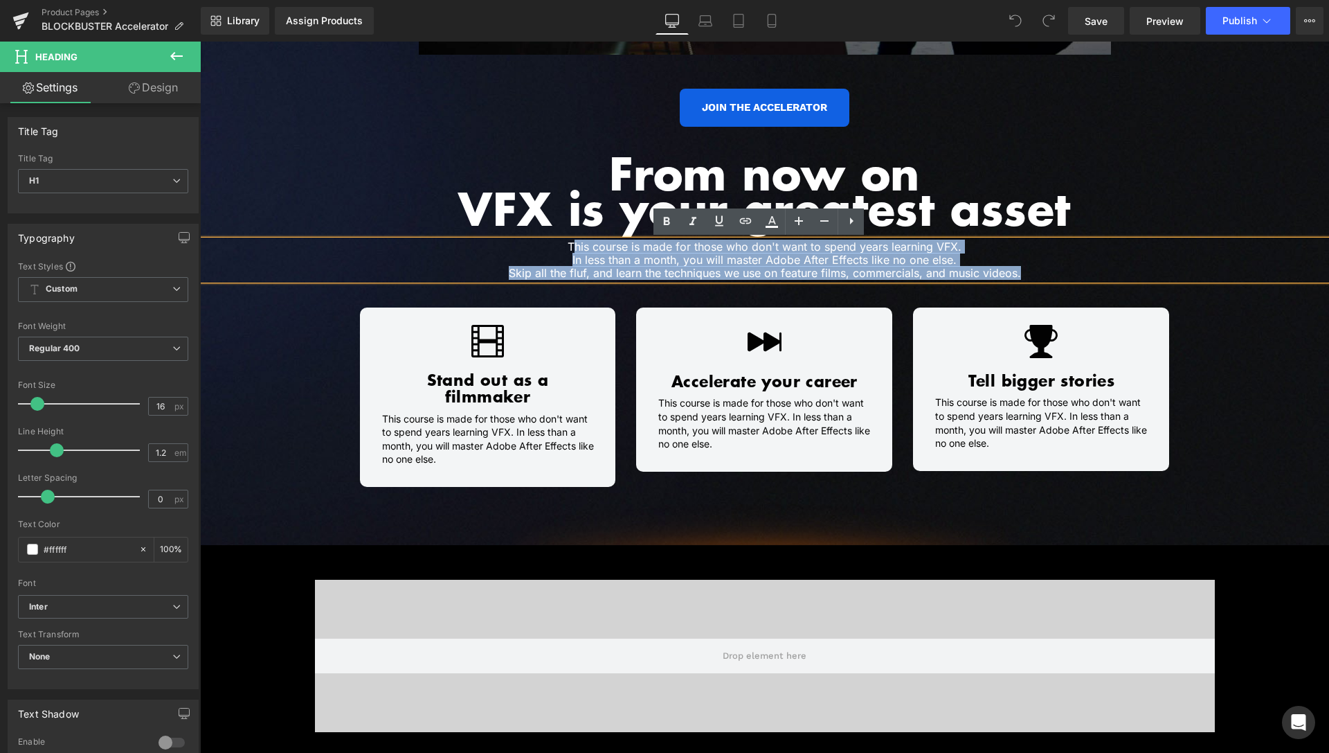
drag, startPoint x: 569, startPoint y: 243, endPoint x: 1050, endPoint y: 279, distance: 481.9
click at [1050, 279] on div "This course is made for those who don't want to spend years learning VFX. In le…" at bounding box center [764, 260] width 1129 height 40
paste div
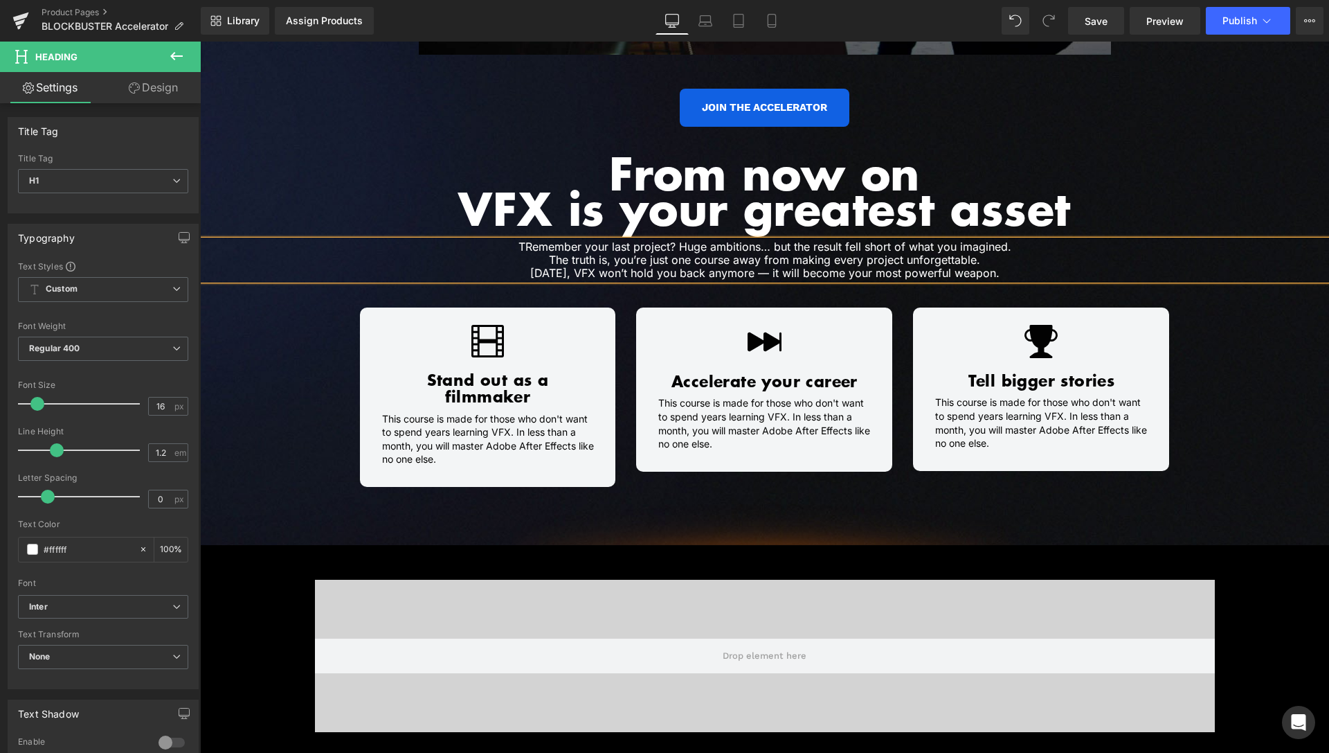
click at [517, 245] on h1 "TRemember your last project? Huge ambitions… but the result fell short of what …" at bounding box center [765, 260] width 714 height 40
click at [895, 249] on h1 "Remember your last project? Huge ambitions… but the result fell short of what y…" at bounding box center [765, 260] width 714 height 40
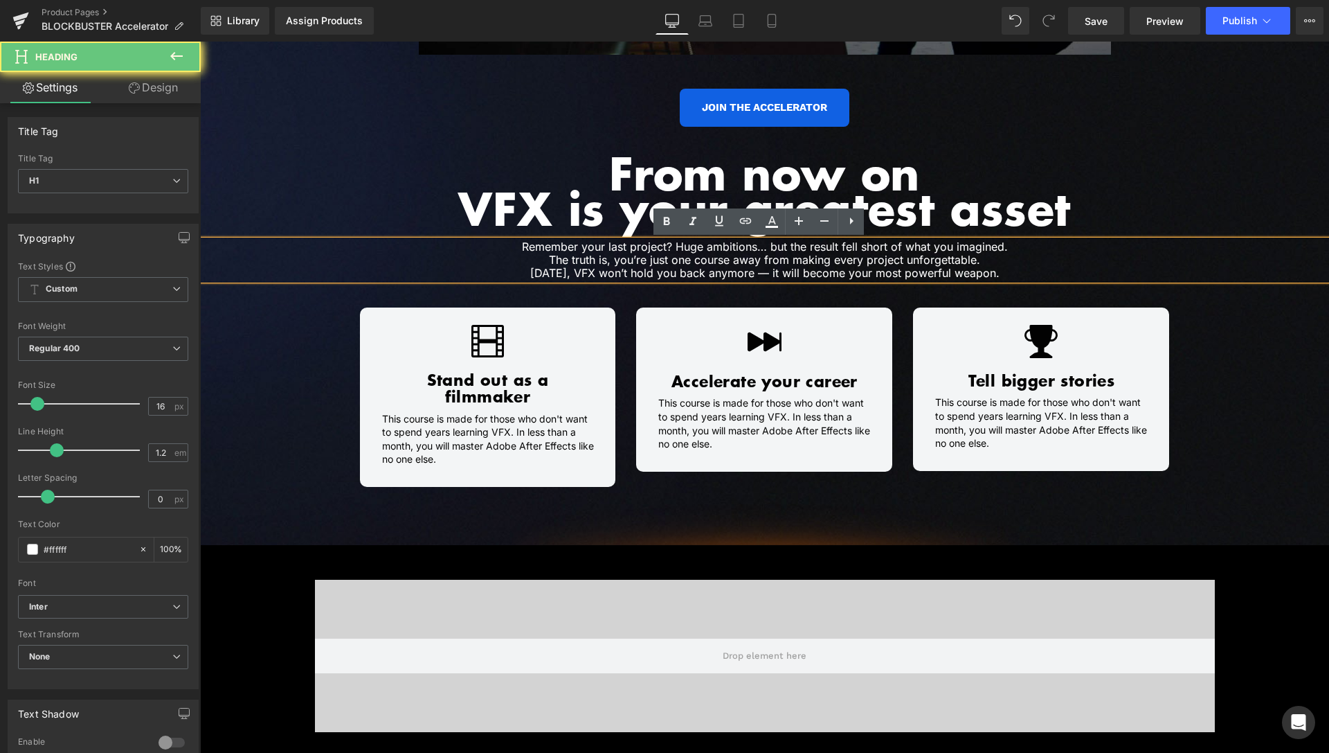
click at [825, 248] on h1 "Remember your last project? Huge ambitions… but the result fell short of what y…" at bounding box center [765, 260] width 714 height 40
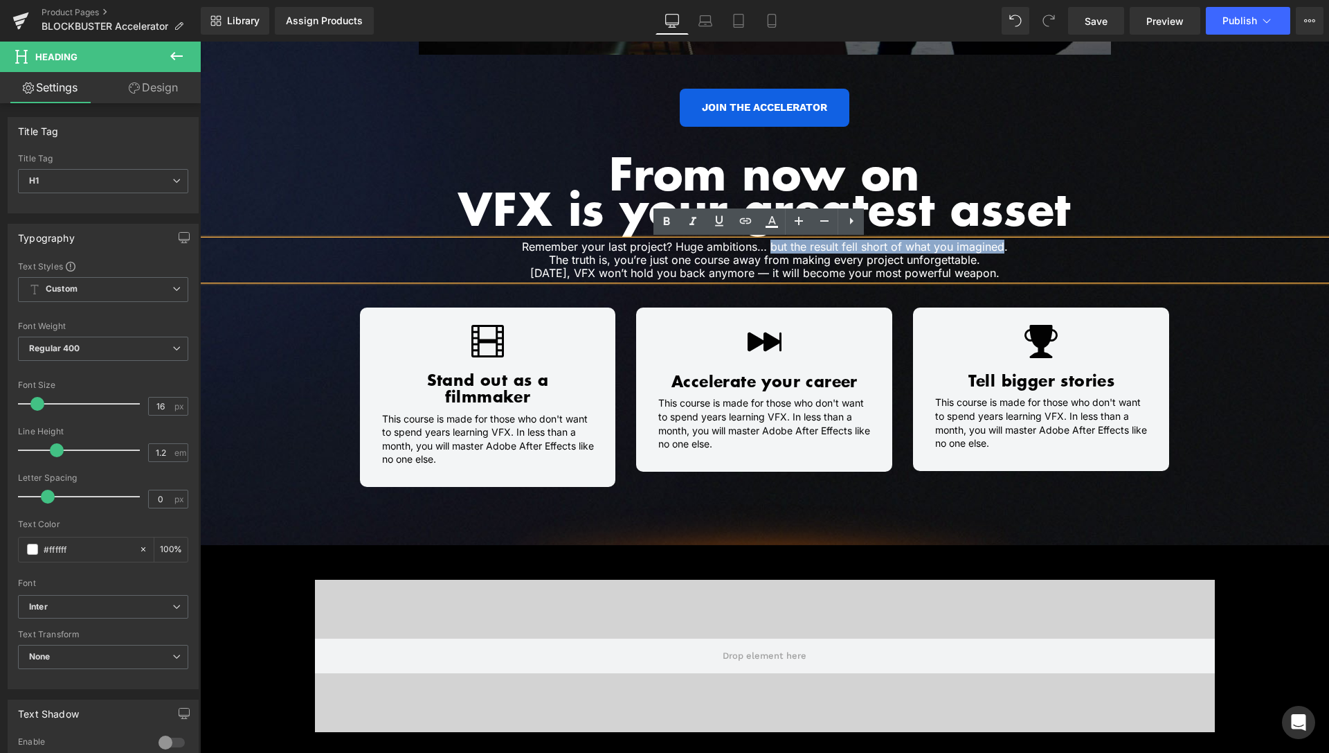
drag, startPoint x: 766, startPoint y: 246, endPoint x: 997, endPoint y: 249, distance: 231.3
click at [997, 249] on h1 "Remember your last project? Huge ambitions… but the result fell short of what y…" at bounding box center [765, 260] width 714 height 40
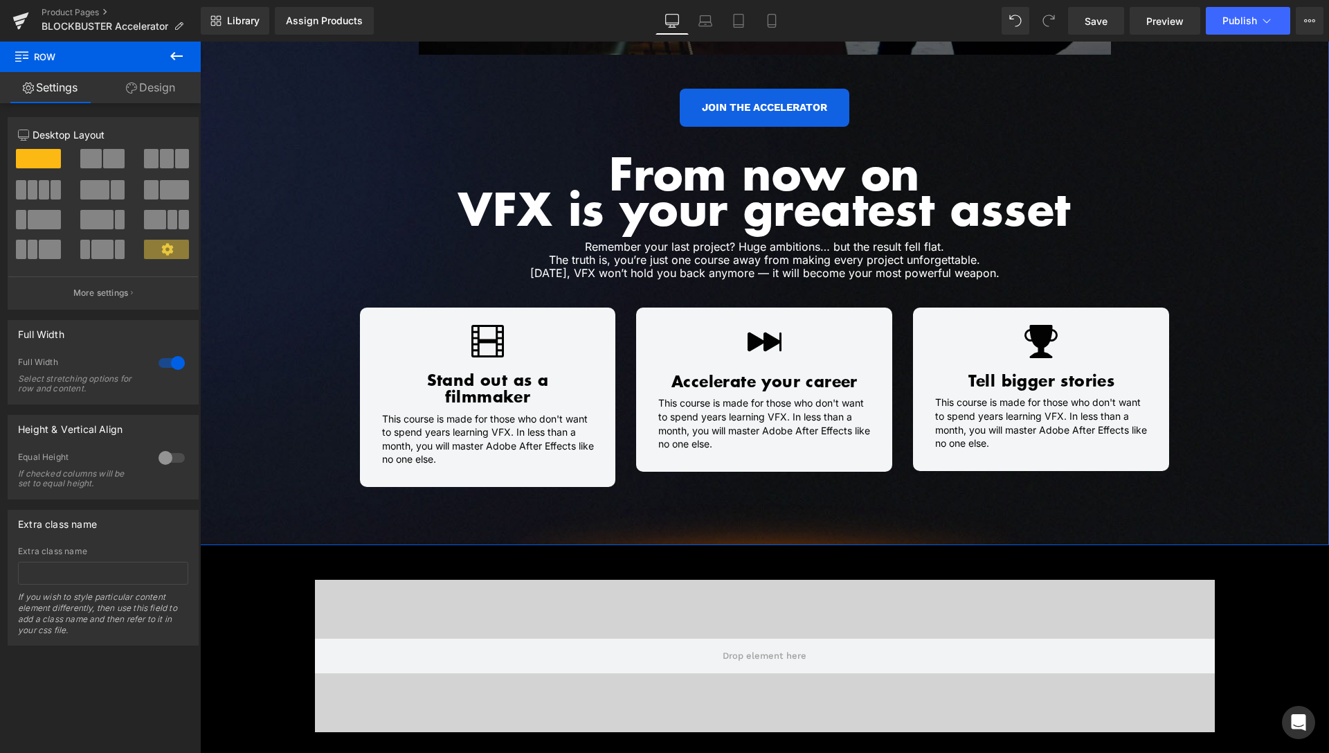
click at [762, 275] on h1 "Remember your last project? Huge ambitions… but the result fell flat. The truth…" at bounding box center [765, 260] width 714 height 40
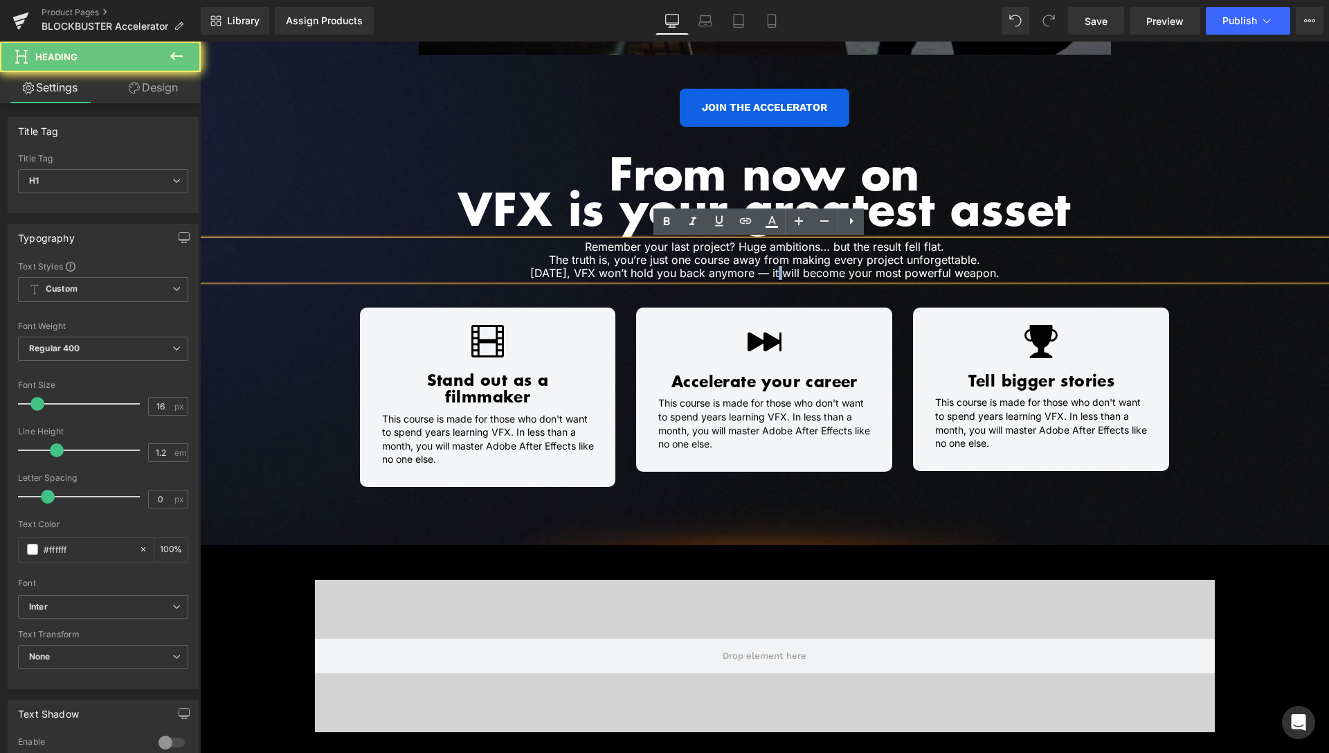
drag, startPoint x: 760, startPoint y: 273, endPoint x: 771, endPoint y: 276, distance: 11.4
click at [771, 276] on h1 "Remember your last project? Huge ambitions… but the result fell flat. The truth…" at bounding box center [765, 260] width 714 height 40
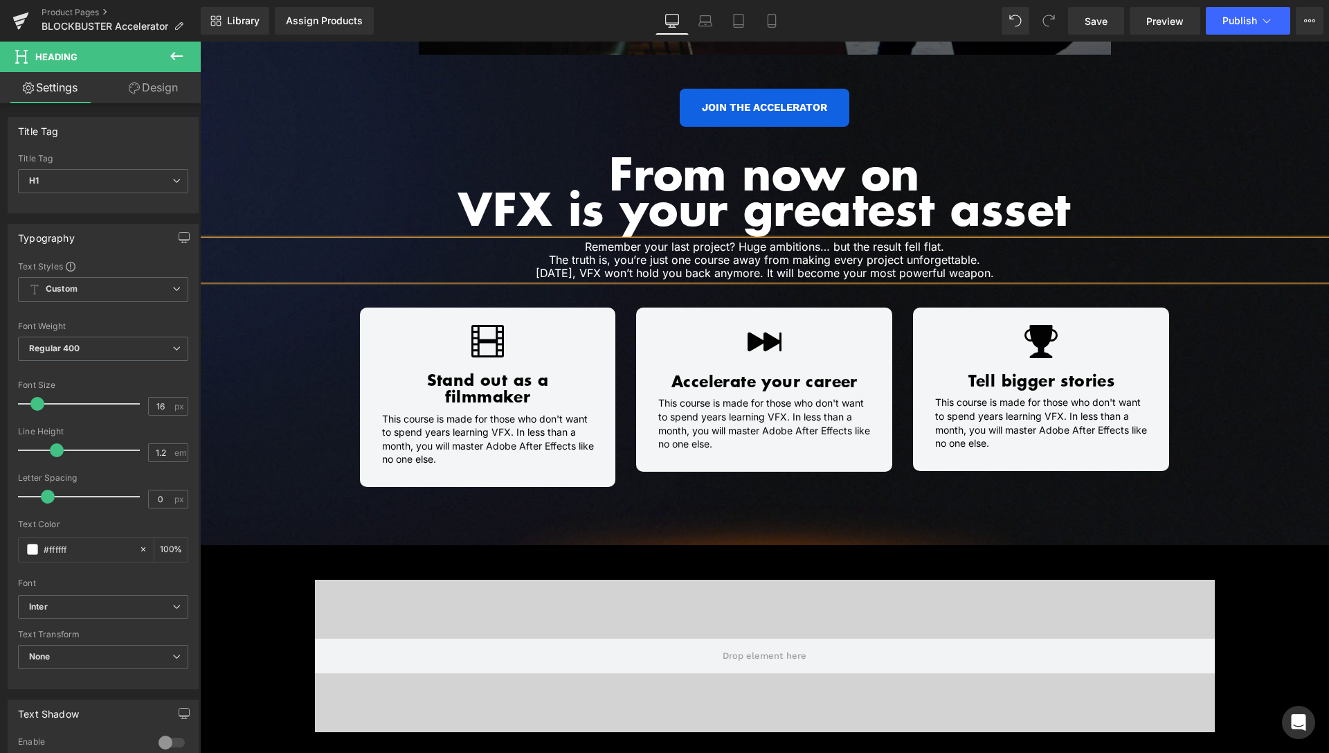
click at [1024, 275] on h1 "Remember your last project? Huge ambitions… but the result fell flat. The truth…" at bounding box center [765, 260] width 714 height 40
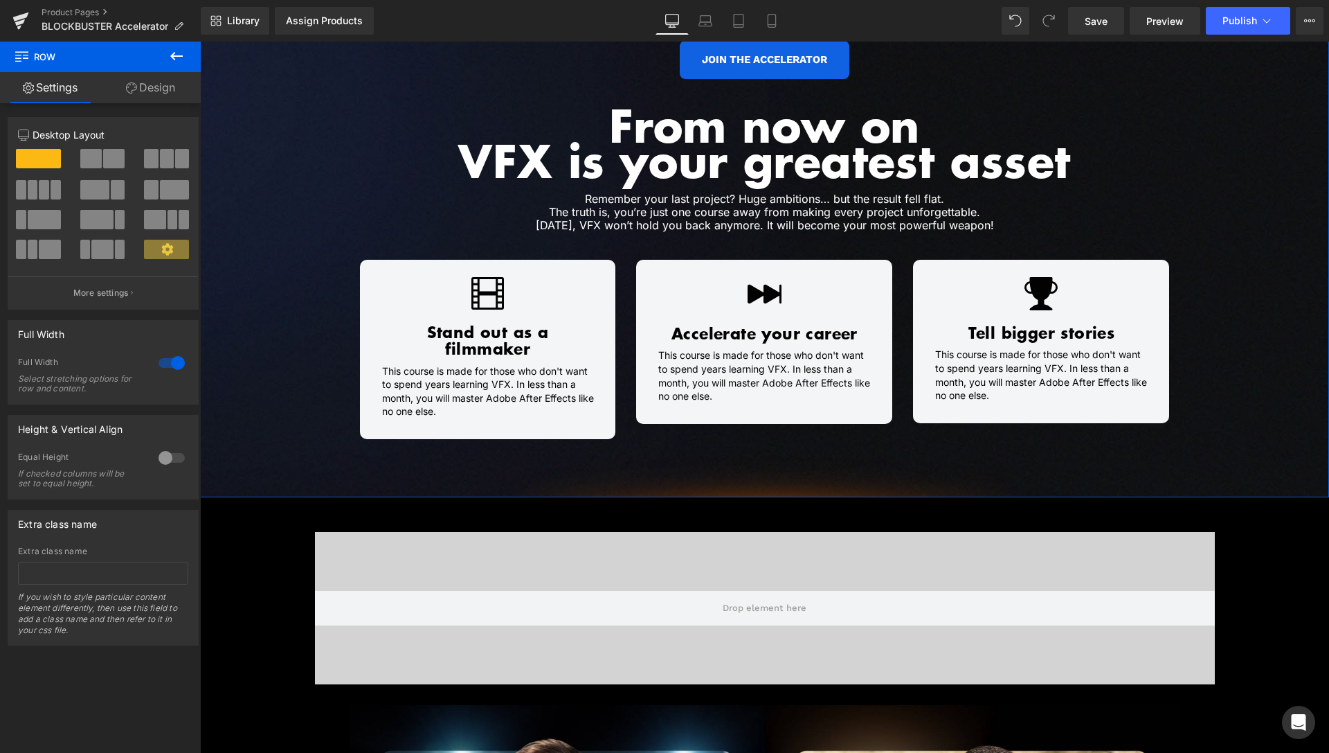
scroll to position [1059, 0]
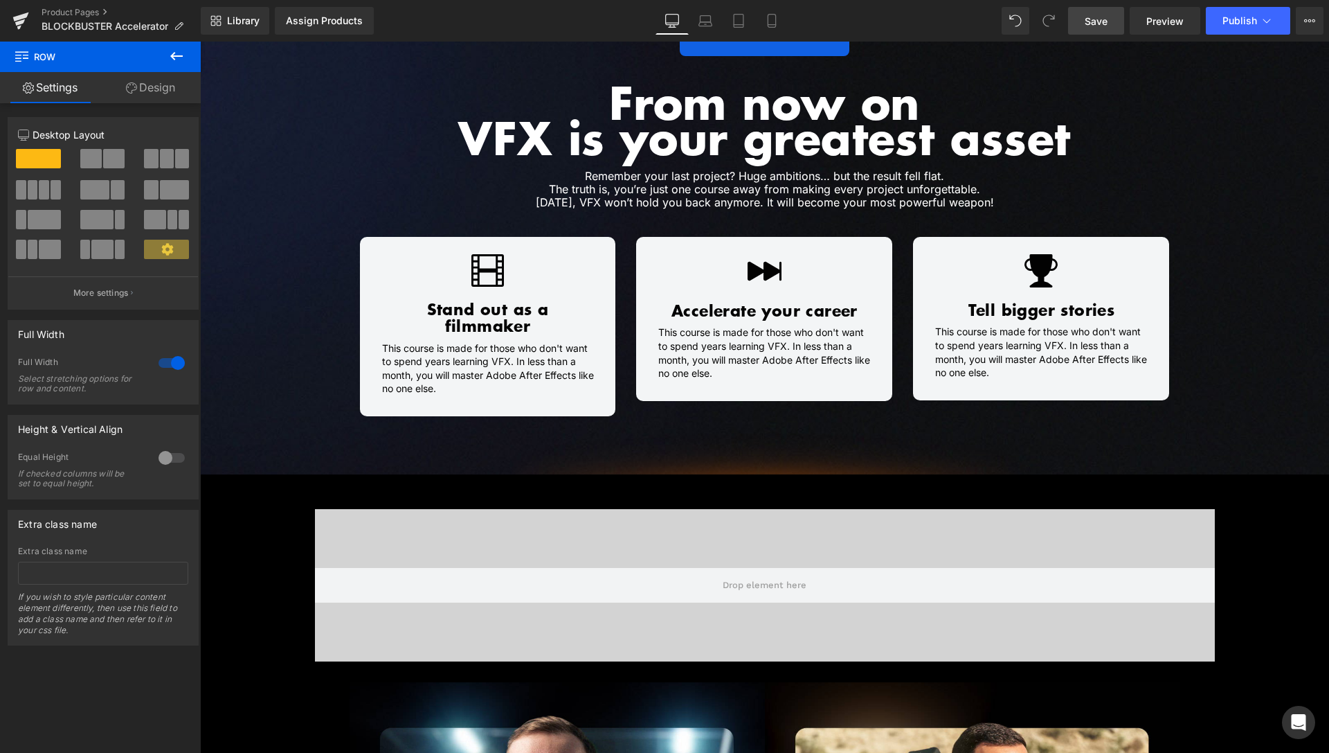
click at [1111, 19] on link "Save" at bounding box center [1096, 21] width 56 height 28
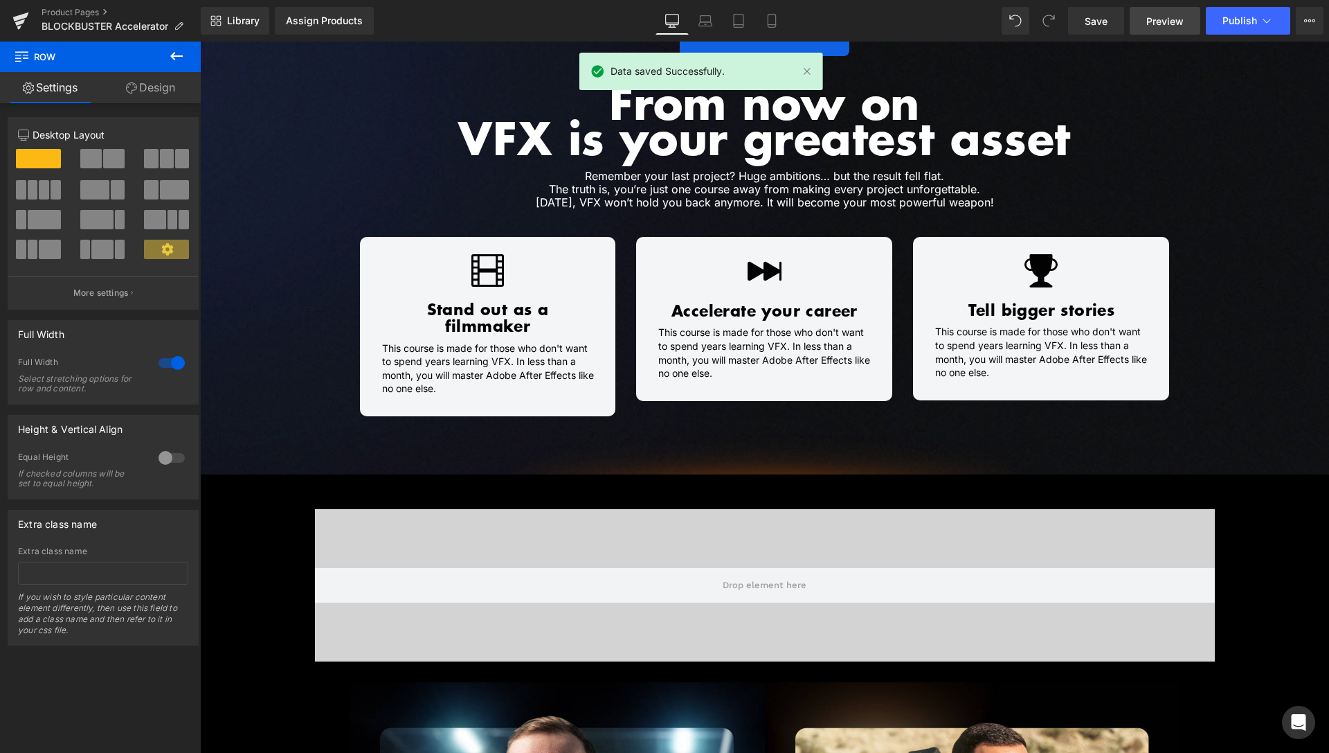
click at [1171, 28] on link "Preview" at bounding box center [1165, 21] width 71 height 28
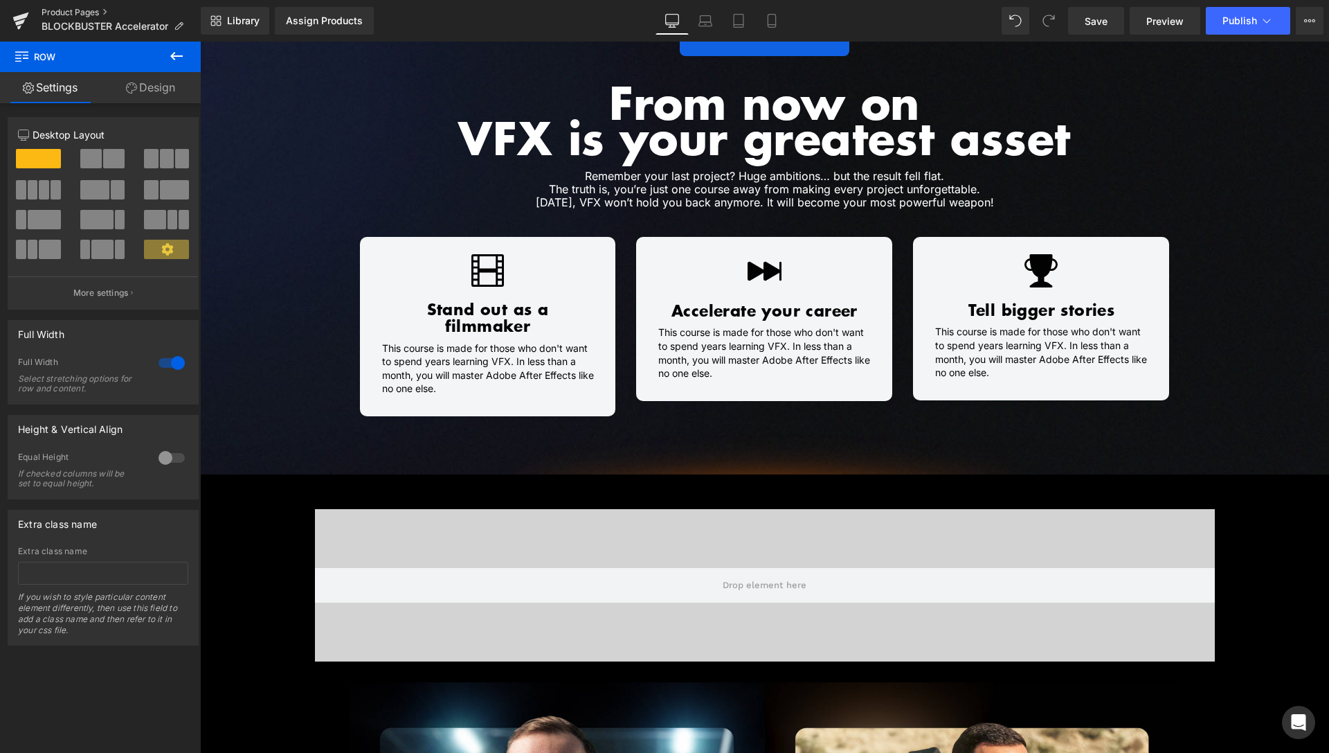
click at [76, 14] on link "Product Pages" at bounding box center [121, 12] width 159 height 11
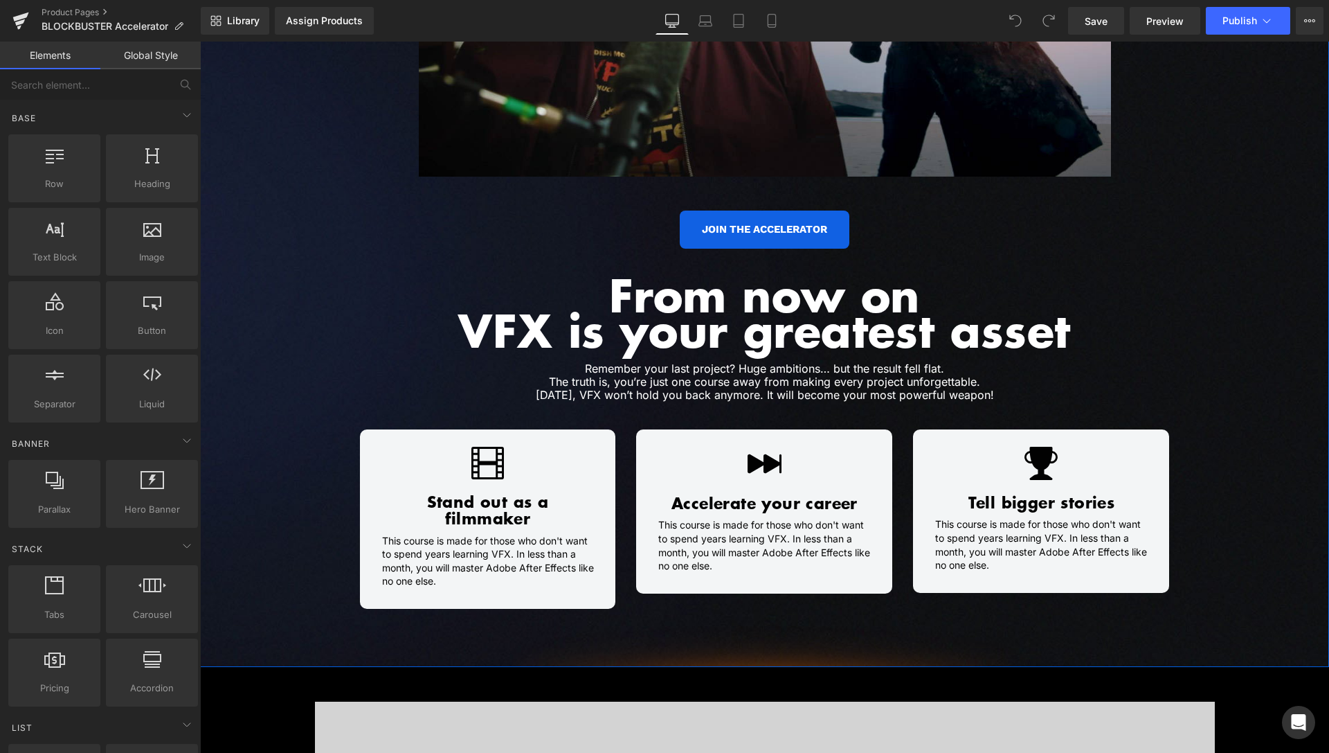
scroll to position [1059, 0]
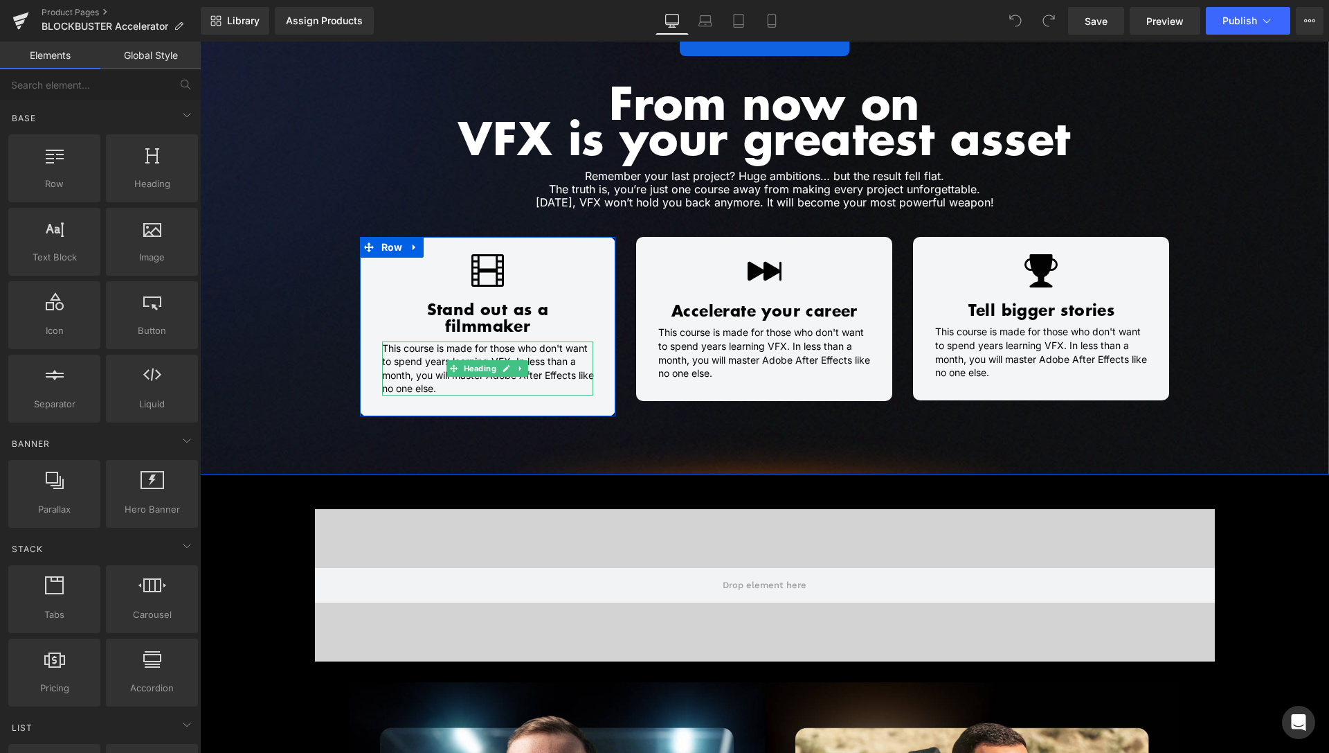
click at [422, 354] on h1 "This course is made for those who don't want to spend years learning VFX. In le…" at bounding box center [488, 368] width 212 height 54
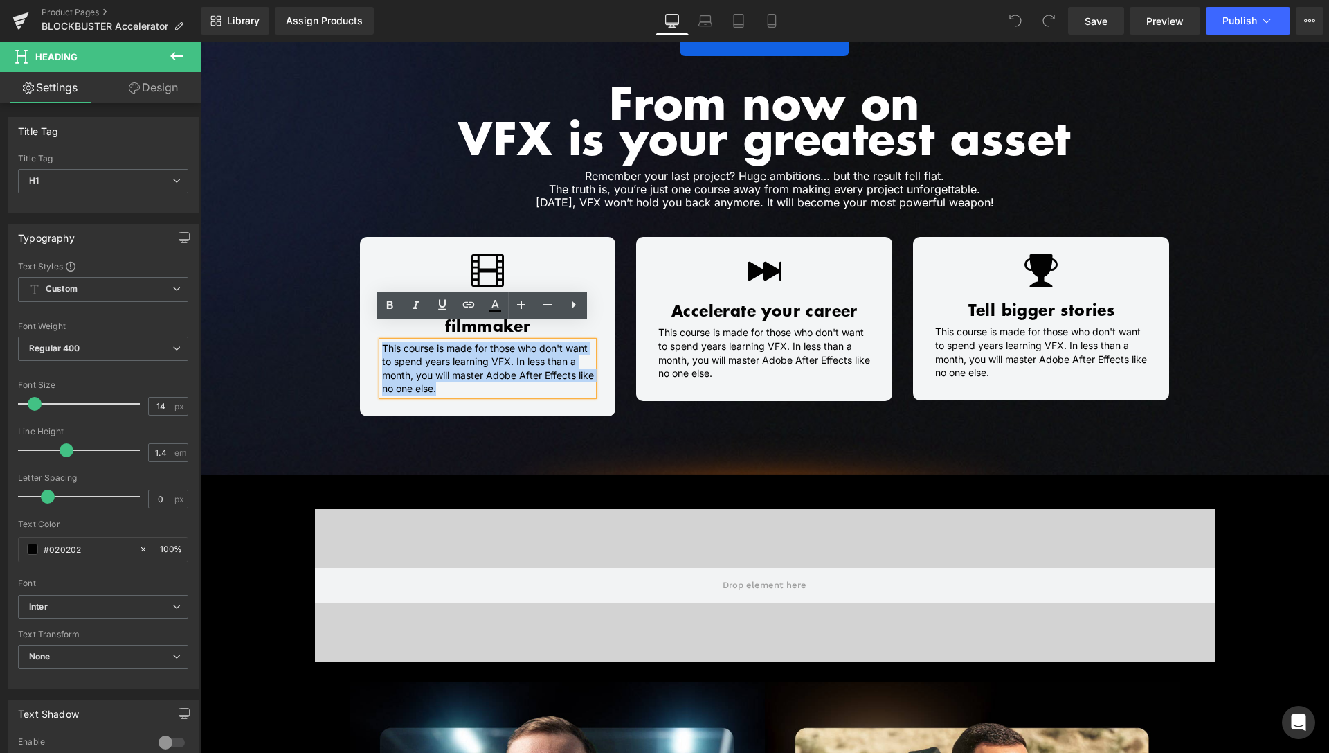
drag, startPoint x: 436, startPoint y: 366, endPoint x: 367, endPoint y: 333, distance: 75.9
click at [367, 333] on div "Icon Stand out as a filmmaker Heading This course is made for those who don't w…" at bounding box center [488, 324] width 256 height 141
paste div
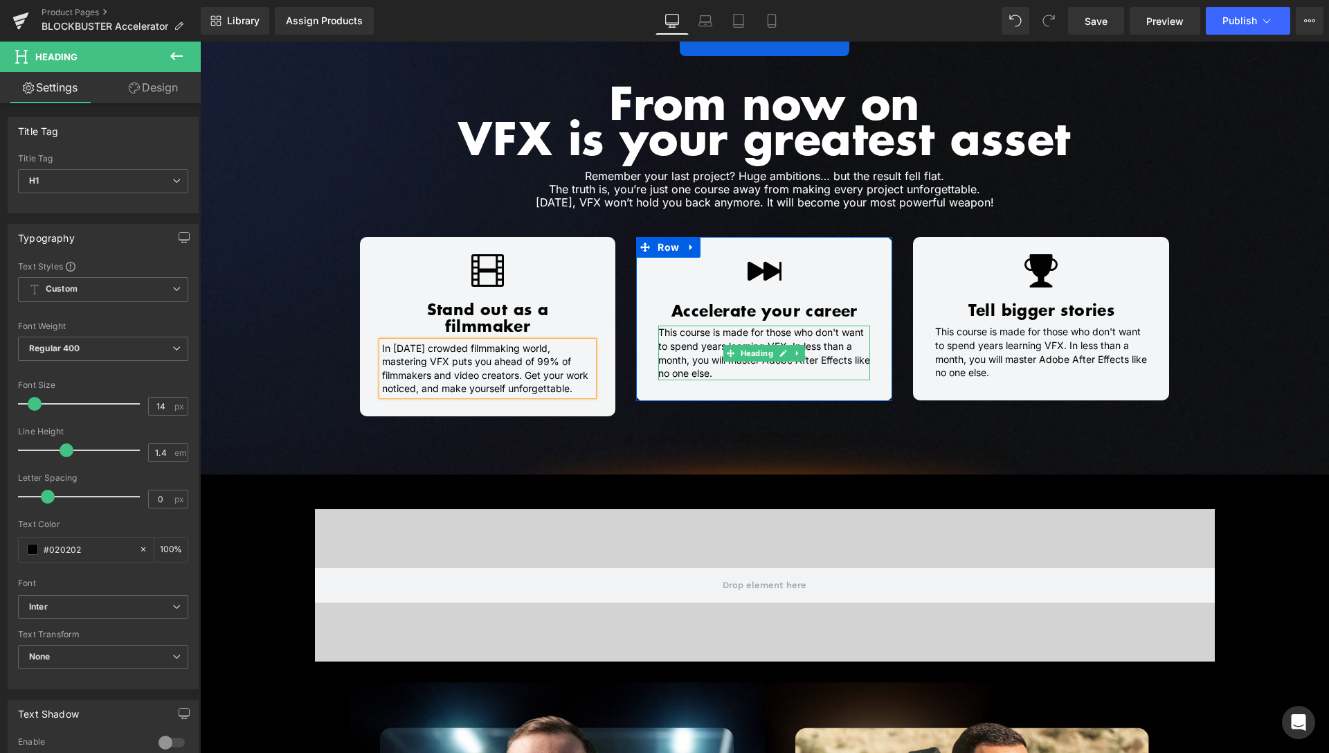
click at [708, 366] on h1 "This course is made for those who don't want to spend years learning VFX. In le…" at bounding box center [765, 352] width 212 height 54
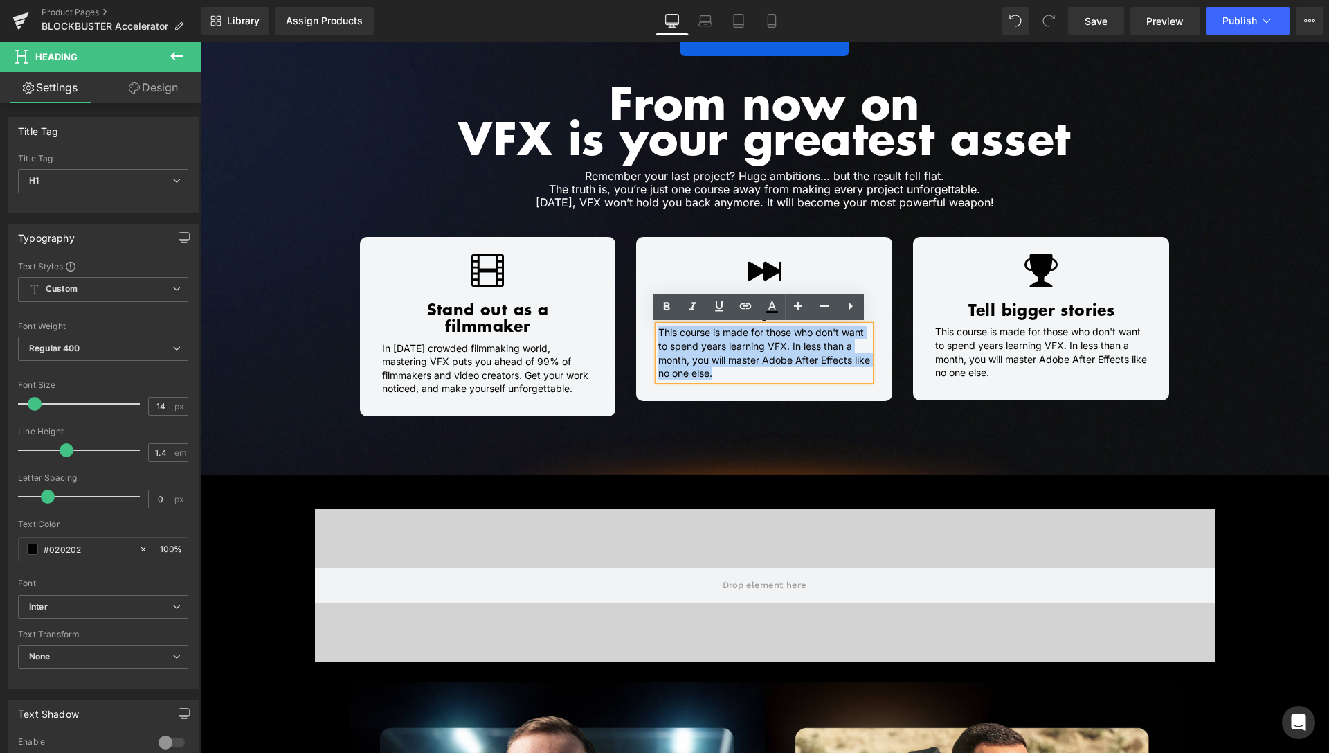
drag, startPoint x: 733, startPoint y: 370, endPoint x: 638, endPoint y: 335, distance: 100.6
click at [638, 335] on div "Icon Accelerate your career Heading This course is made for those who don't wan…" at bounding box center [764, 317] width 256 height 126
paste div
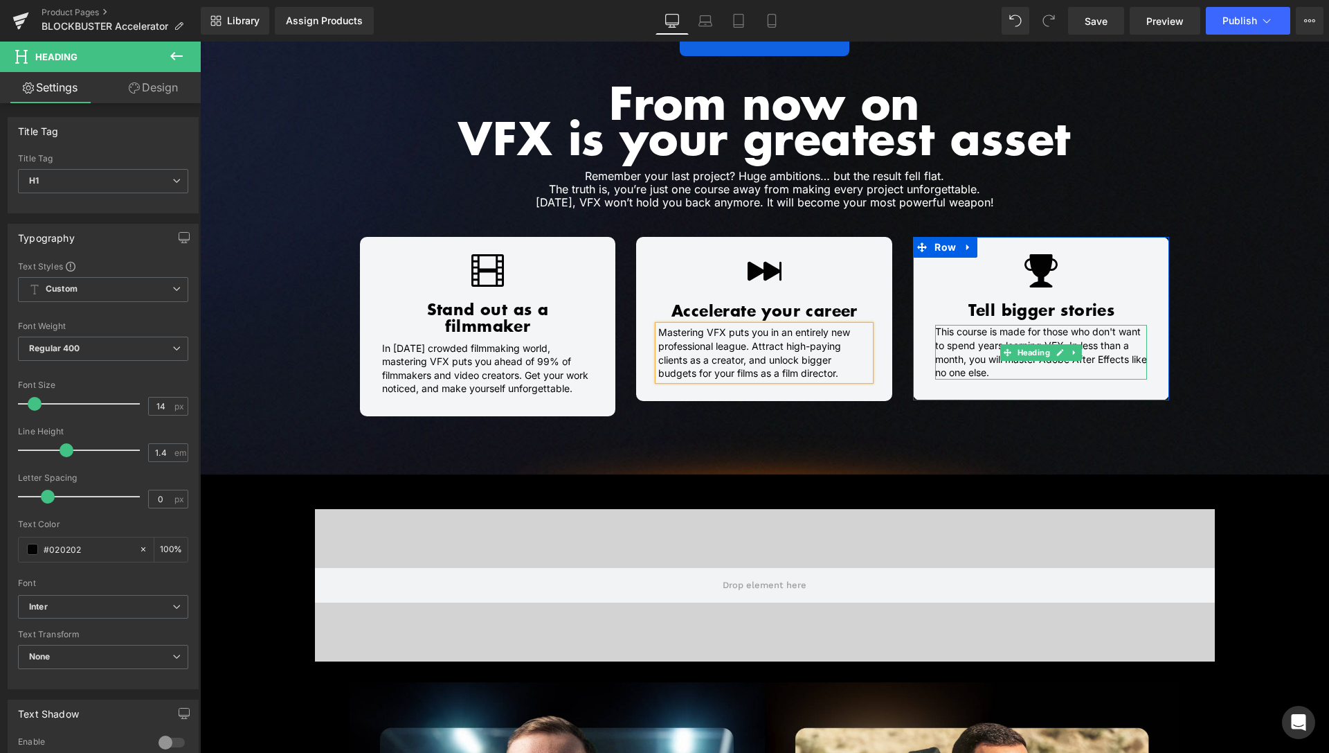
click at [1003, 370] on h1 "This course is made for those who don't want to spend years learning VFX. In le…" at bounding box center [1041, 352] width 212 height 54
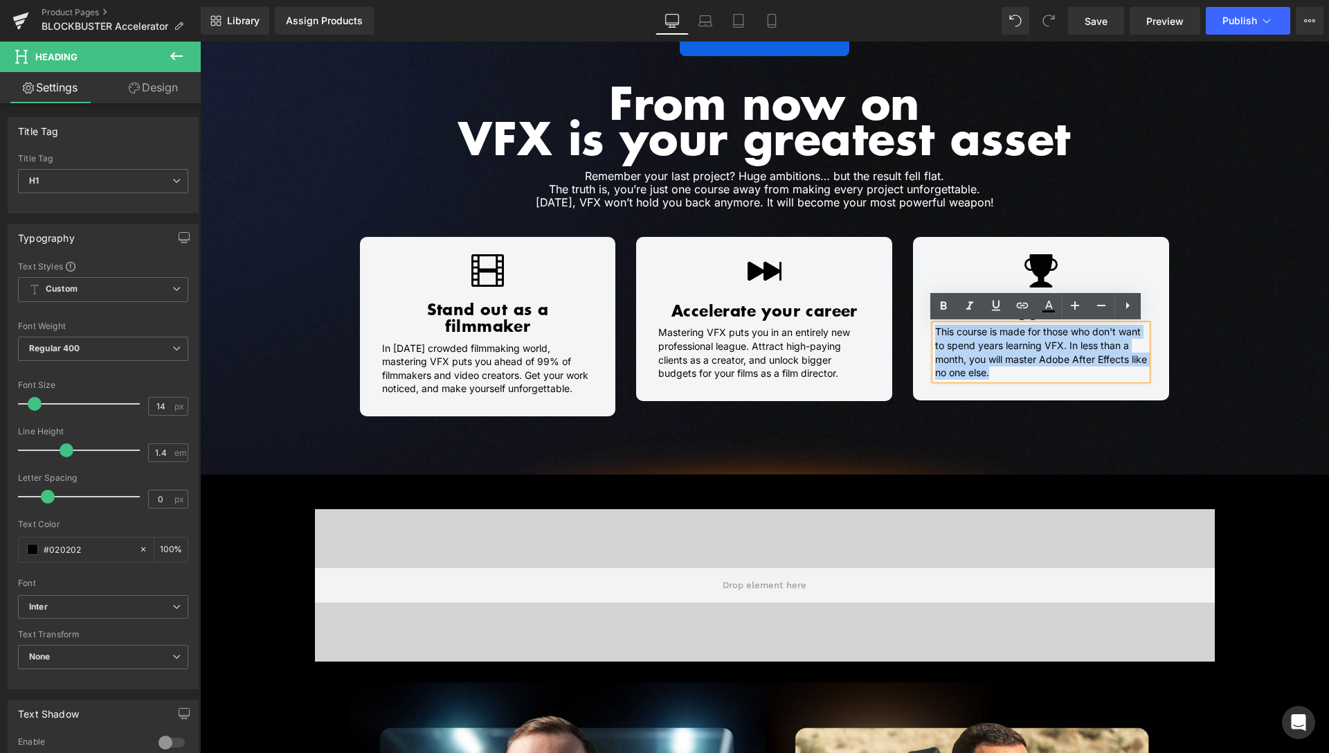
drag, startPoint x: 1015, startPoint y: 370, endPoint x: 926, endPoint y: 337, distance: 94.9
click at [935, 337] on div "This course is made for those who don't want to spend years learning VFX. In le…" at bounding box center [1041, 352] width 212 height 54
paste div
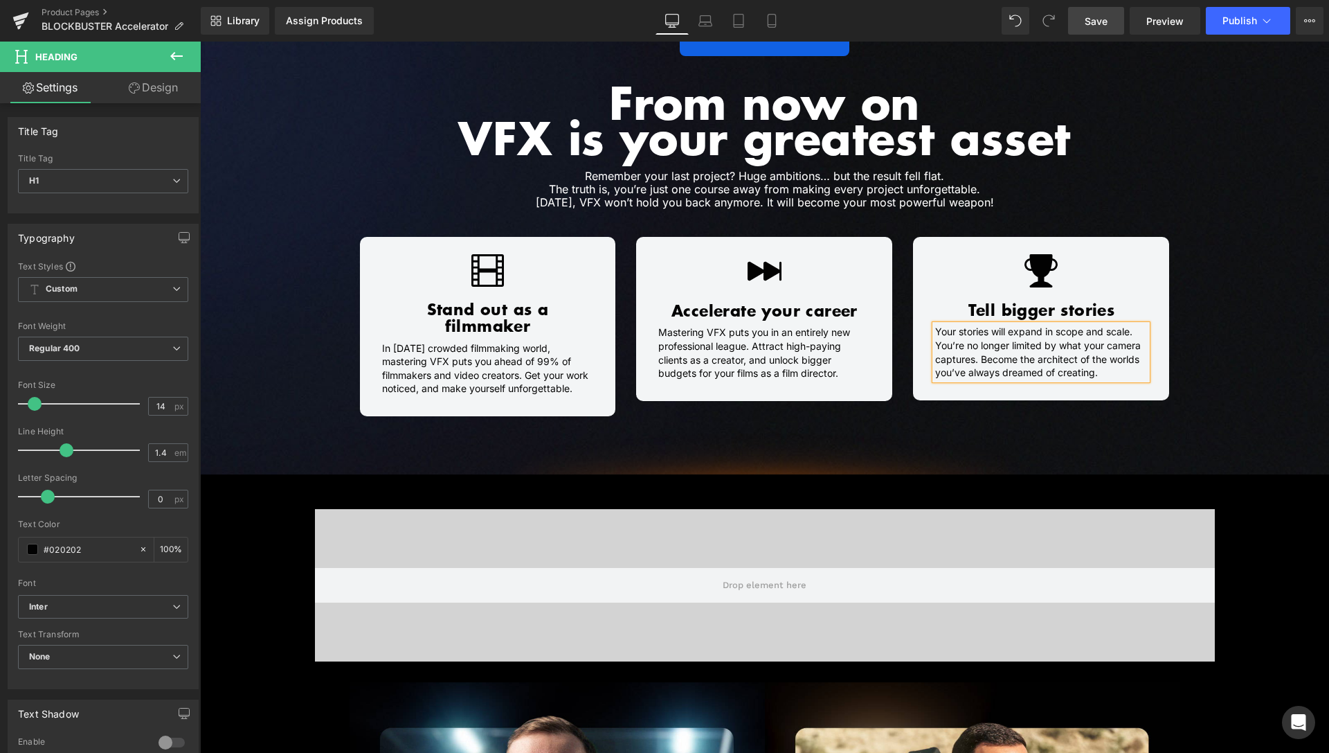
click at [1096, 25] on span "Save" at bounding box center [1096, 21] width 23 height 15
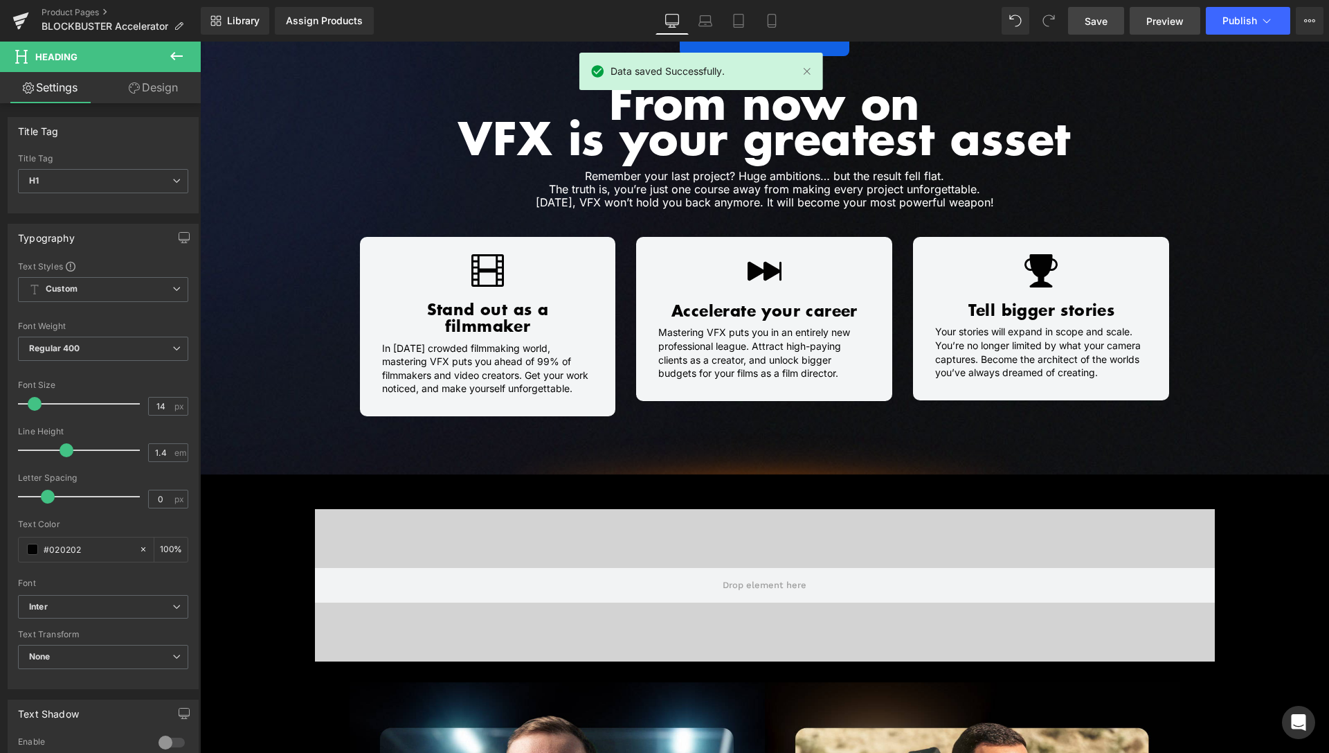
click at [1174, 19] on span "Preview" at bounding box center [1165, 21] width 37 height 15
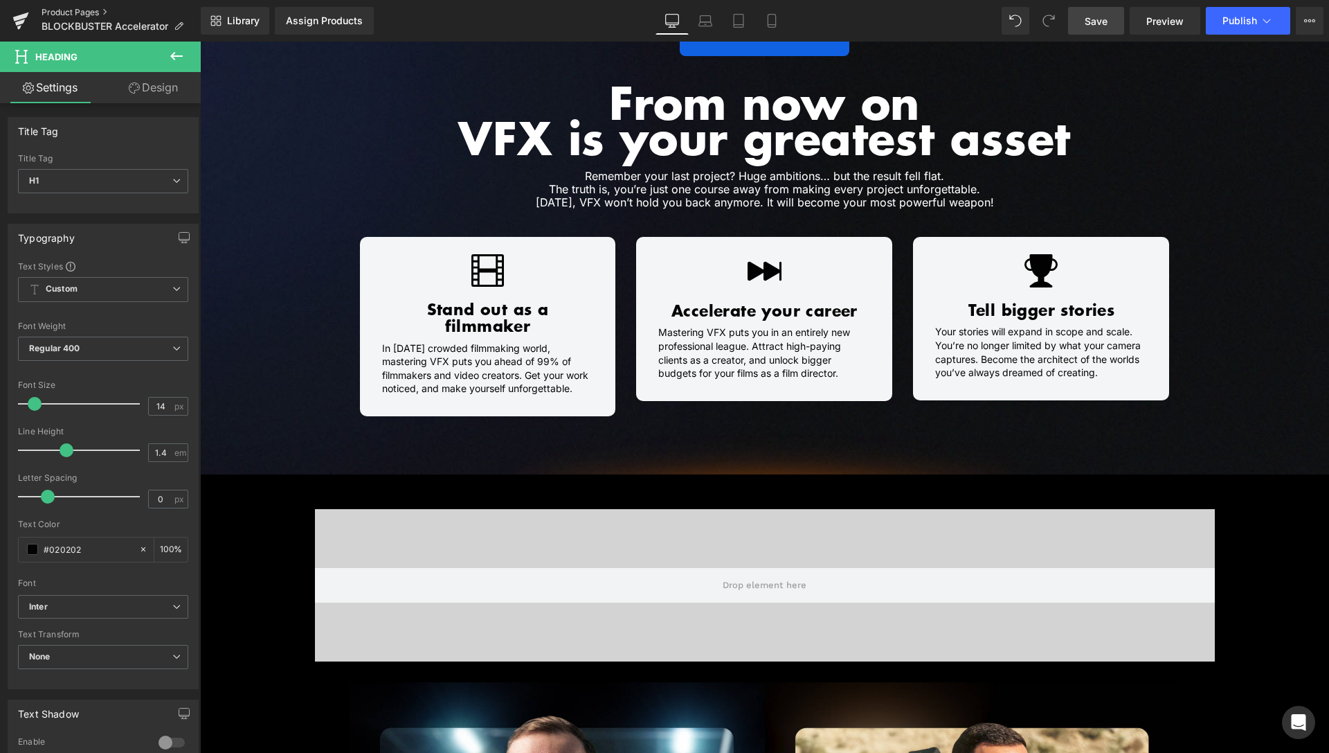
click at [92, 13] on link "Product Pages" at bounding box center [121, 12] width 159 height 11
